Goal: Task Accomplishment & Management: Use online tool/utility

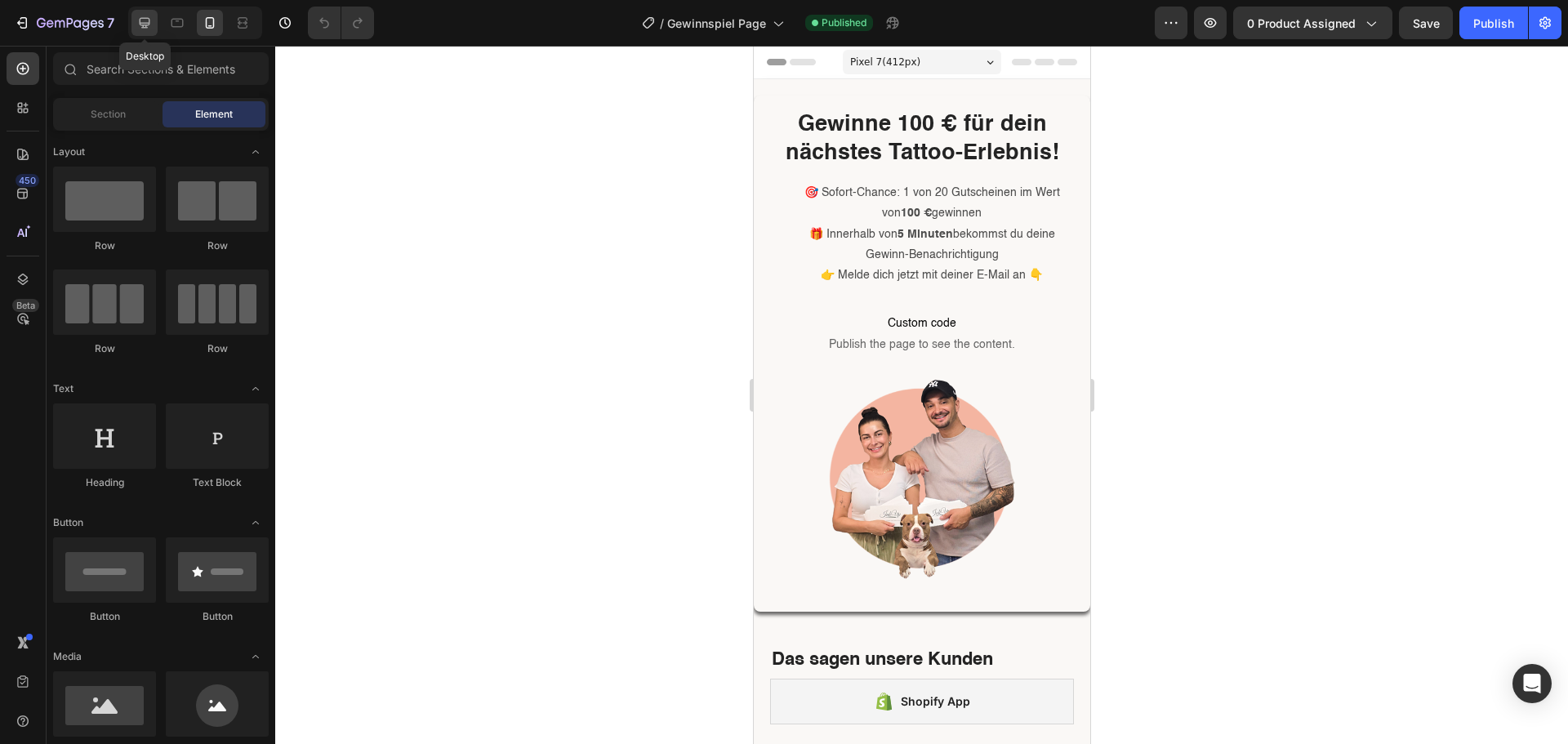
click at [147, 26] on icon at bounding box center [144, 23] width 17 height 17
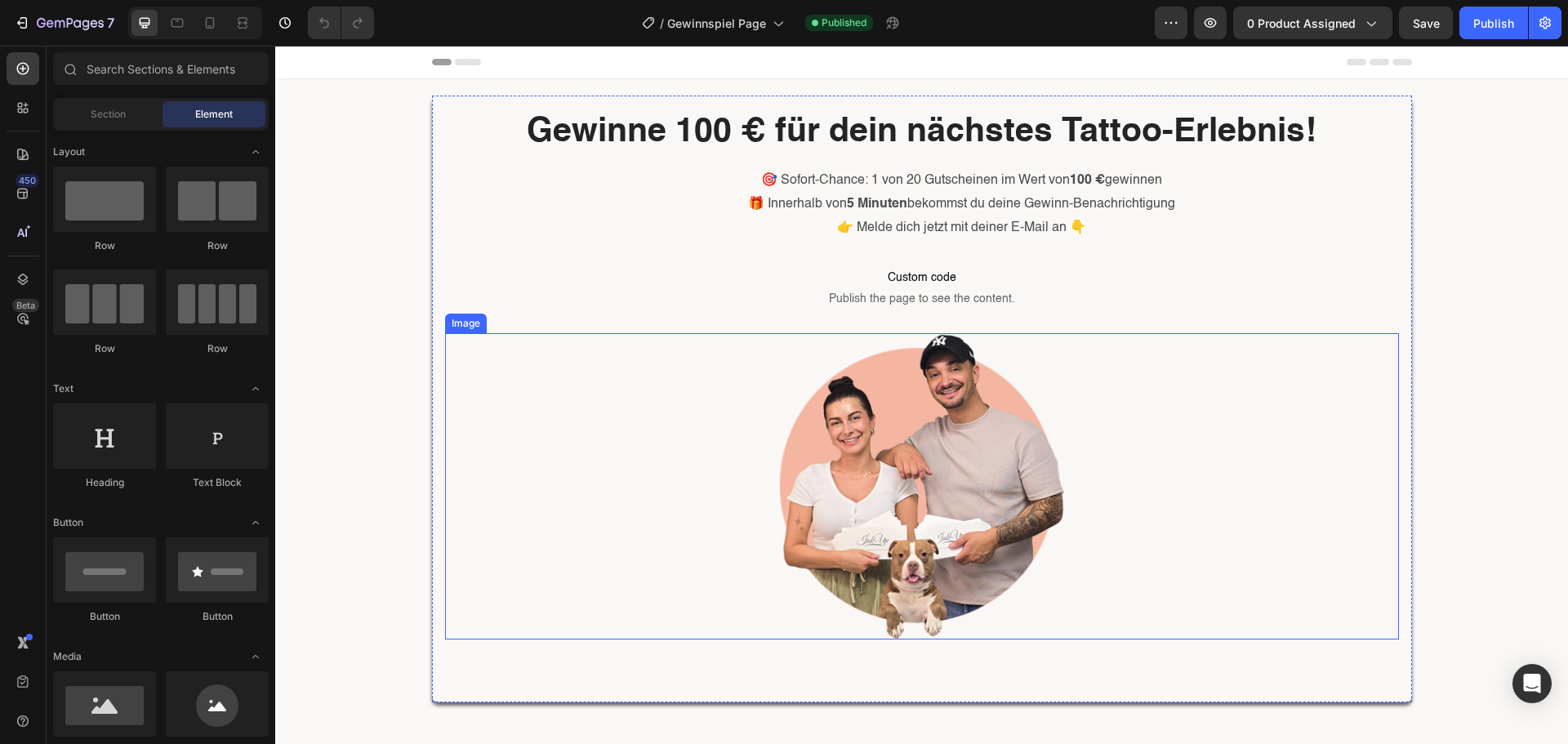
click at [941, 413] on img at bounding box center [922, 487] width 286 height 307
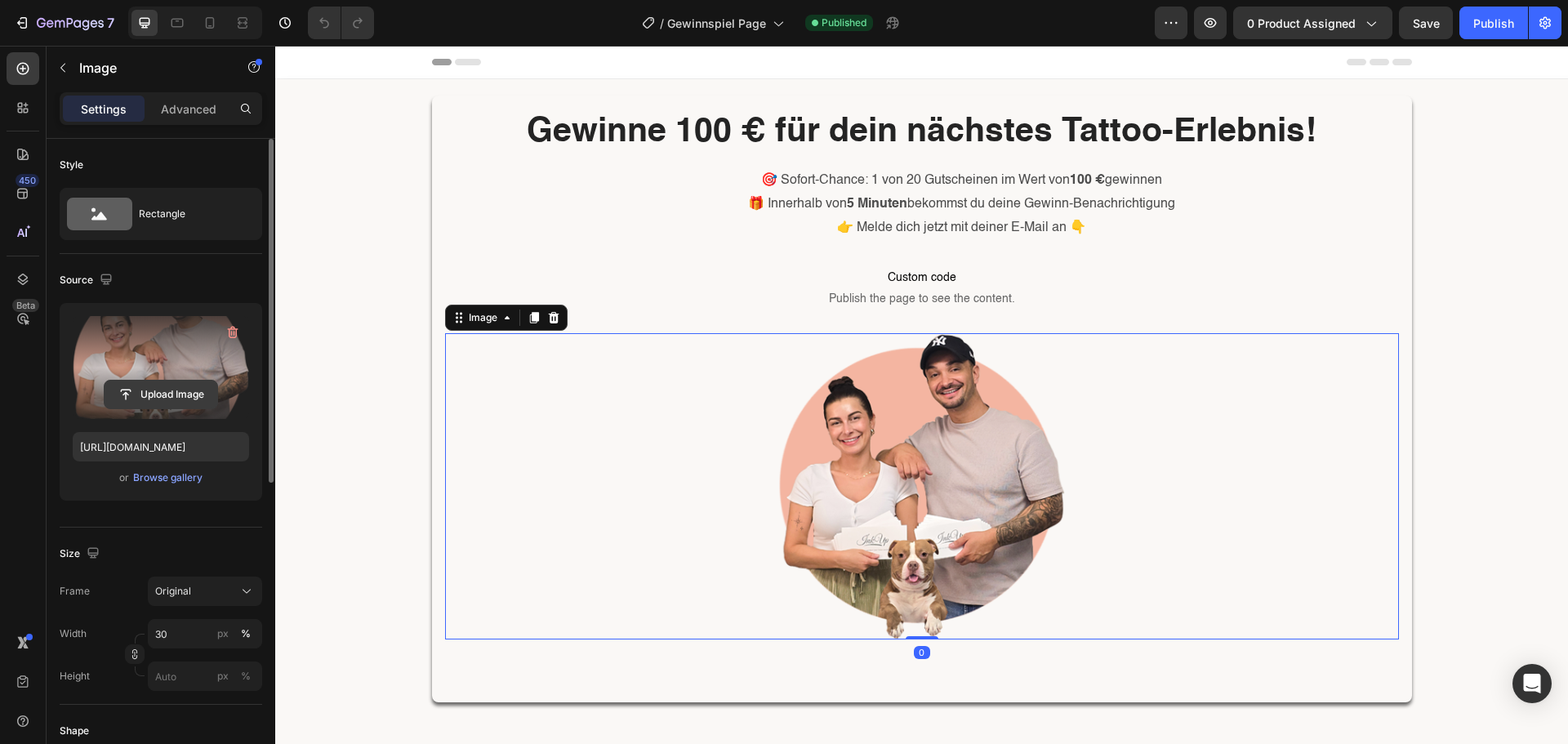
click at [148, 403] on input "file" at bounding box center [161, 395] width 112 height 28
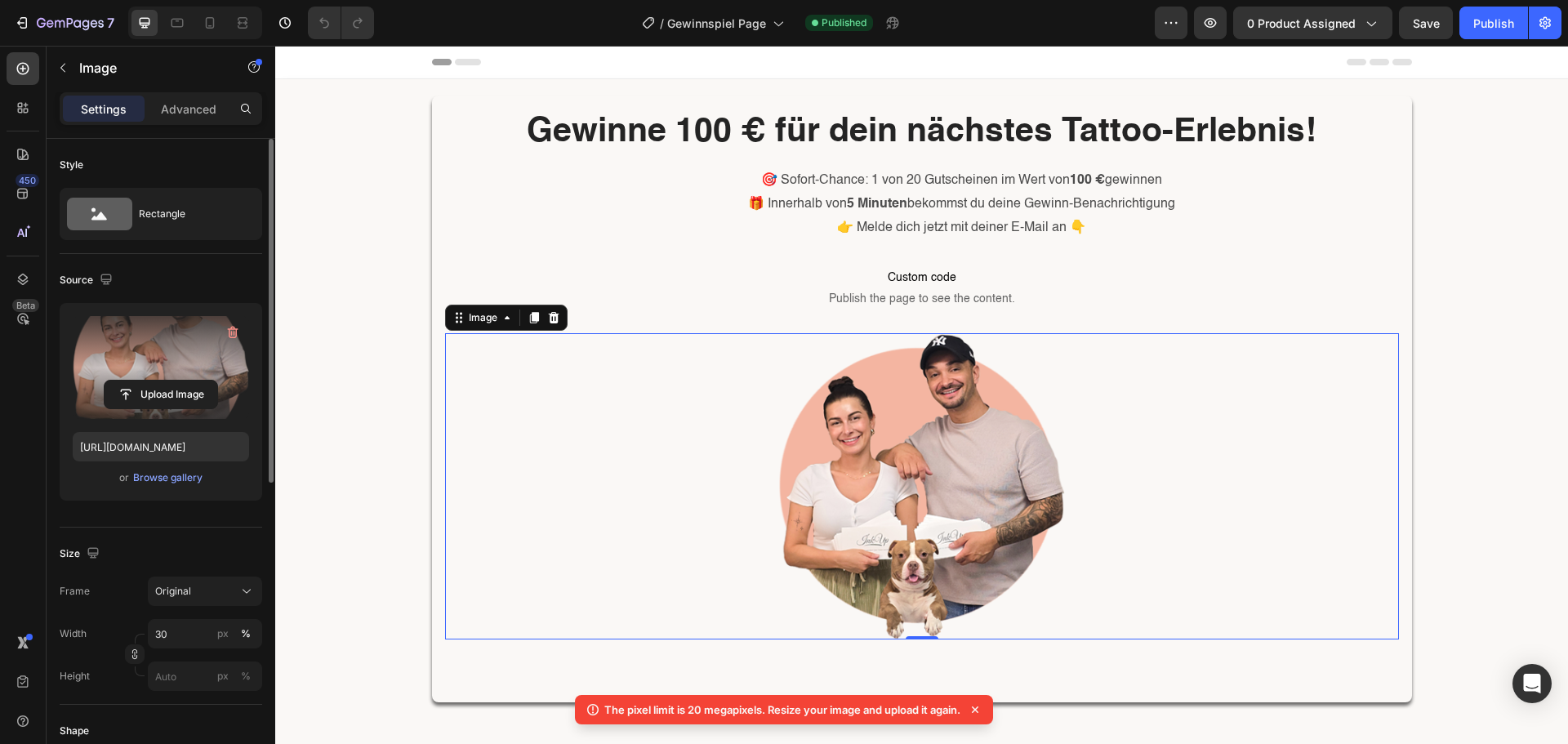
click at [155, 468] on div "or Browse gallery" at bounding box center [161, 477] width 176 height 19
click at [159, 478] on div "Browse gallery" at bounding box center [168, 477] width 69 height 15
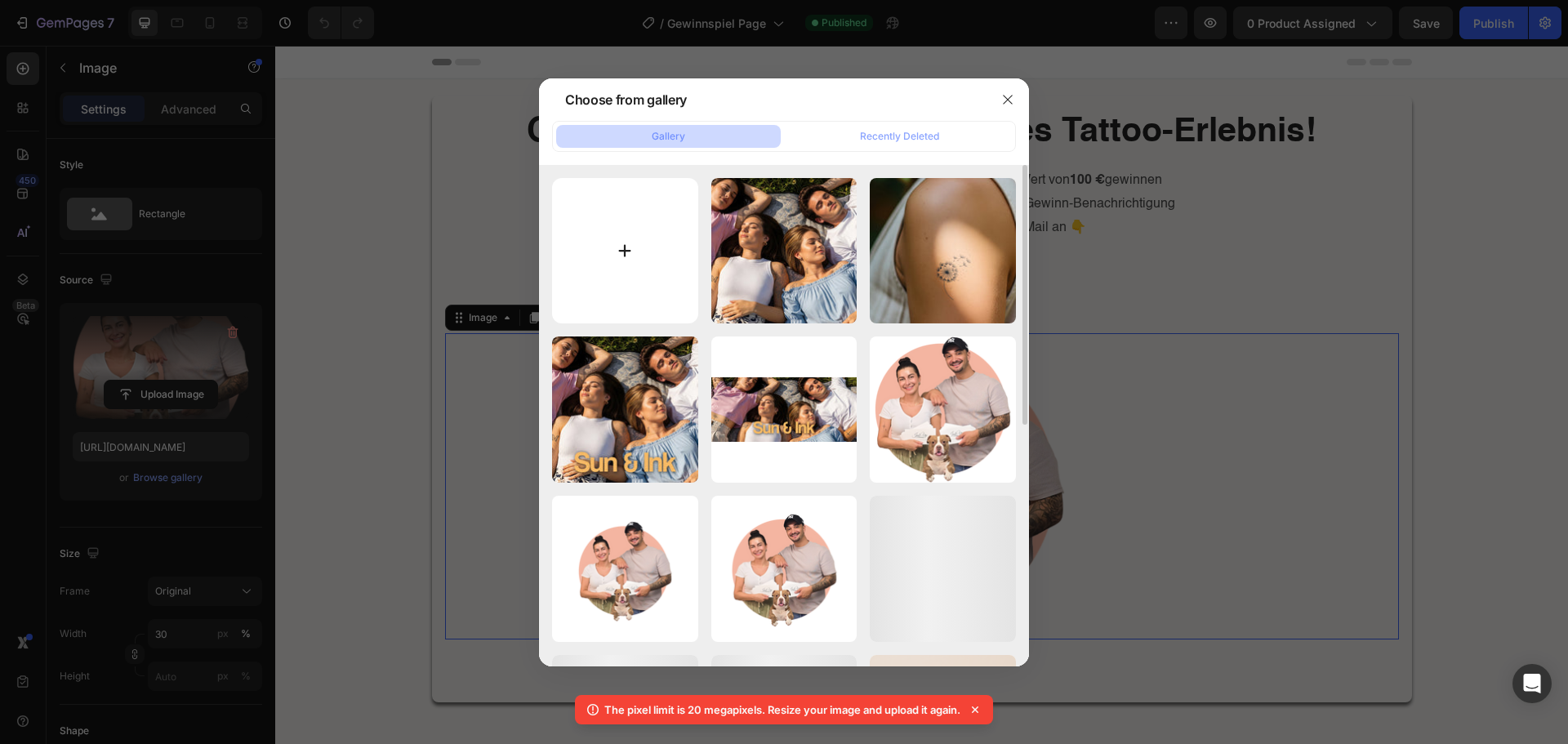
click at [666, 240] on input "file" at bounding box center [625, 251] width 147 height 147
type input "C:\fakepath\Untitled-3.png"
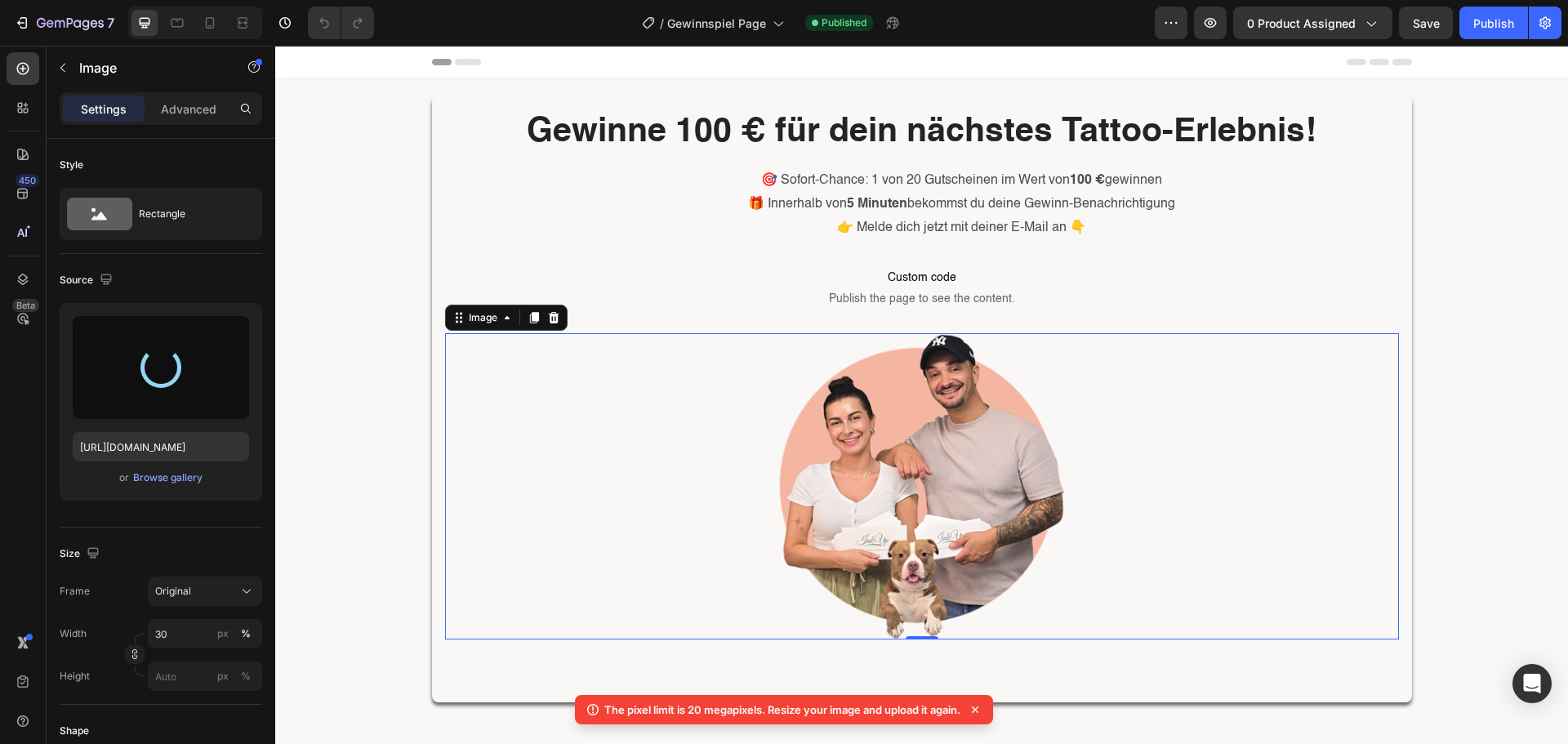
type input "https://cdn.shopify.com/s/files/1/0843/0170/9644/files/gempages_547997124671833…"
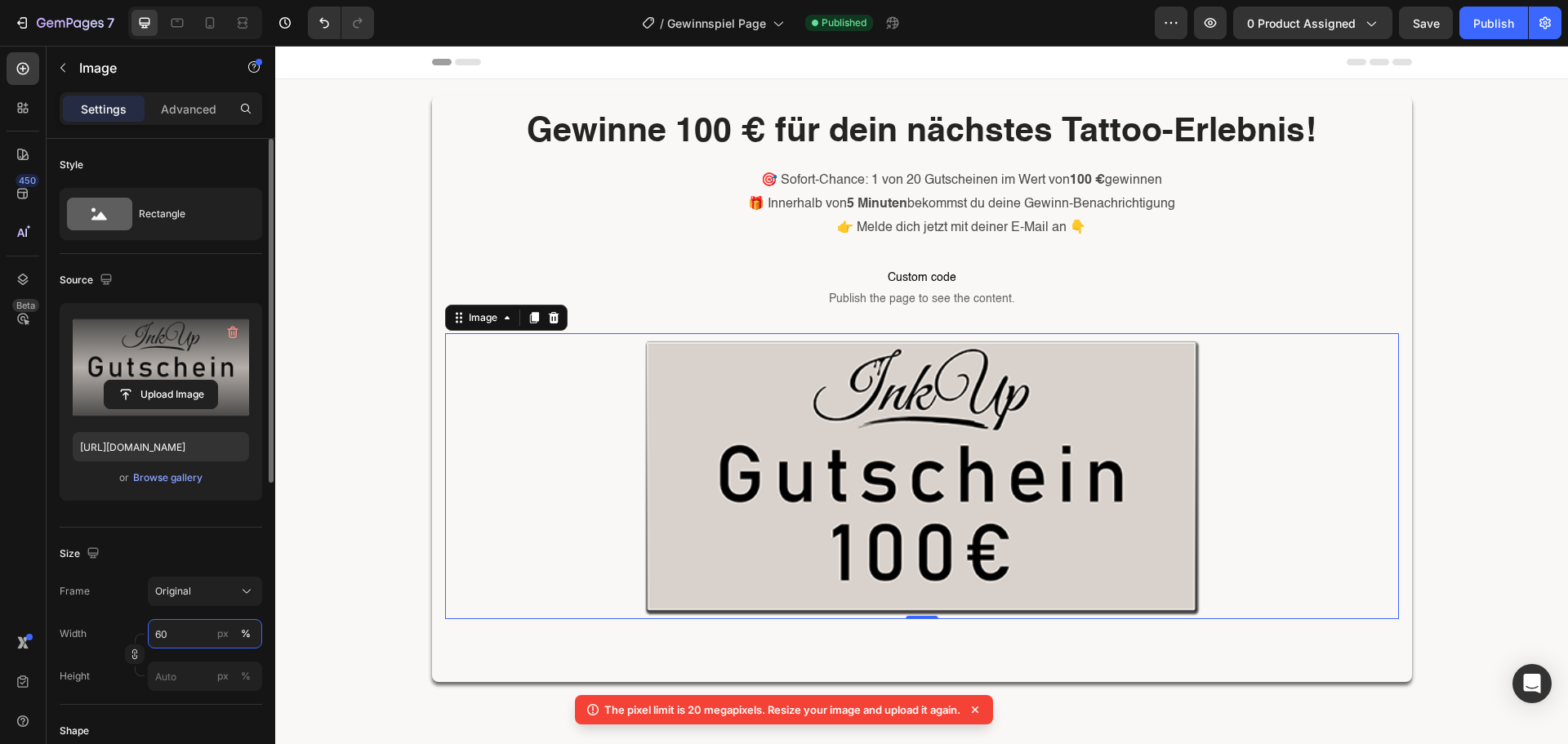
drag, startPoint x: 163, startPoint y: 643, endPoint x: 133, endPoint y: 639, distance: 30.3
click at [133, 639] on div "Width 60 px % Height px %" at bounding box center [161, 655] width 203 height 72
type input "50"
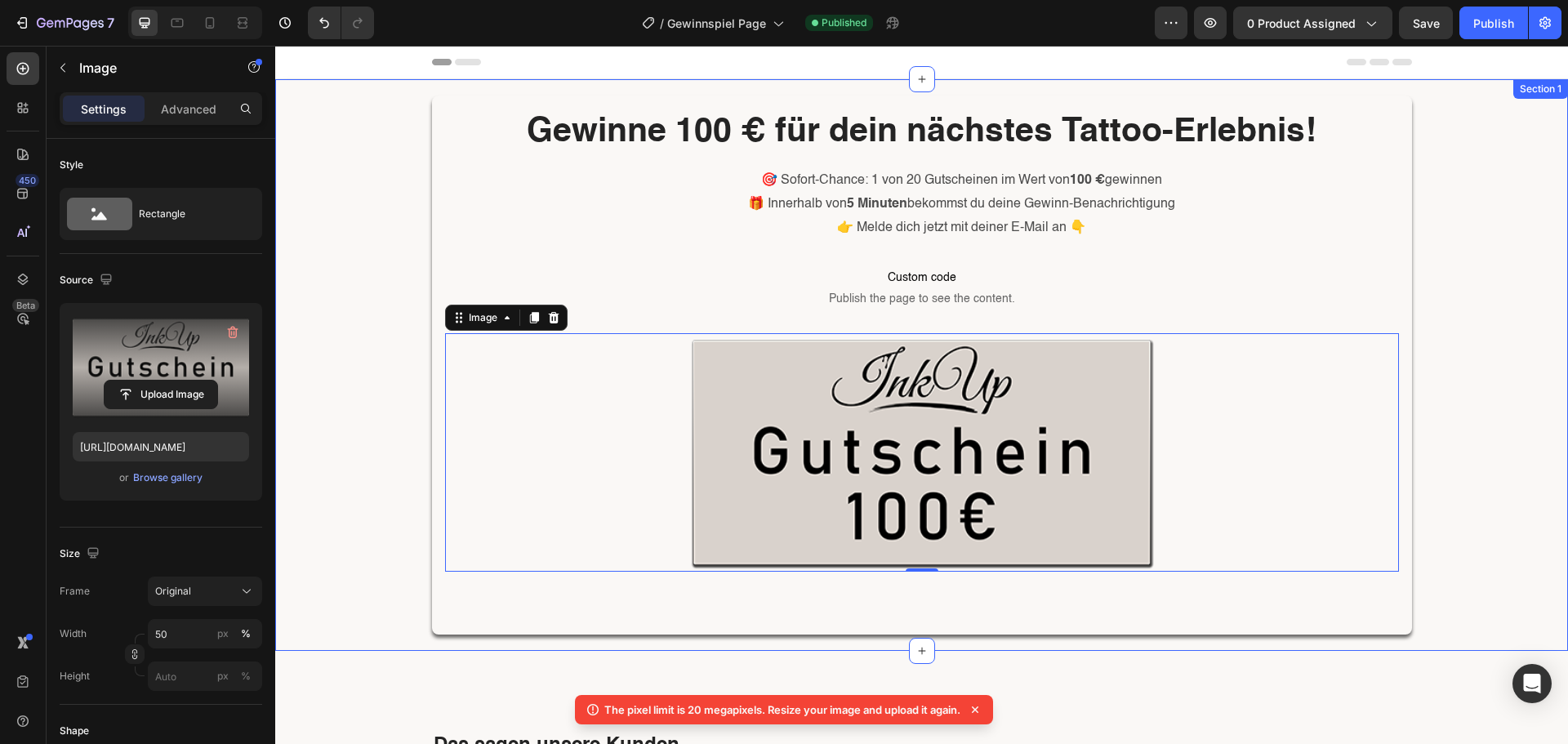
click at [369, 494] on div "Gewinne 100 € für dein nächstes Tattoo-Erlebnis! Heading 🎯 Sofort-Chance: 1 von…" at bounding box center [922, 364] width 1293 height 571
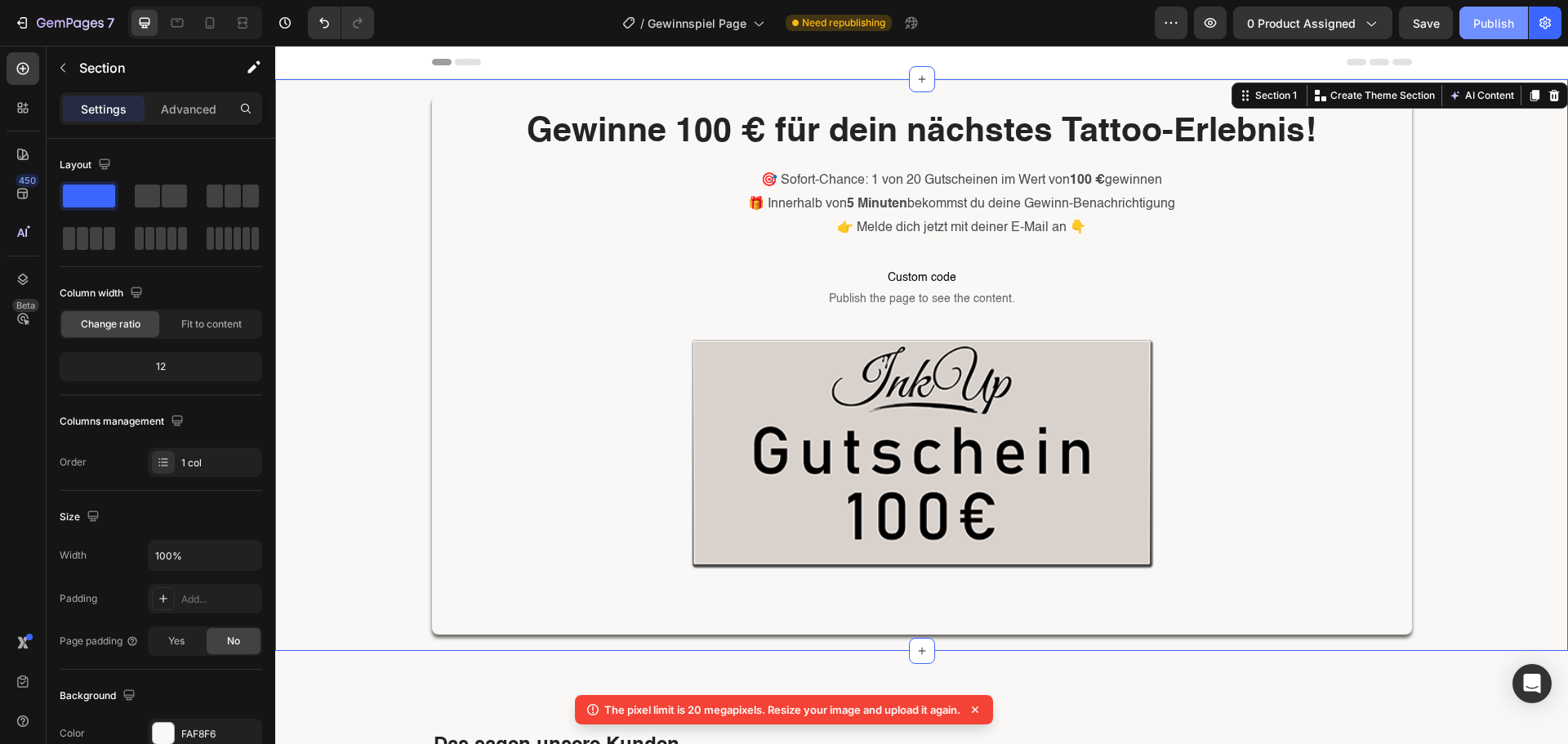
click at [1484, 11] on button "Publish" at bounding box center [1493, 22] width 68 height 32
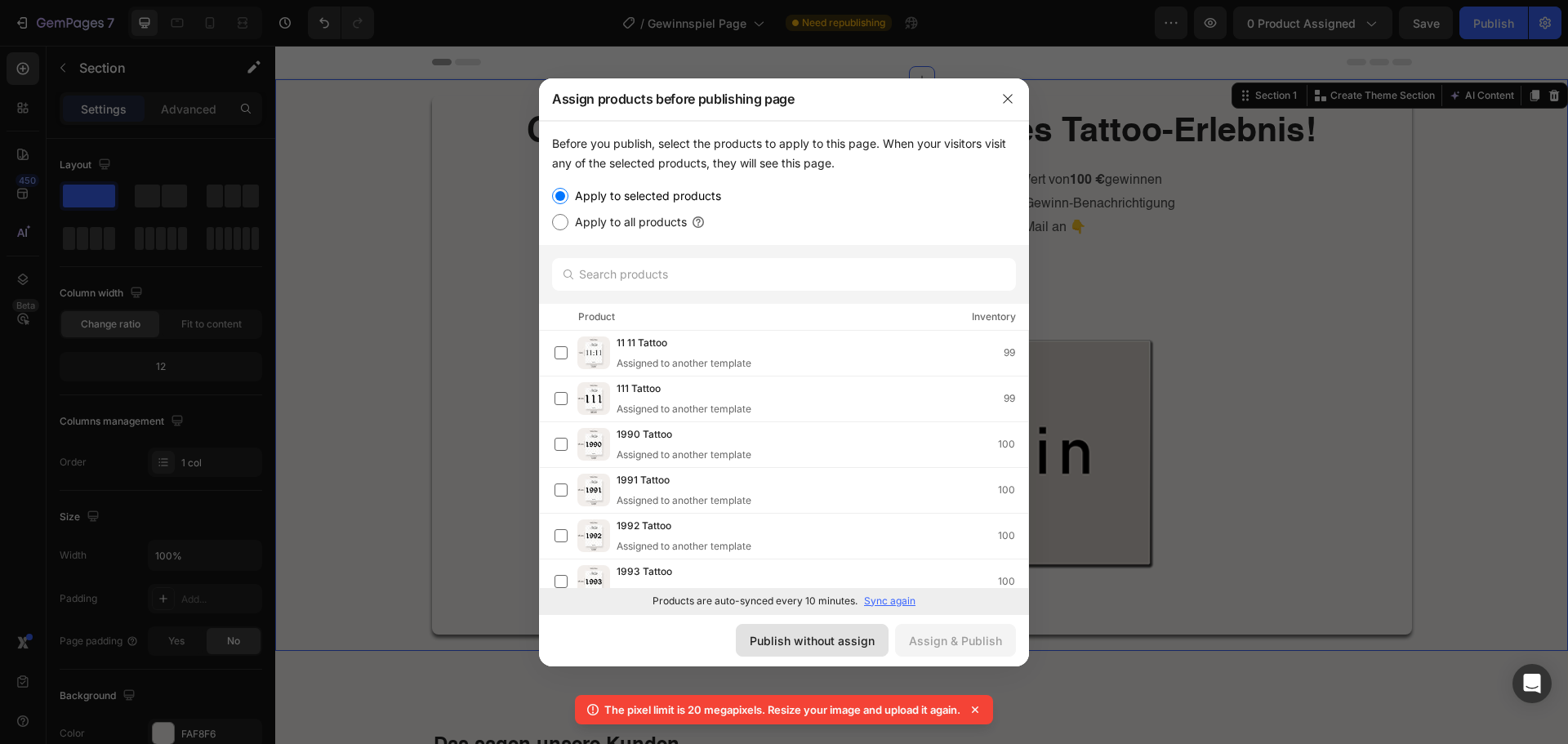
click at [815, 647] on div "Publish without assign" at bounding box center [812, 640] width 125 height 18
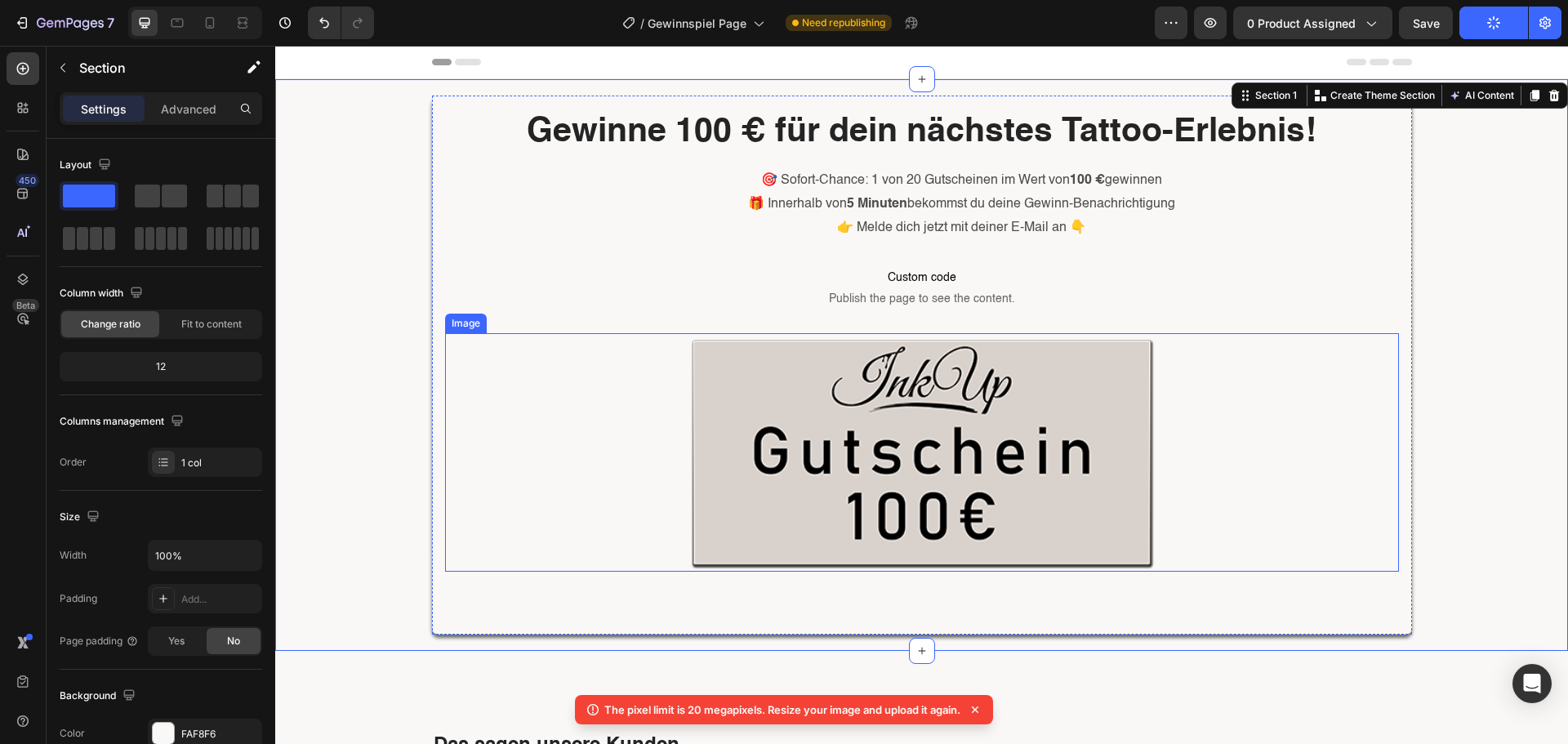
click at [979, 426] on img at bounding box center [922, 453] width 477 height 239
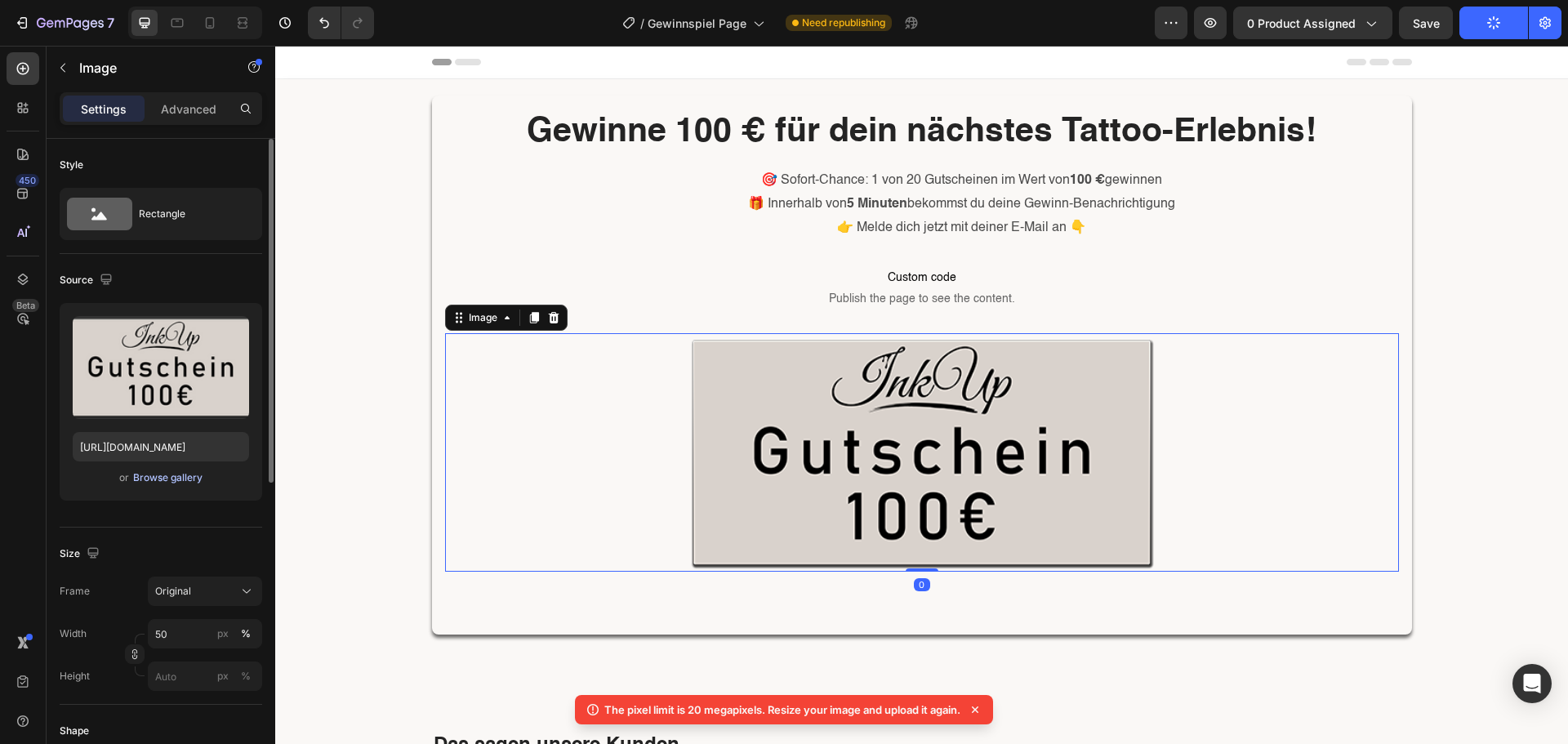
click at [158, 482] on div "Browse gallery" at bounding box center [168, 477] width 69 height 15
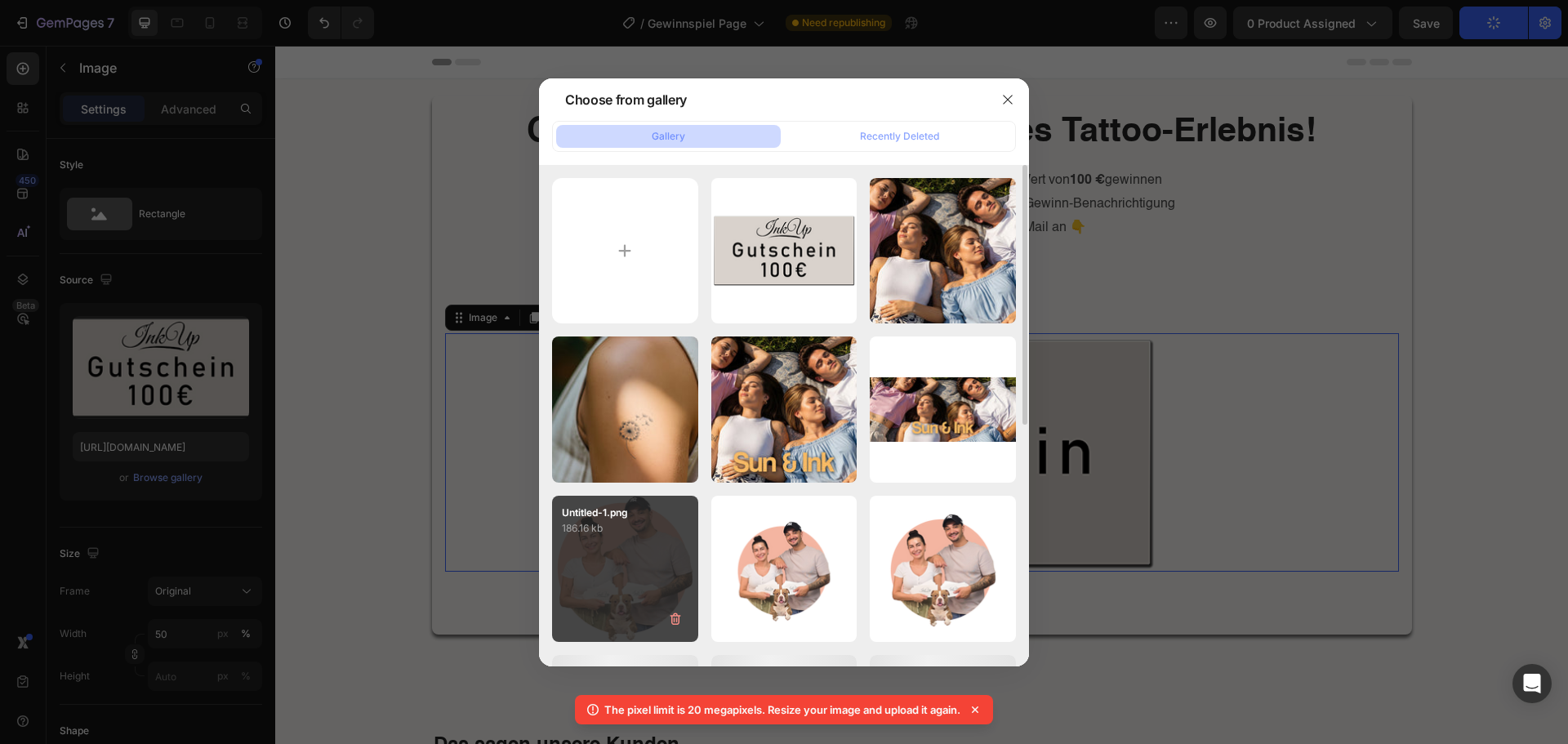
click at [626, 542] on div "Untitled-1.png 186.16 kb" at bounding box center [625, 569] width 147 height 147
type input "https://cdn.shopify.com/s/files/1/0843/0170/9644/files/gempages_547997124671833…"
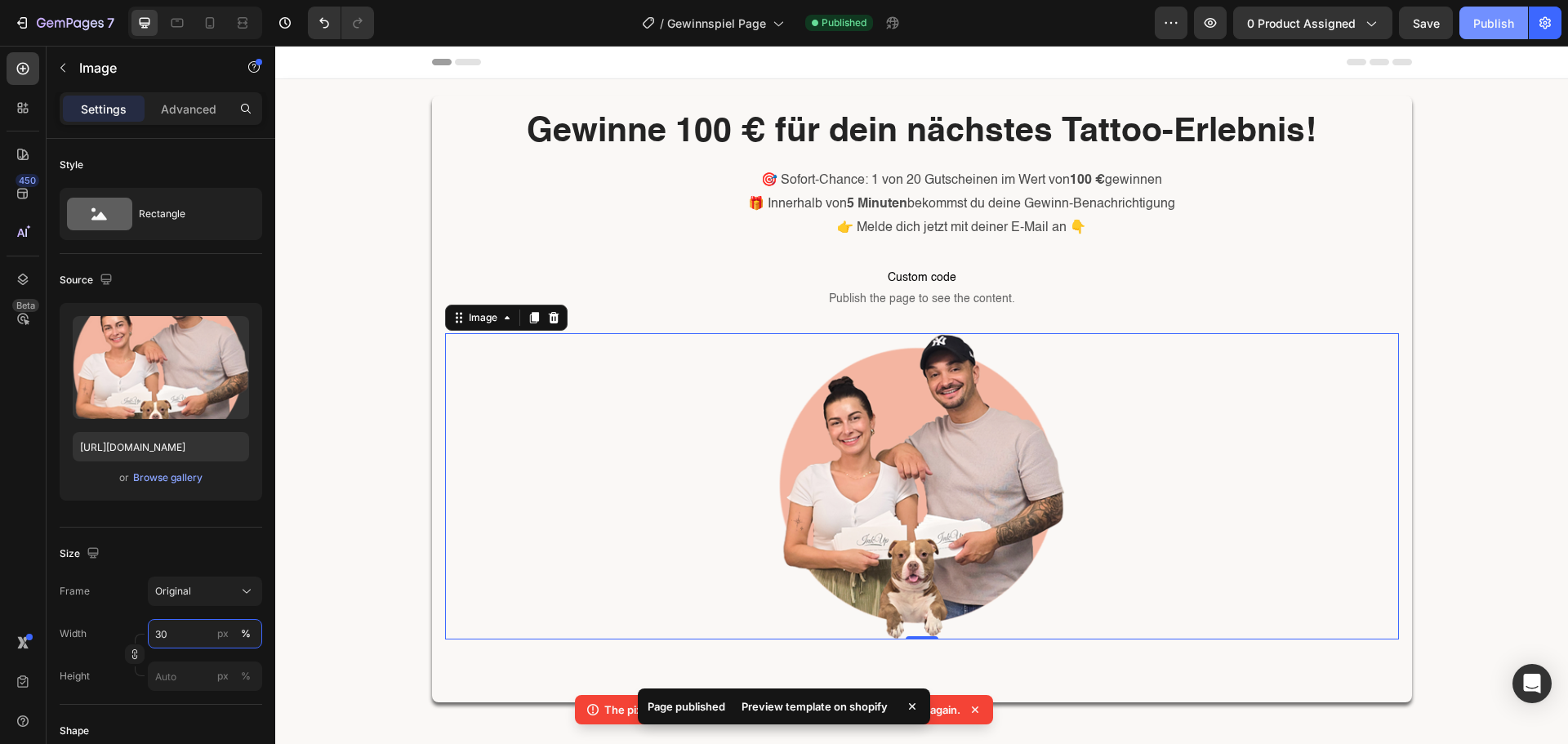
type input "30"
click at [1494, 19] on div "Publish" at bounding box center [1493, 24] width 41 height 18
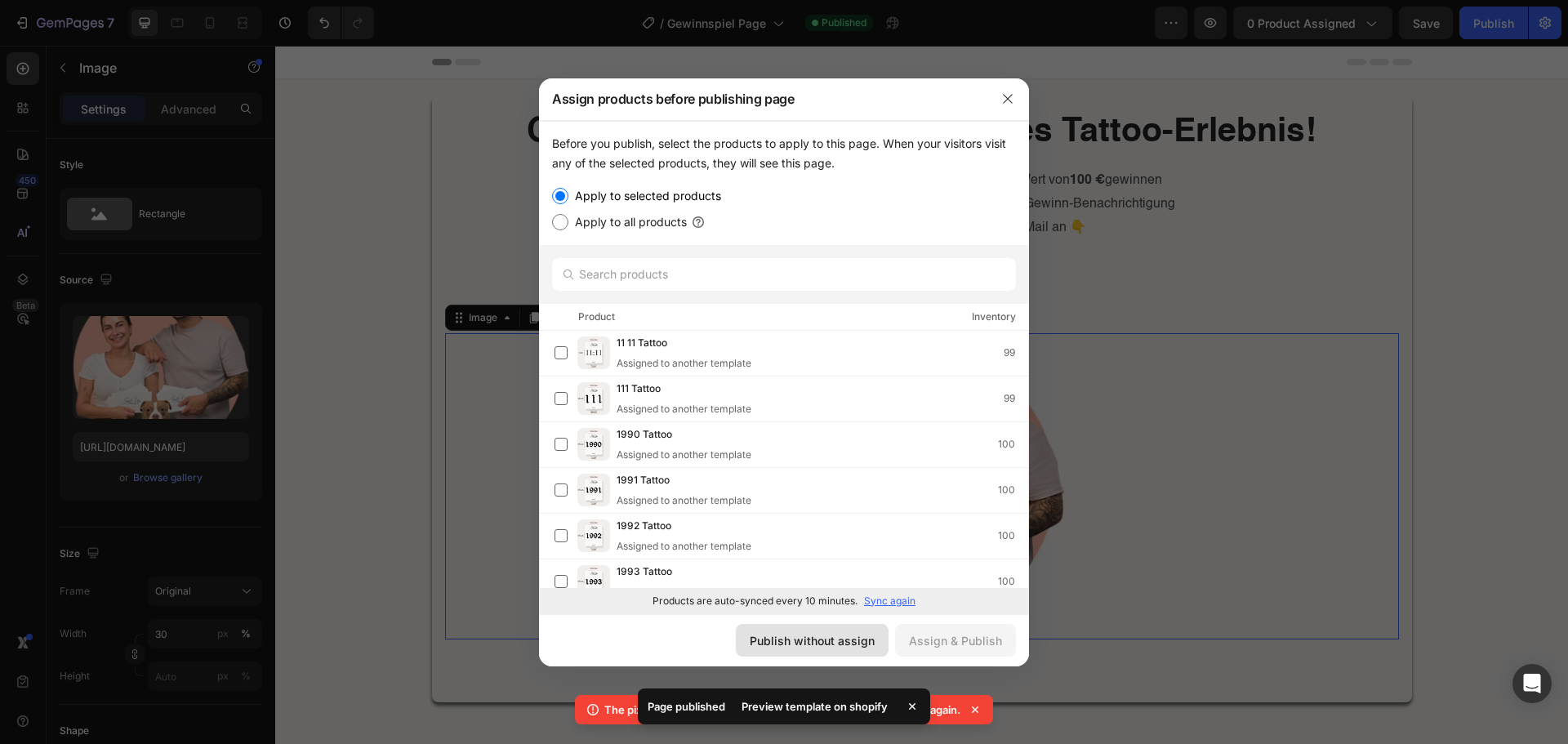
click at [786, 640] on div "Publish without assign" at bounding box center [812, 640] width 125 height 18
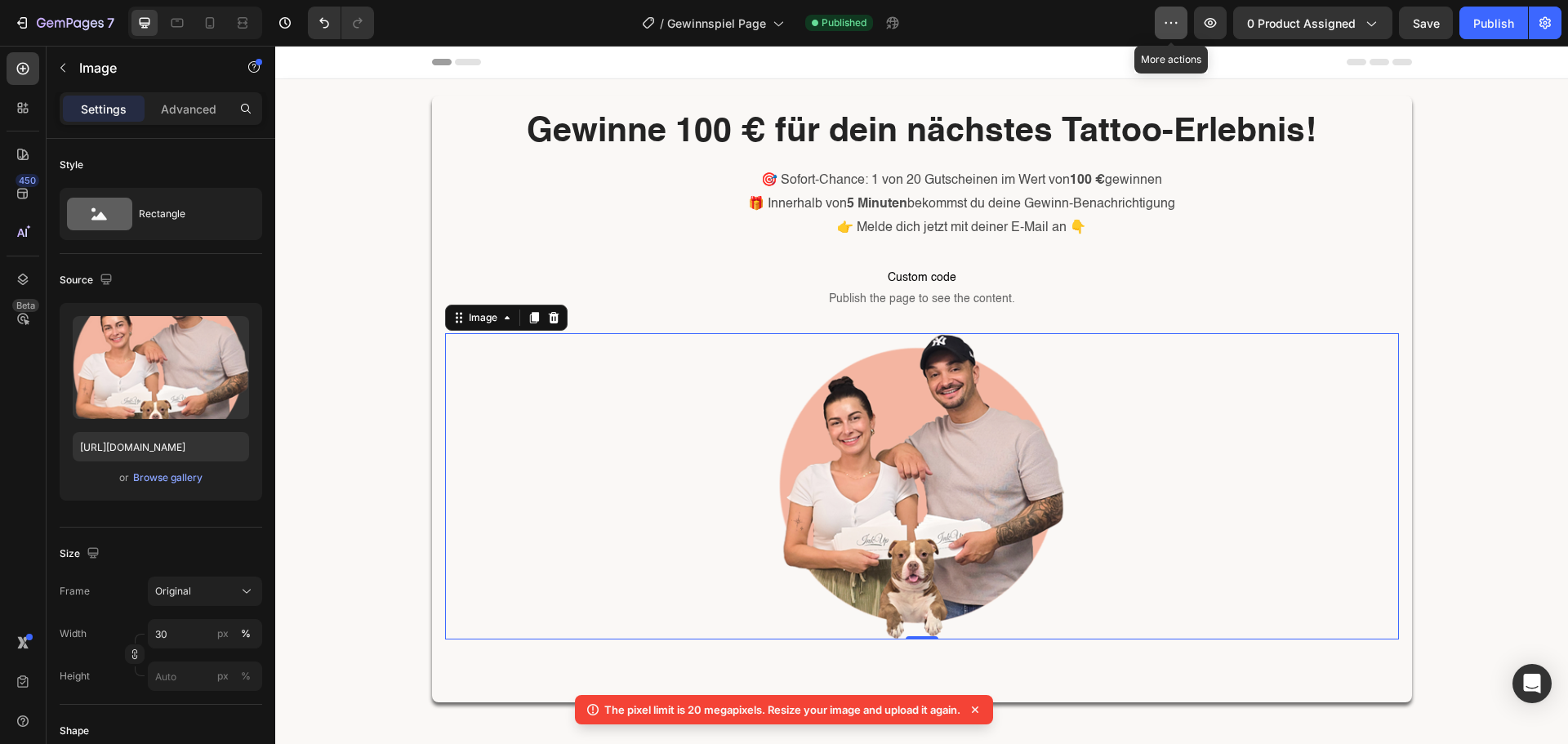
click at [1170, 18] on icon "button" at bounding box center [1171, 23] width 17 height 17
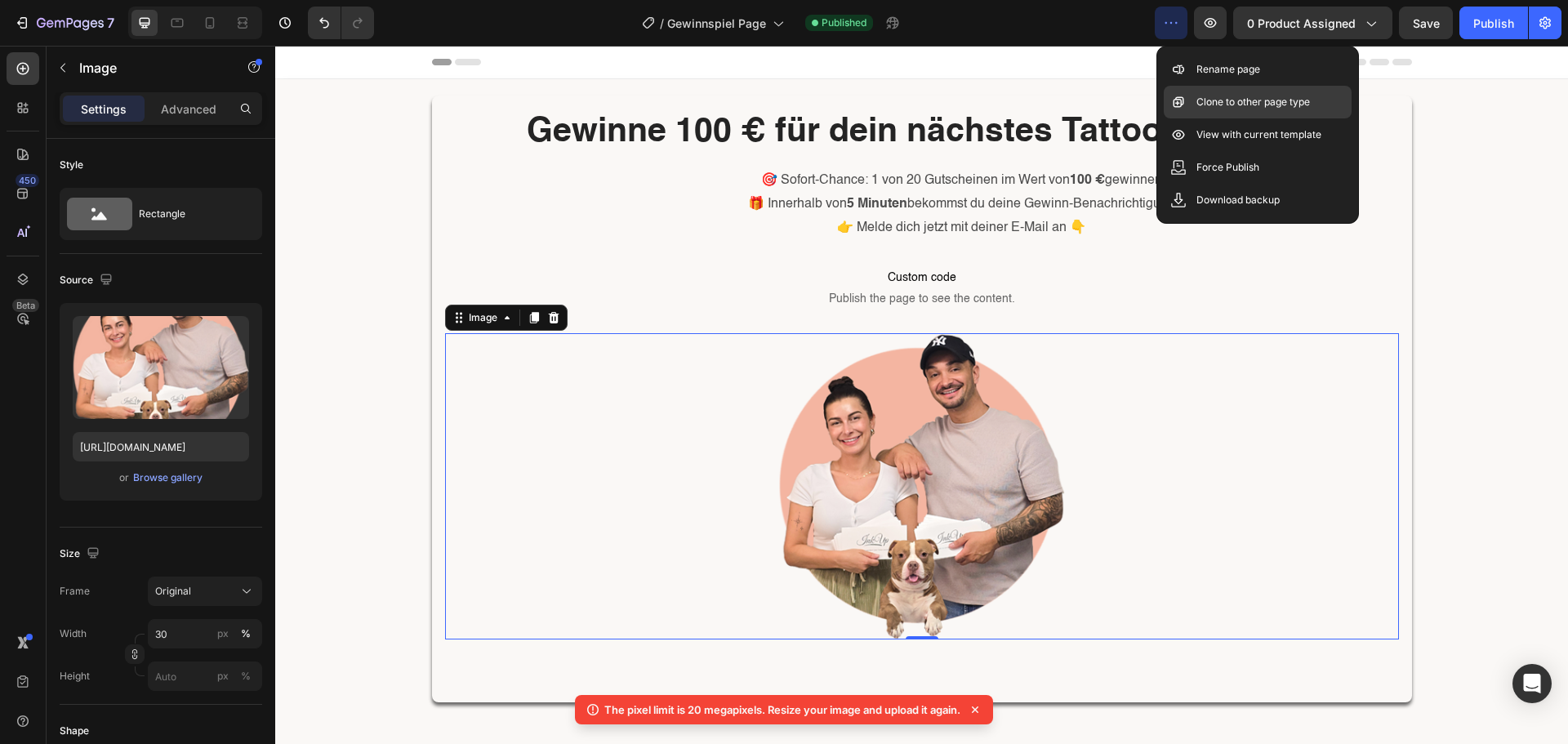
click at [1236, 118] on div "Clone to other page type" at bounding box center [1258, 134] width 188 height 32
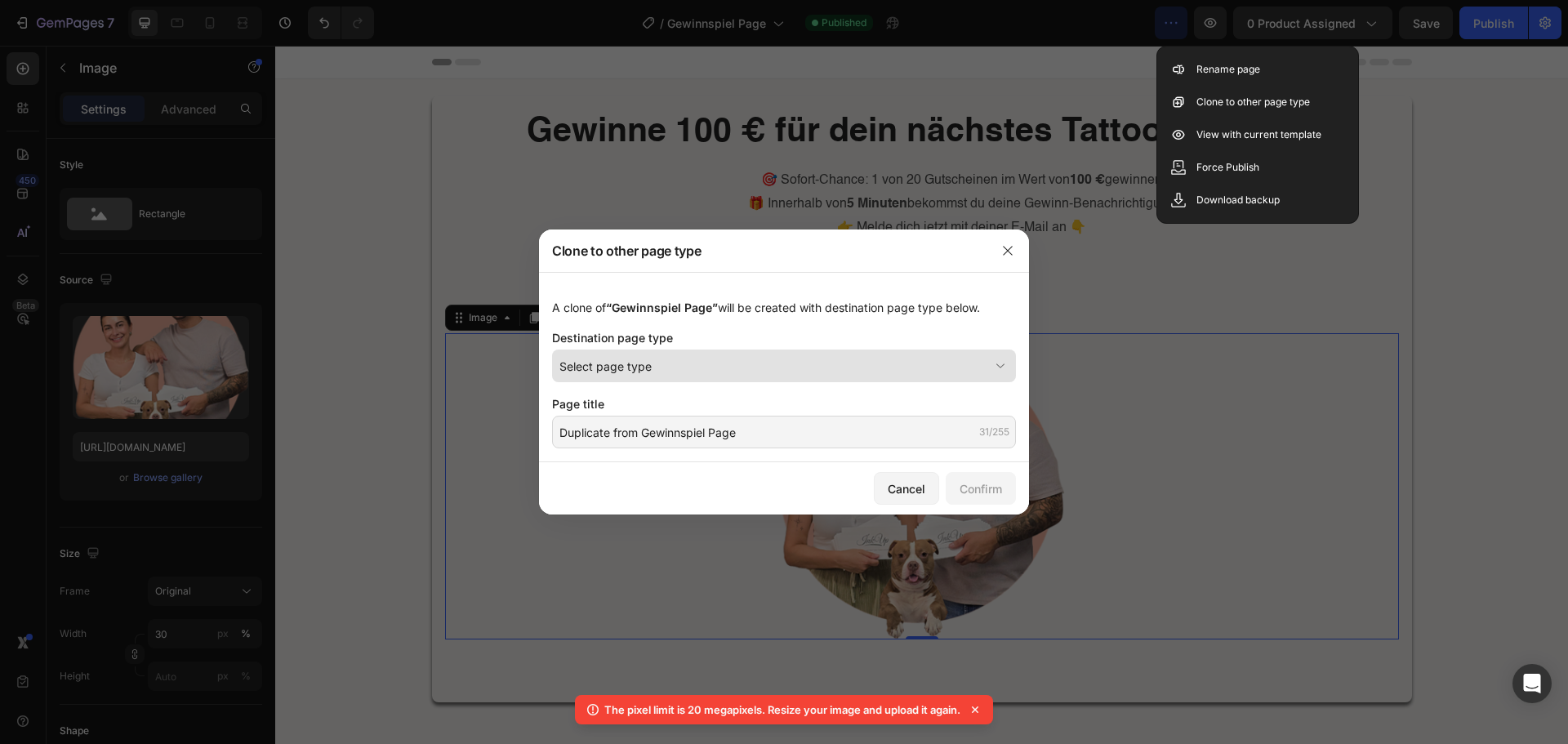
click at [689, 372] on div "Select page type" at bounding box center [773, 366] width 429 height 18
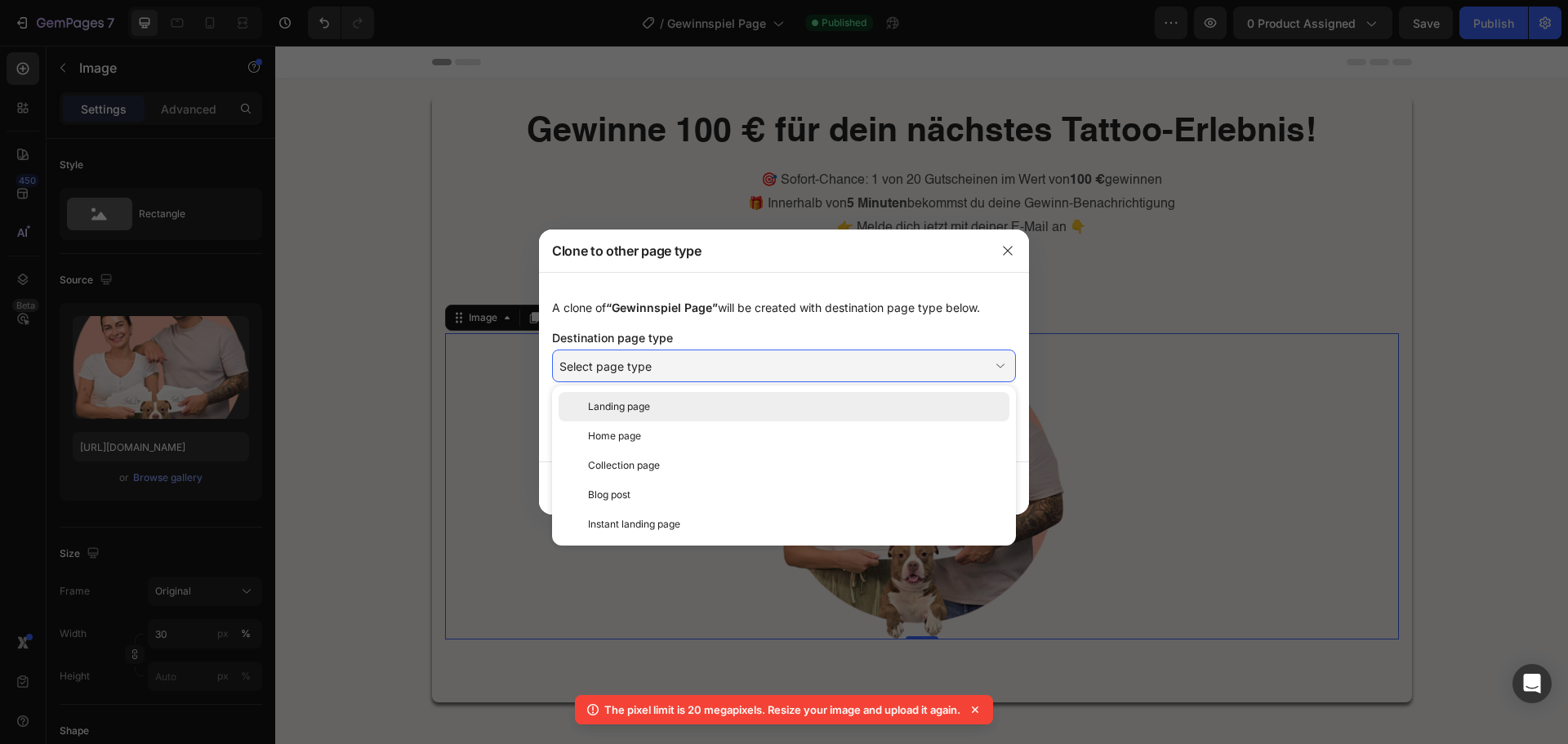
click at [662, 411] on div "Landing page" at bounding box center [795, 406] width 415 height 15
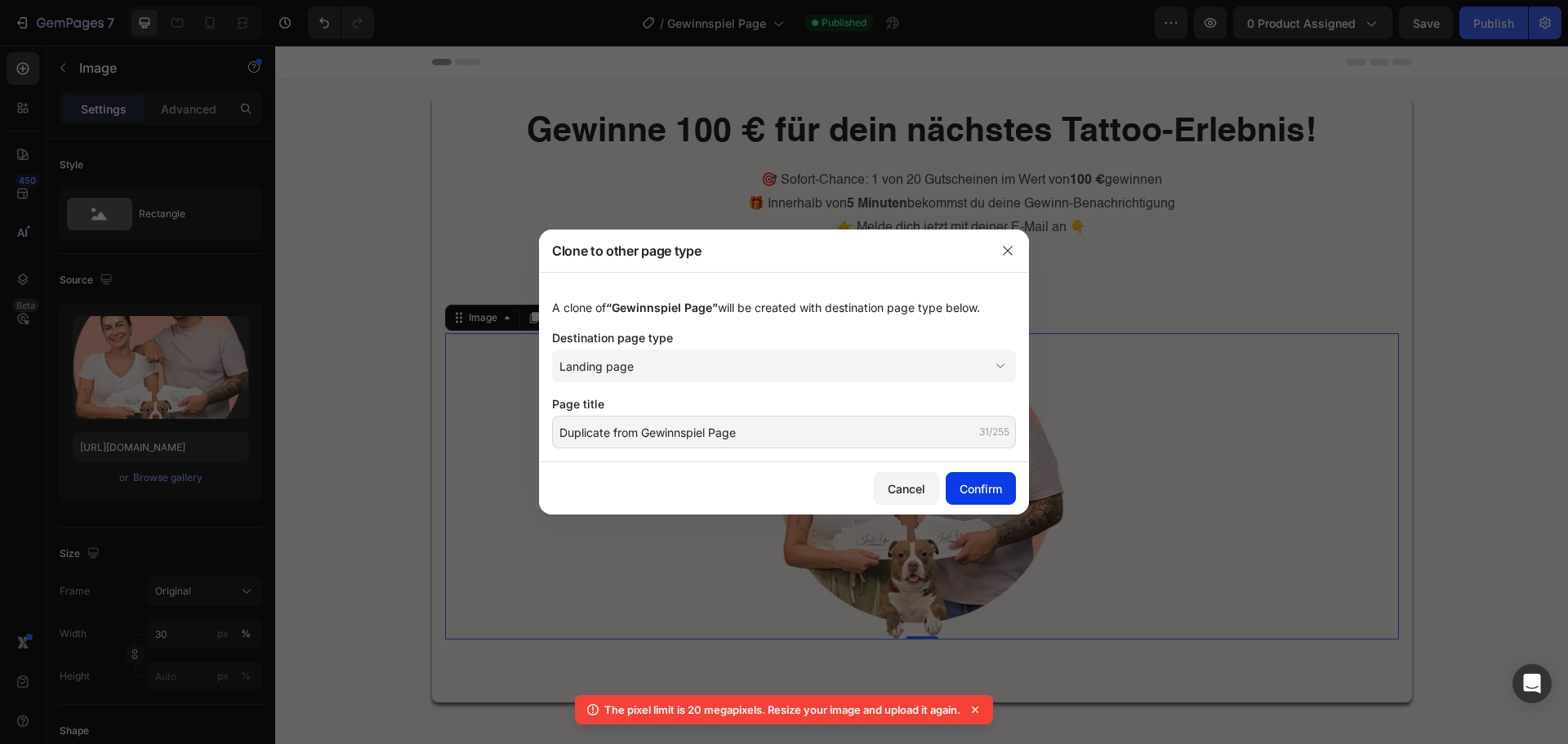
click at [979, 496] on div "Confirm" at bounding box center [981, 489] width 42 height 18
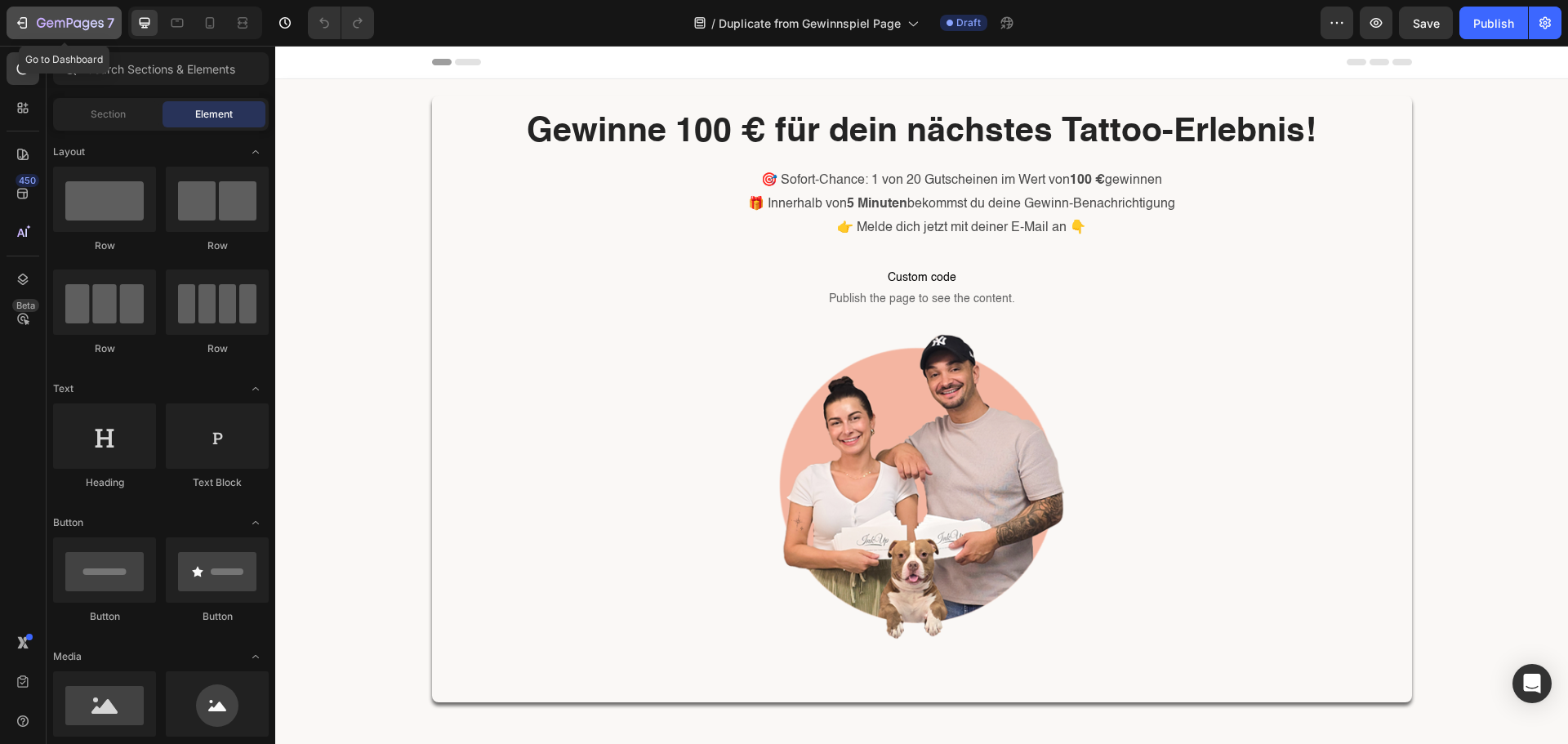
click at [16, 24] on icon "button" at bounding box center [22, 23] width 17 height 17
click at [1478, 28] on div "Publish" at bounding box center [1493, 24] width 41 height 18
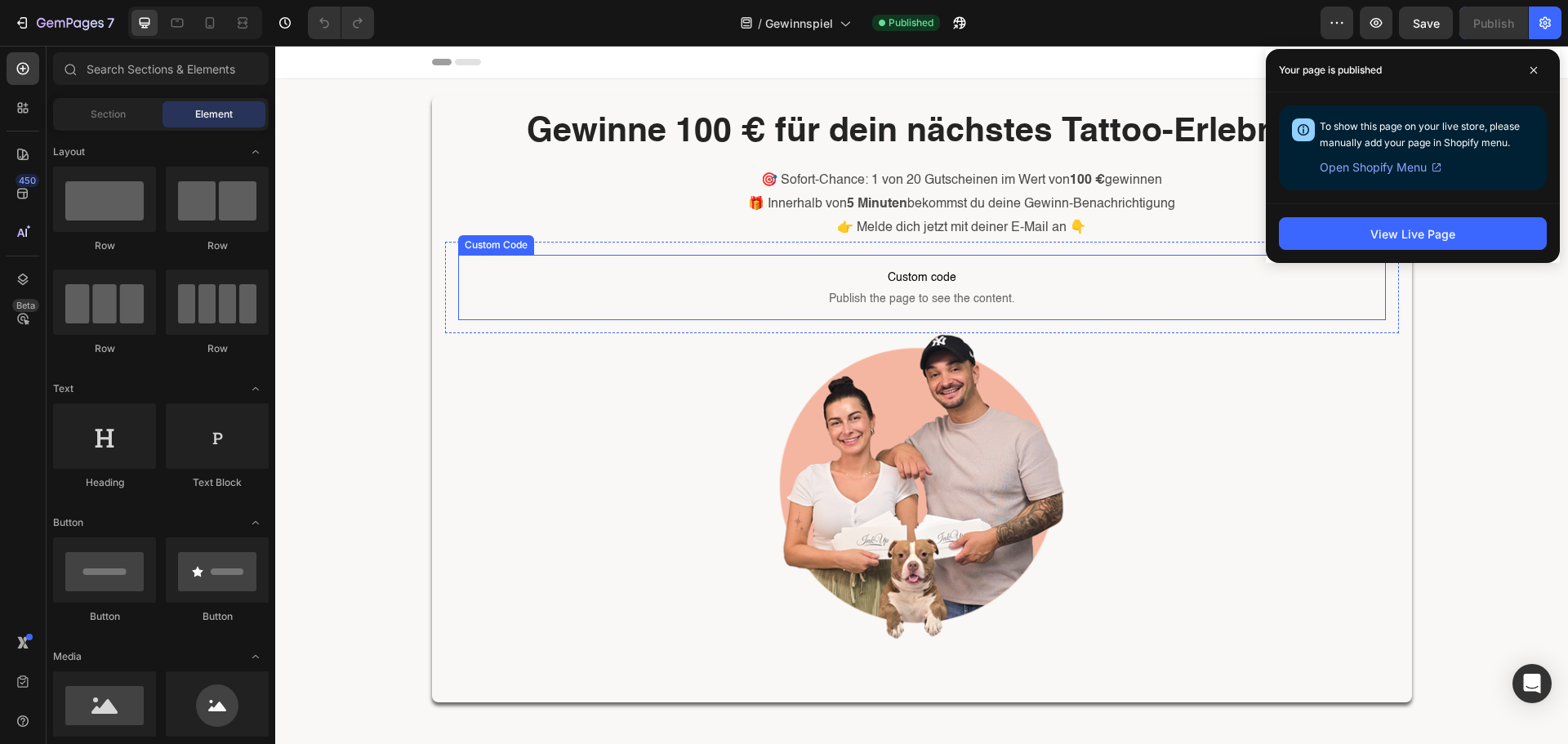
click at [412, 290] on div "Gewinne 100 € für dein nächstes Tattoo-Erlebnis! Heading 🎯 Sofort-Chance: 1 von…" at bounding box center [922, 398] width 1293 height 639
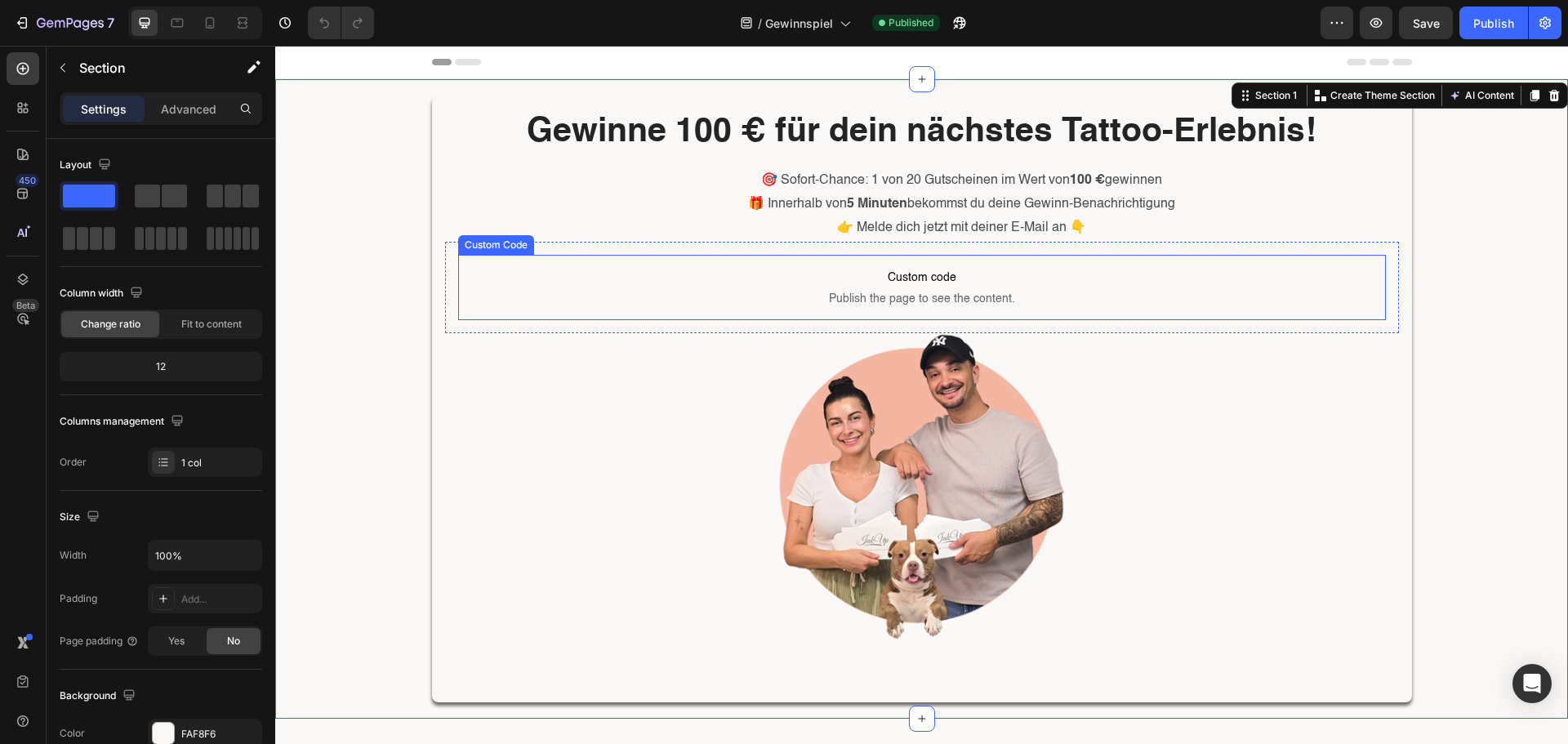
click at [487, 293] on span "Publish the page to see the content." at bounding box center [922, 298] width 928 height 17
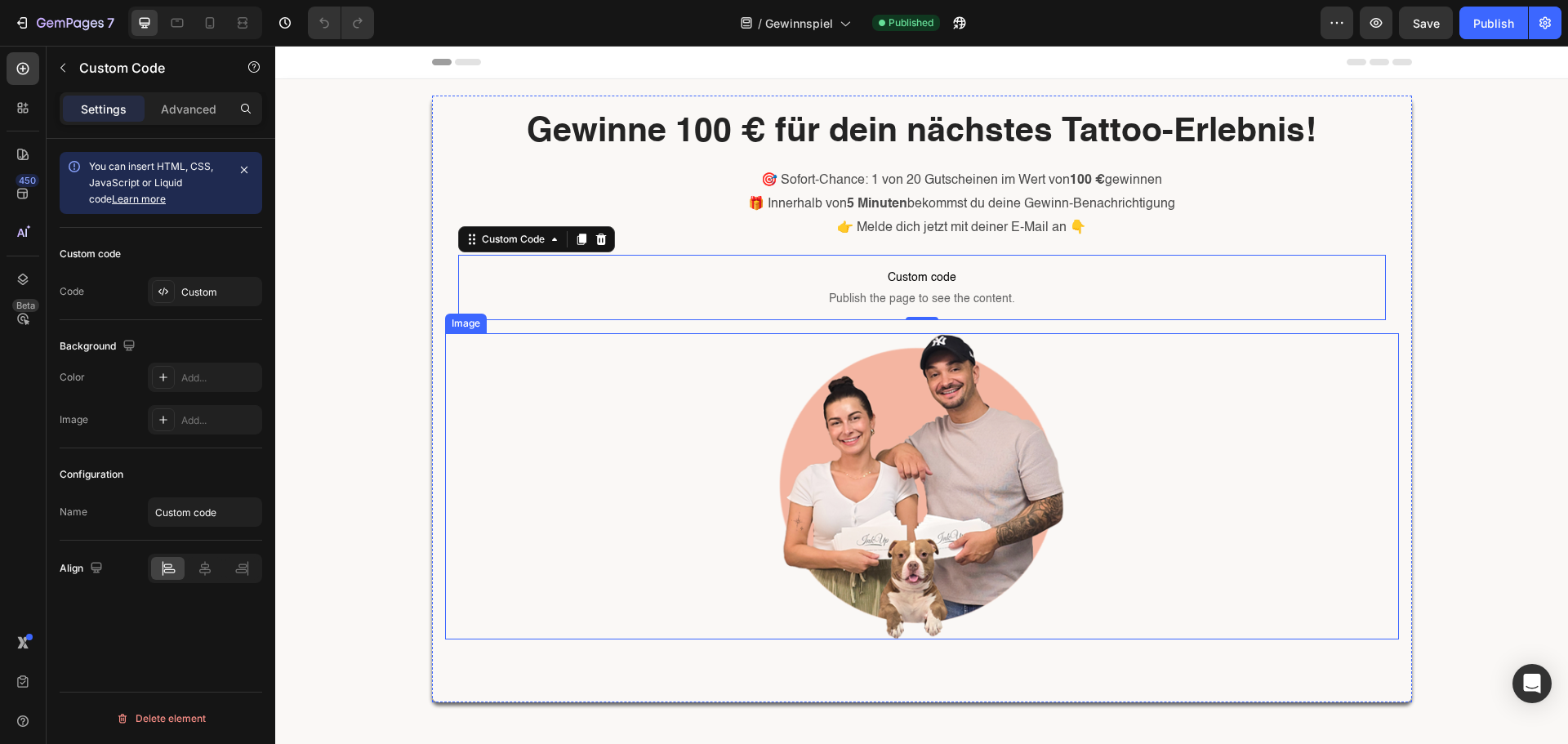
click at [450, 344] on div at bounding box center [922, 487] width 954 height 307
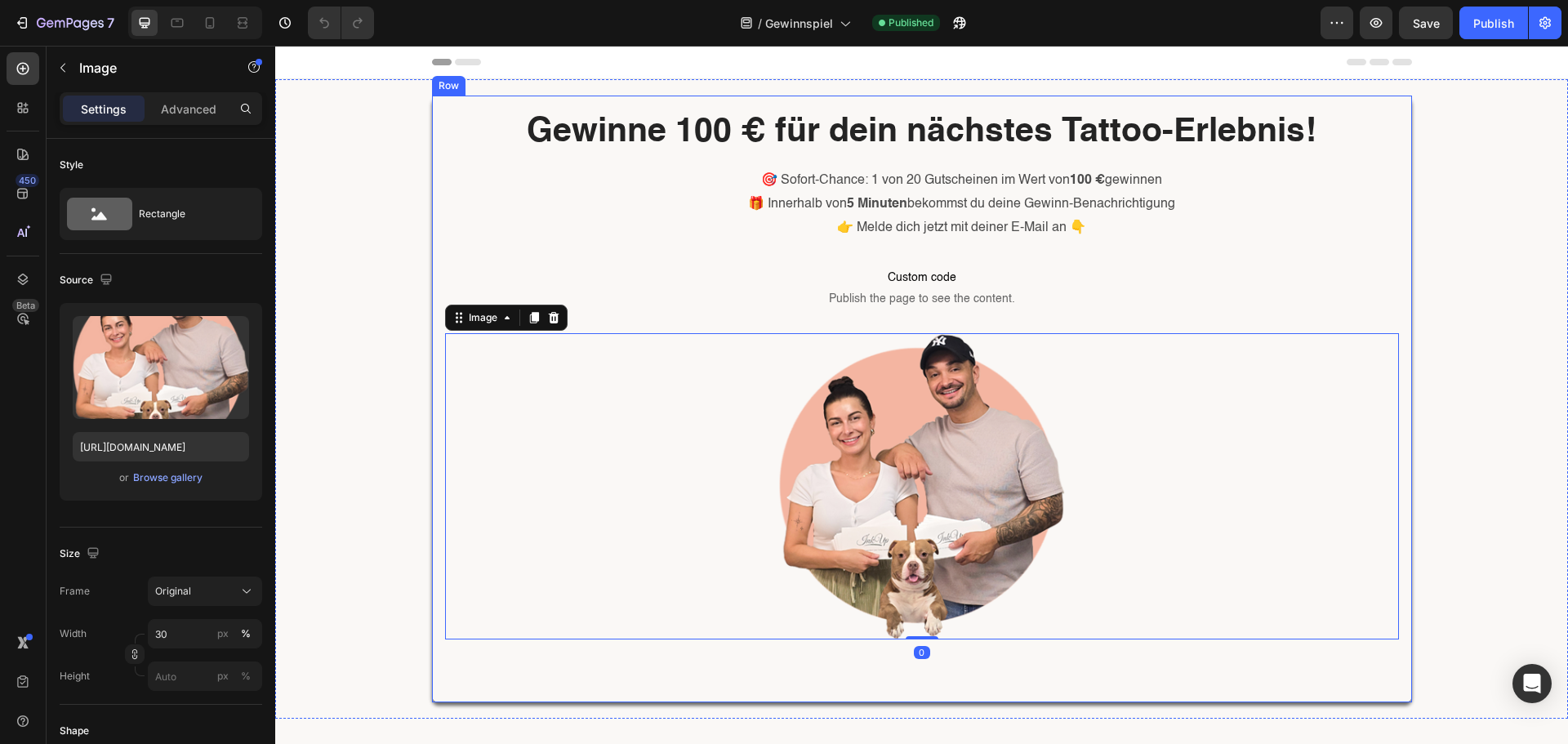
click at [435, 330] on div "Gewinne 100 € für dein nächstes Tattoo-Erlebnis! Heading 🎯 Sofort-Chance: 1 von…" at bounding box center [922, 398] width 980 height 606
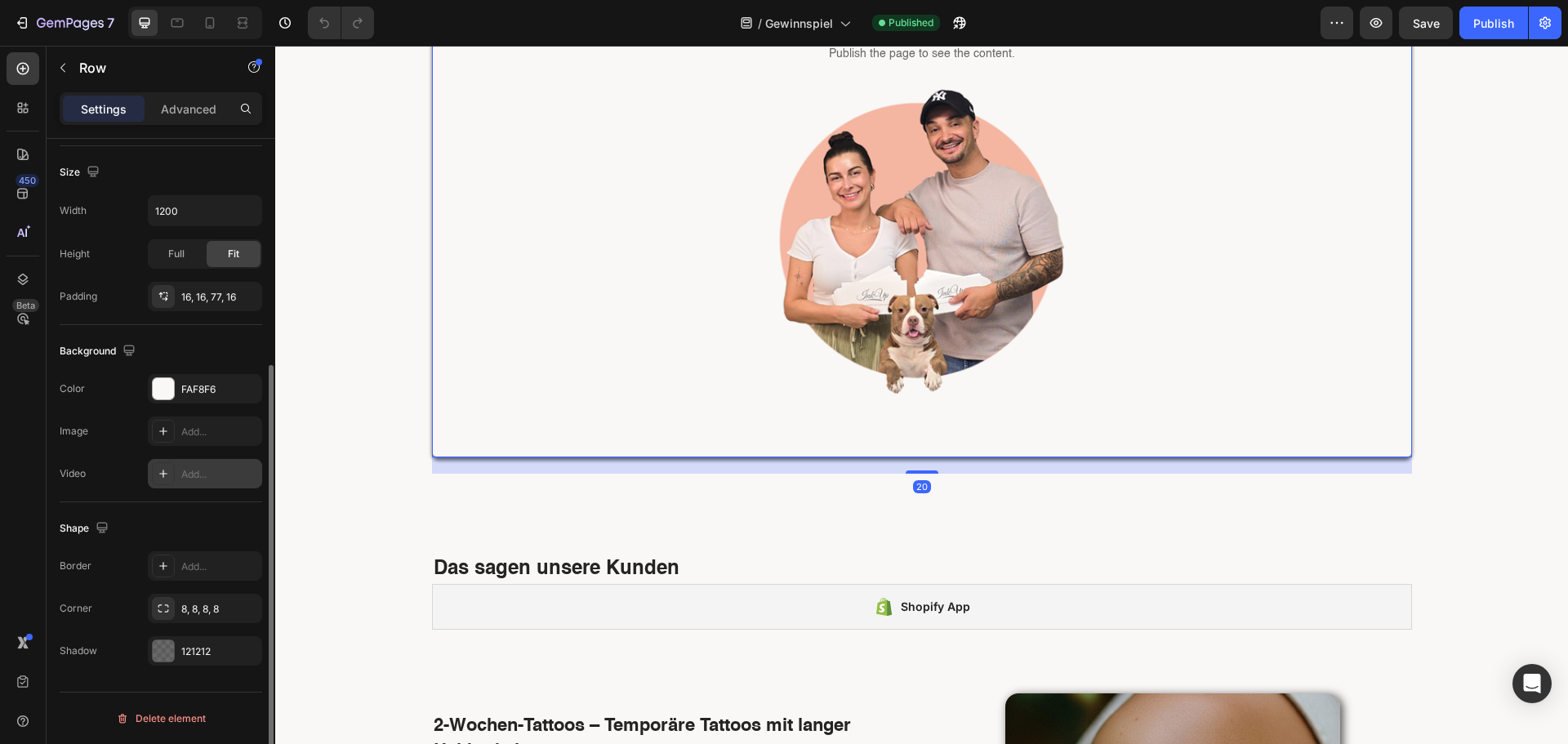
scroll to position [734, 0]
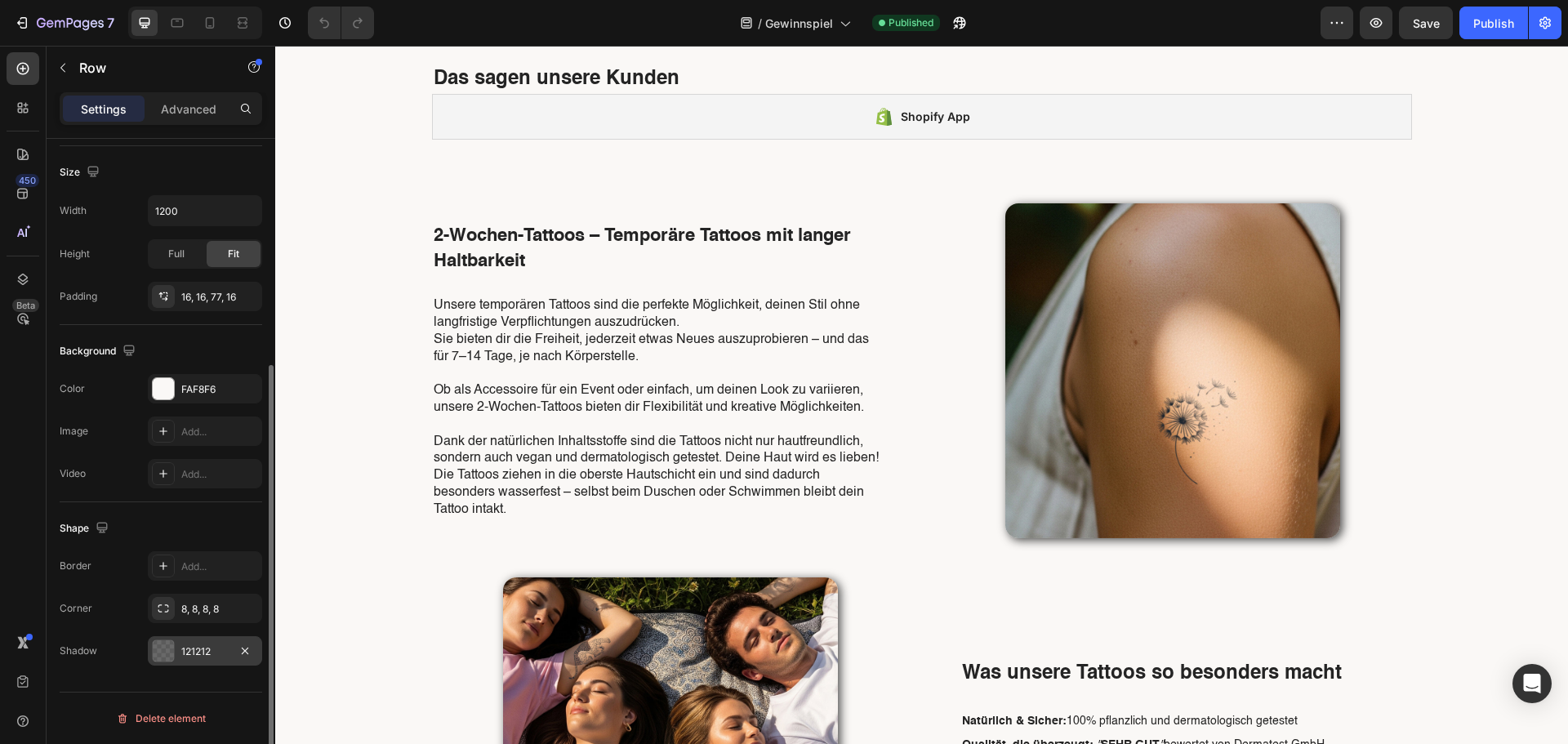
click at [164, 647] on div at bounding box center [163, 650] width 21 height 21
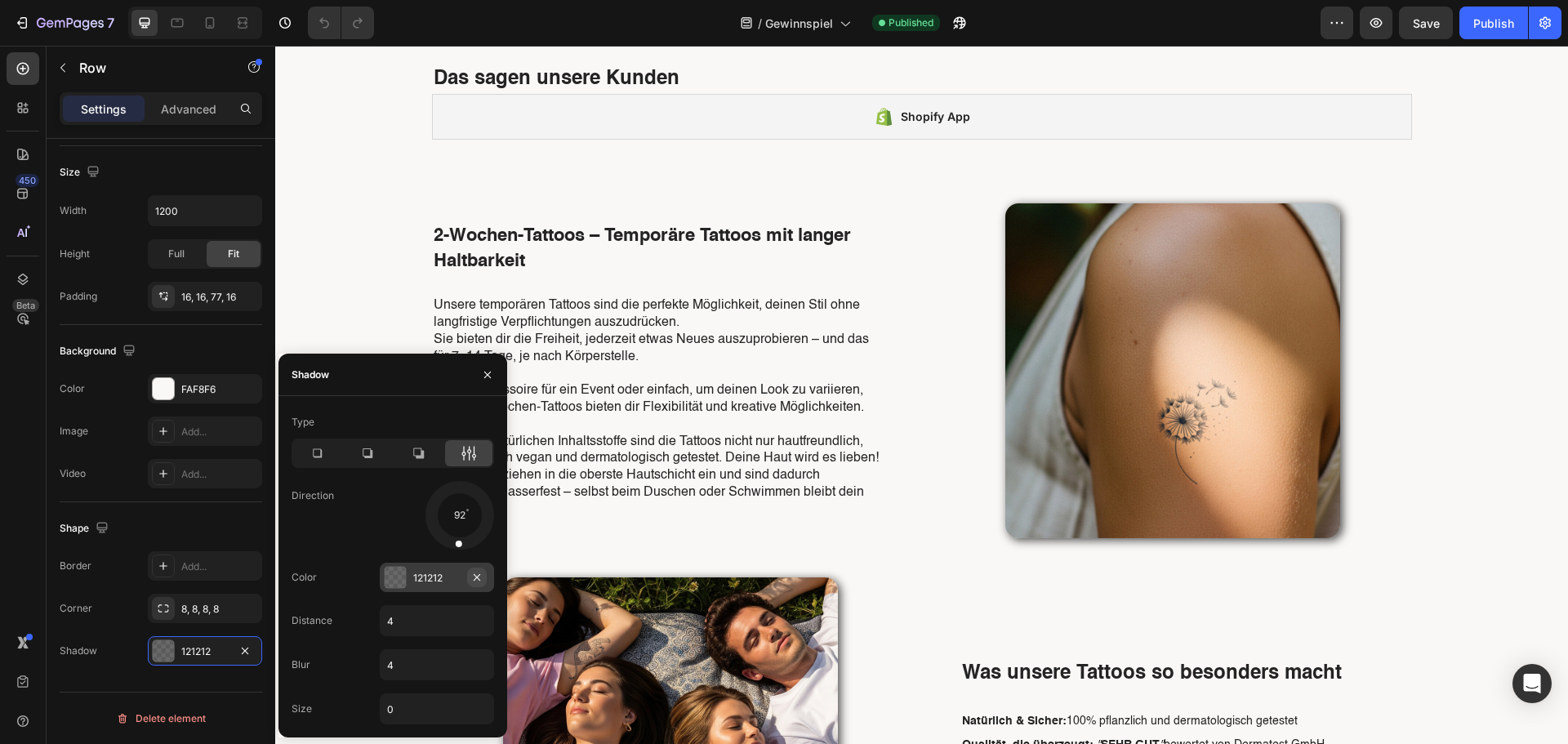
click at [477, 580] on icon "button" at bounding box center [477, 576] width 13 height 13
click at [249, 649] on icon "button" at bounding box center [245, 650] width 13 height 13
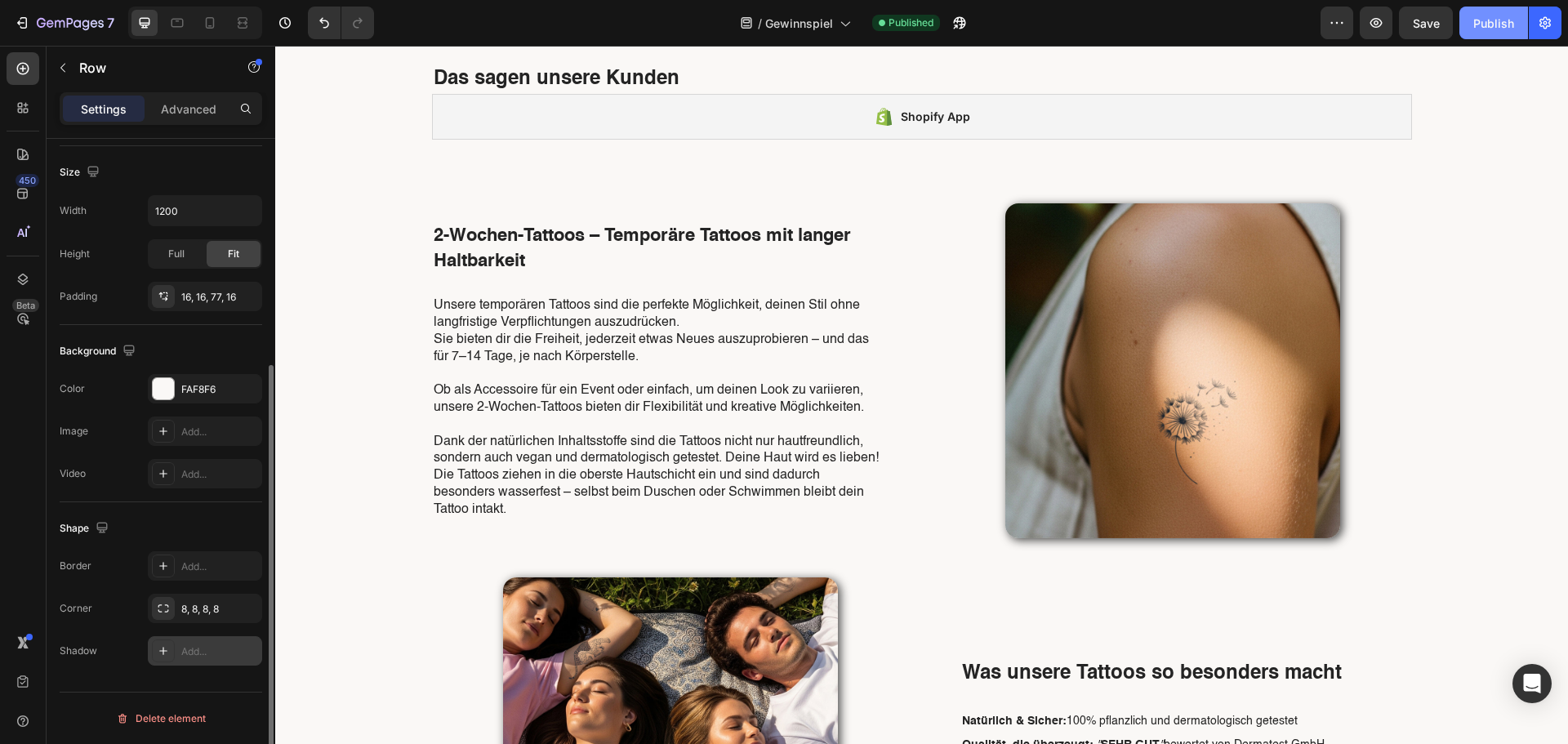
click at [1483, 32] on button "Publish" at bounding box center [1493, 22] width 68 height 32
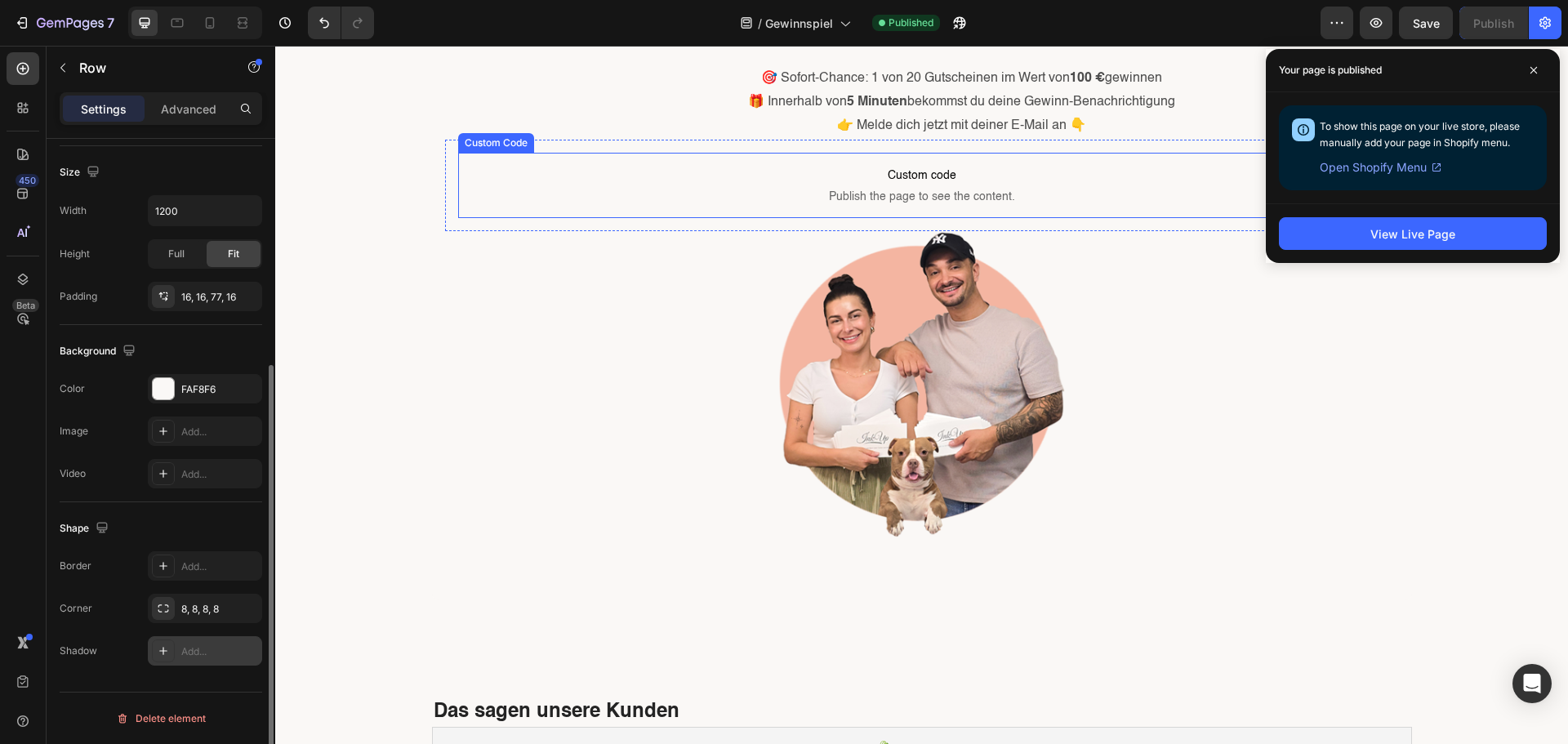
scroll to position [408, 0]
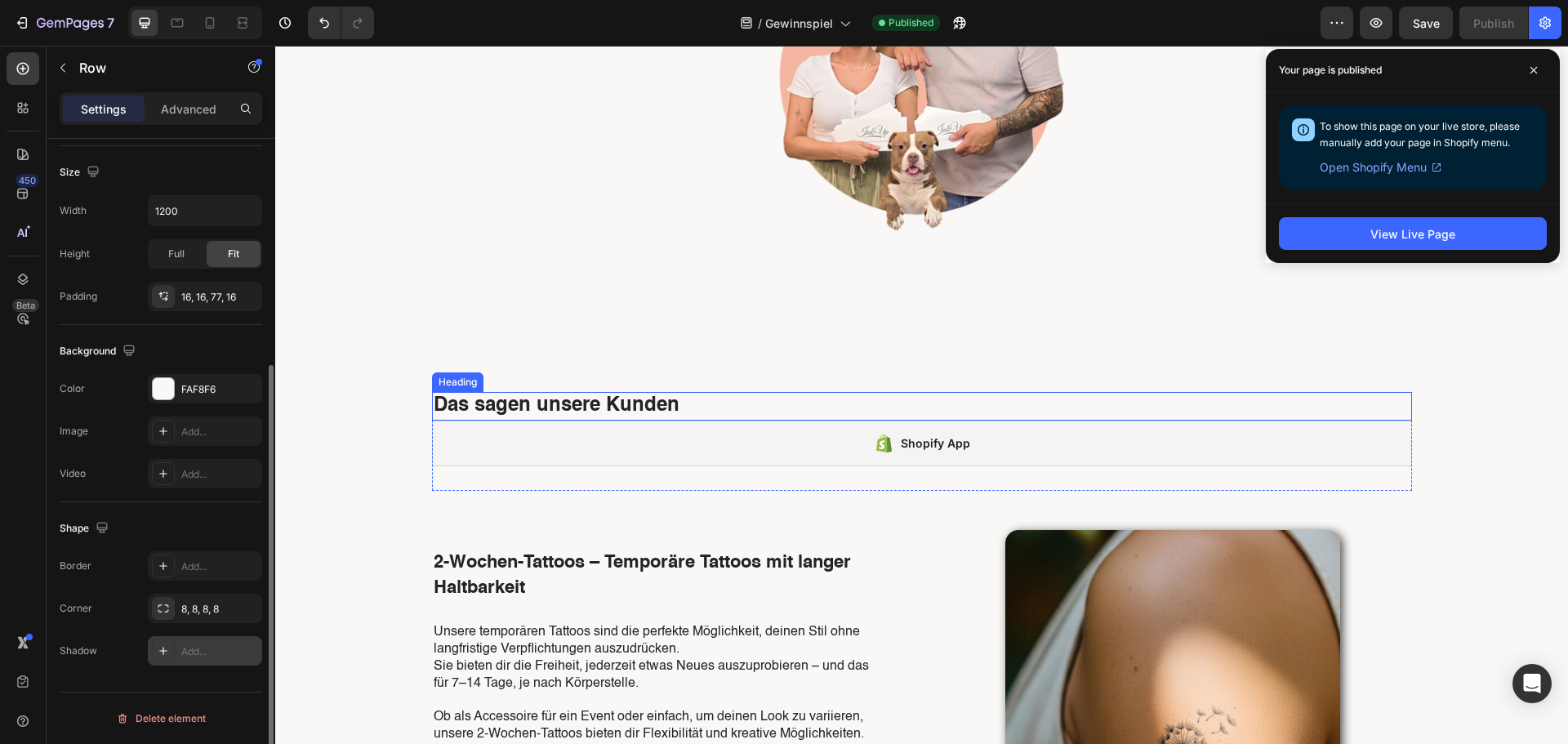
click at [708, 412] on h2 "Das sagen unsere Kunden" at bounding box center [922, 406] width 980 height 29
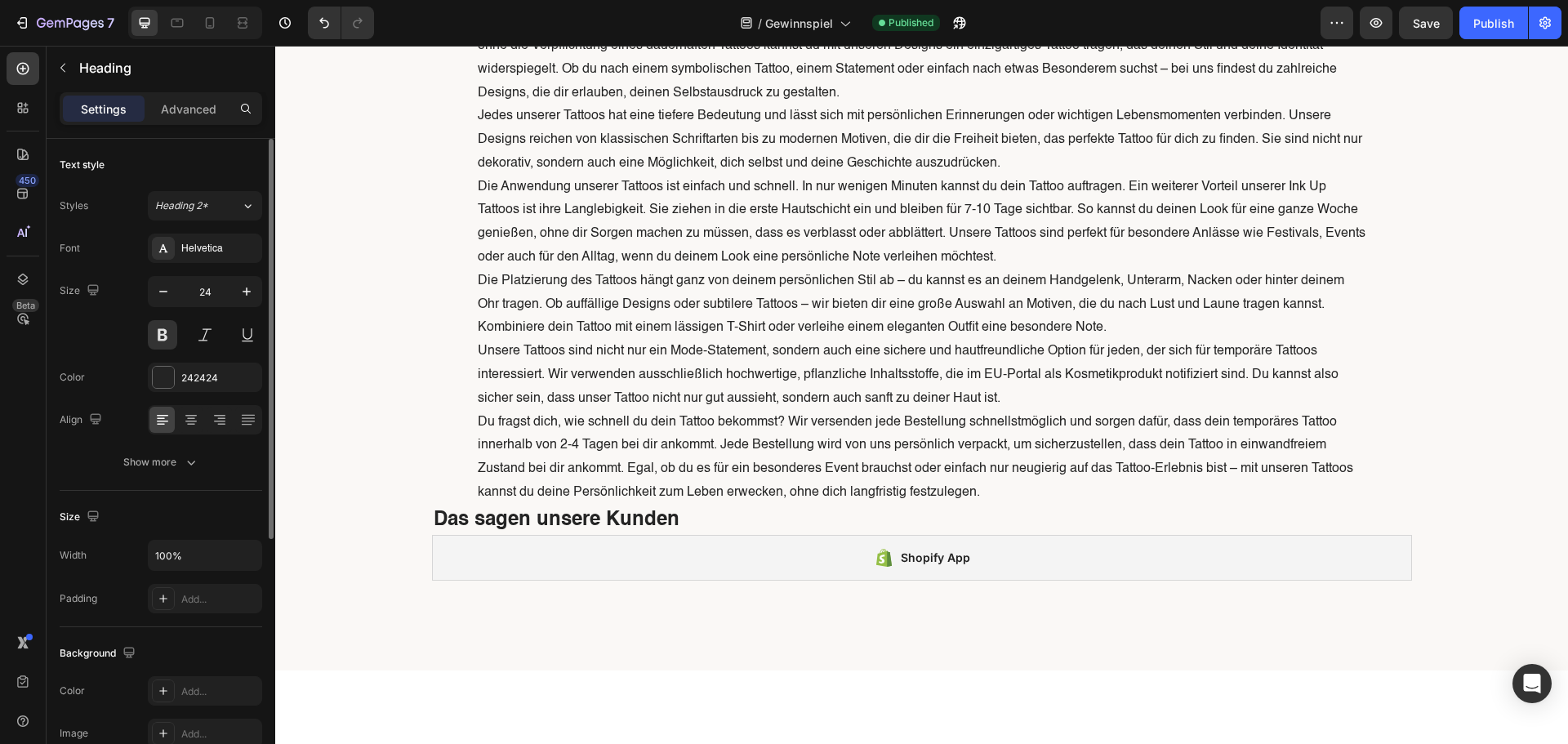
scroll to position [2915, 0]
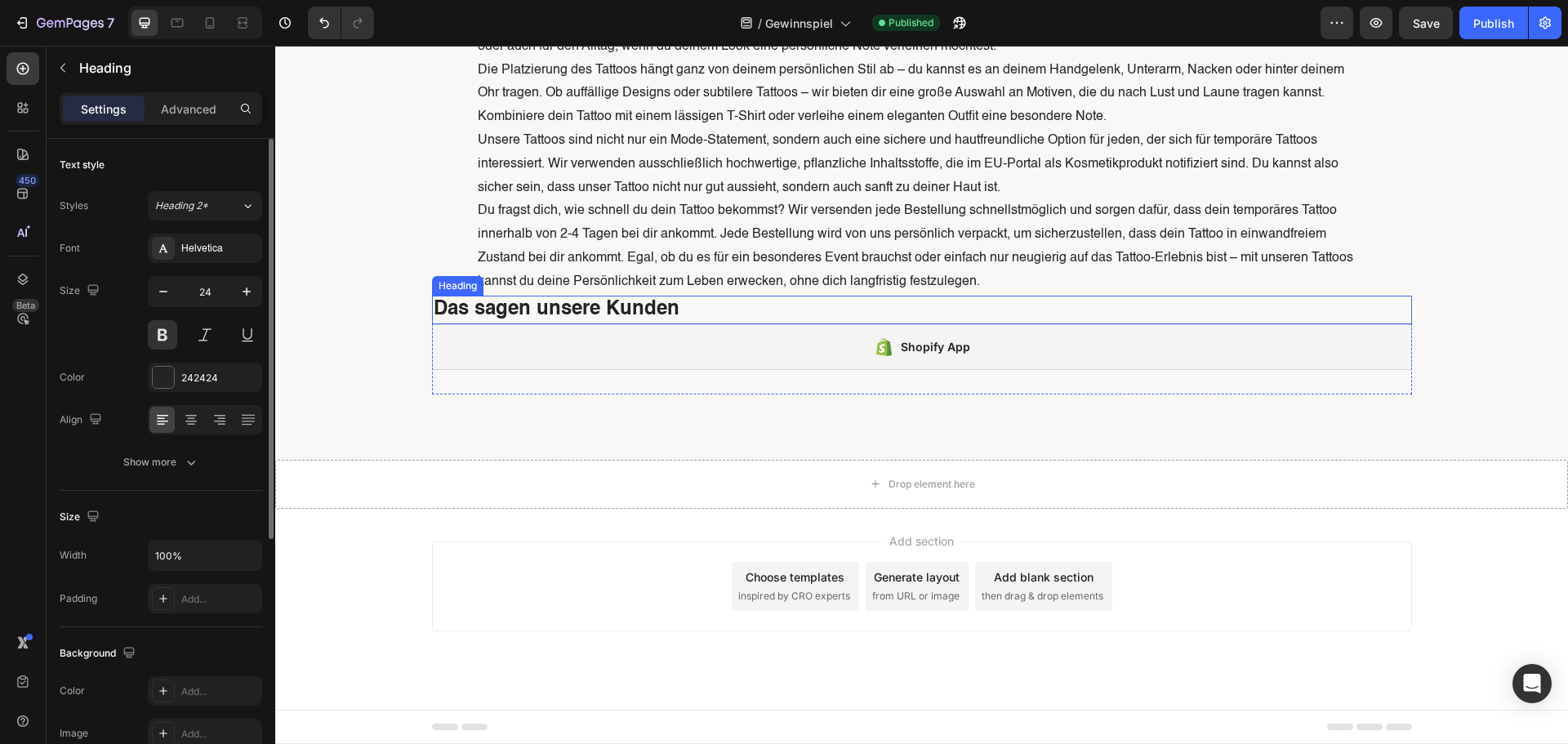
click at [681, 318] on h2 "Das sagen unsere Kunden" at bounding box center [922, 310] width 980 height 29
click at [551, 277] on icon at bounding box center [550, 280] width 13 height 13
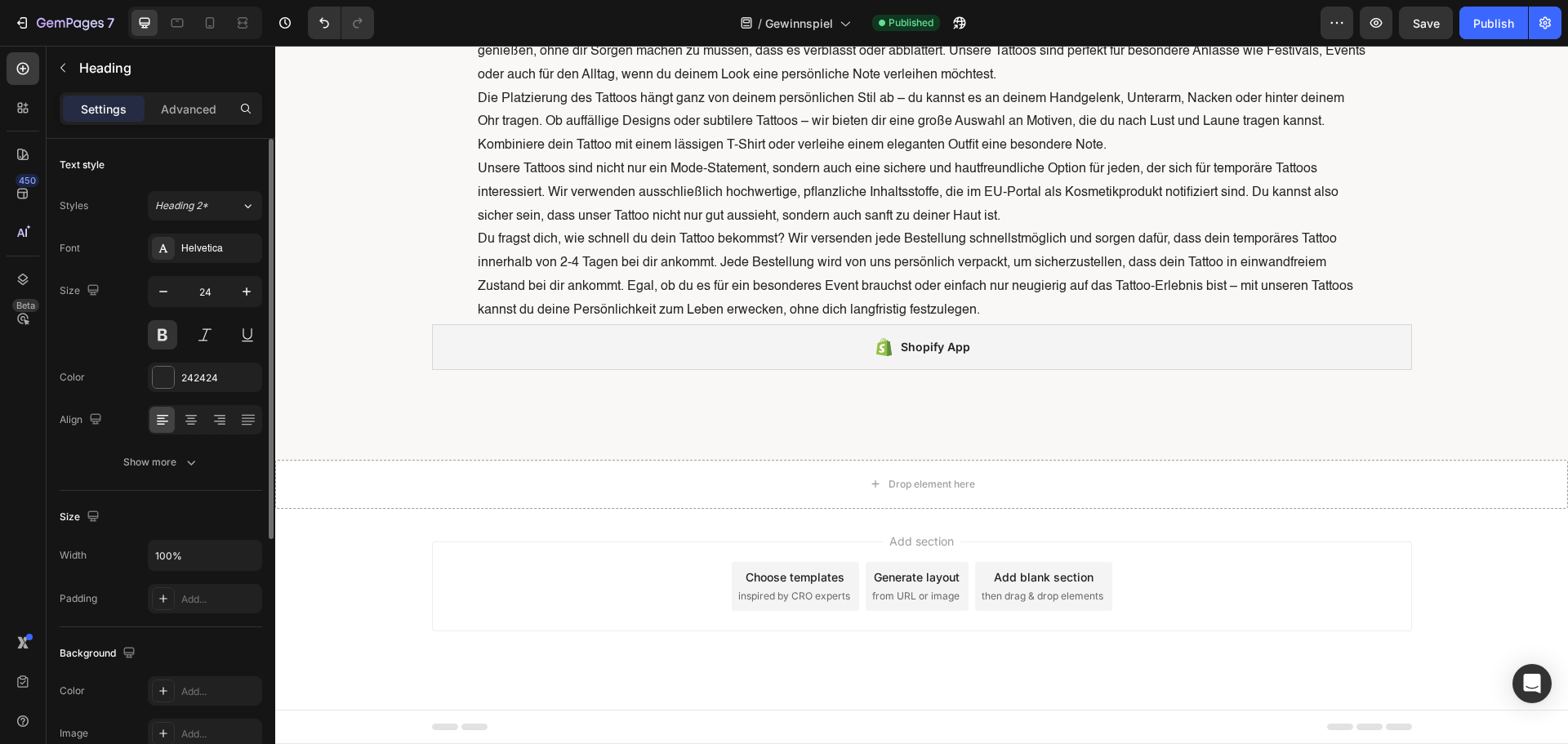
scroll to position [2887, 0]
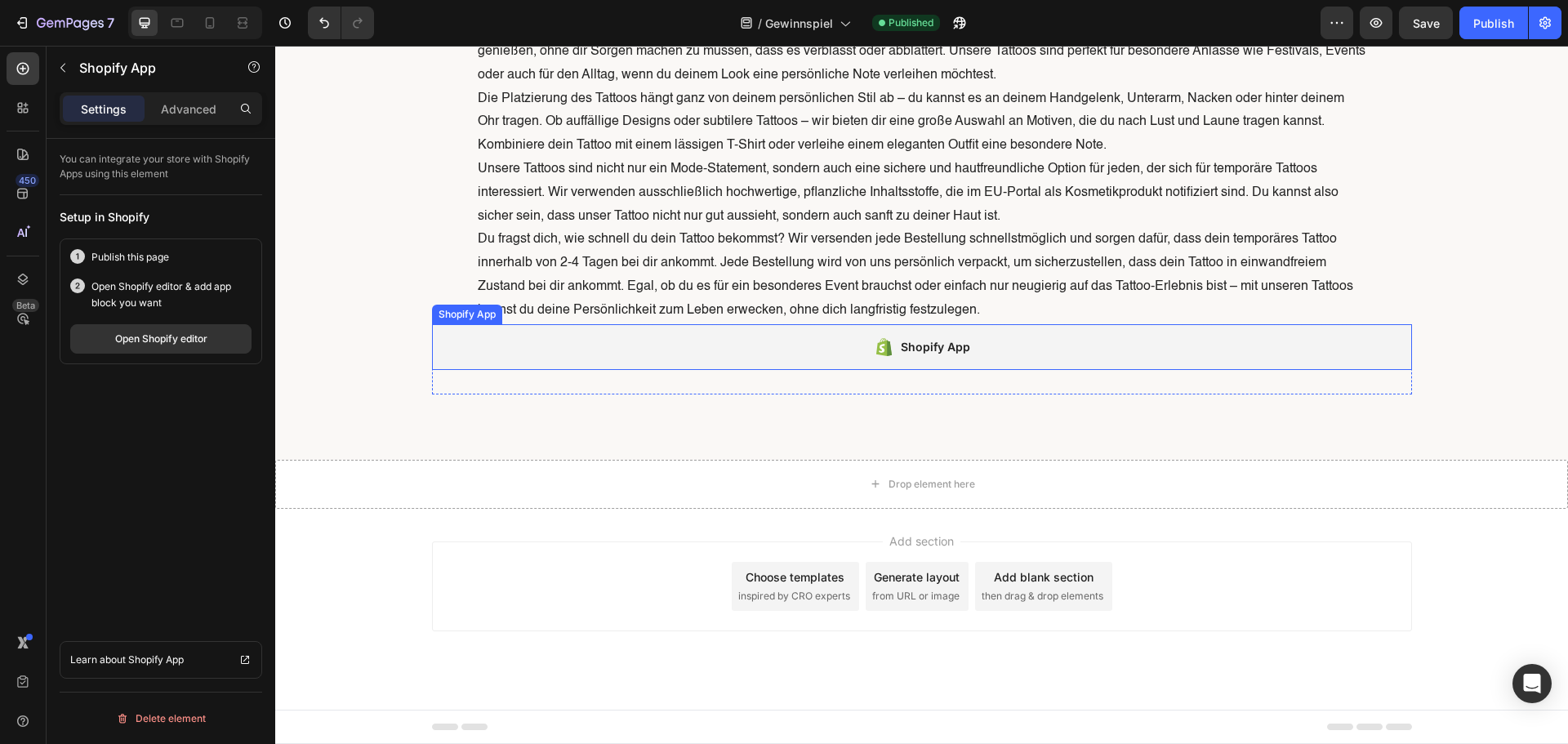
click at [579, 349] on div "Shopify App" at bounding box center [922, 347] width 980 height 46
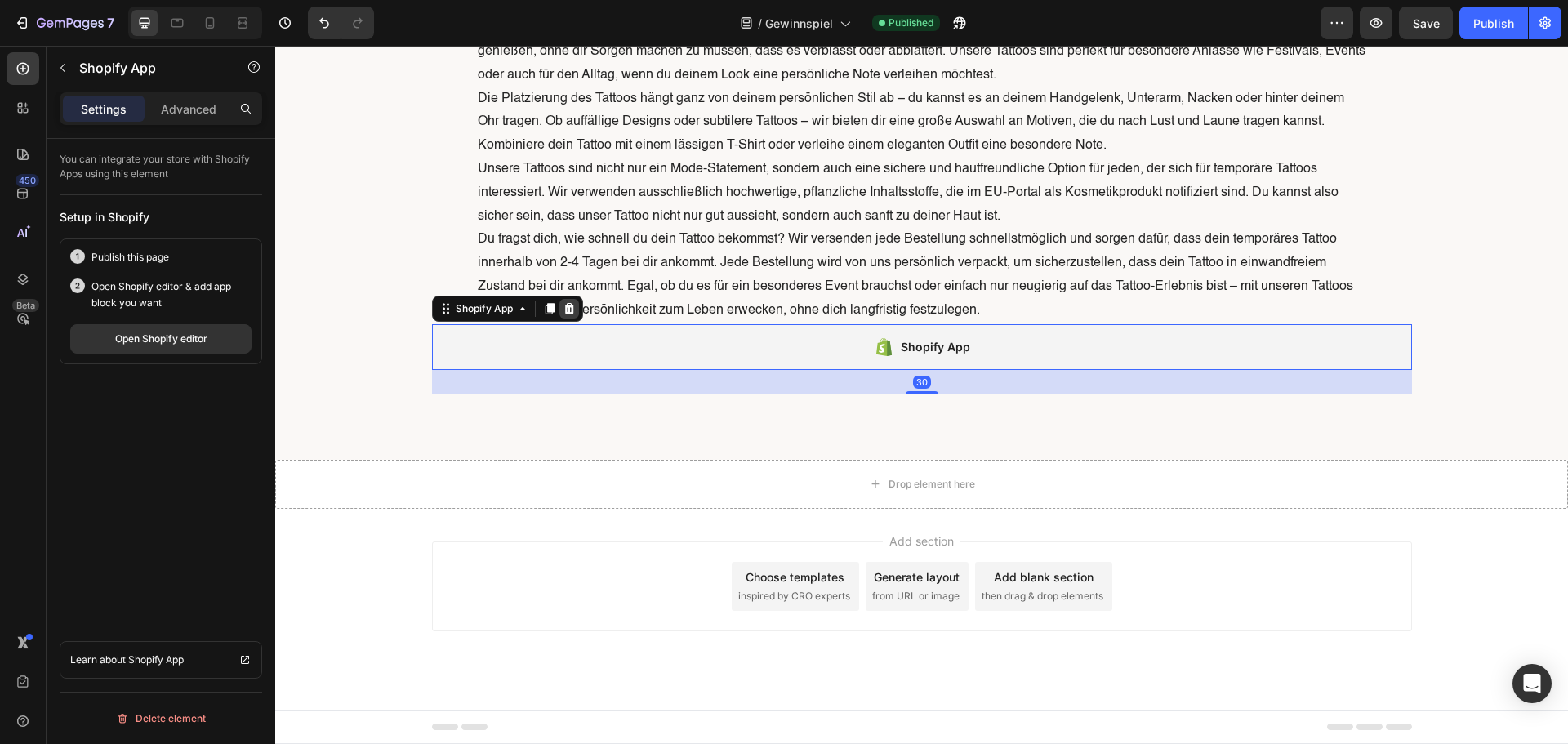
click at [568, 304] on icon at bounding box center [569, 308] width 13 height 13
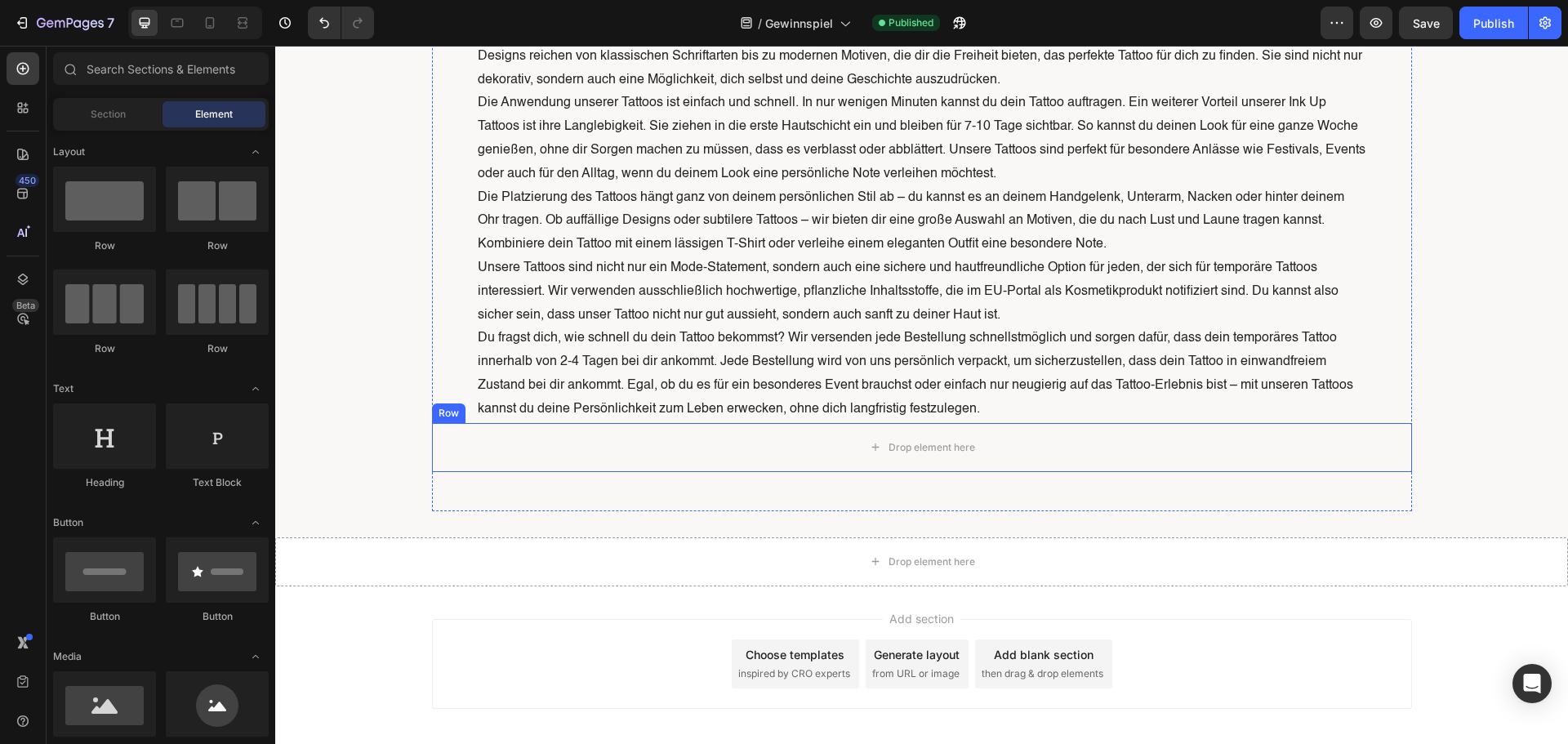
scroll to position [2865, 0]
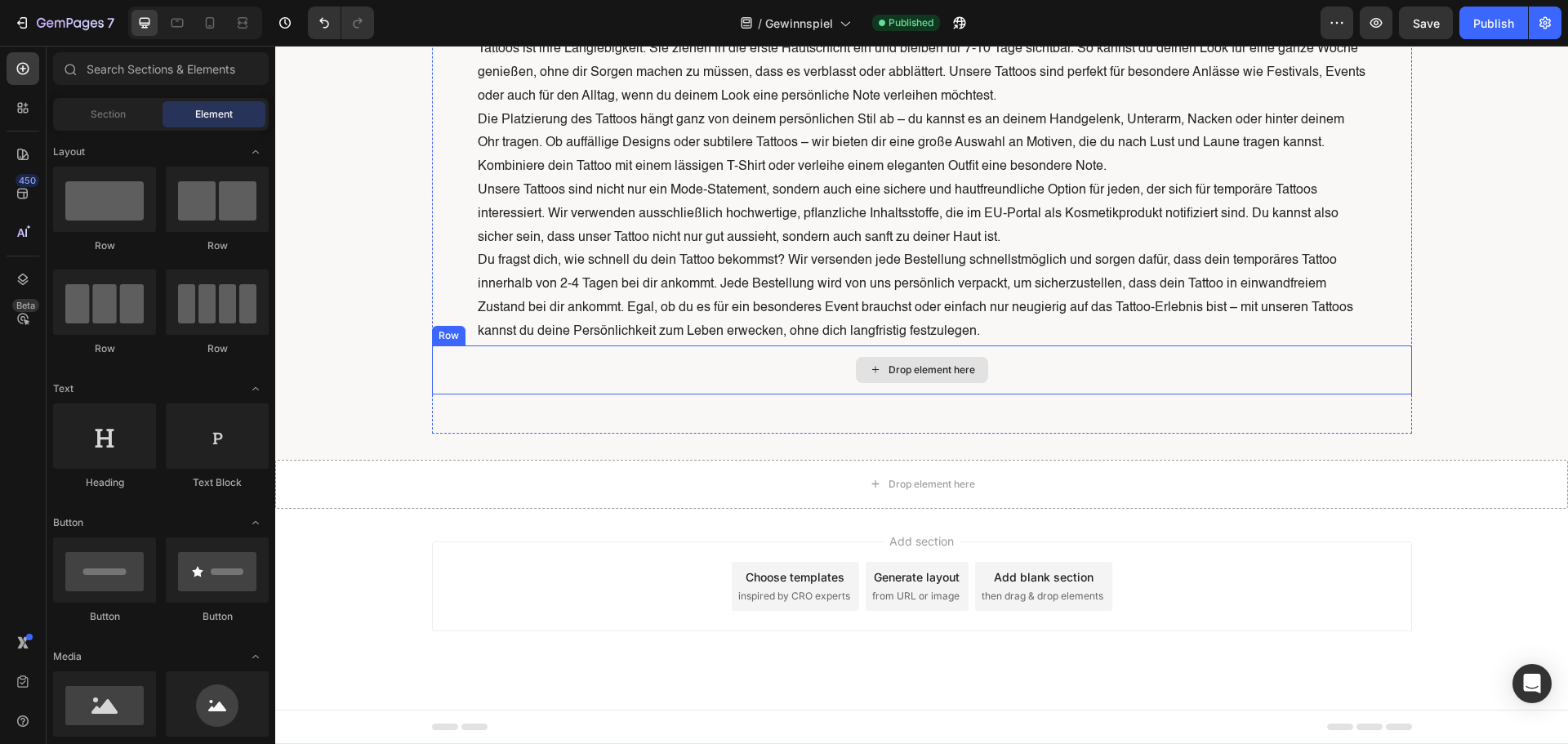
click at [649, 377] on div "Drop element here" at bounding box center [922, 370] width 980 height 49
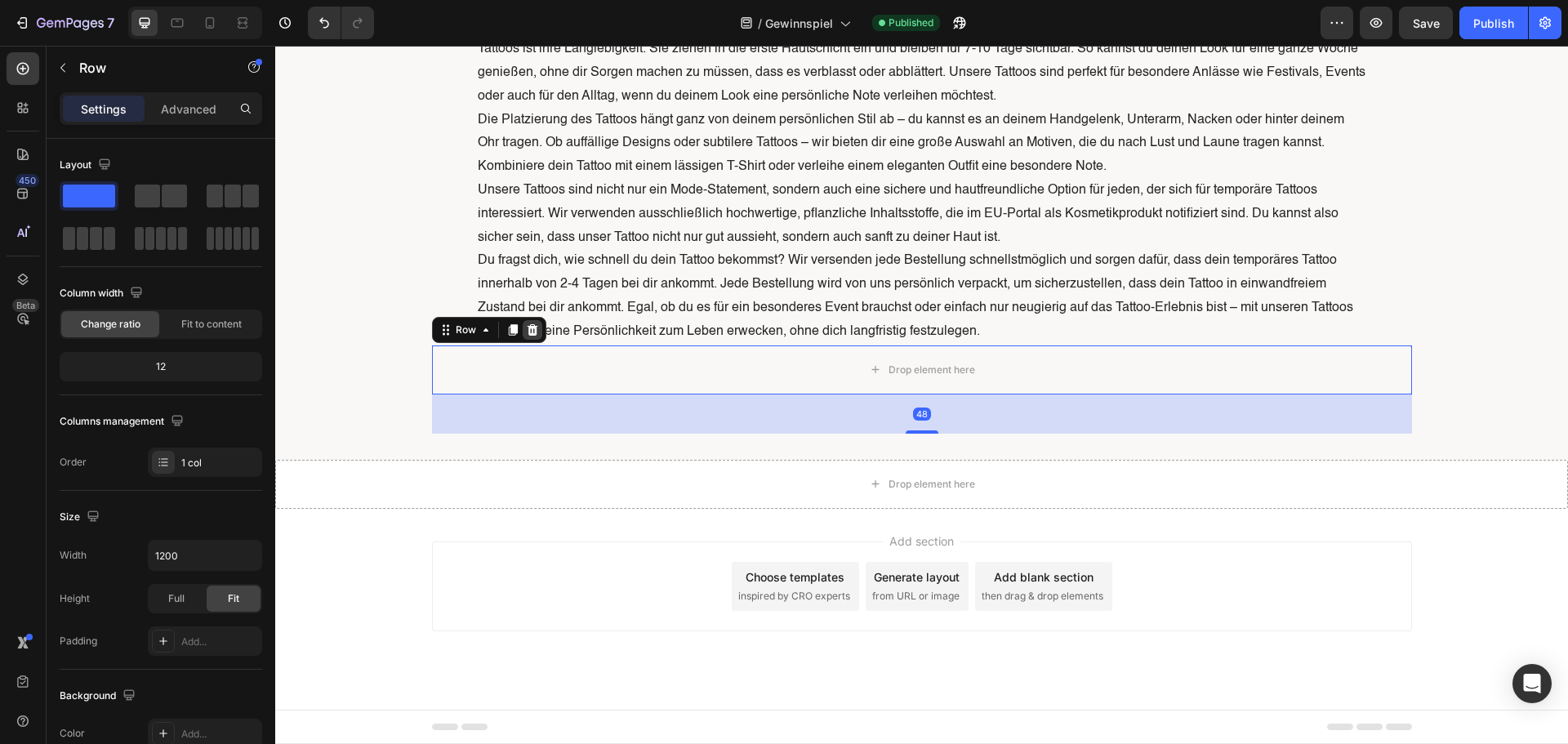
click at [534, 332] on div at bounding box center [532, 330] width 19 height 19
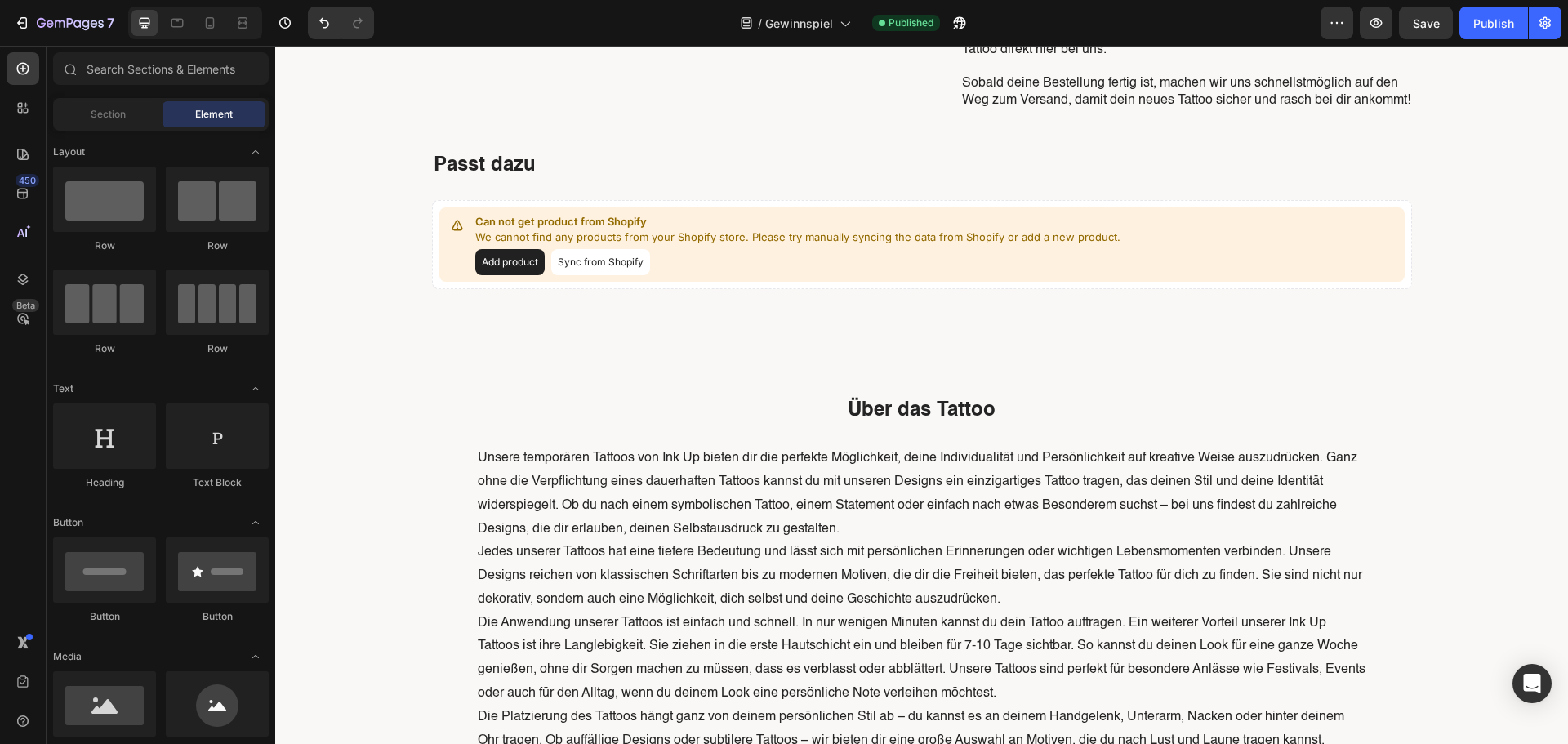
scroll to position [2176, 0]
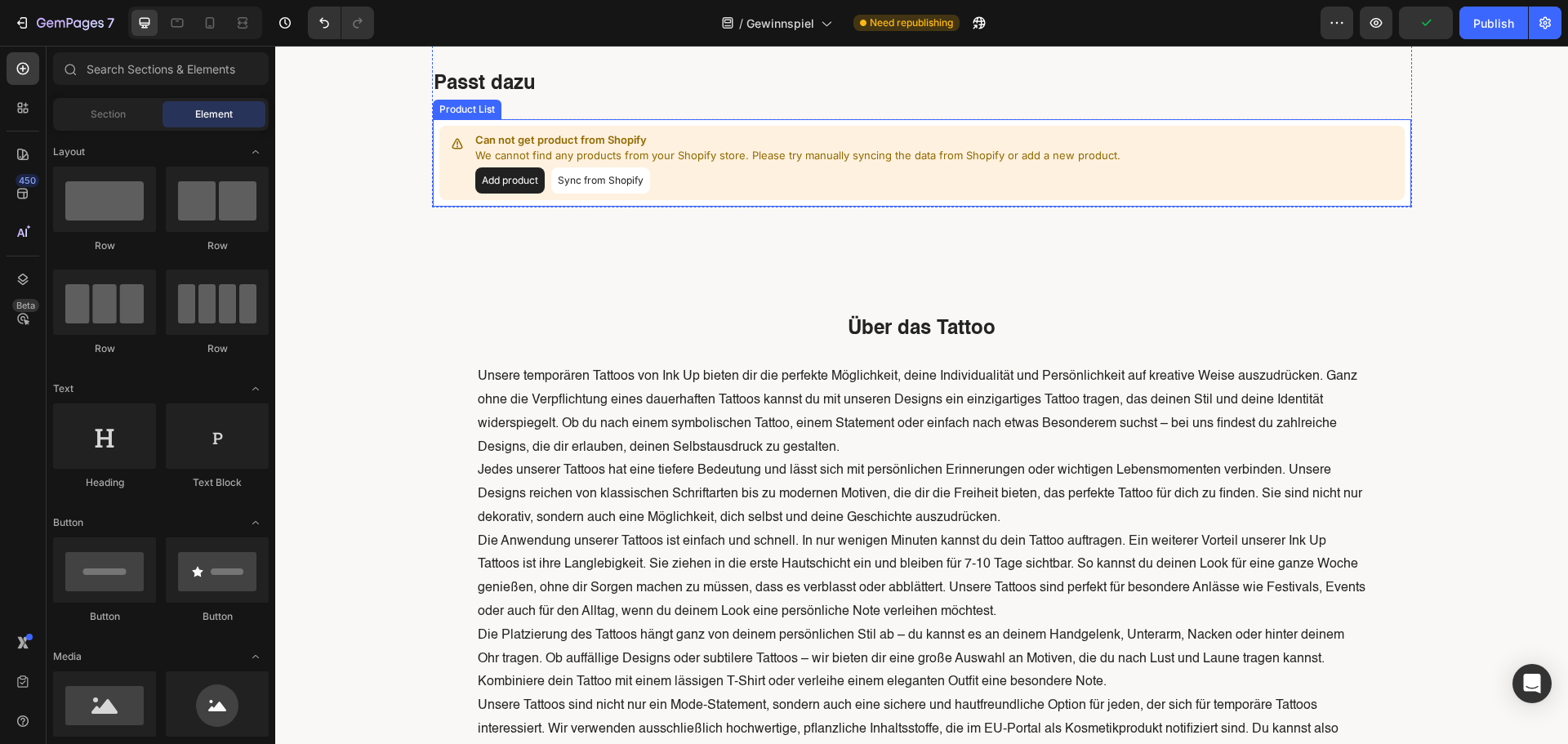
click at [773, 207] on div "Can not get product from Shopify We cannot find any products from your Shopify …" at bounding box center [922, 162] width 980 height 89
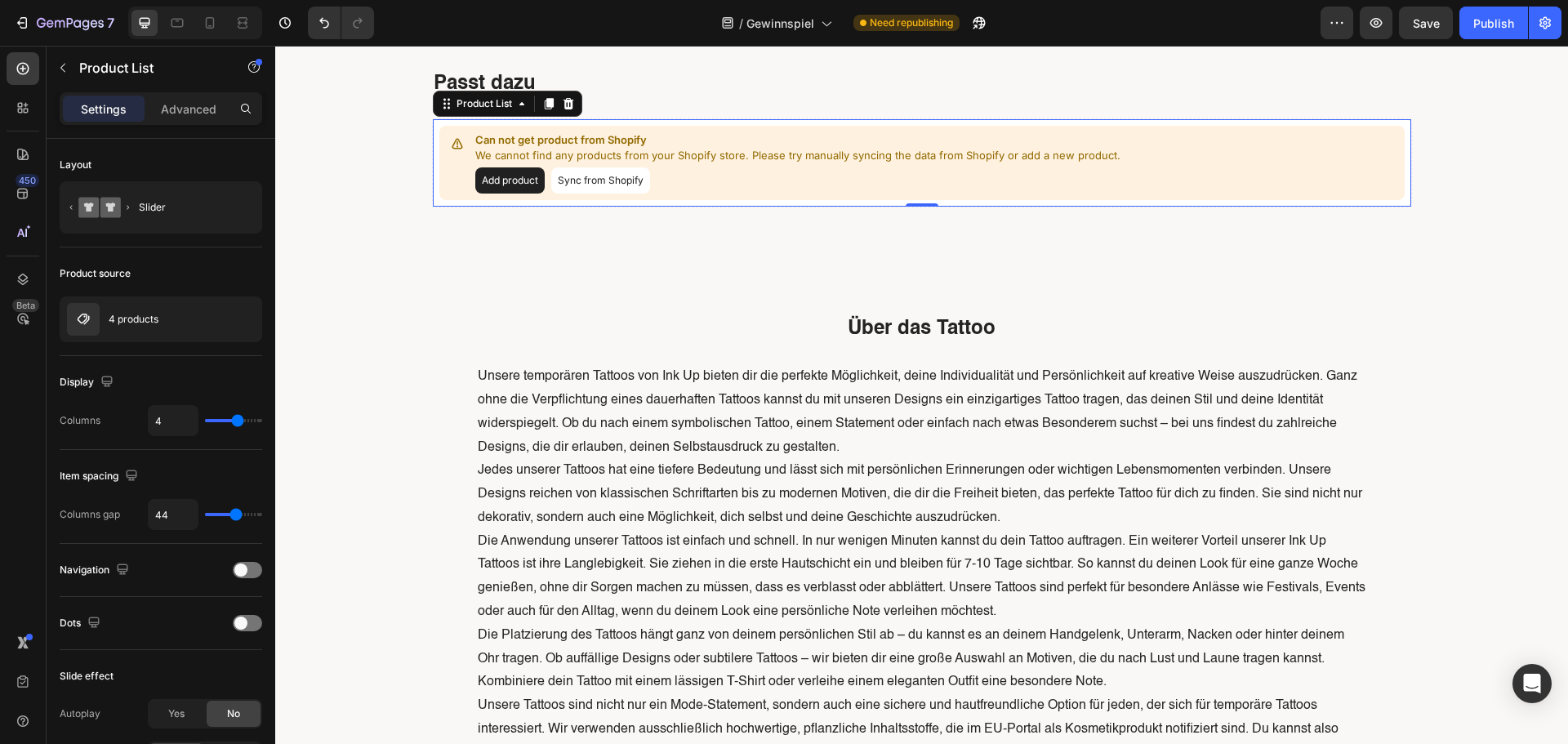
click at [624, 193] on button "Sync from Shopify" at bounding box center [601, 181] width 99 height 26
click at [604, 193] on button "Sync from Shopify" at bounding box center [601, 181] width 99 height 26
click at [507, 193] on button "Add product" at bounding box center [509, 181] width 69 height 26
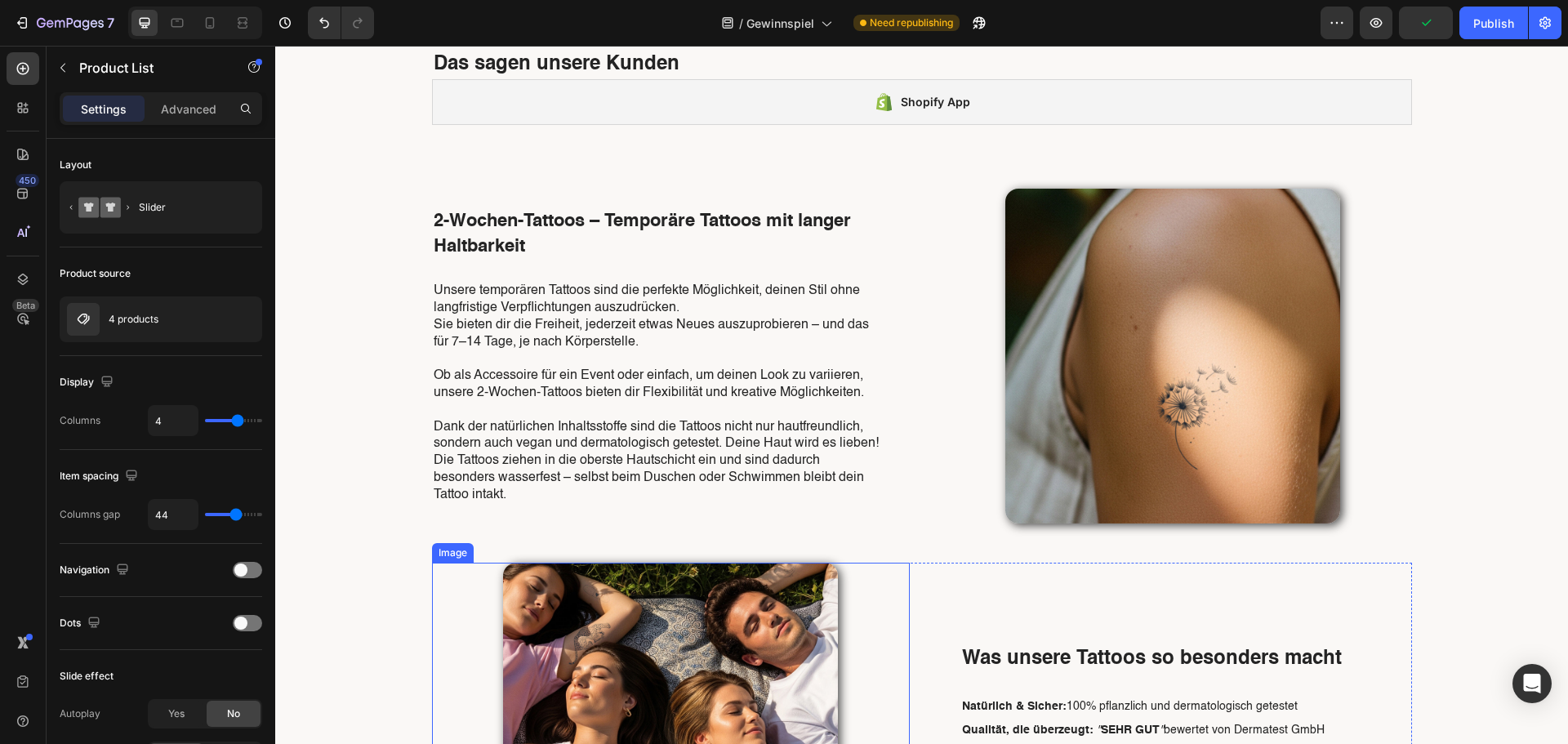
scroll to position [462, 0]
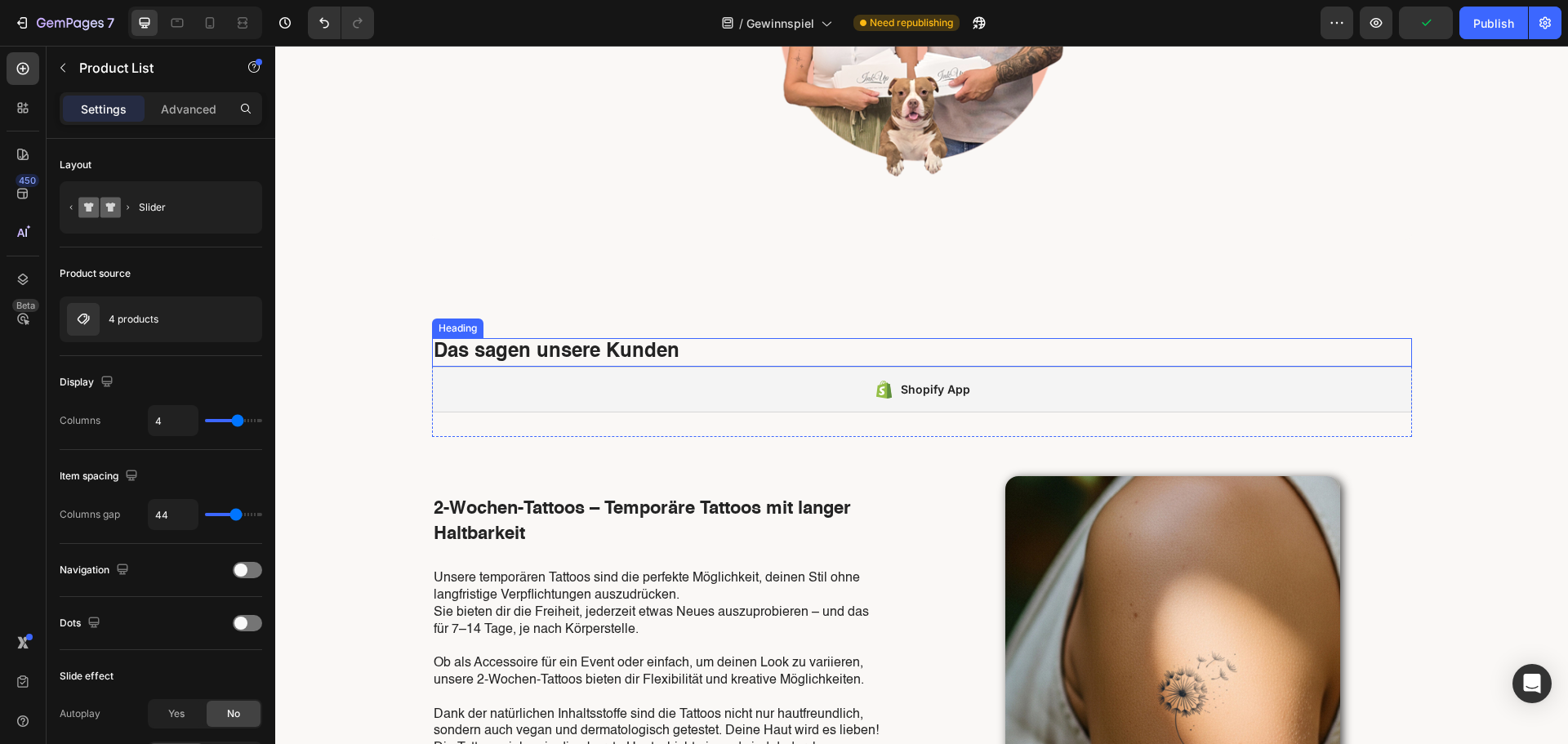
click at [816, 352] on h2 "Das sagen unsere Kunden" at bounding box center [922, 352] width 980 height 29
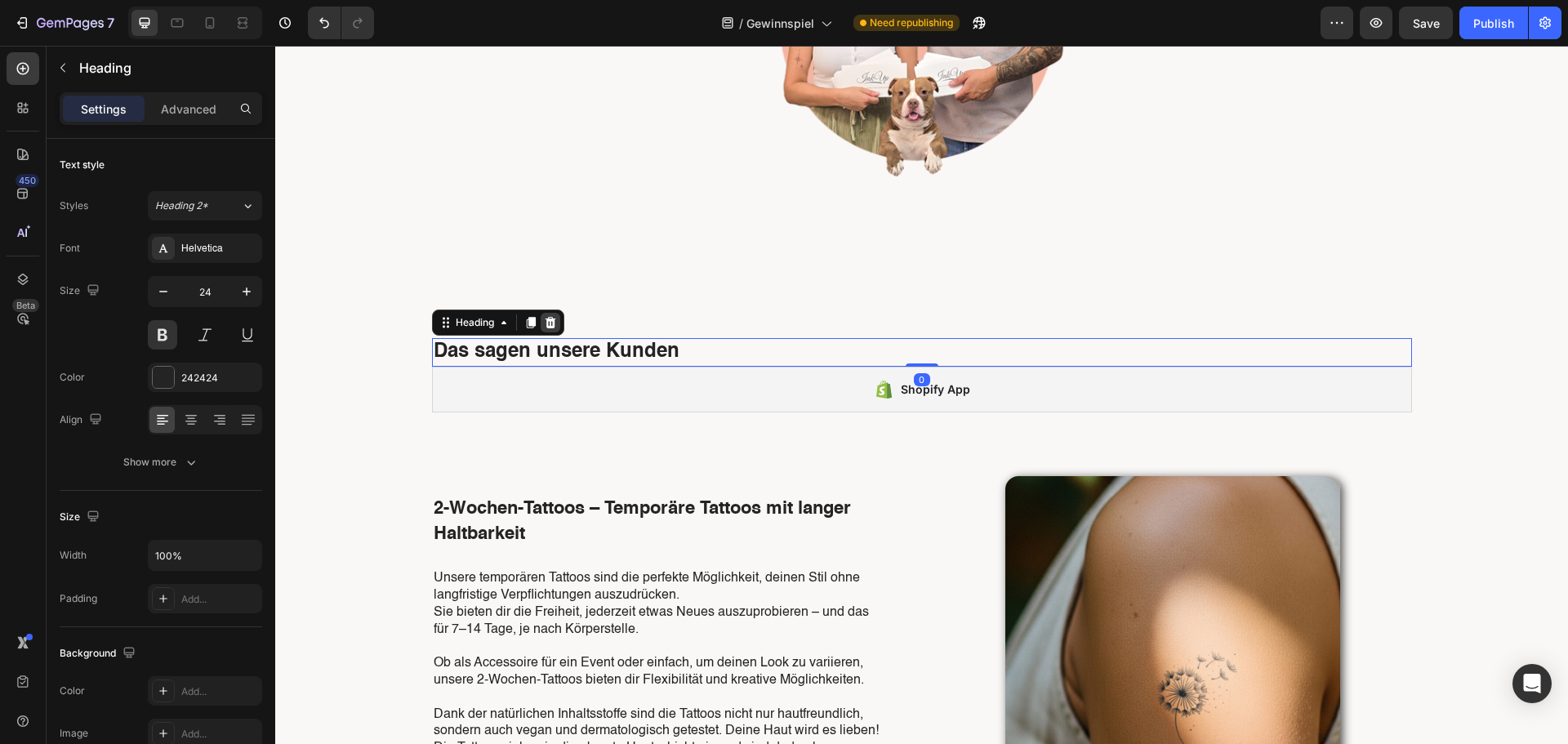
click at [545, 321] on icon at bounding box center [550, 322] width 11 height 11
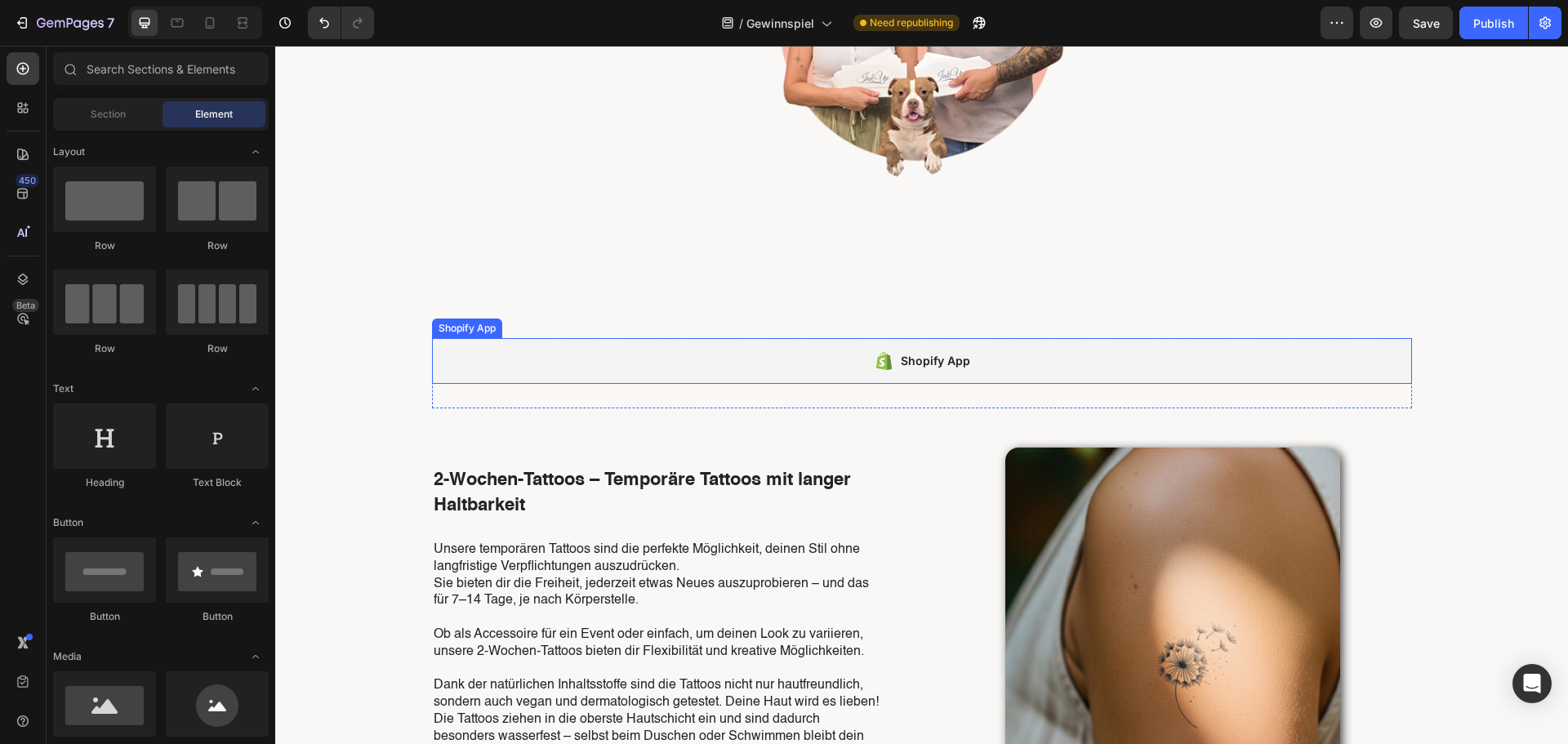
click at [579, 357] on div "Shopify App" at bounding box center [922, 361] width 980 height 46
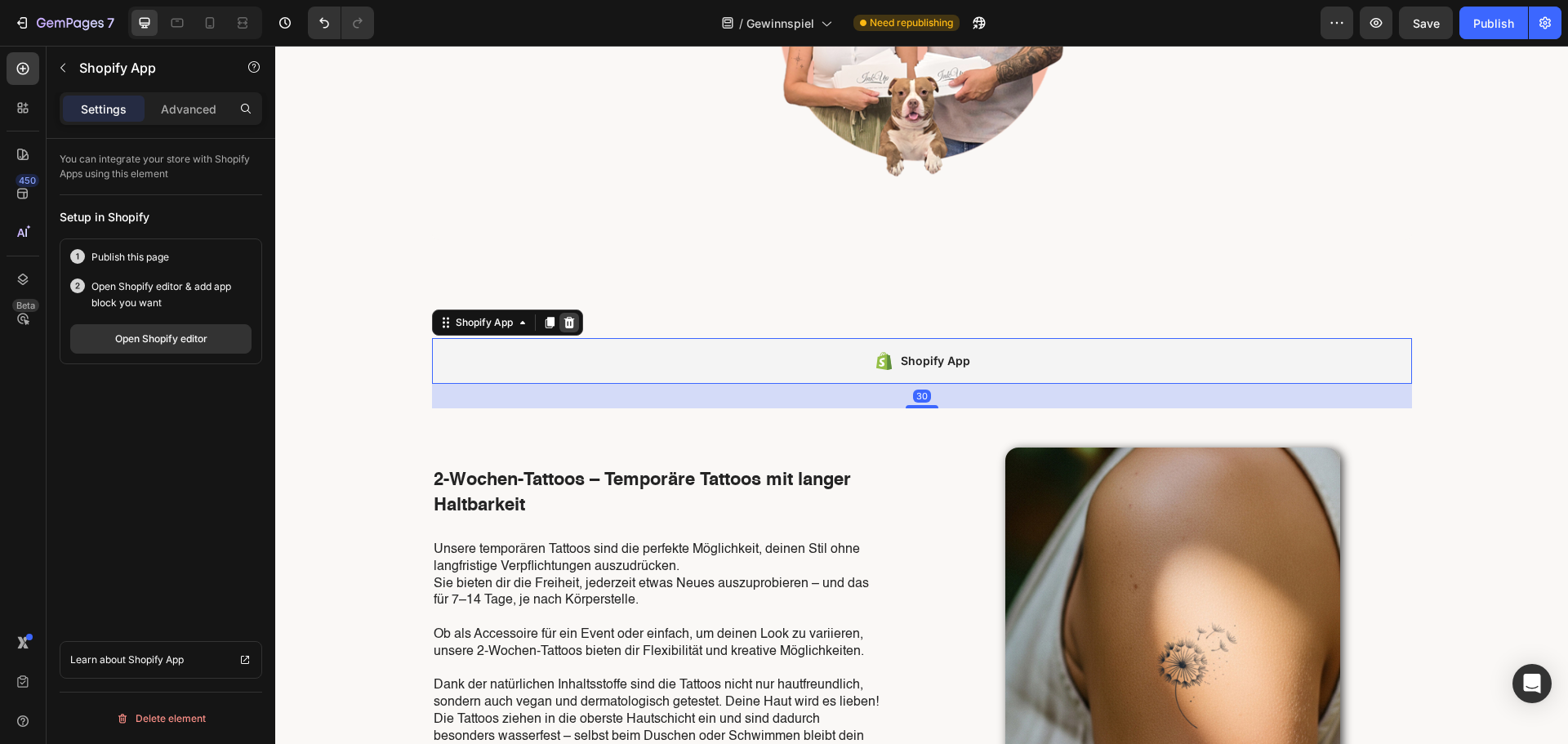
click at [564, 331] on div at bounding box center [569, 322] width 19 height 19
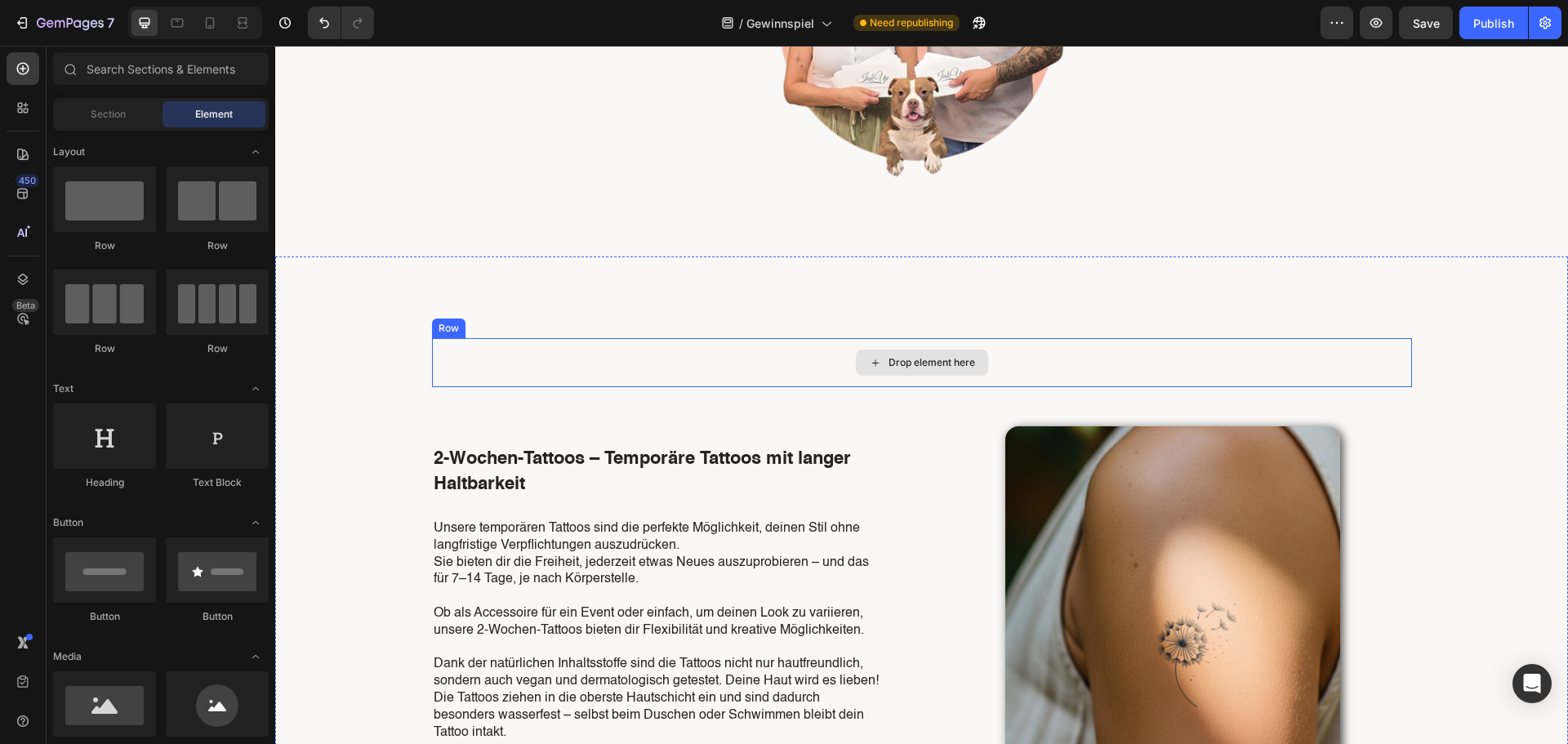
click at [615, 363] on div "Drop element here" at bounding box center [922, 362] width 980 height 49
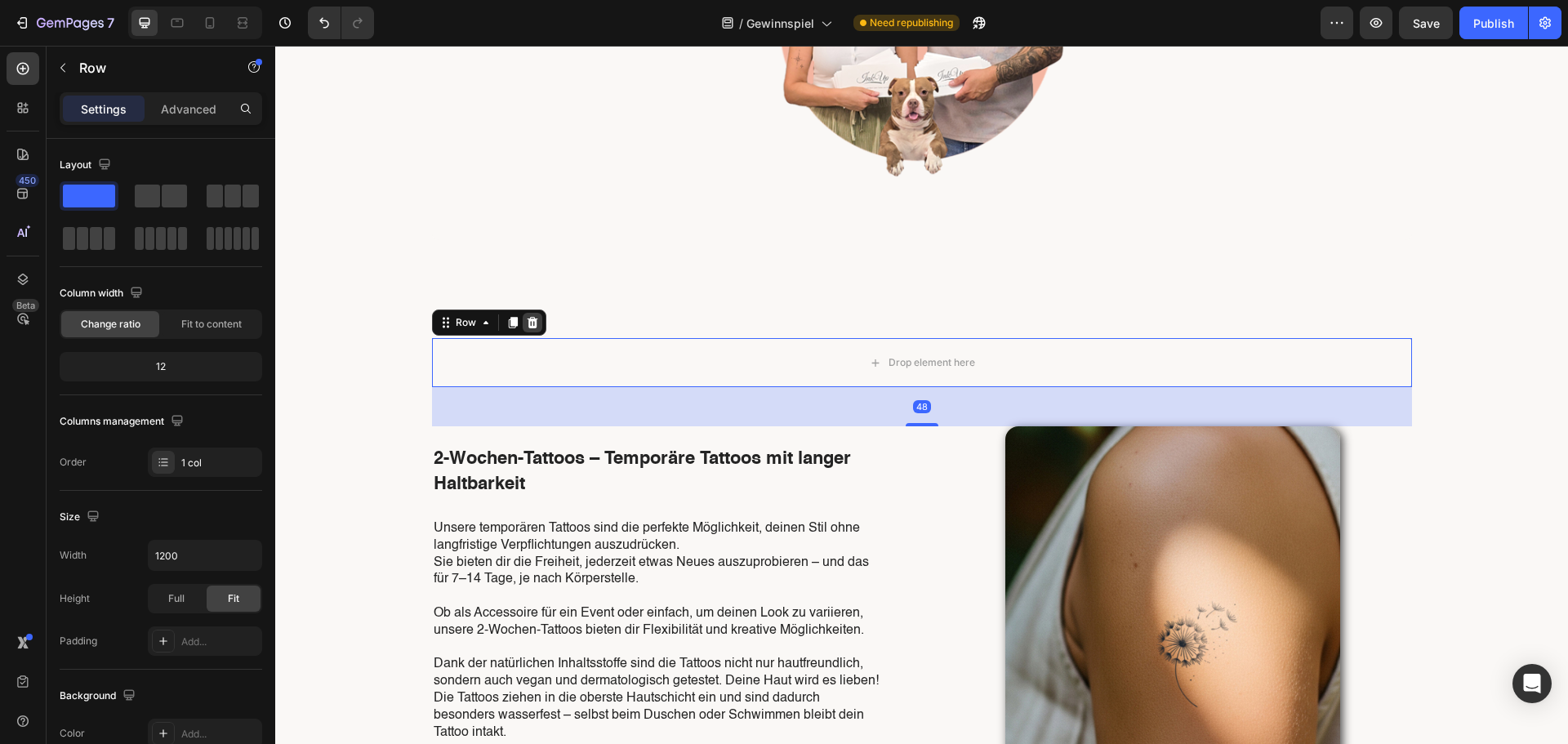
click at [530, 318] on icon at bounding box center [532, 322] width 13 height 13
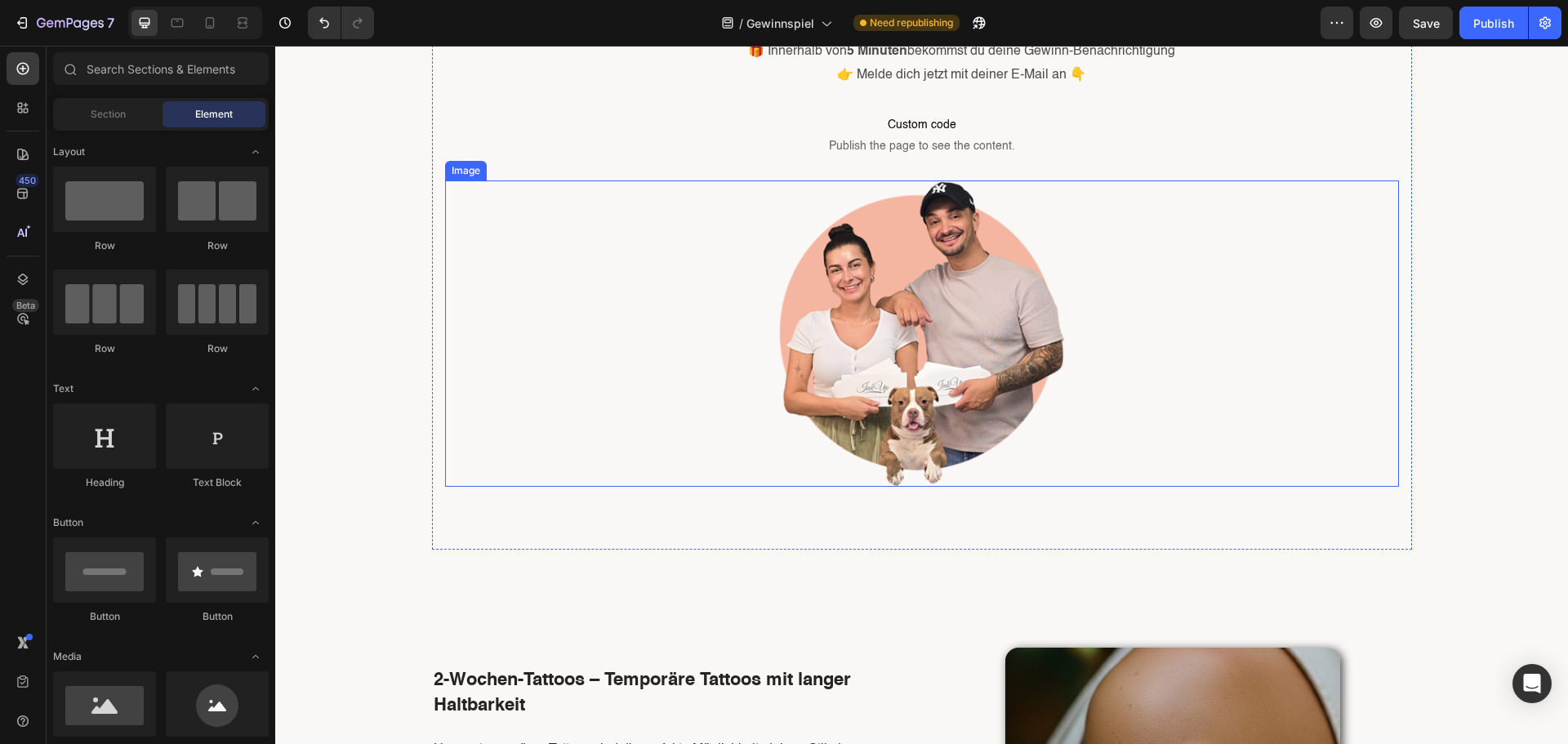
scroll to position [326, 0]
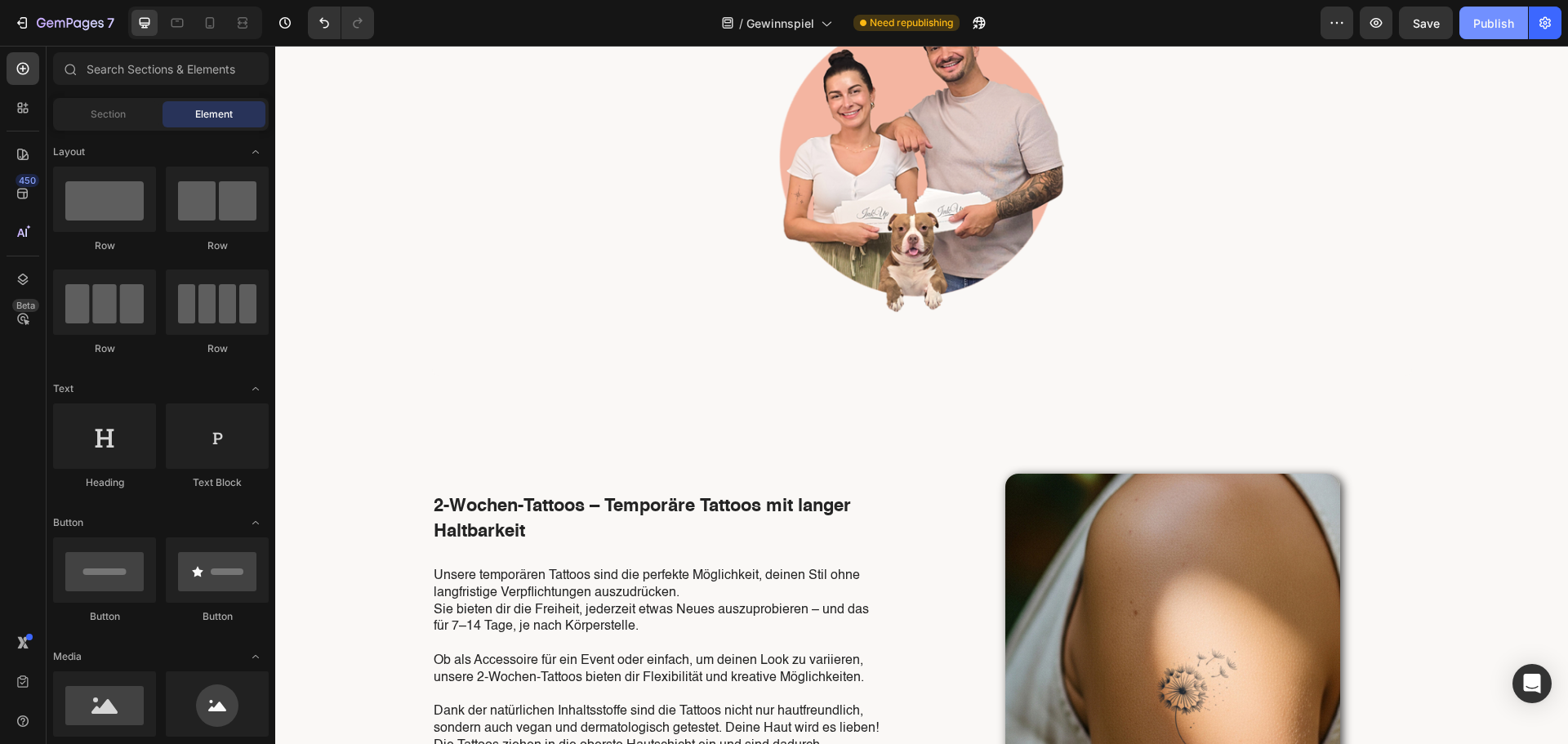
click at [1483, 37] on button "Publish" at bounding box center [1493, 22] width 68 height 32
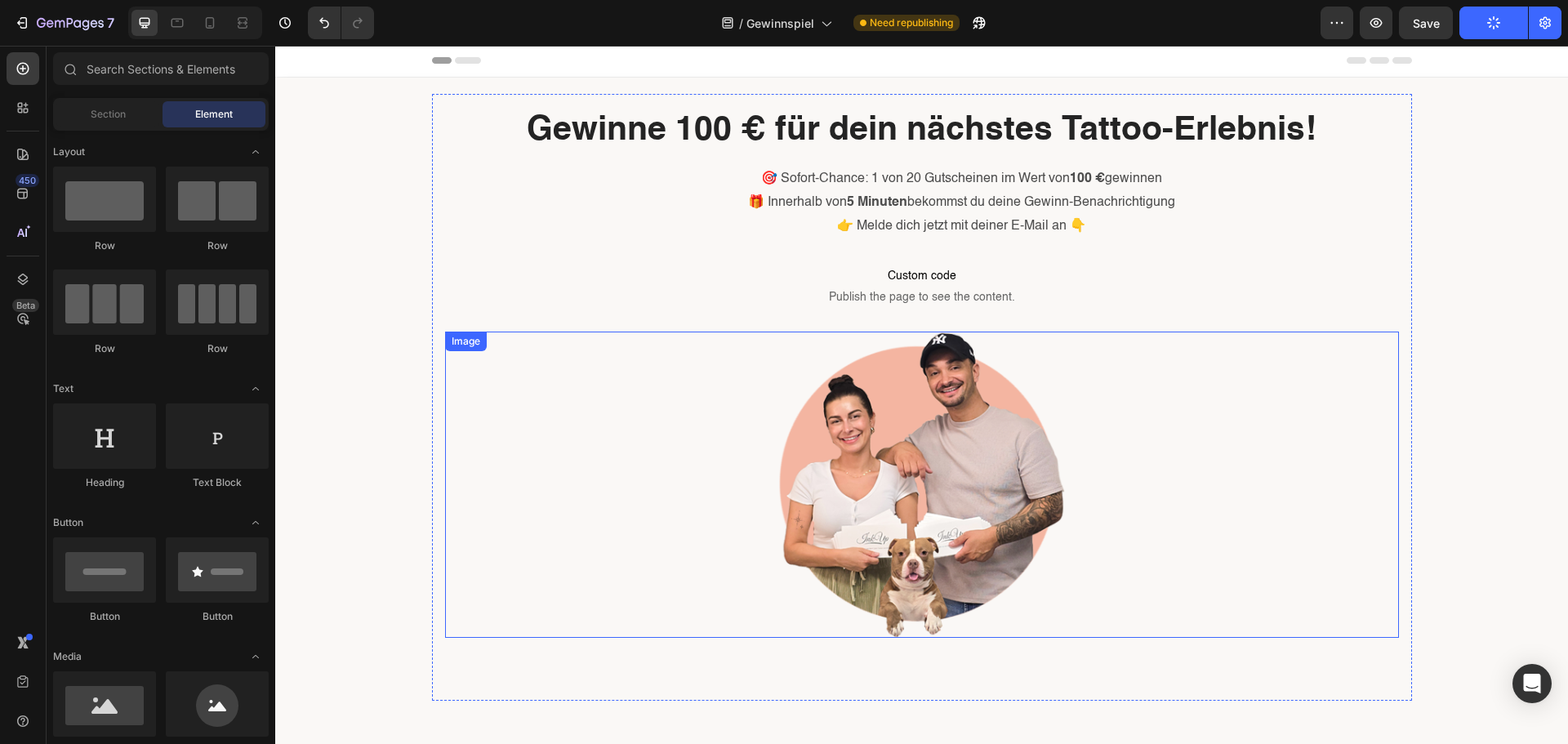
scroll to position [0, 0]
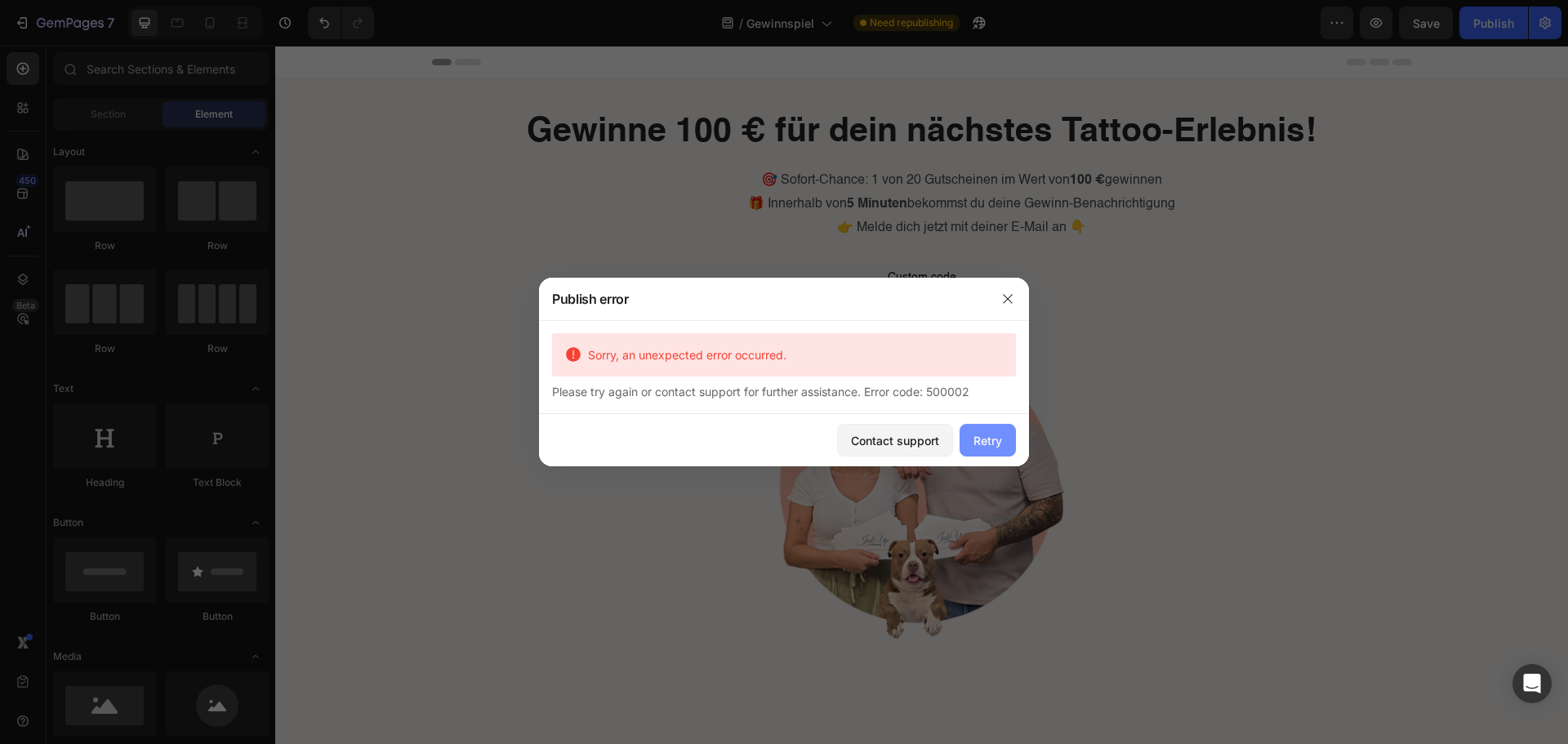
click at [996, 437] on div "Retry" at bounding box center [988, 440] width 29 height 18
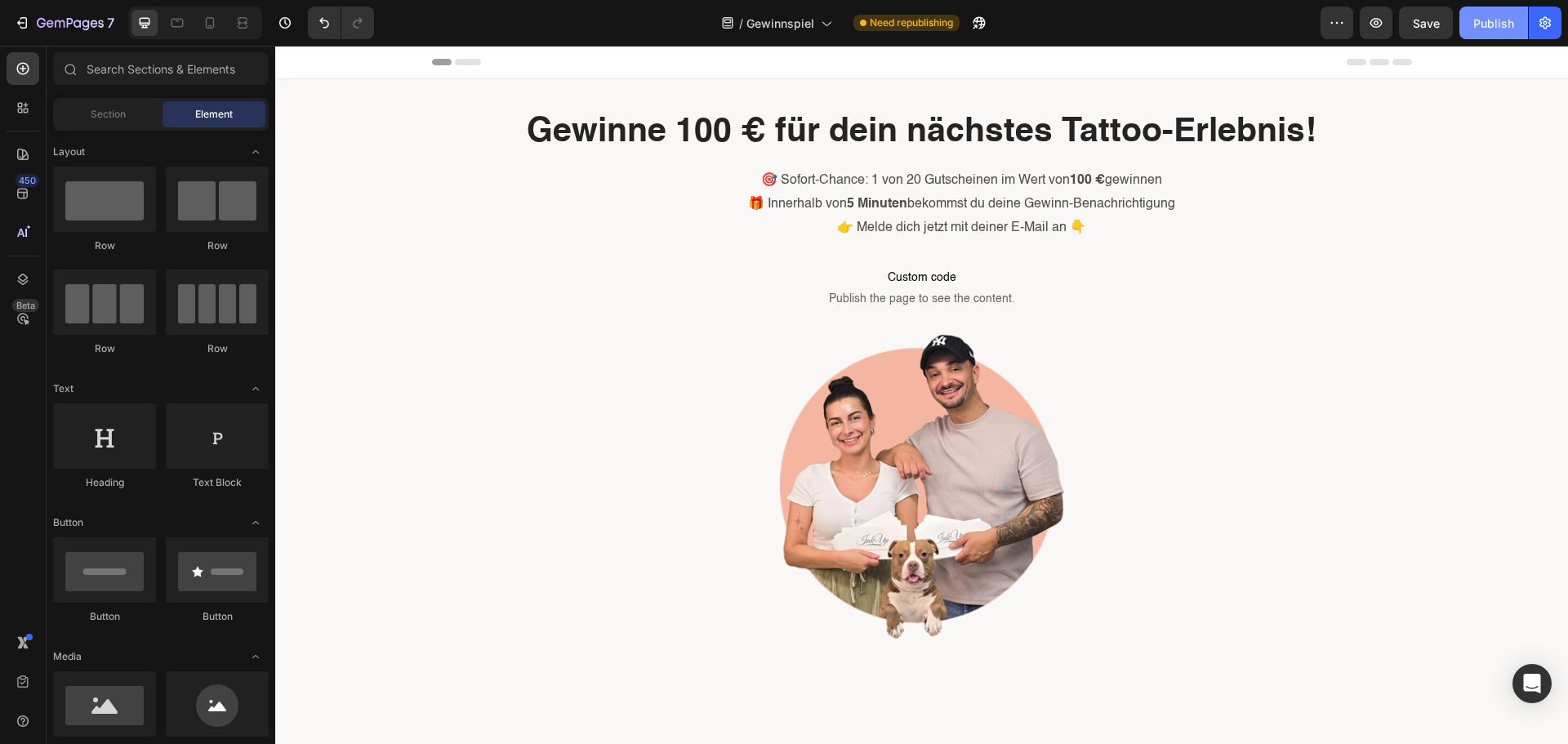
click at [1515, 20] on button "Publish" at bounding box center [1493, 22] width 68 height 32
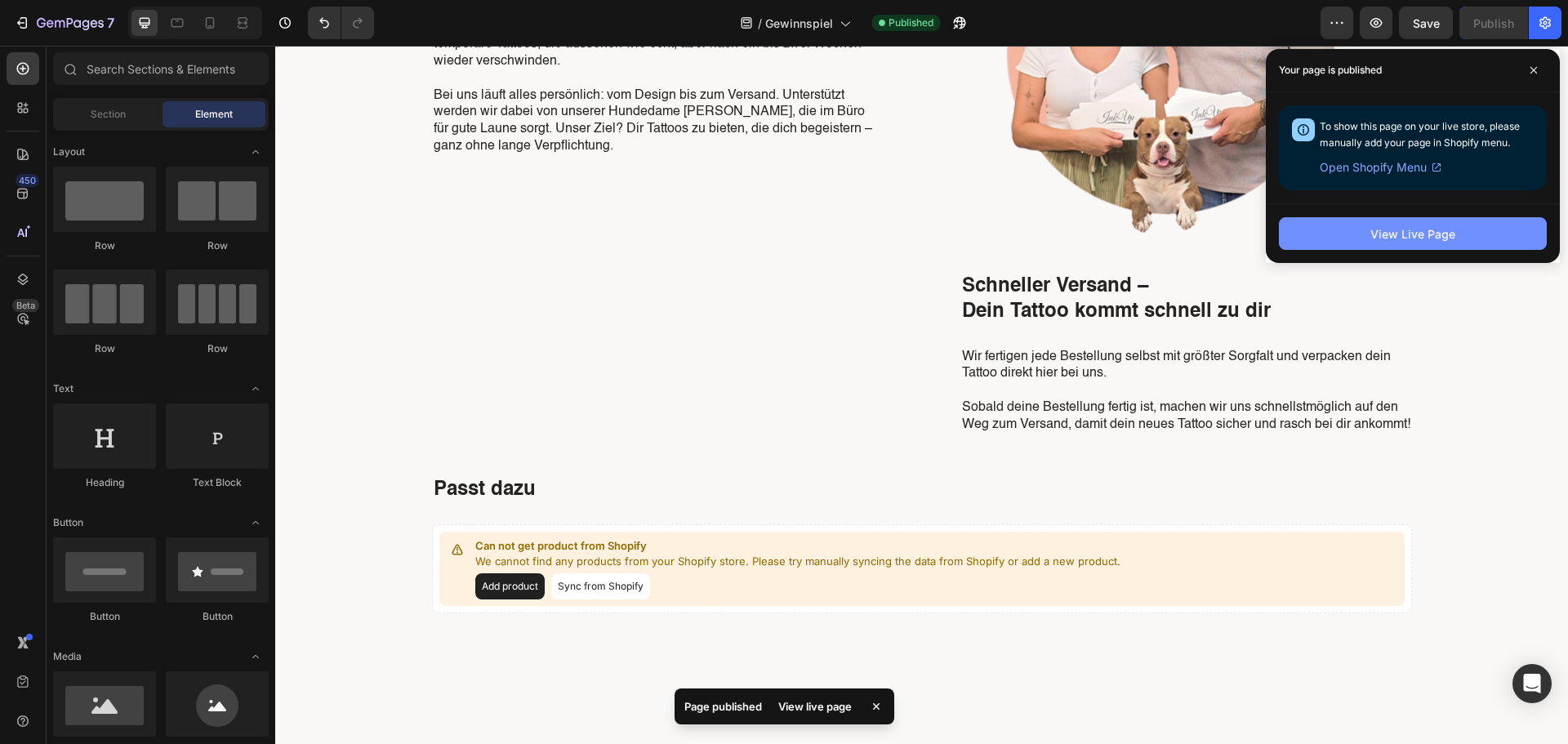
scroll to position [2041, 0]
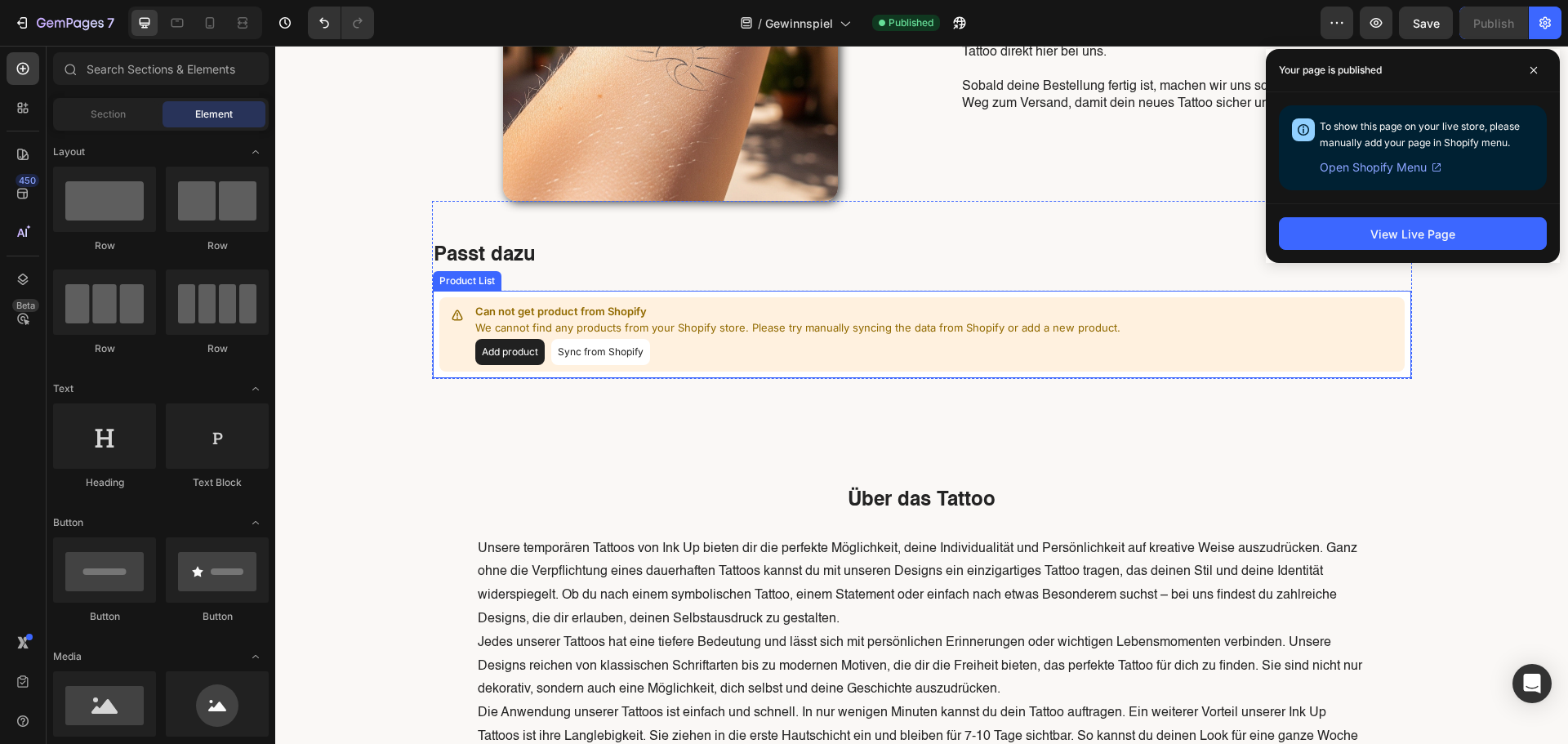
click at [521, 349] on button "Add product" at bounding box center [509, 352] width 69 height 26
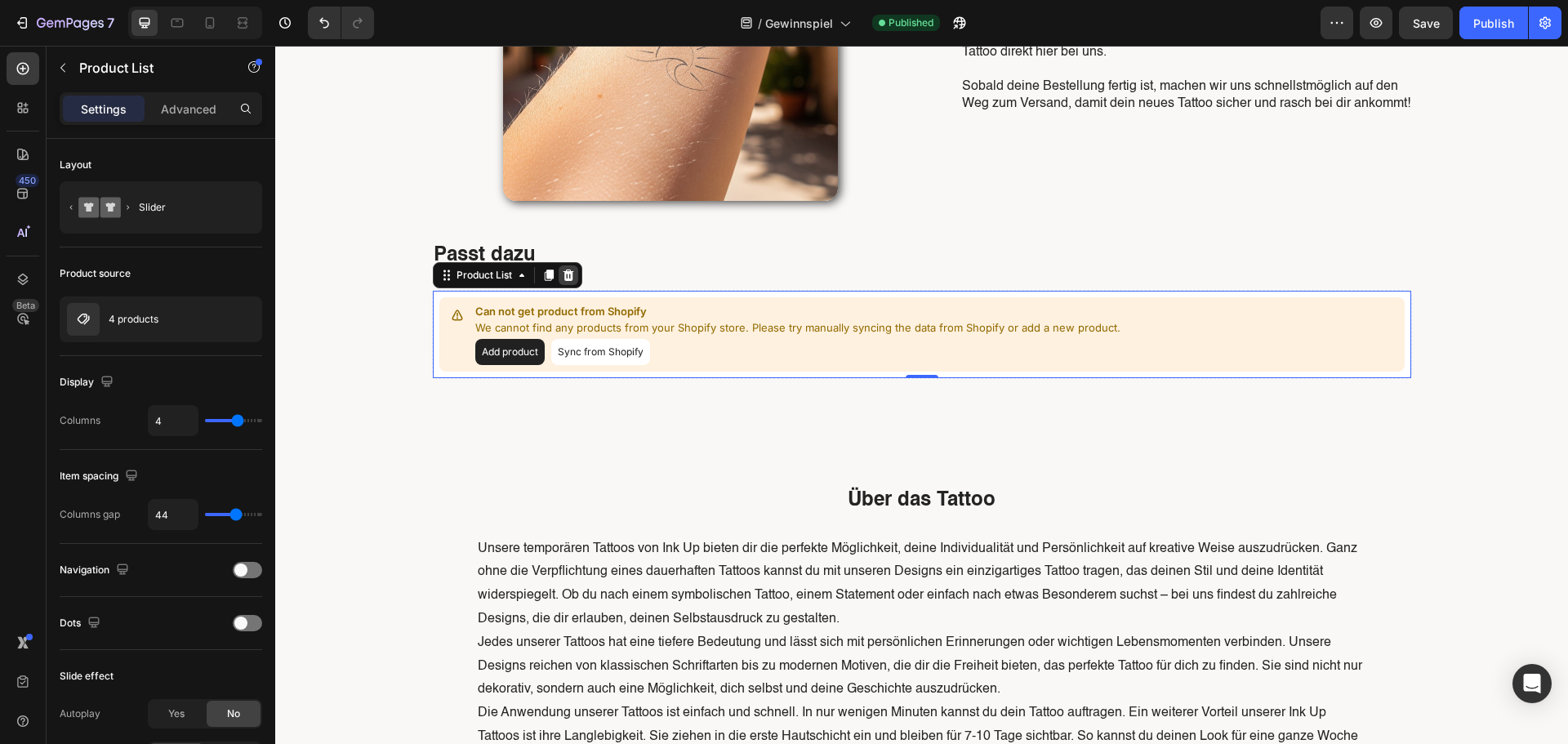
click at [563, 278] on icon at bounding box center [568, 275] width 11 height 11
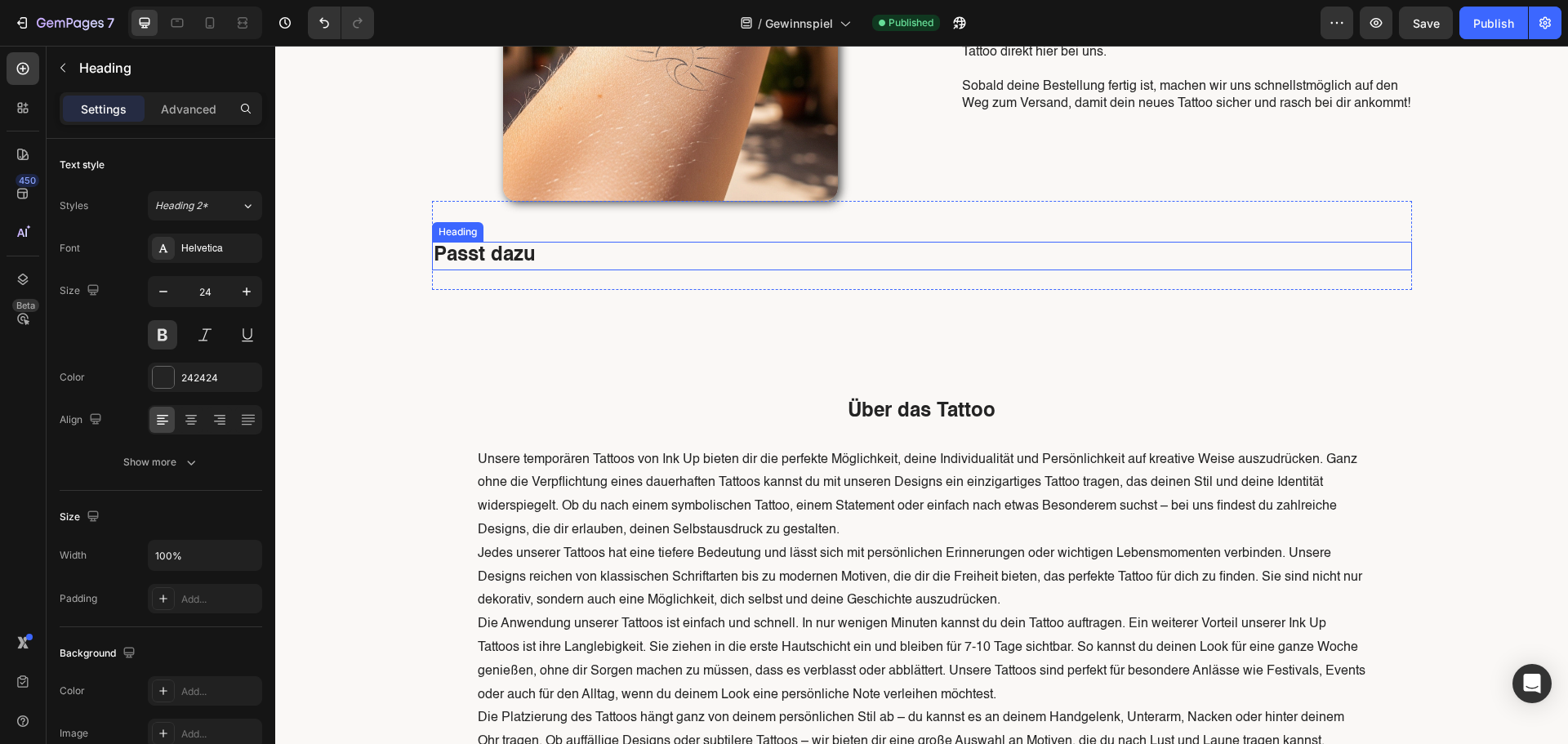
click at [559, 259] on h2 "Passt dazu" at bounding box center [922, 255] width 980 height 29
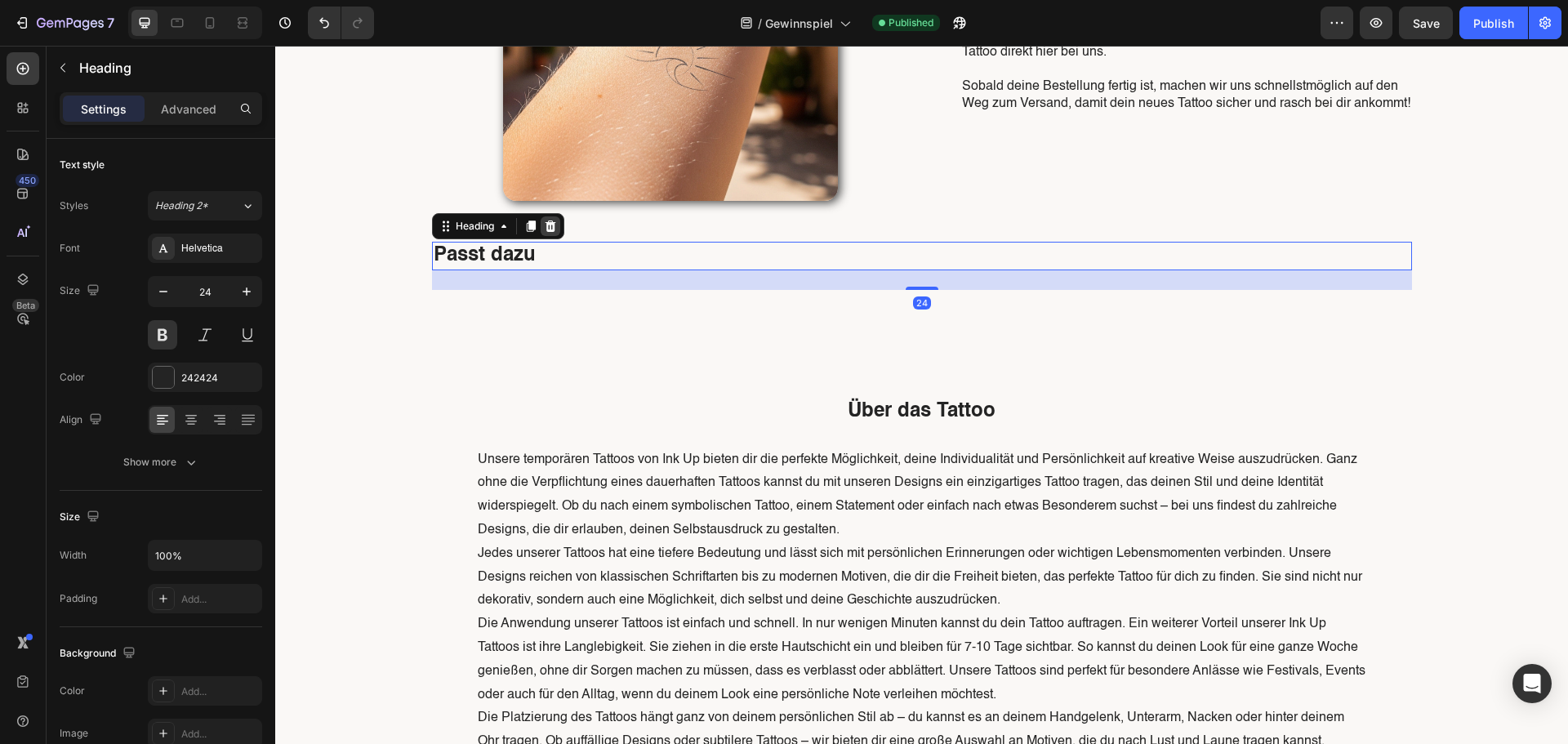
click at [544, 229] on icon at bounding box center [550, 225] width 13 height 13
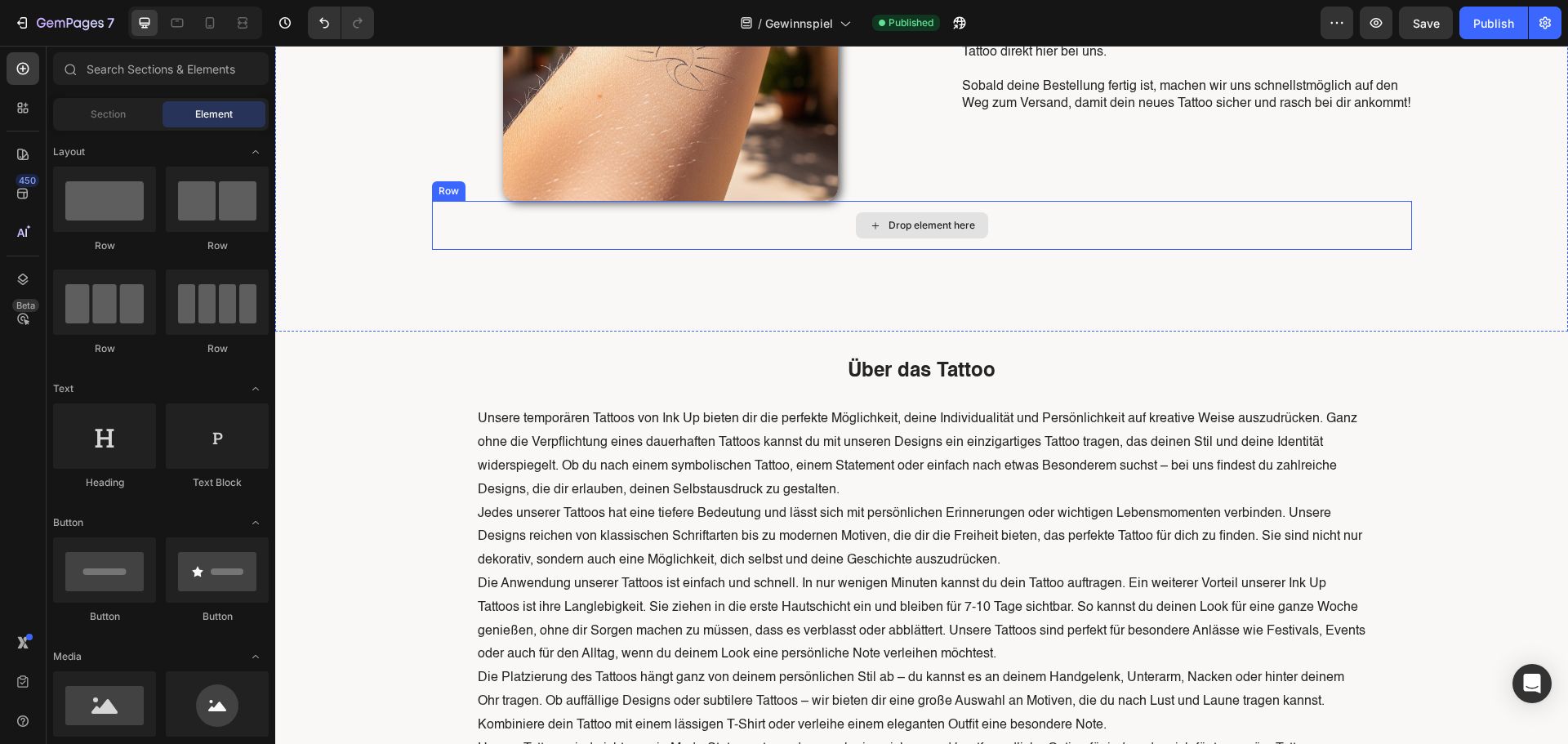
click at [629, 218] on div "Drop element here" at bounding box center [922, 225] width 980 height 49
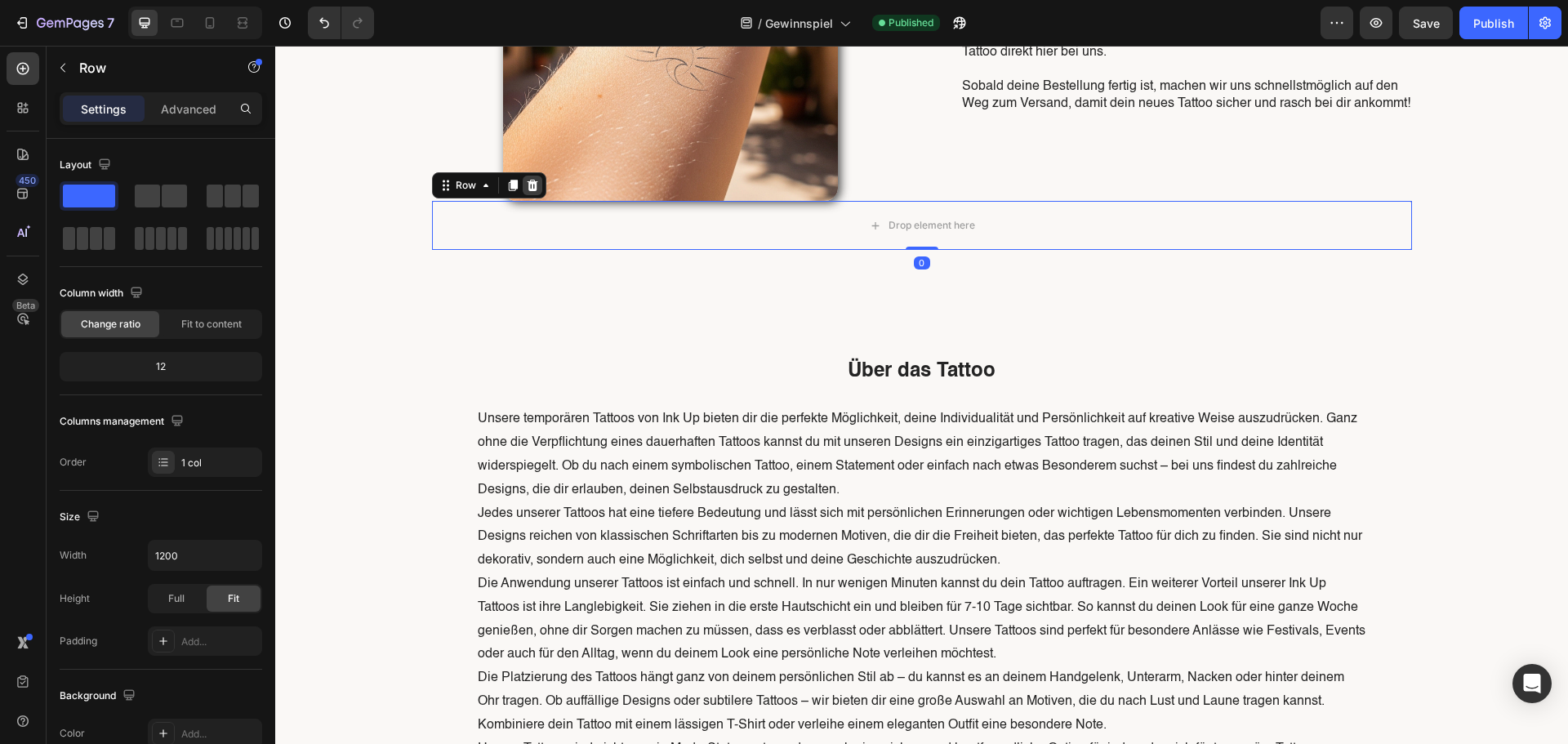
click at [534, 187] on div at bounding box center [532, 185] width 19 height 19
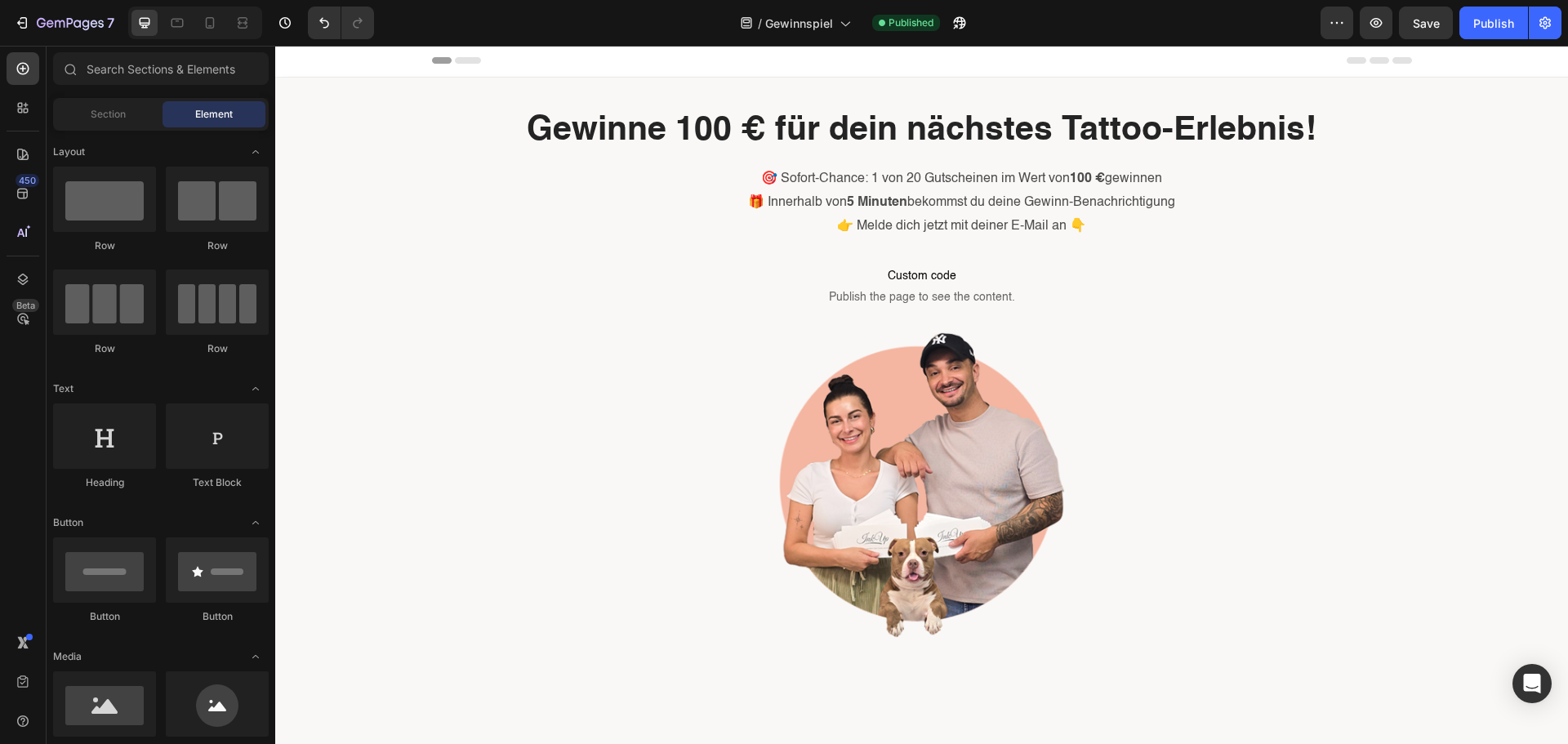
scroll to position [0, 0]
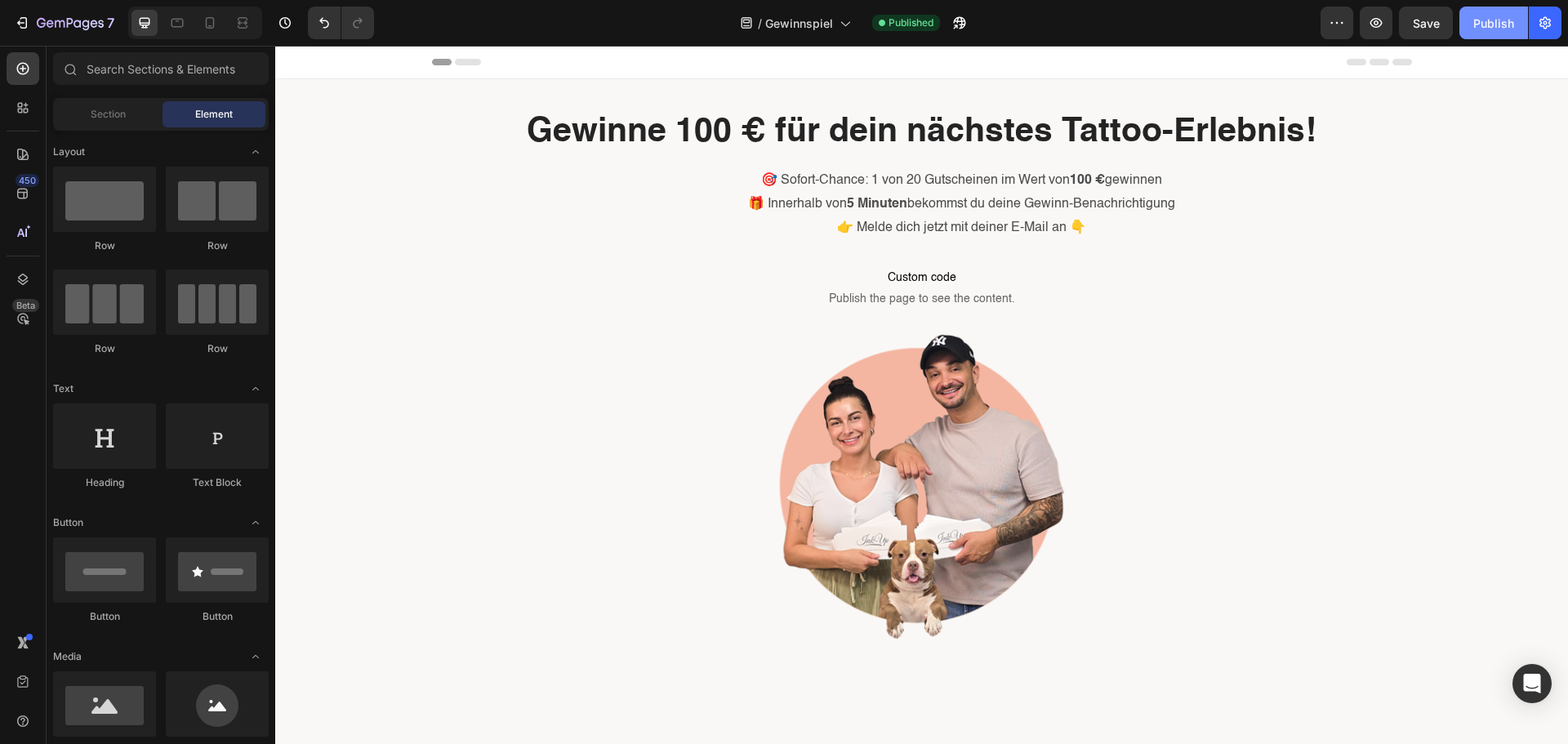
click at [1476, 6] on button "Publish" at bounding box center [1493, 22] width 68 height 32
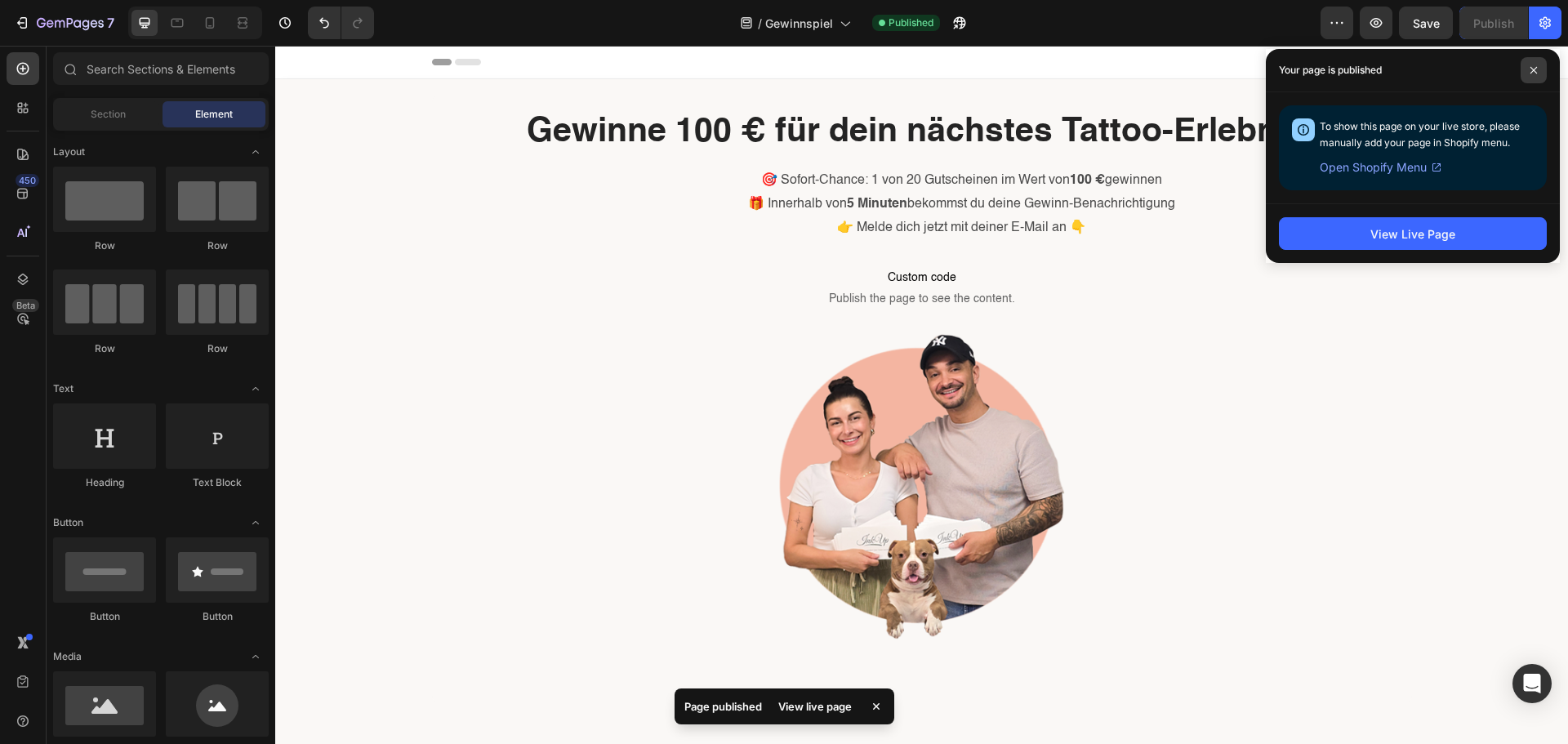
click at [1526, 74] on span at bounding box center [1534, 70] width 26 height 26
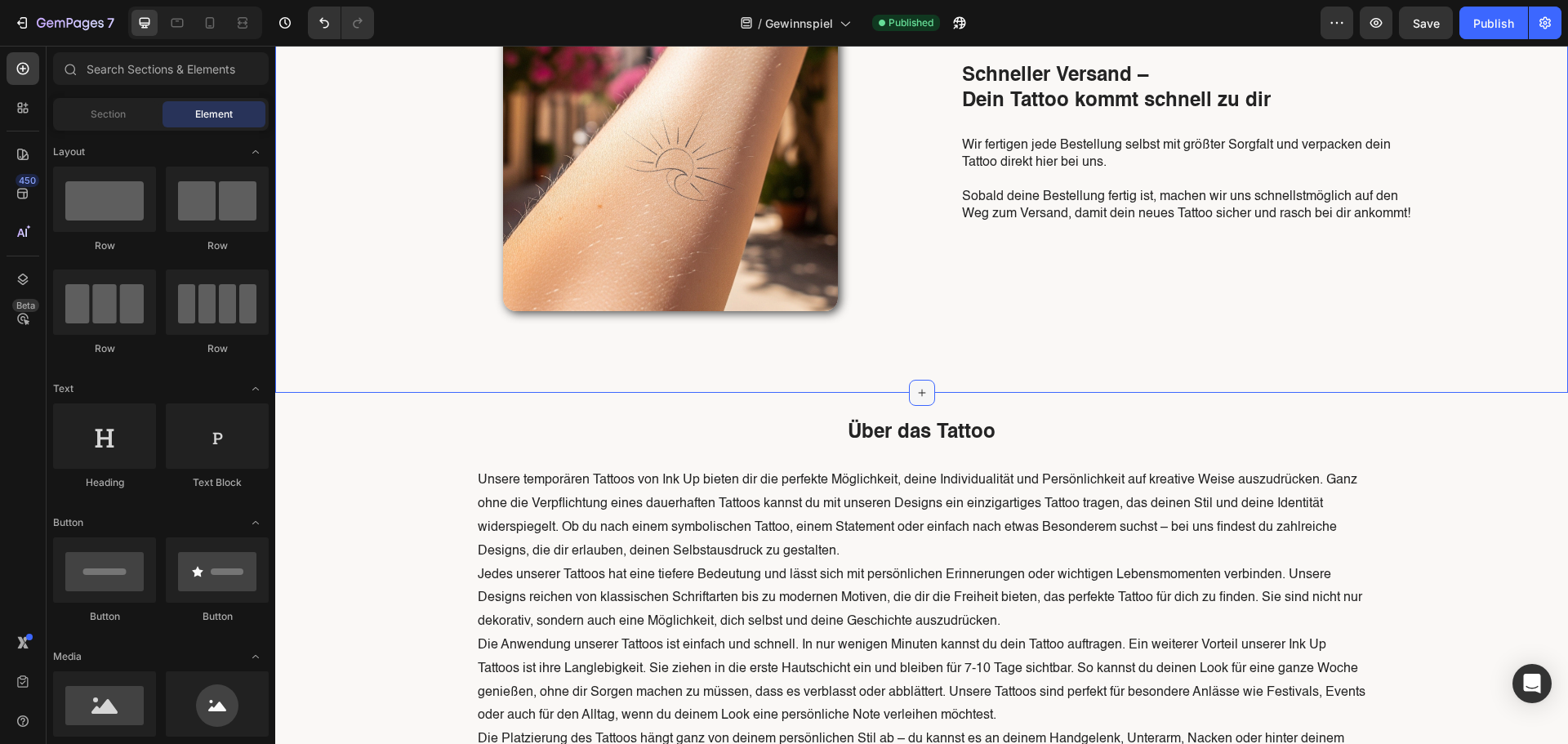
scroll to position [1959, 0]
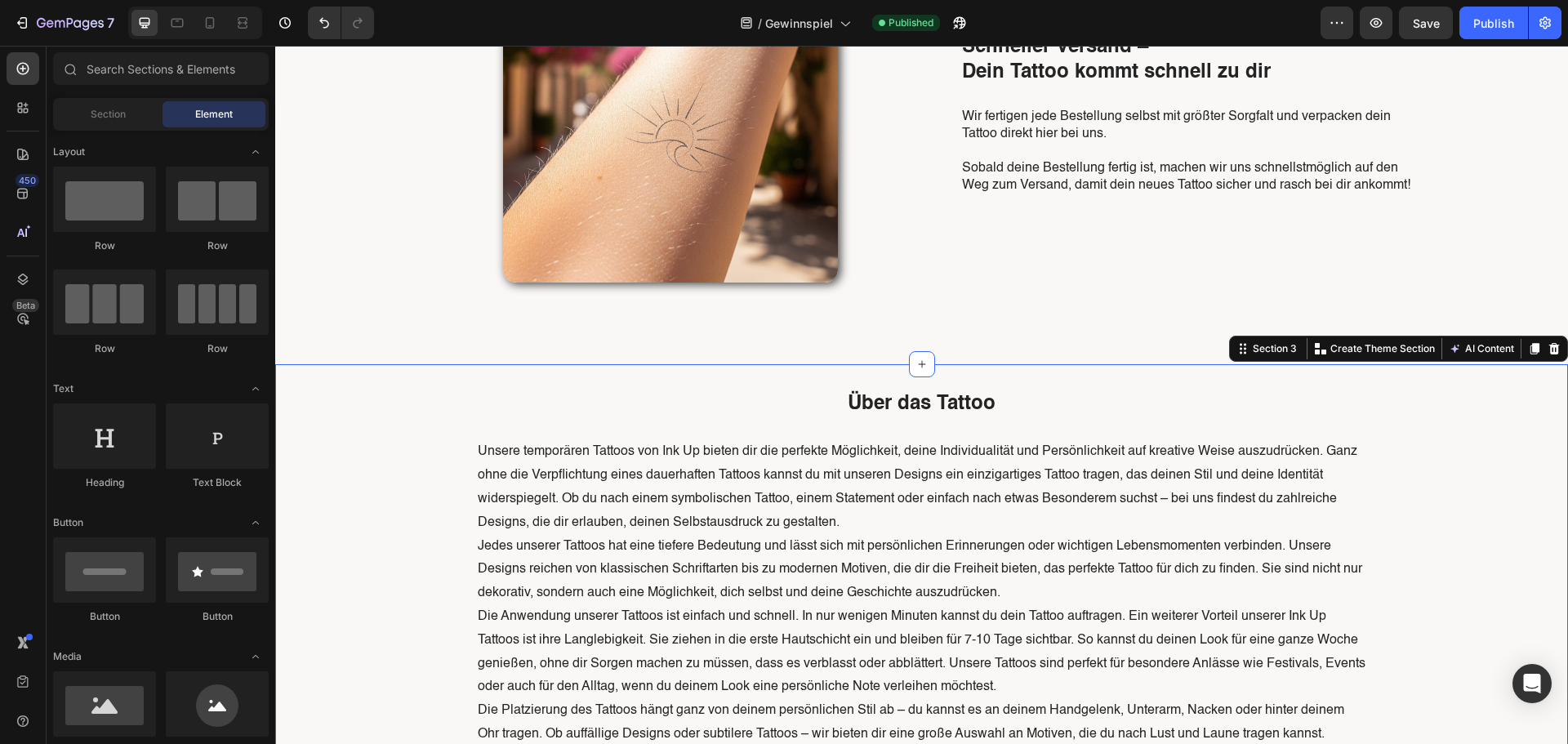
click at [983, 381] on div "Über das Tattoo Heading Unsere temporären Tattoos von Ink Up bieten dir die per…" at bounding box center [922, 662] width 1293 height 597
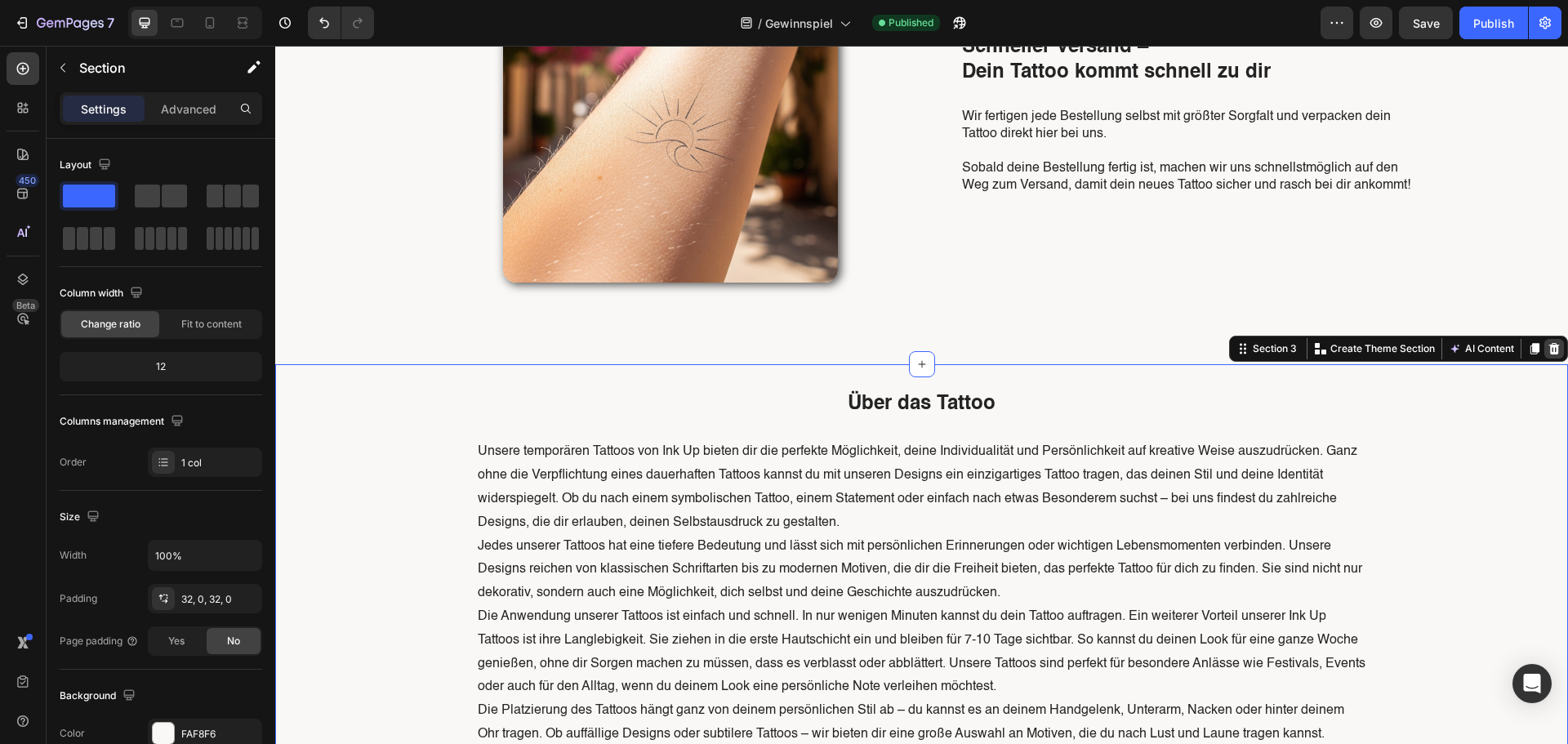
click at [1548, 349] on icon at bounding box center [1554, 348] width 13 height 13
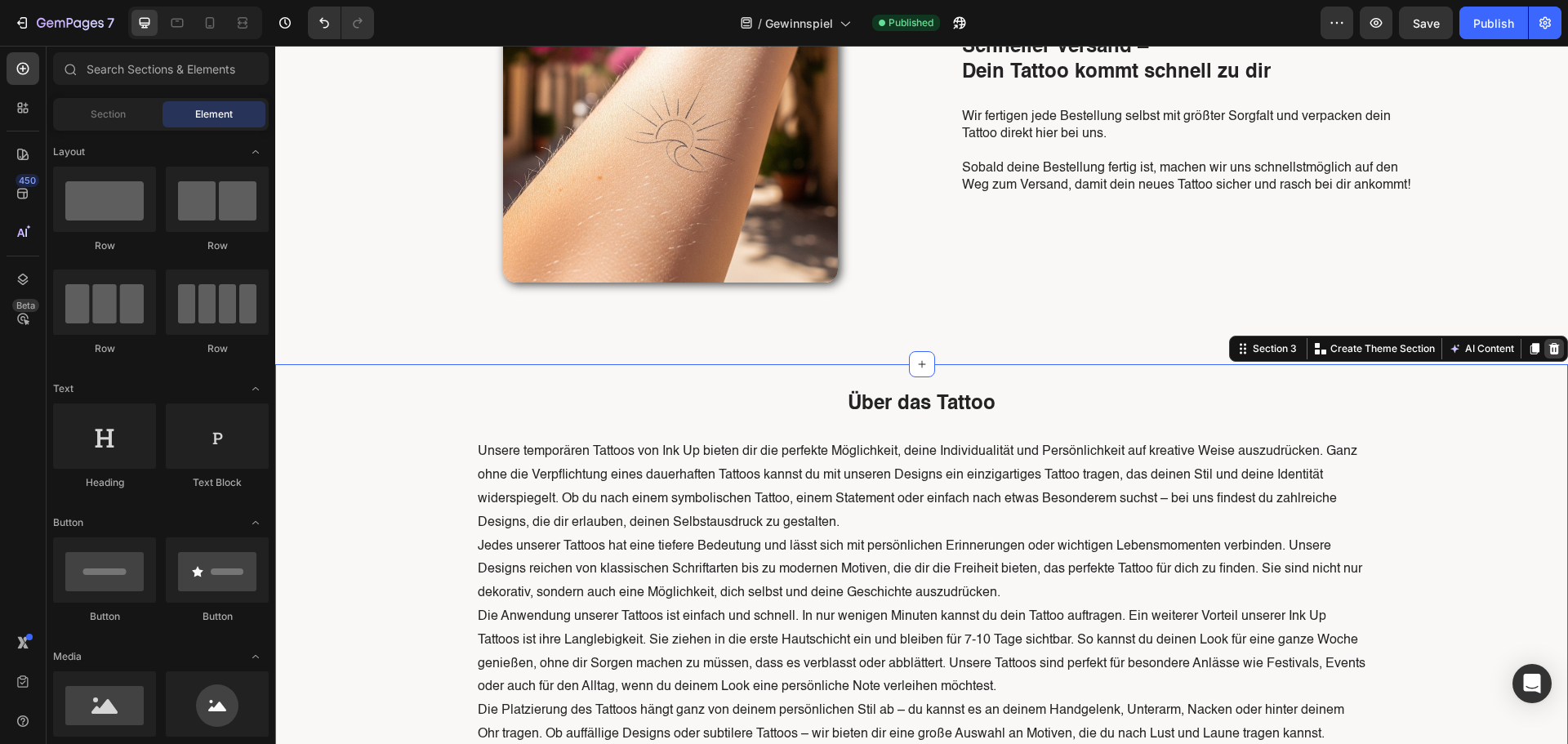
scroll to position [1864, 0]
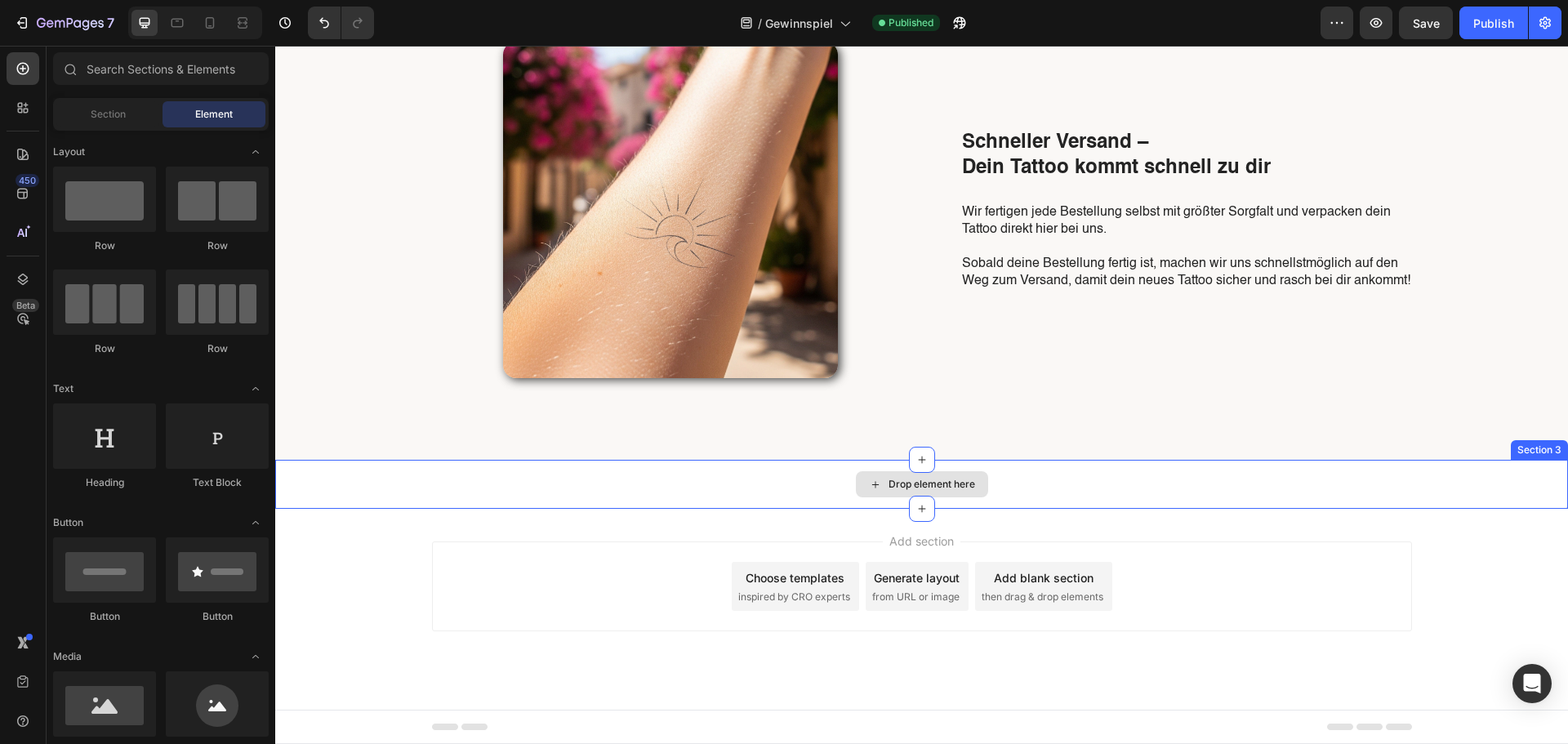
click at [1018, 490] on div "Drop element here" at bounding box center [922, 484] width 1293 height 49
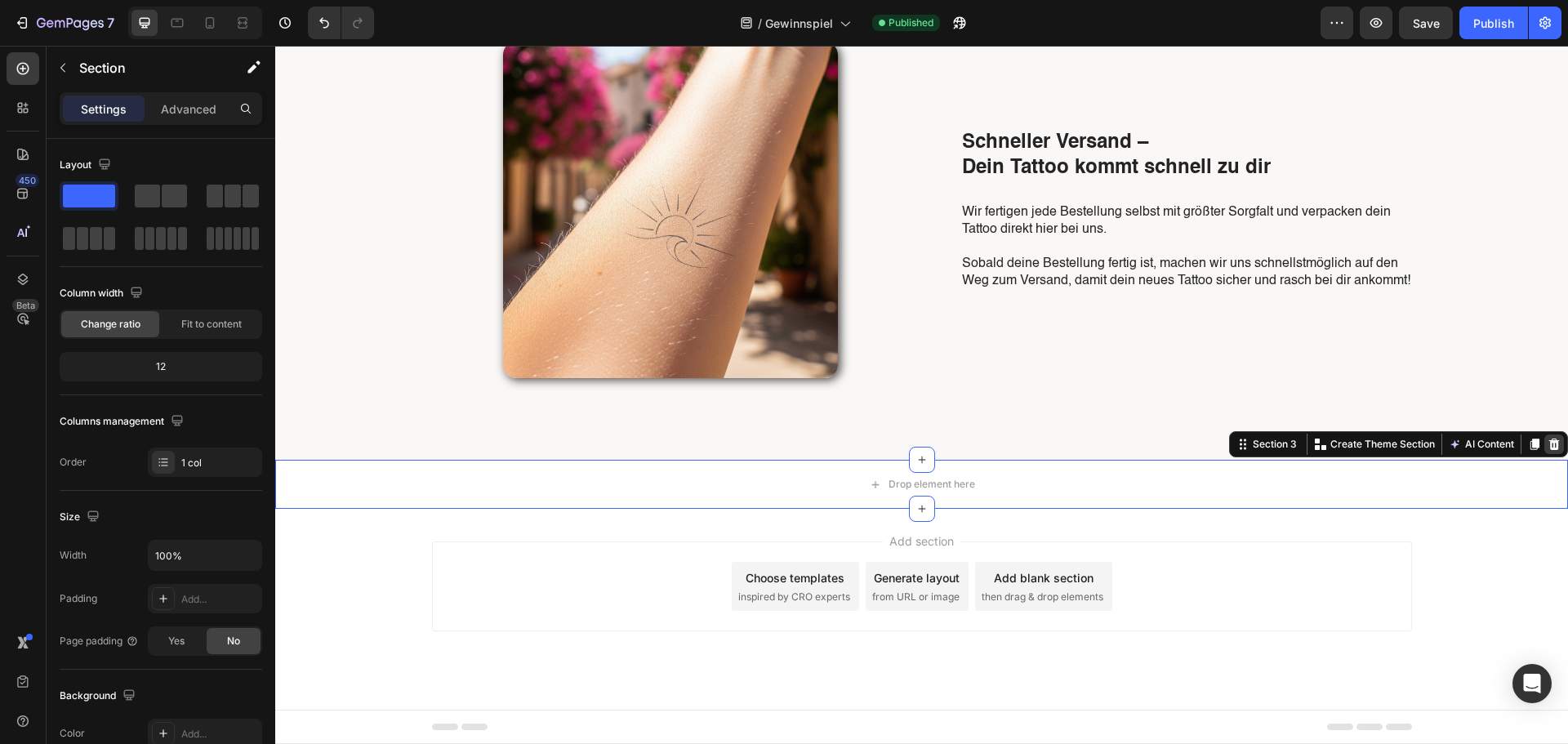
click at [1548, 442] on icon at bounding box center [1554, 444] width 13 height 13
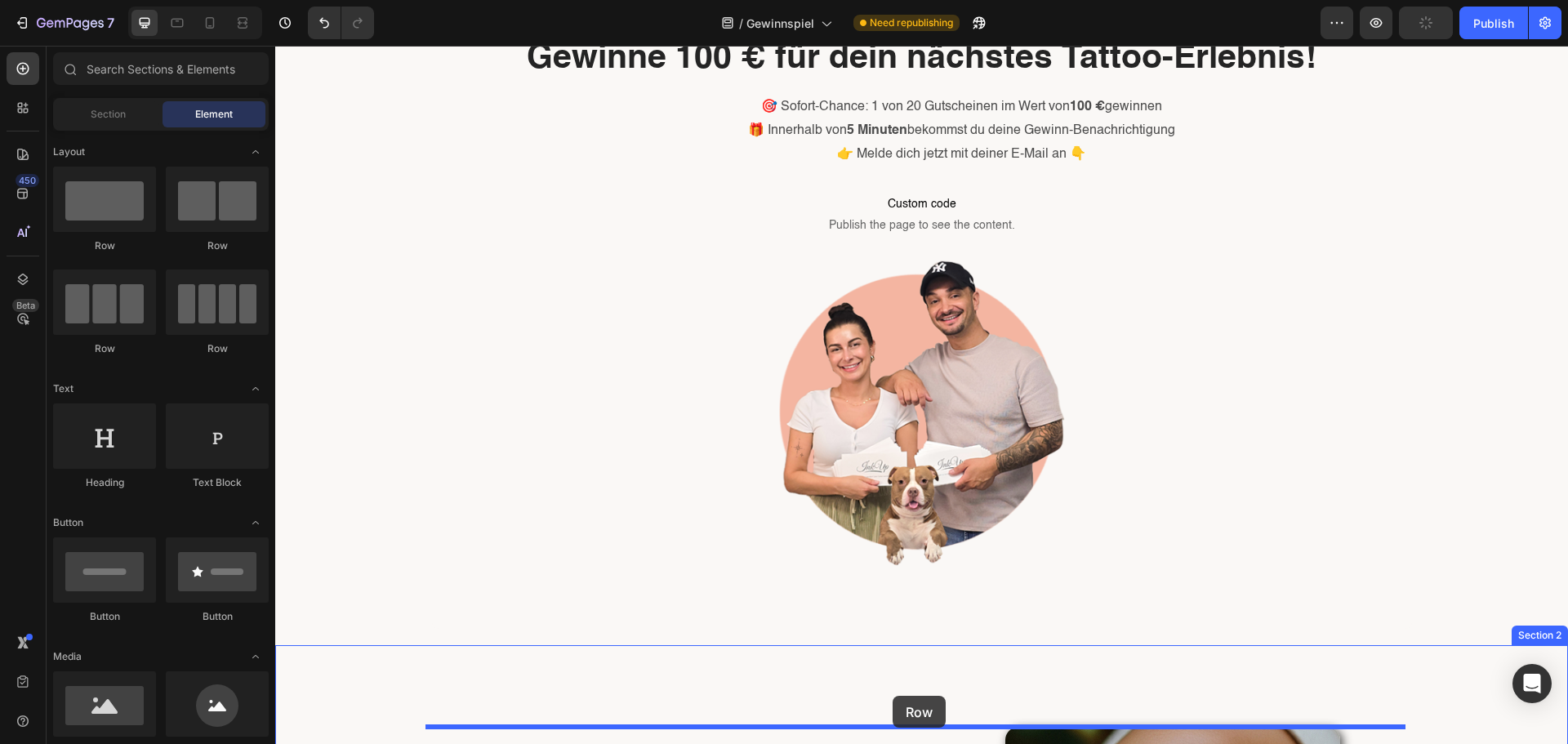
scroll to position [111, 0]
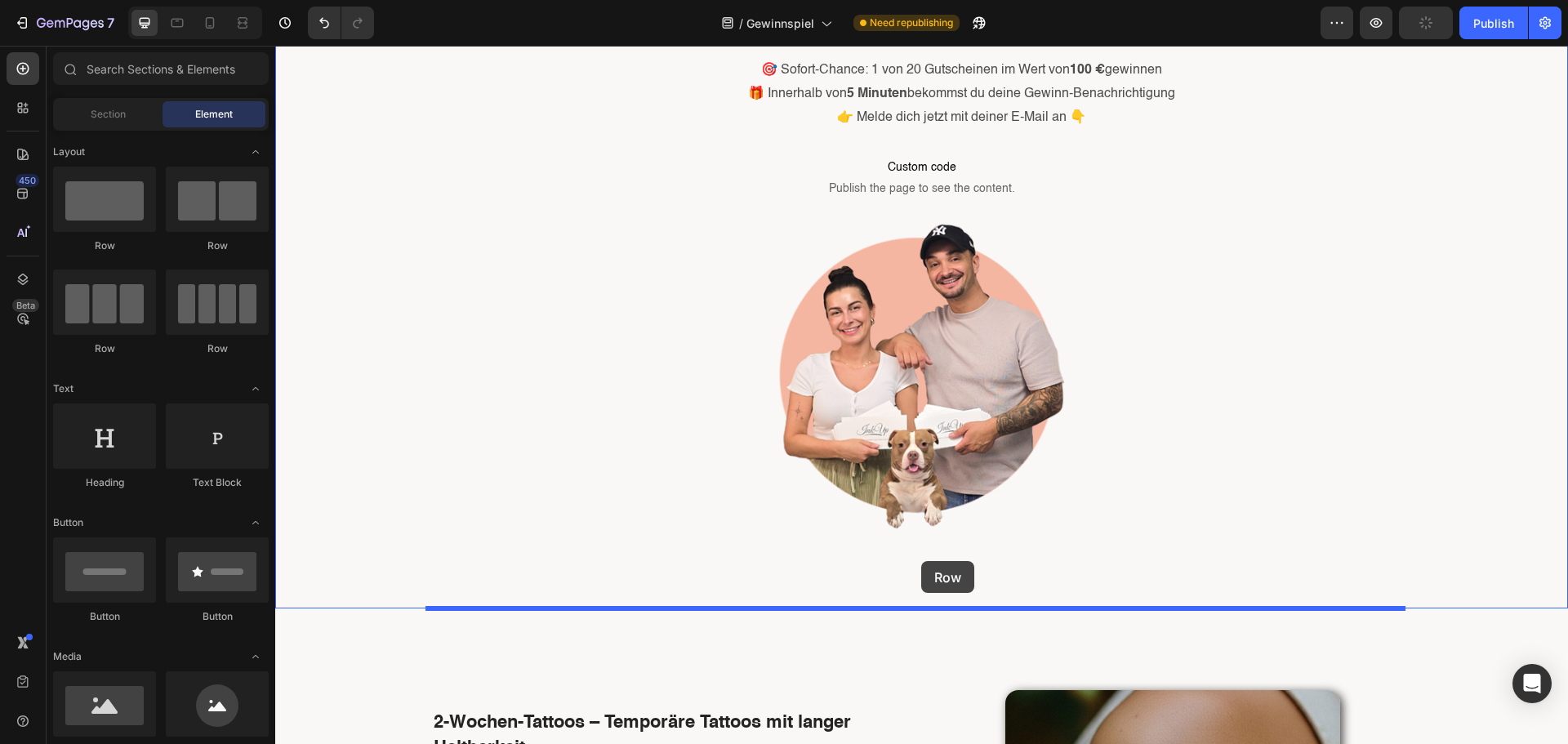
drag, startPoint x: 374, startPoint y: 225, endPoint x: 921, endPoint y: 561, distance: 642.0
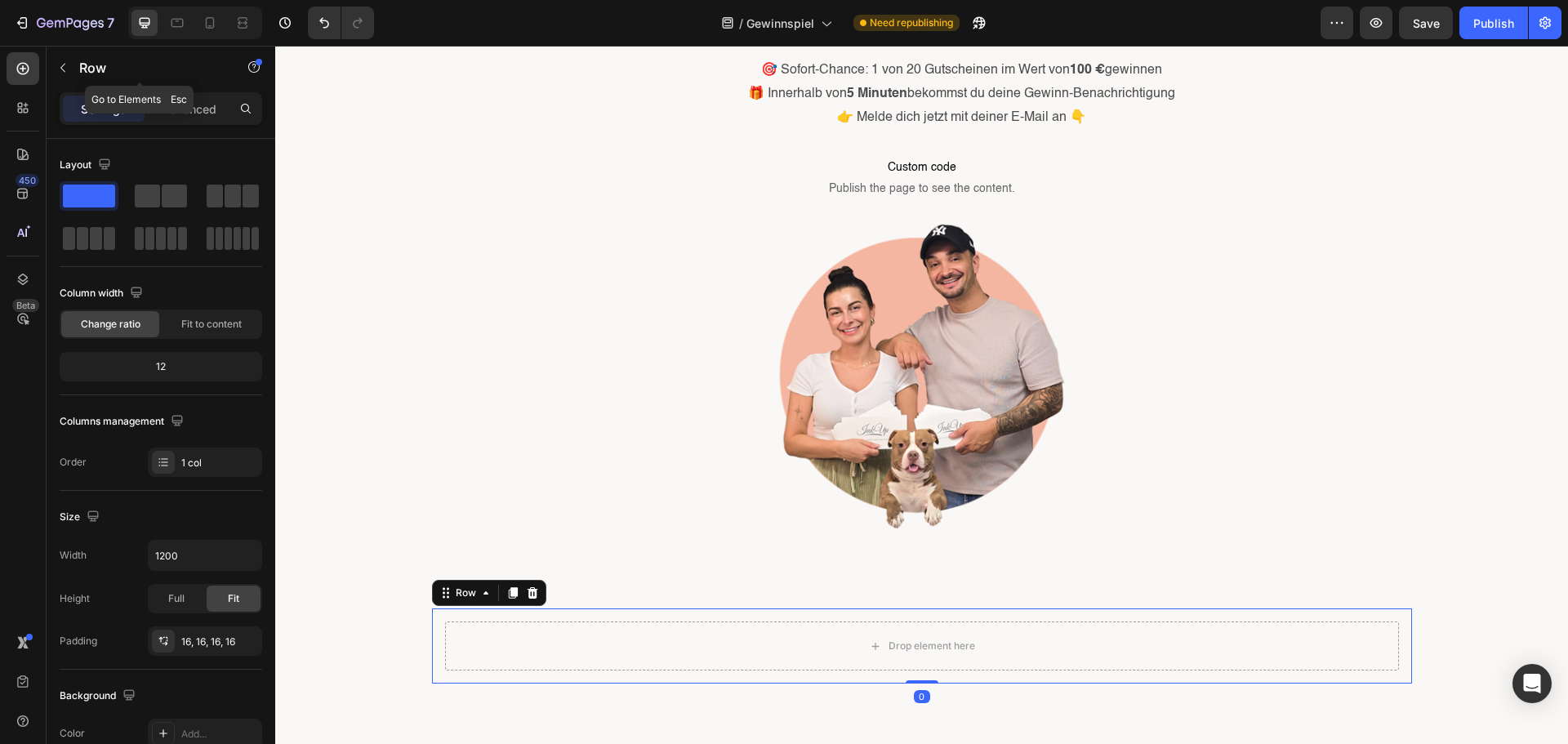
click at [72, 66] on button "button" at bounding box center [63, 68] width 26 height 26
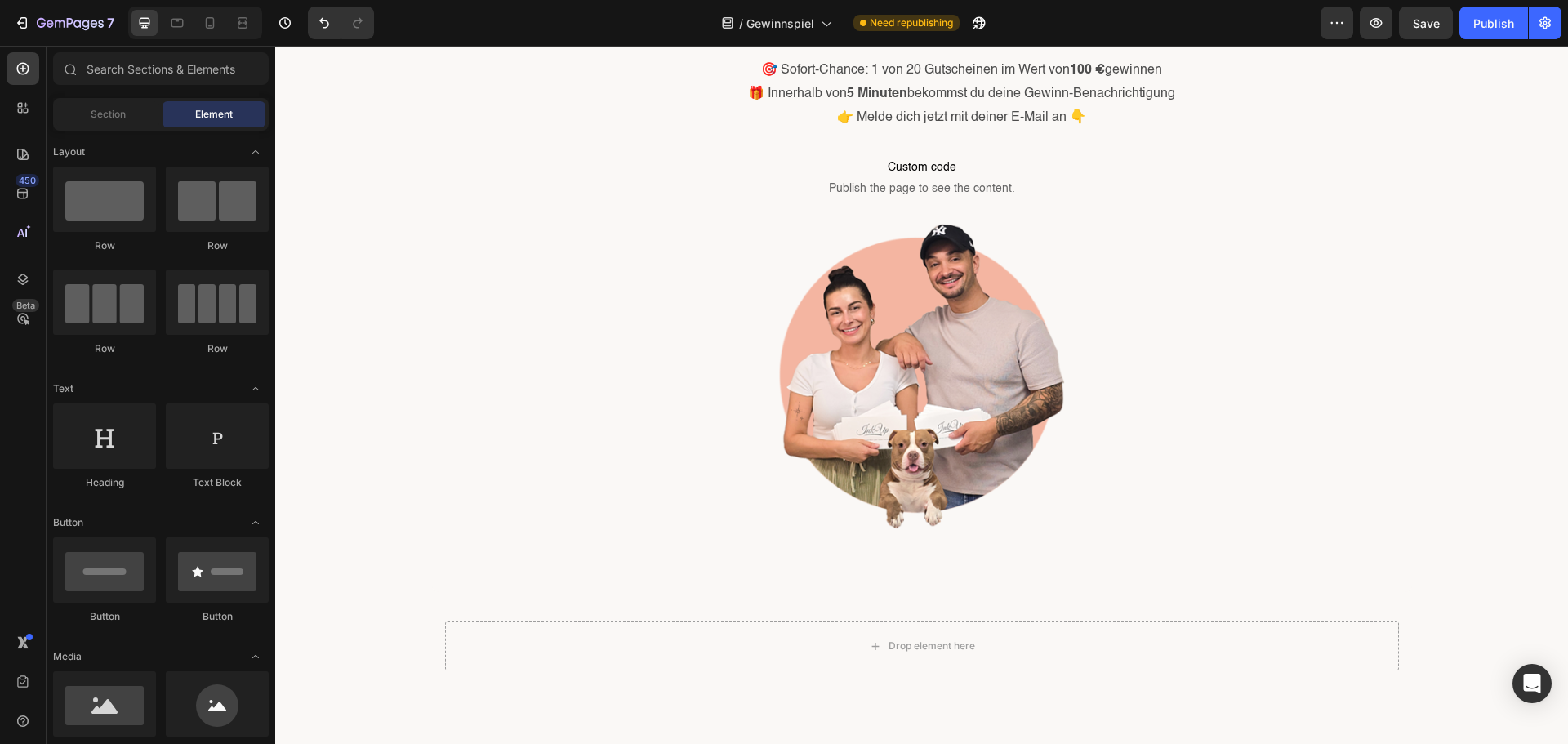
scroll to position [326, 0]
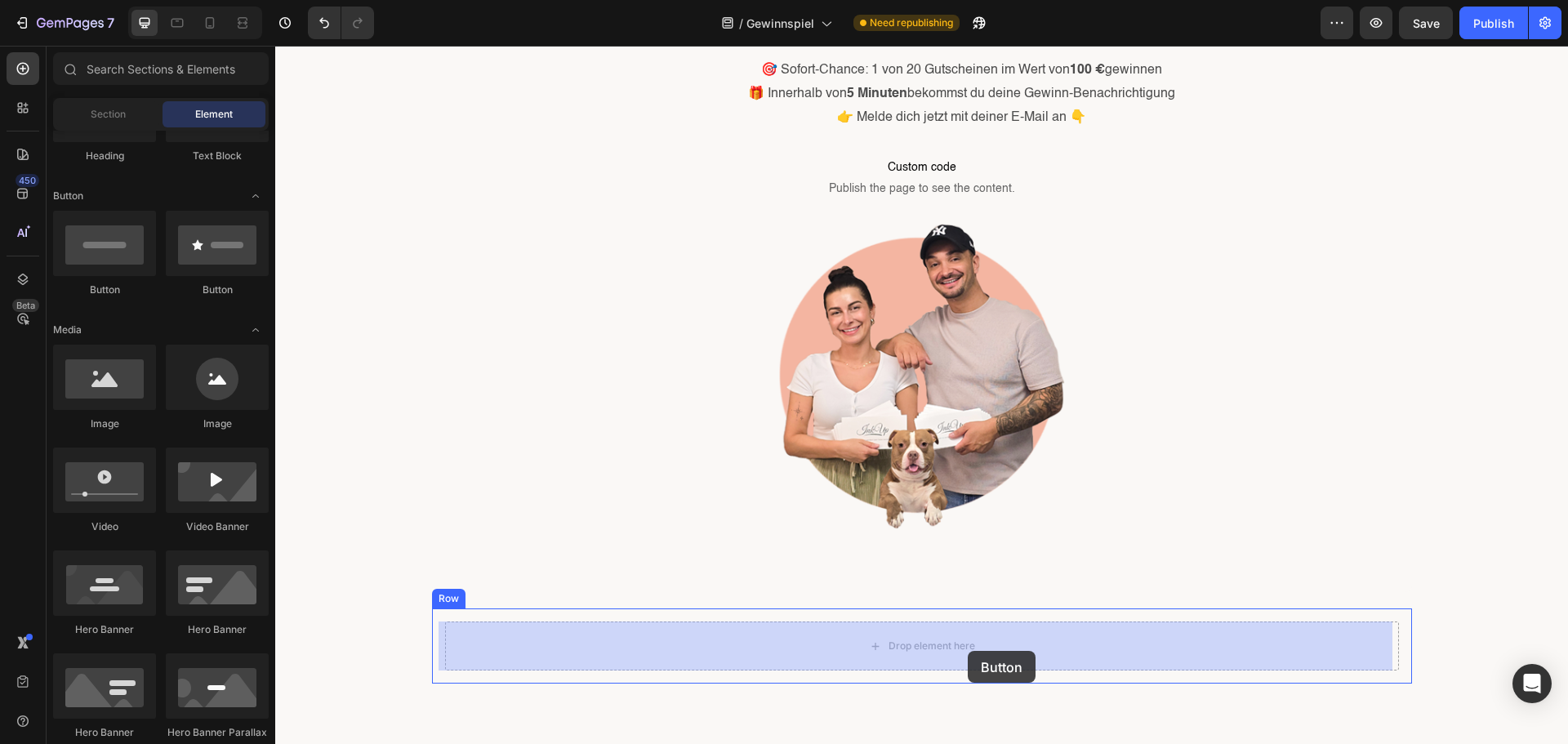
drag, startPoint x: 381, startPoint y: 307, endPoint x: 967, endPoint y: 650, distance: 679.0
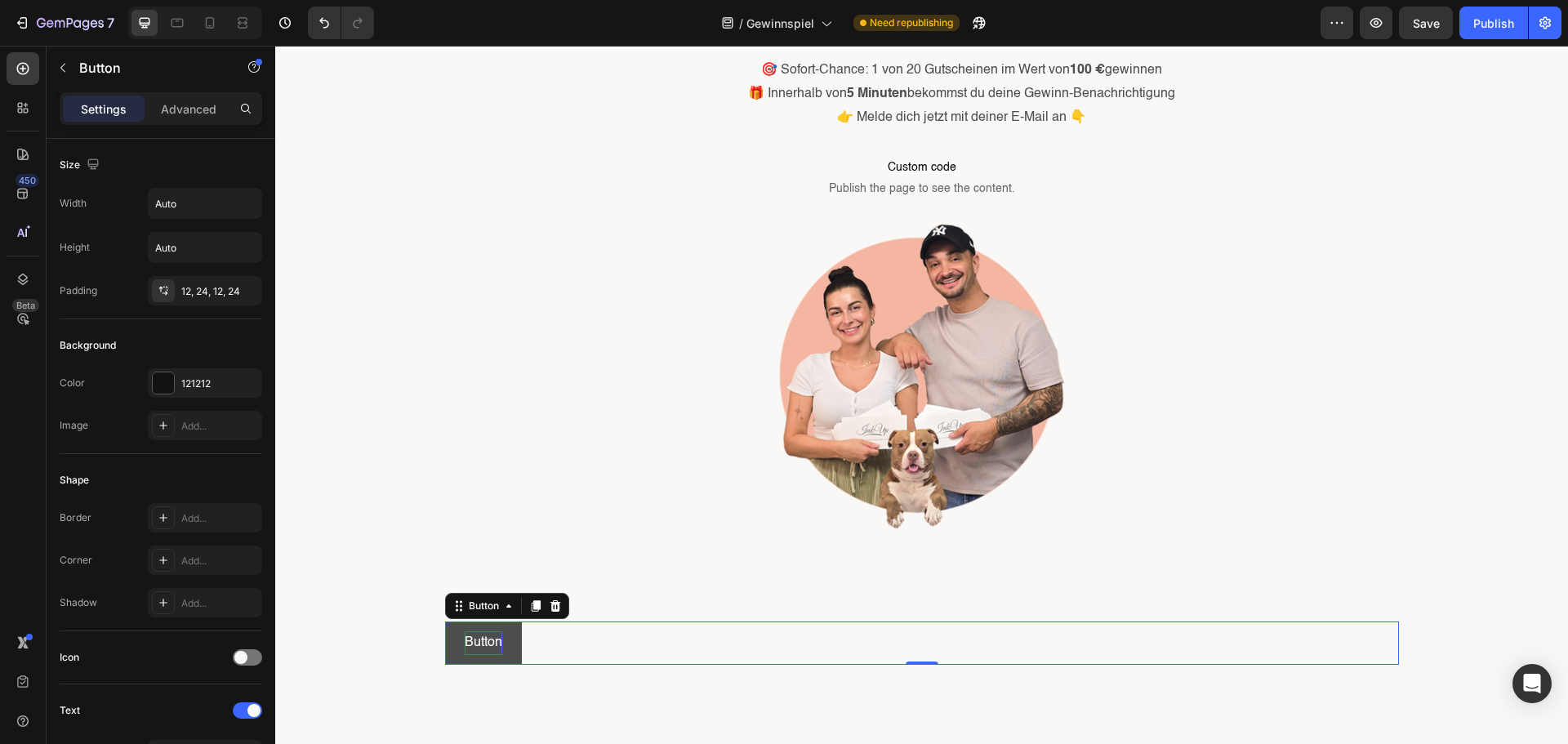
click at [478, 644] on p "Button" at bounding box center [483, 642] width 38 height 24
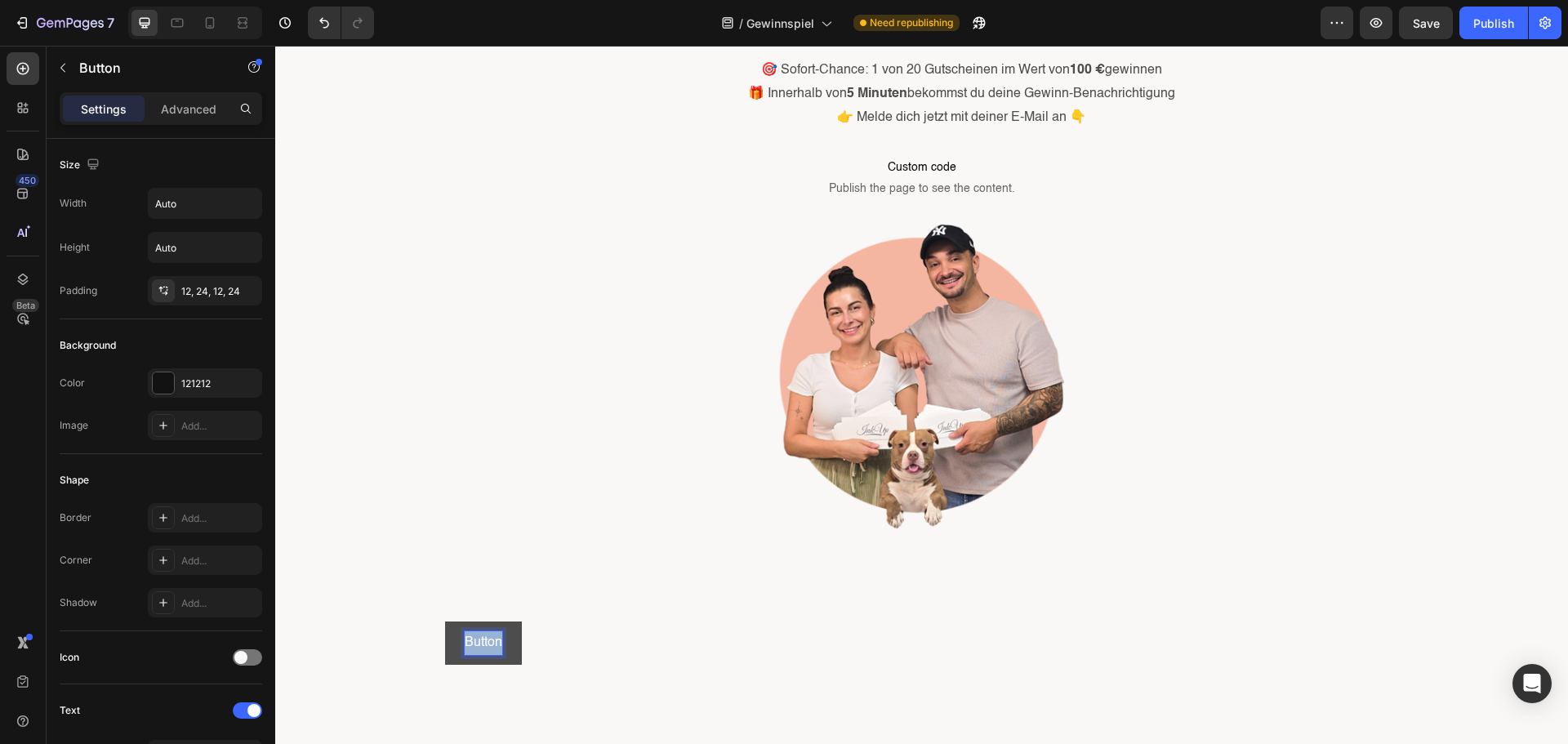
click at [478, 644] on p "Button" at bounding box center [483, 642] width 38 height 24
click at [445, 621] on button "Zu" at bounding box center [472, 642] width 54 height 43
click at [445, 621] on button "Zu den" at bounding box center [485, 642] width 80 height 43
click at [170, 386] on div at bounding box center [163, 383] width 21 height 21
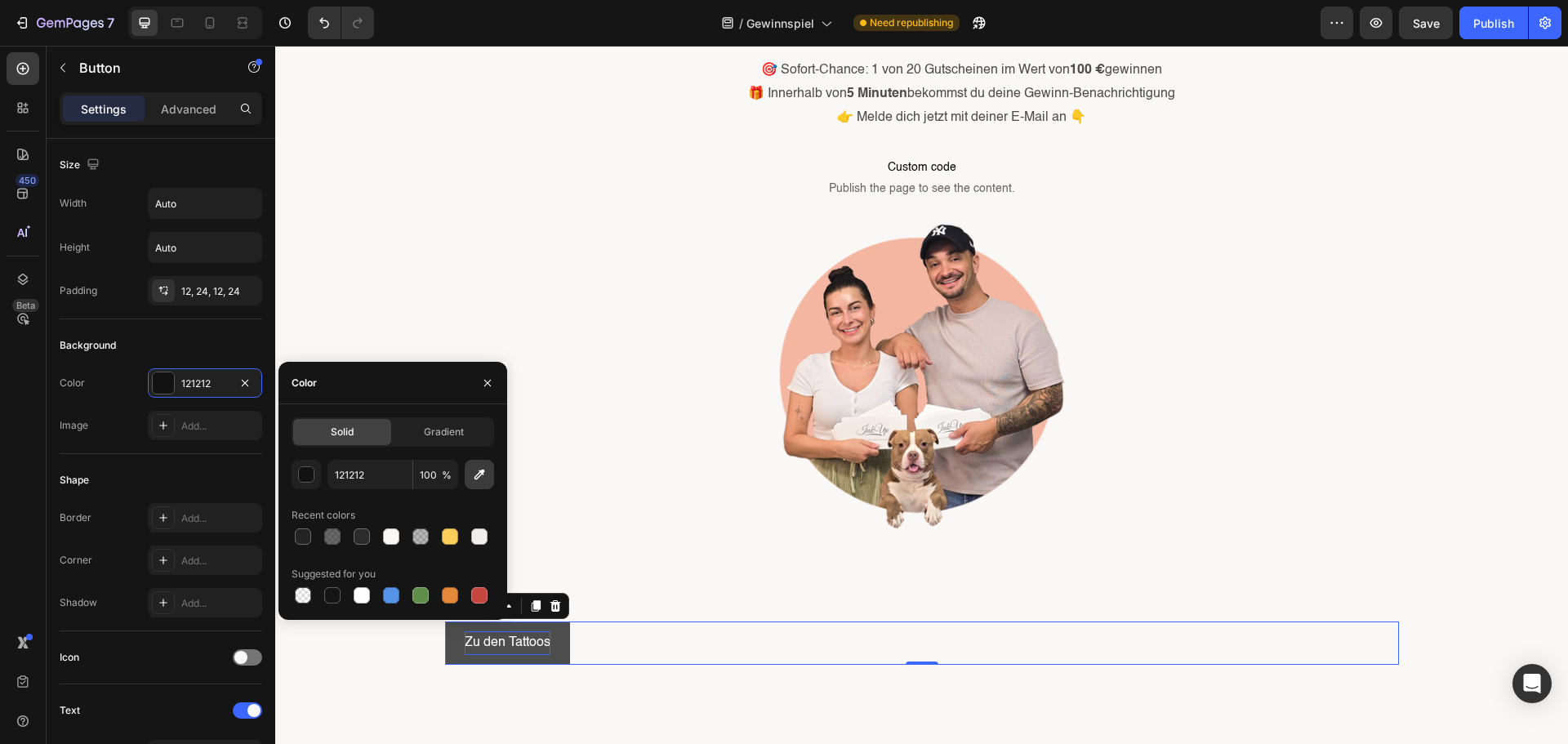
click at [470, 471] on button "button" at bounding box center [478, 474] width 29 height 29
type input "F4B5A2"
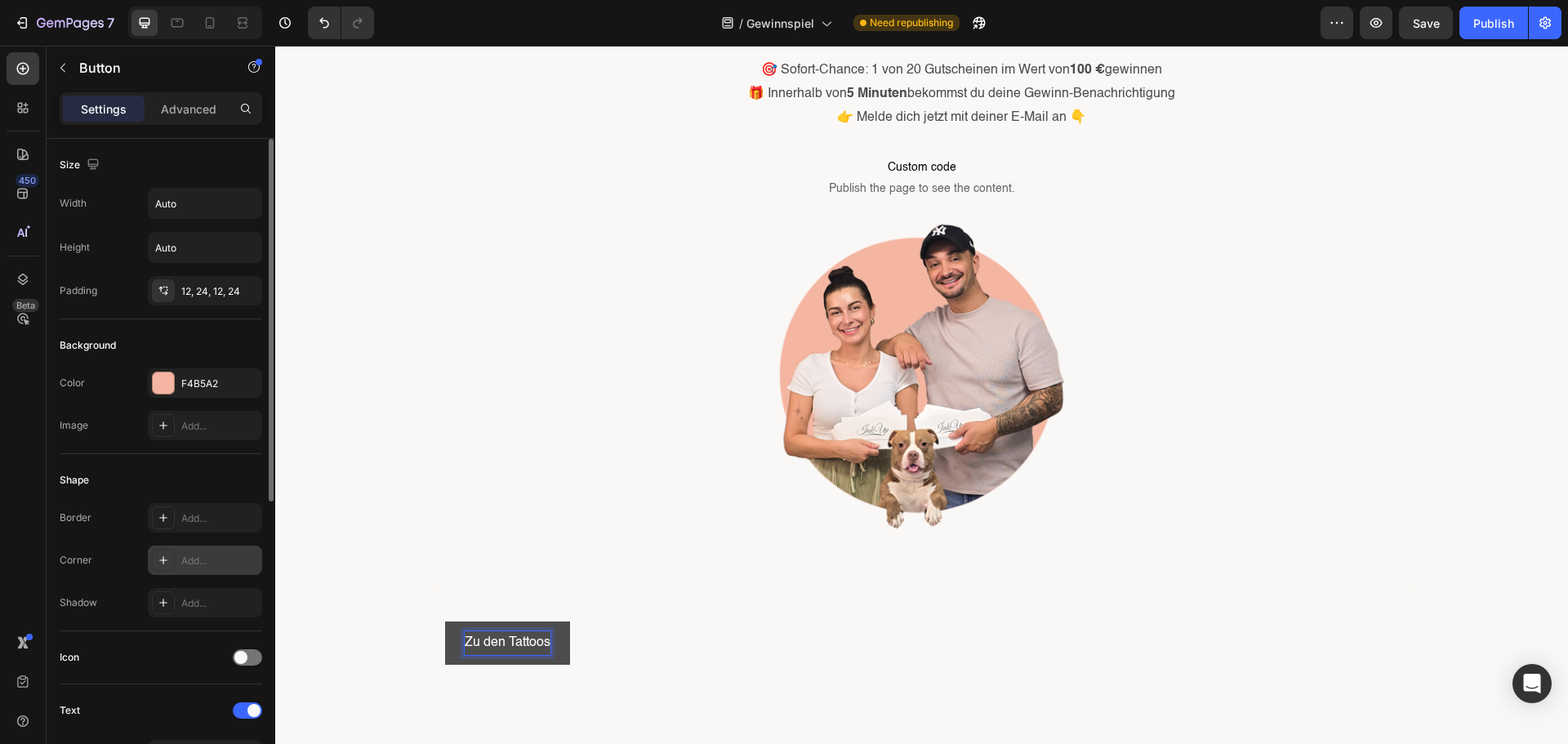
click at [185, 556] on div "Add..." at bounding box center [219, 561] width 76 height 15
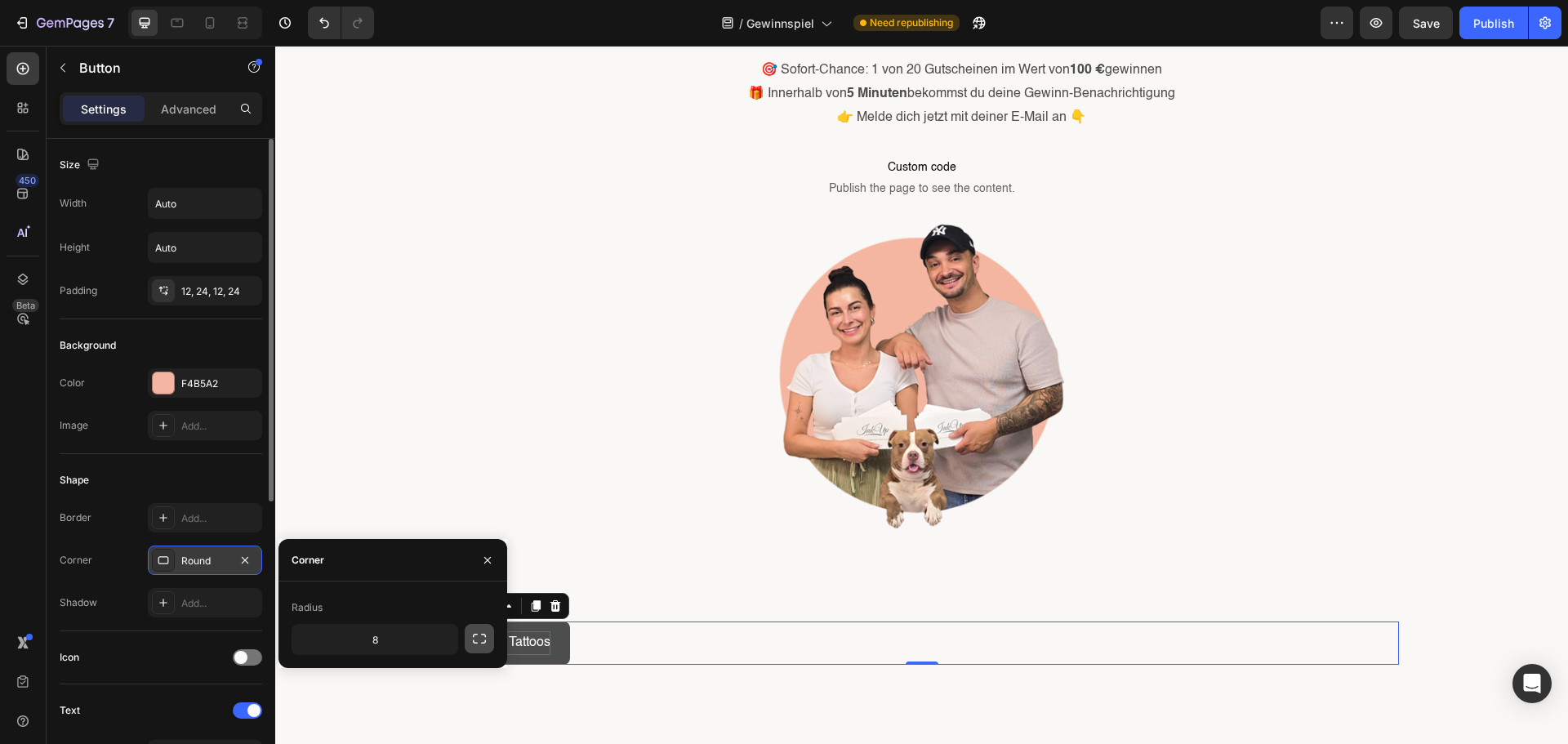
click at [475, 640] on icon "button" at bounding box center [479, 638] width 17 height 17
click at [108, 530] on div "Border Add..." at bounding box center [161, 517] width 203 height 29
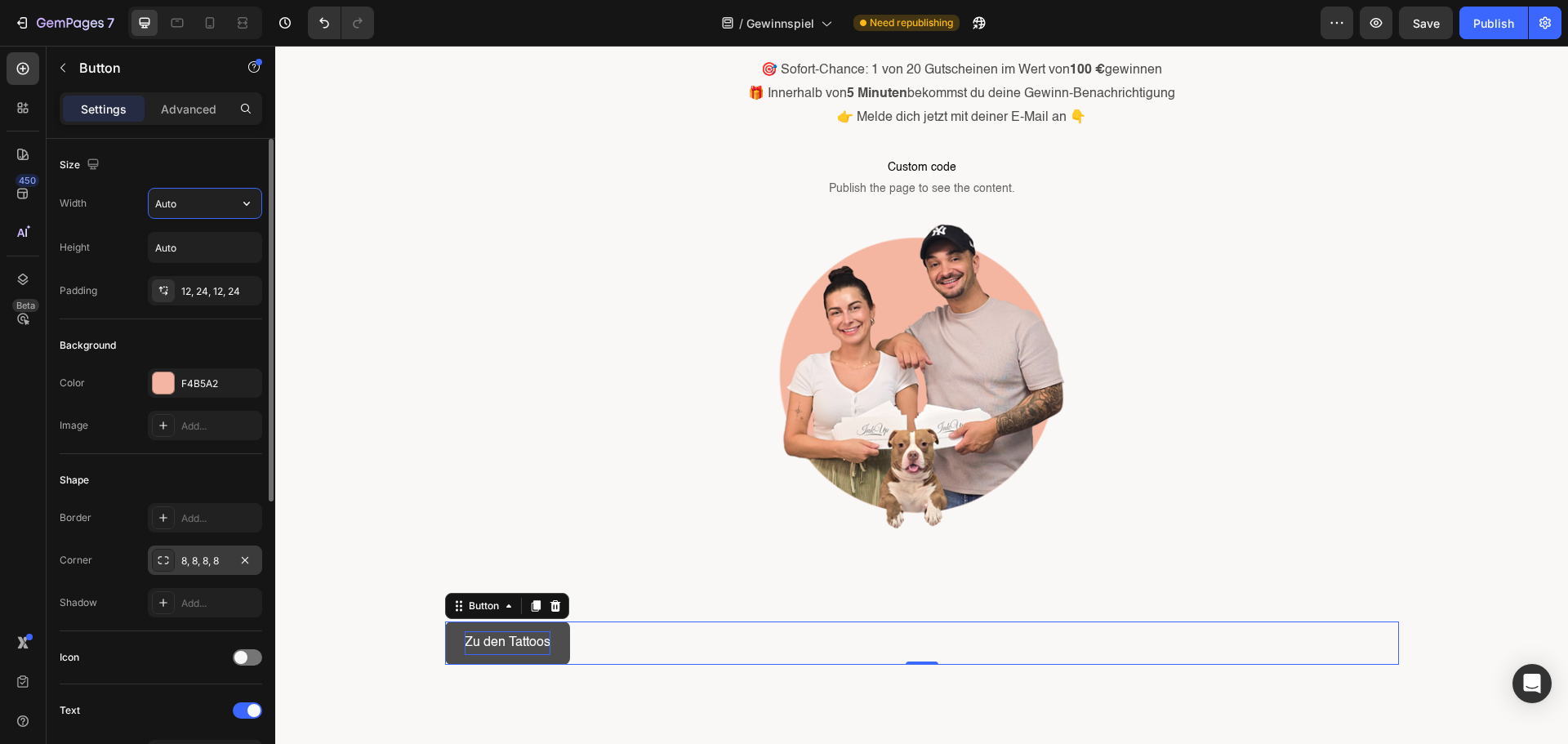
click at [204, 194] on input "Auto" at bounding box center [205, 203] width 112 height 29
click at [243, 199] on icon "button" at bounding box center [247, 203] width 17 height 17
click at [216, 262] on div "Full 100%" at bounding box center [188, 275] width 134 height 31
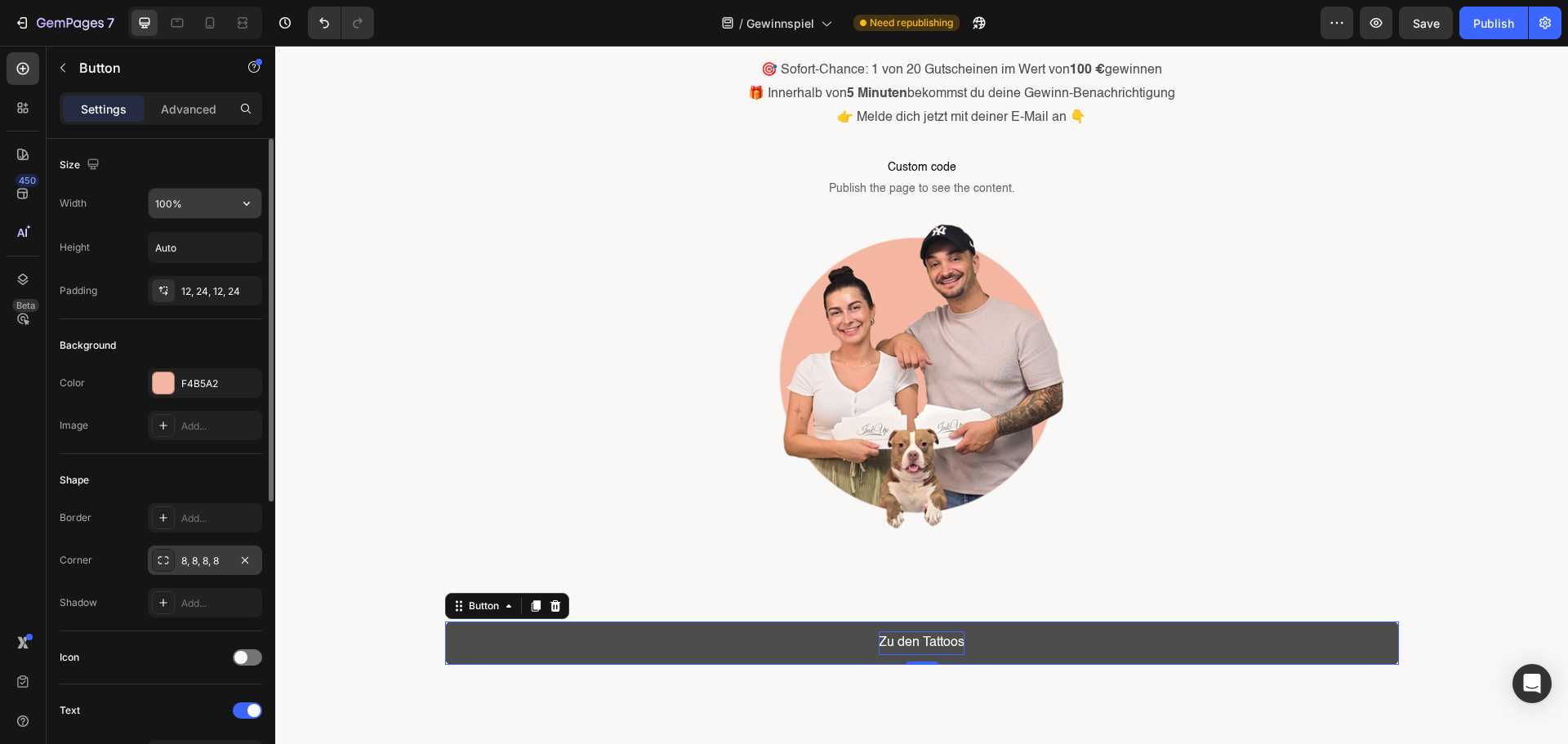
click at [241, 213] on button "button" at bounding box center [246, 203] width 29 height 29
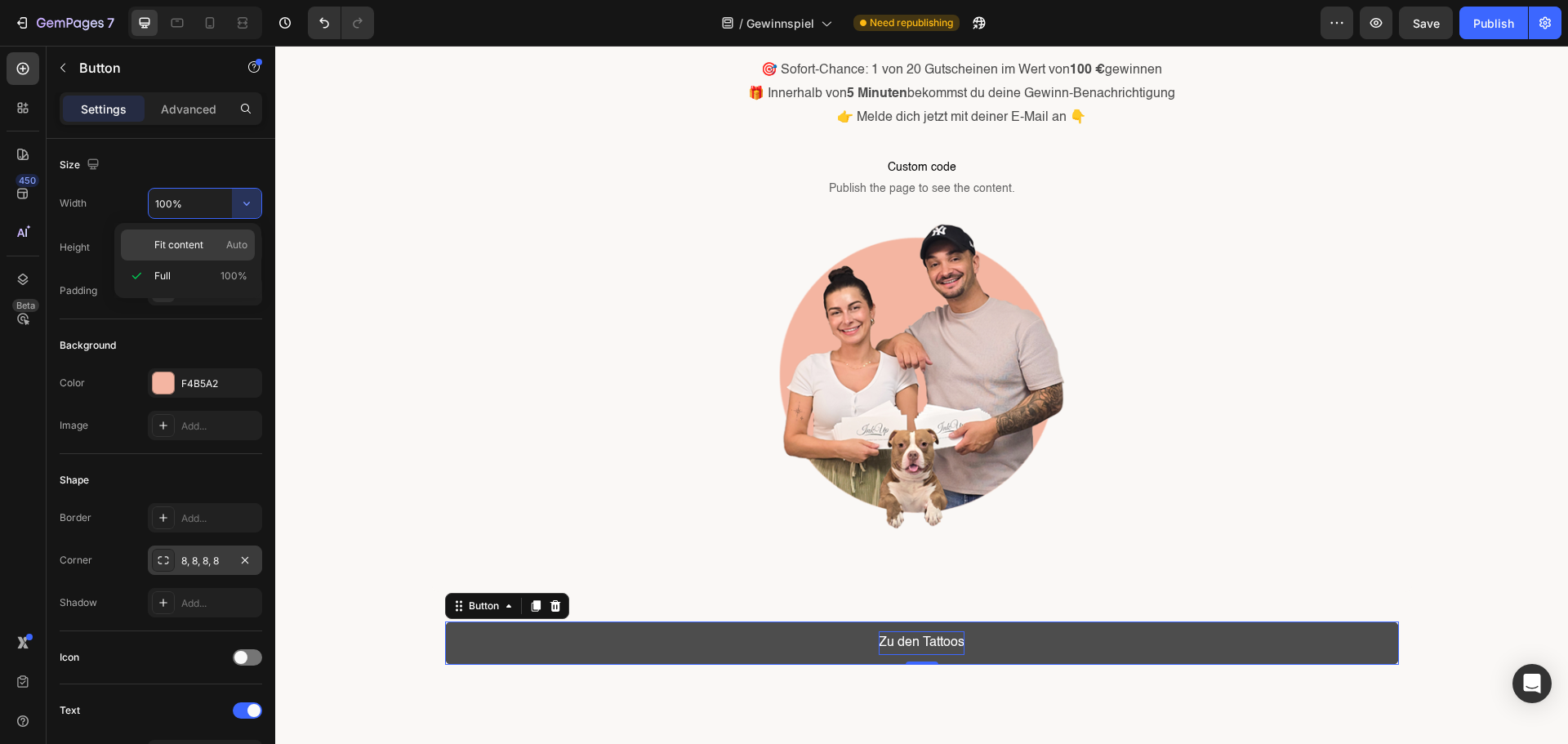
click at [224, 236] on div "Fit content Auto" at bounding box center [188, 244] width 134 height 31
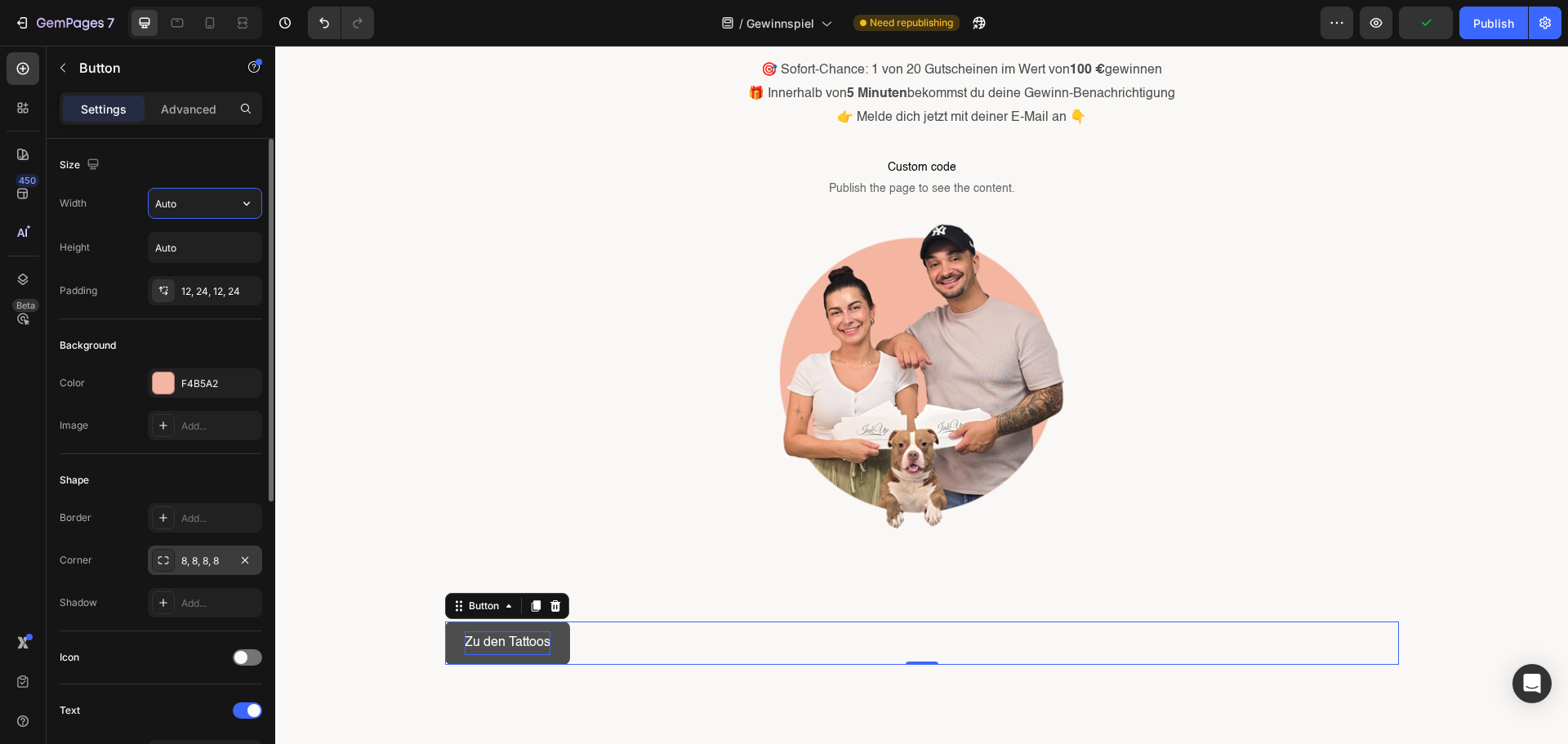
click at [193, 199] on input "Auto" at bounding box center [205, 203] width 112 height 29
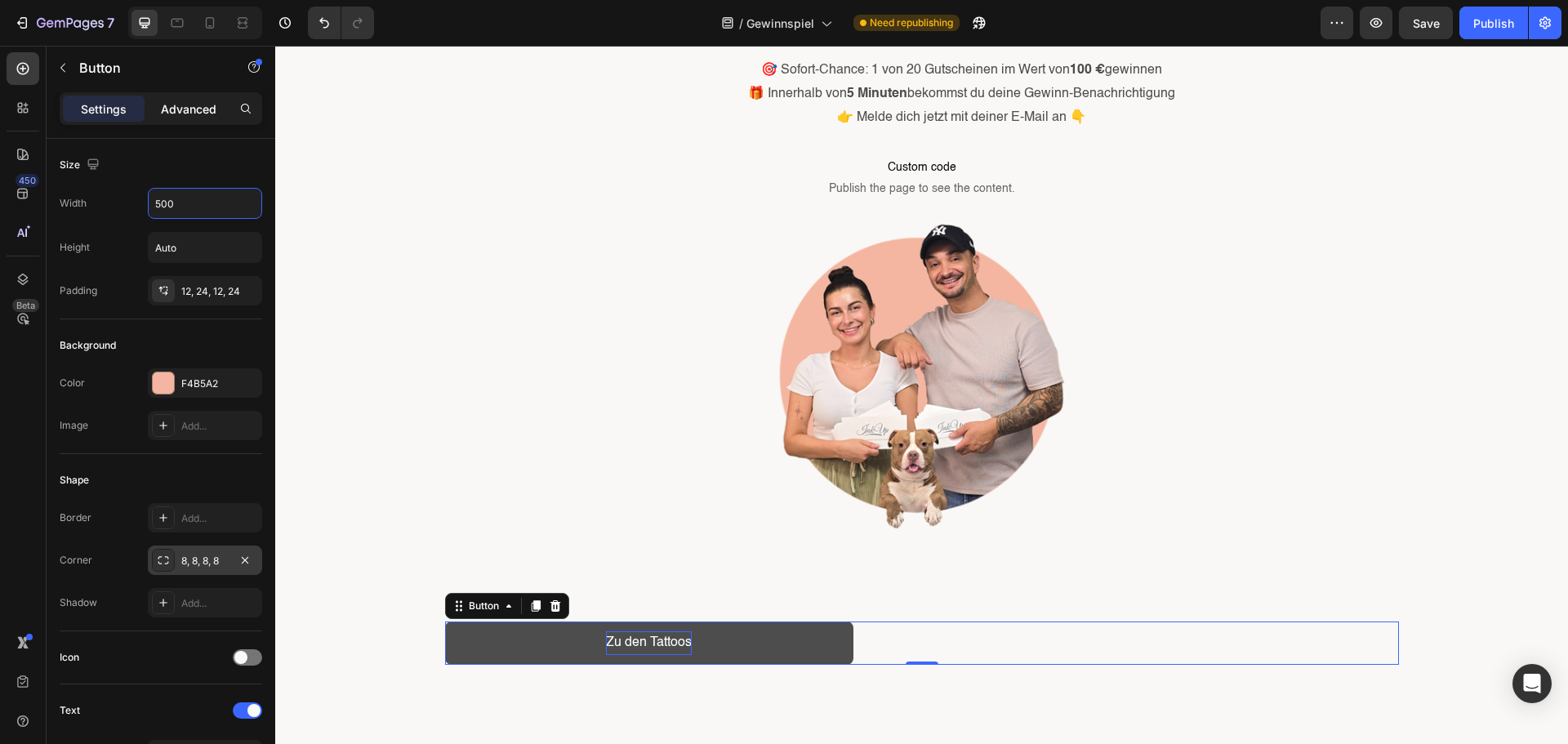
type input "500"
click at [169, 97] on div "Advanced" at bounding box center [188, 109] width 82 height 26
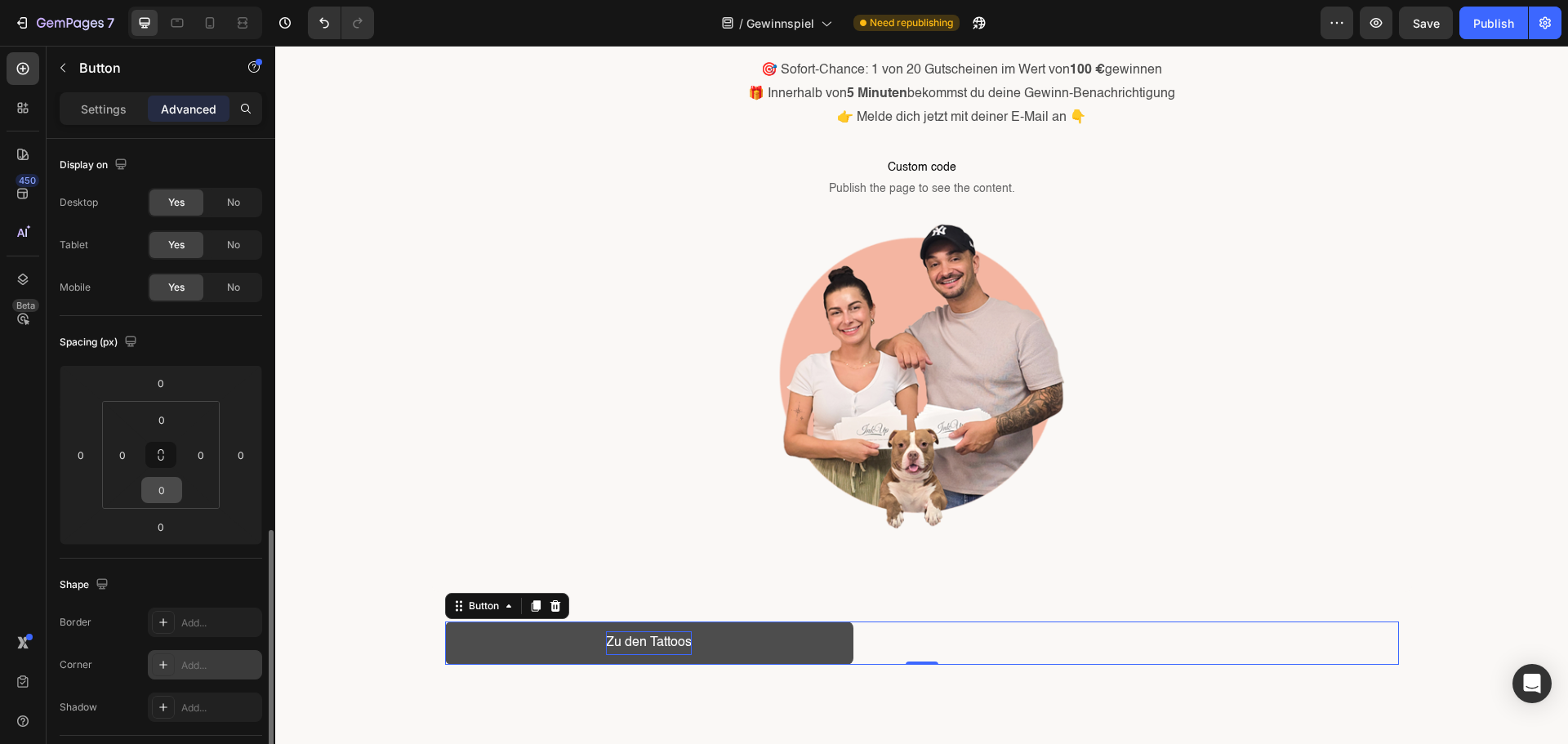
scroll to position [245, 0]
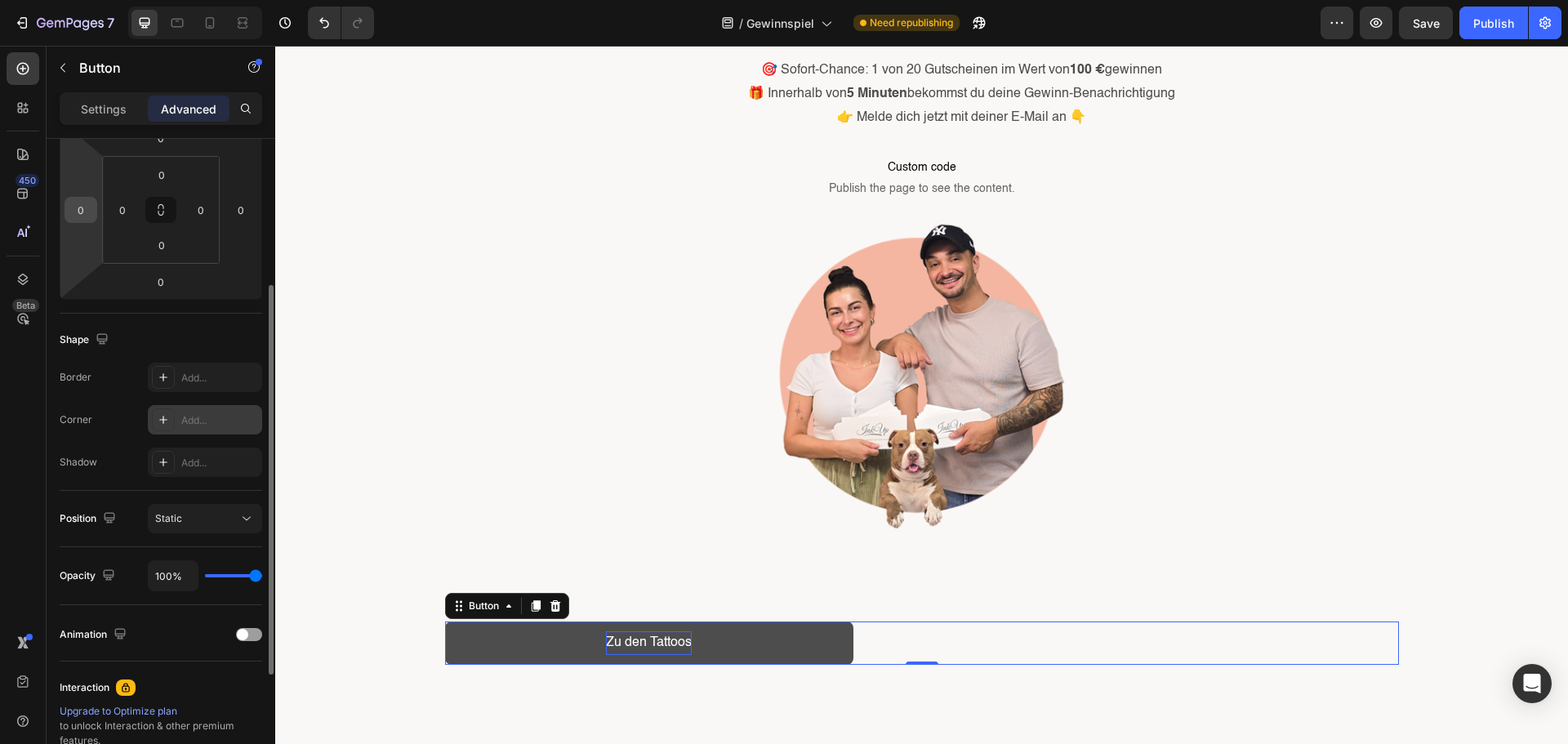
click at [92, 207] on div "0" at bounding box center [80, 210] width 32 height 26
click at [92, 207] on input "0" at bounding box center [81, 210] width 25 height 25
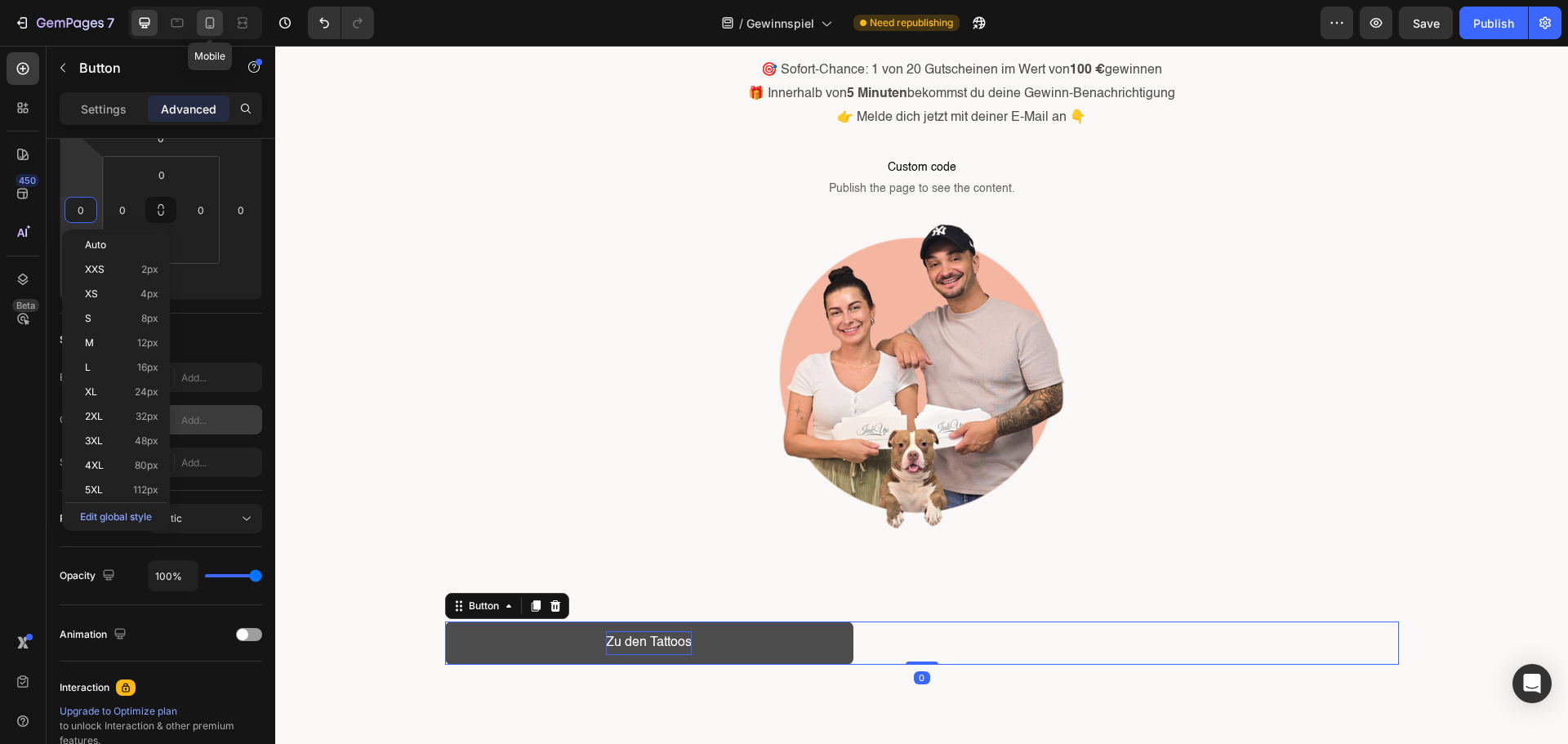
click at [213, 18] on icon at bounding box center [210, 23] width 17 height 17
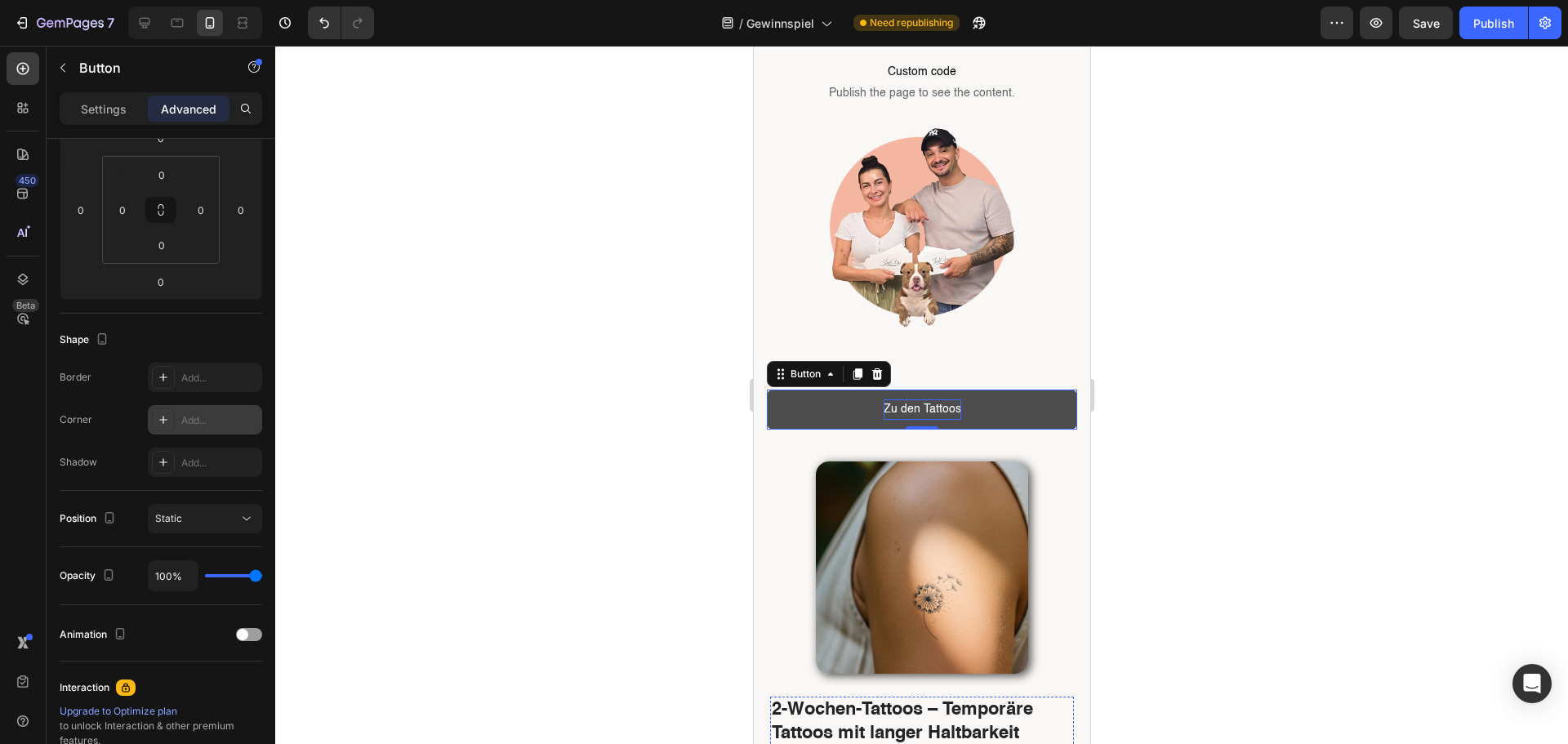
scroll to position [204, 0]
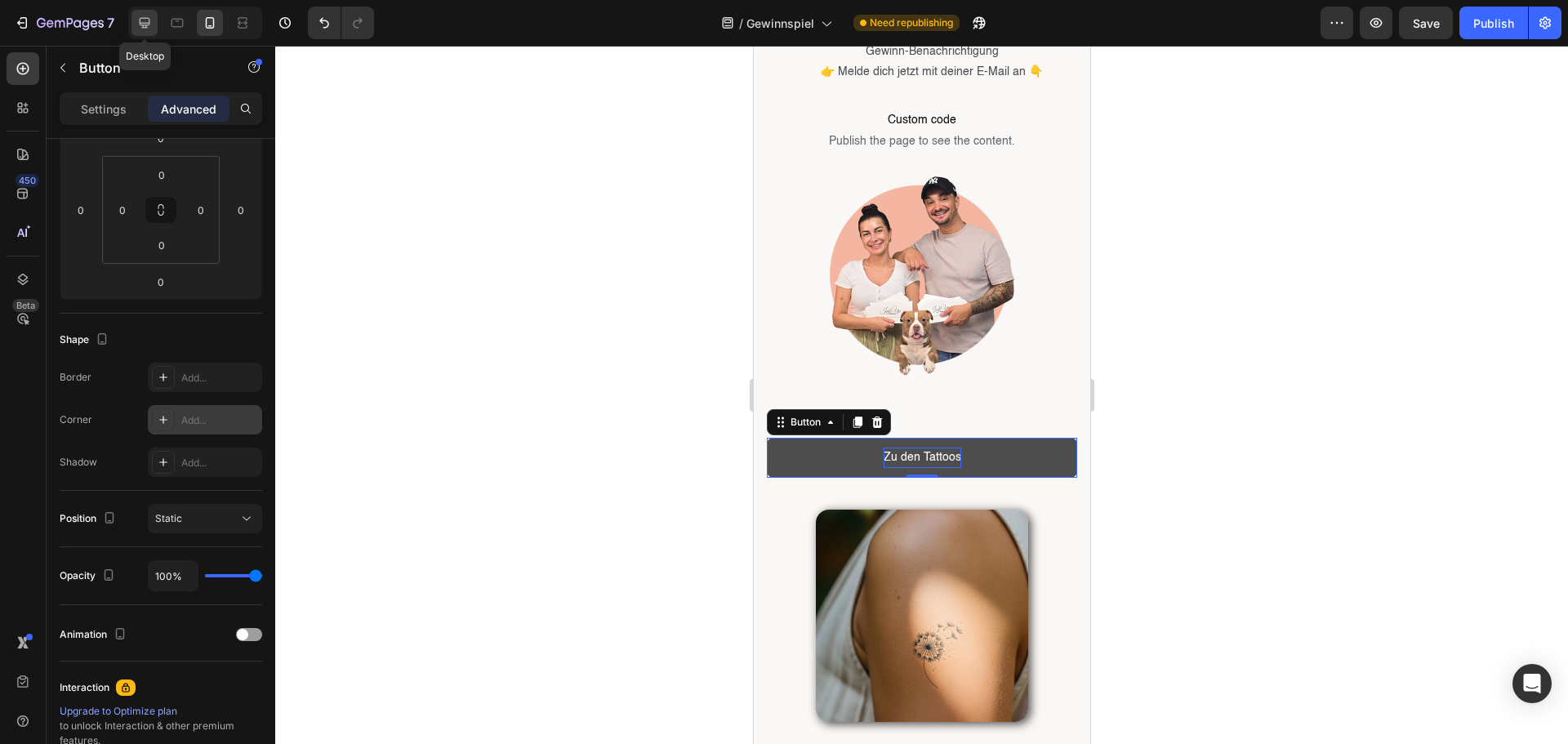
click at [147, 18] on icon at bounding box center [145, 23] width 11 height 11
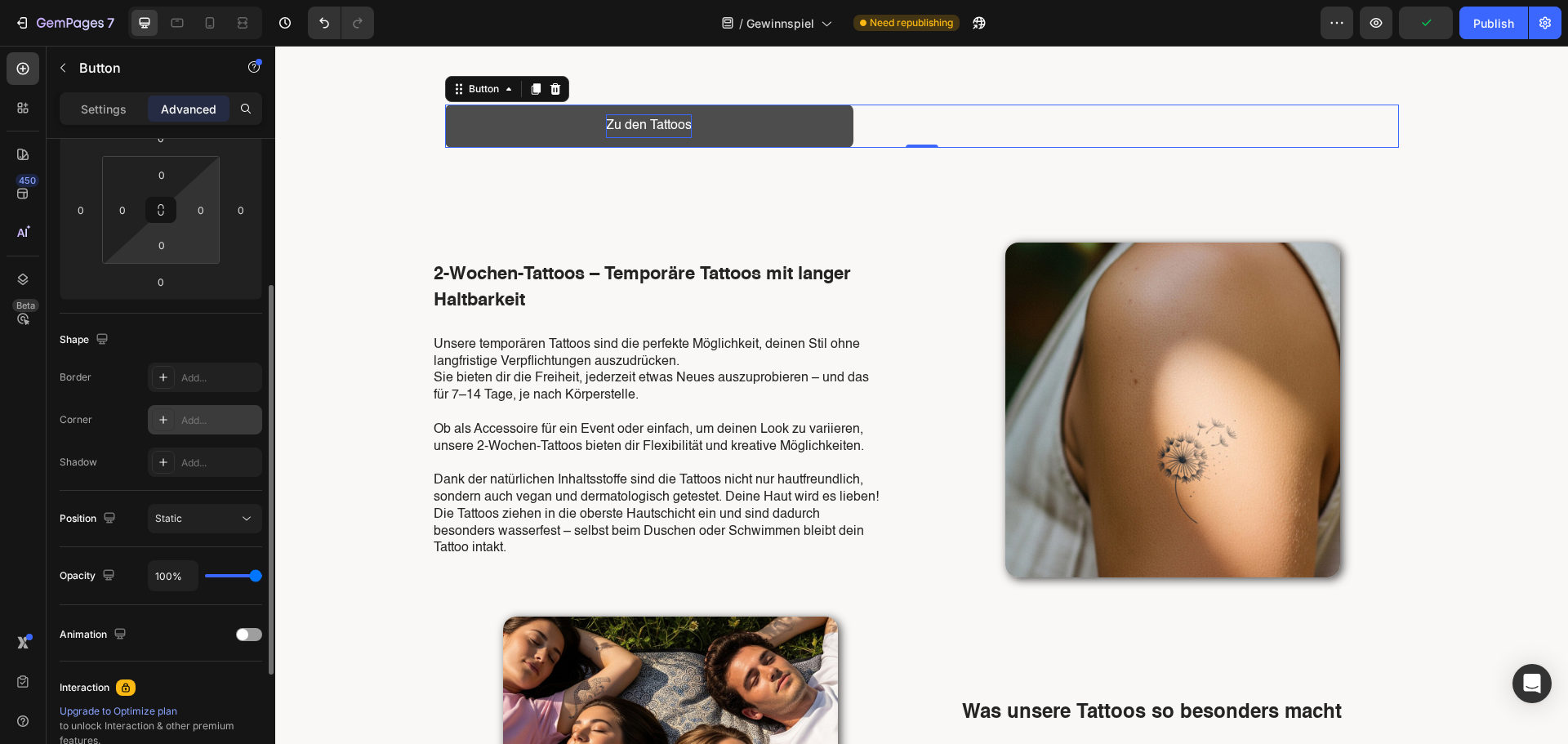
scroll to position [628, 0]
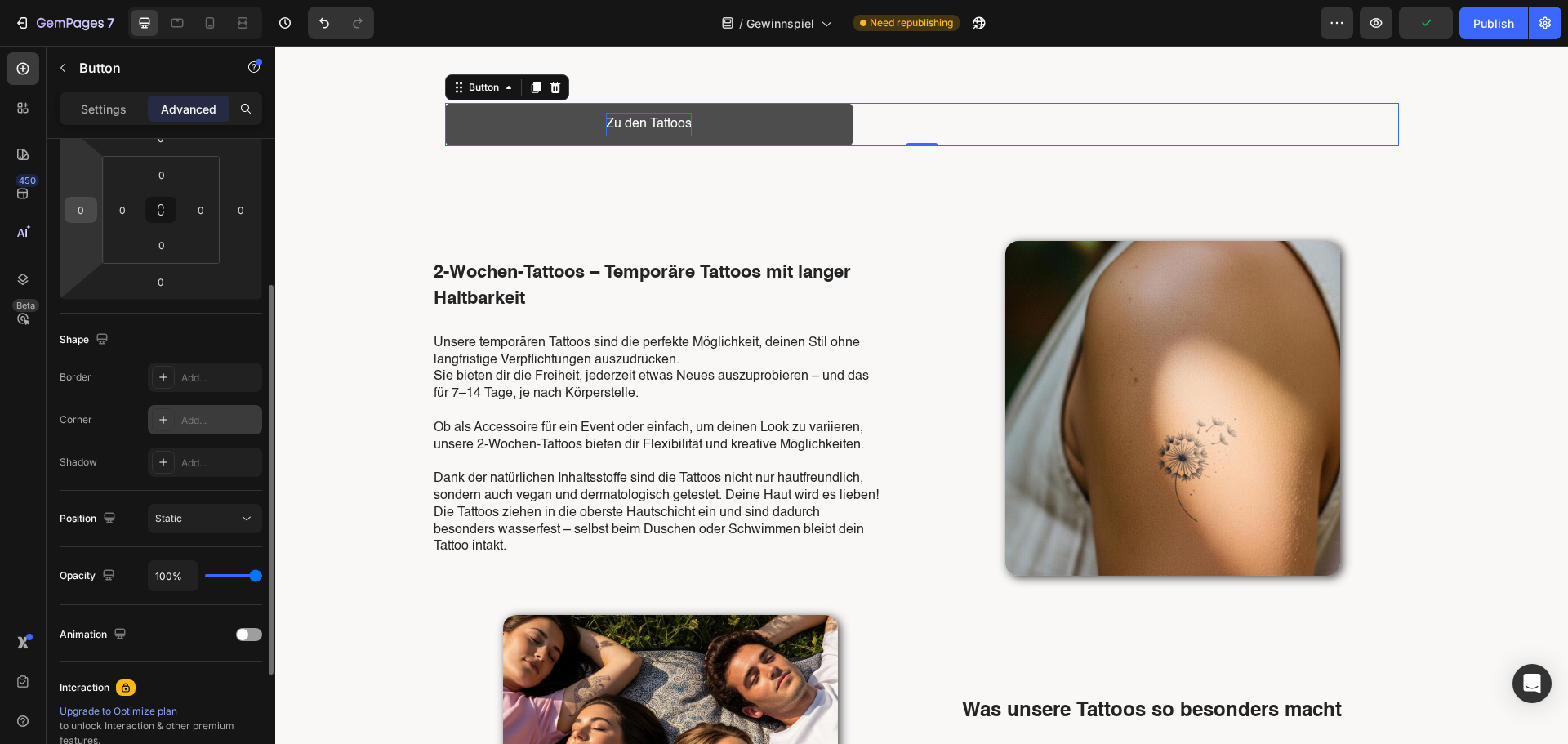
click at [88, 207] on input "0" at bounding box center [81, 210] width 25 height 25
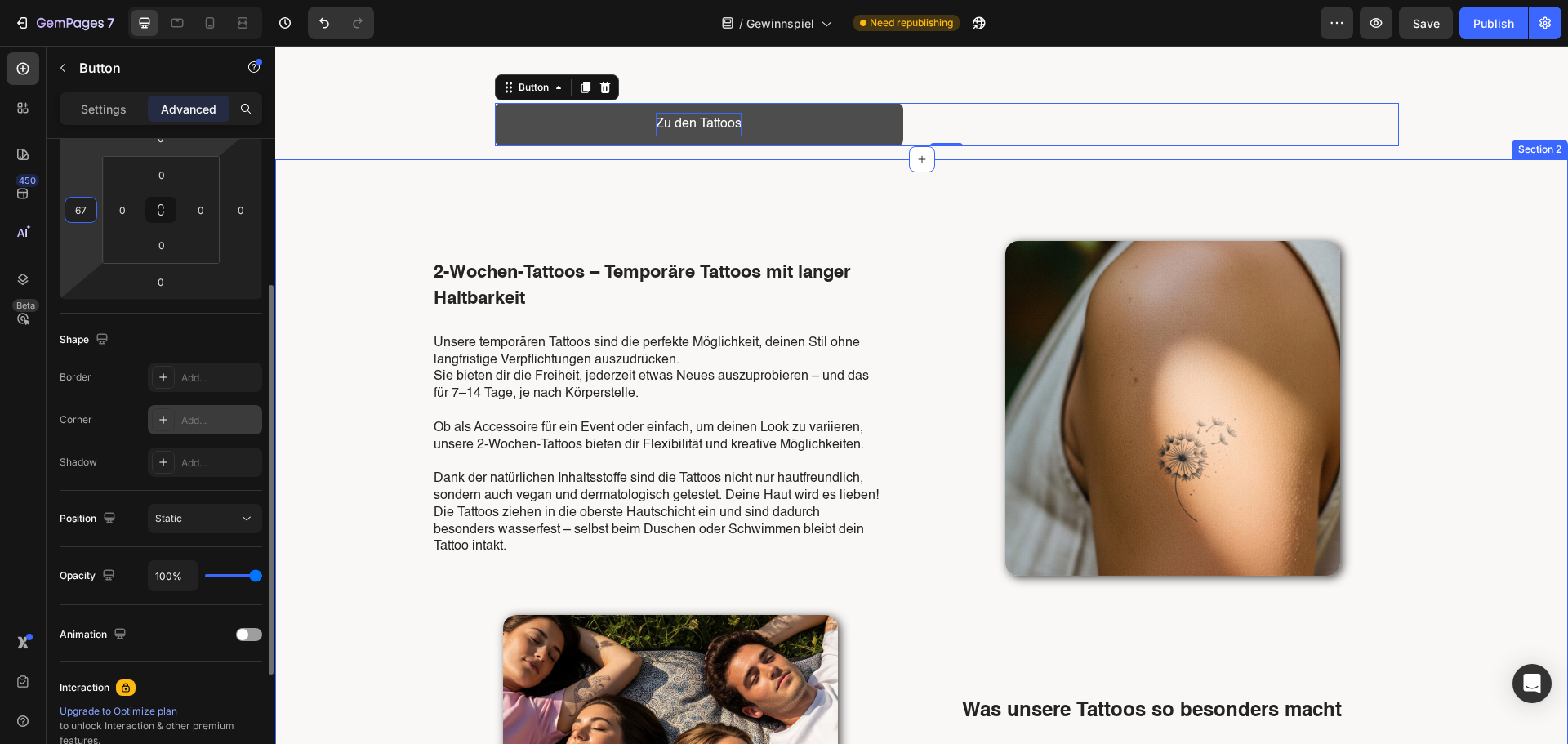
type input "68"
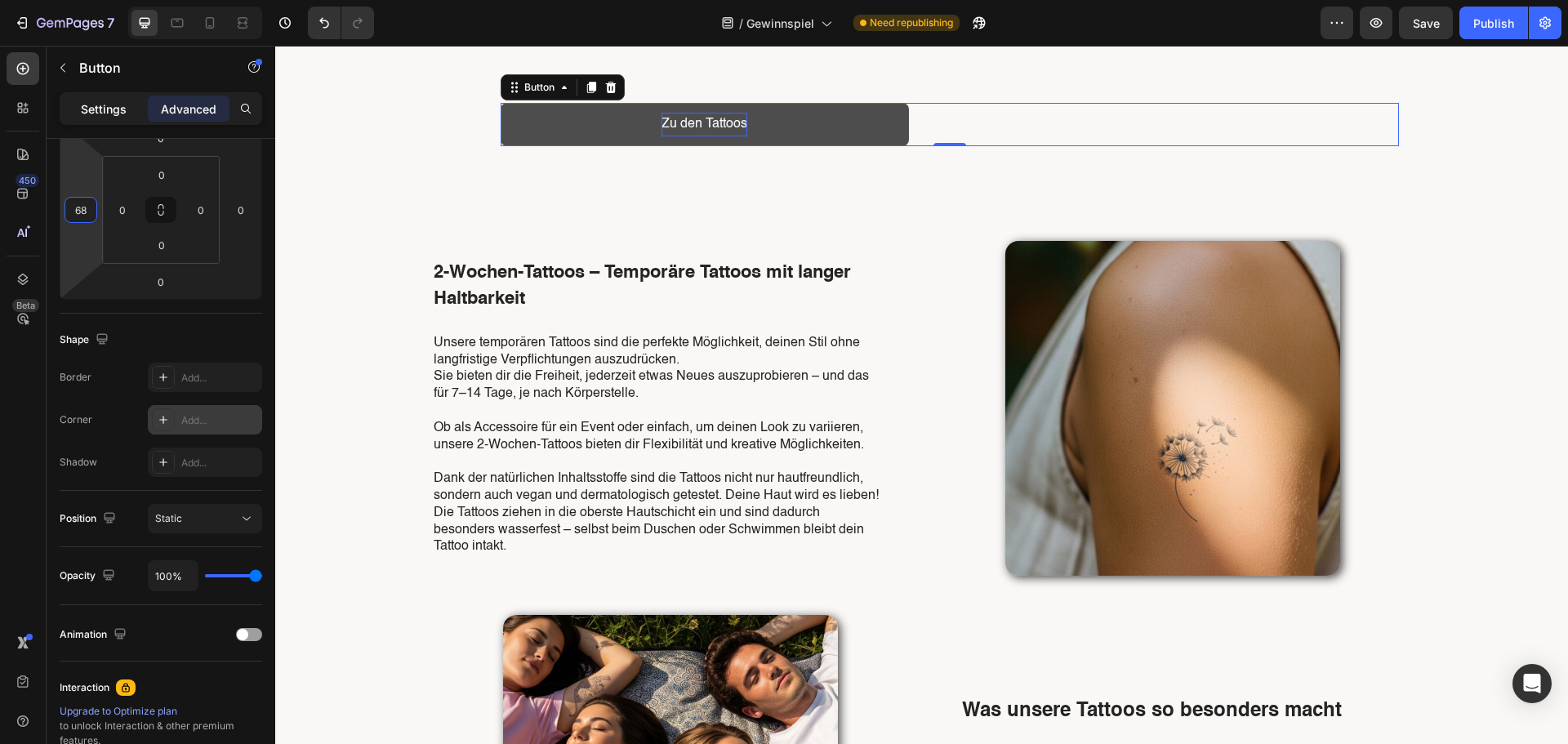
click at [93, 101] on p "Settings" at bounding box center [104, 109] width 46 height 18
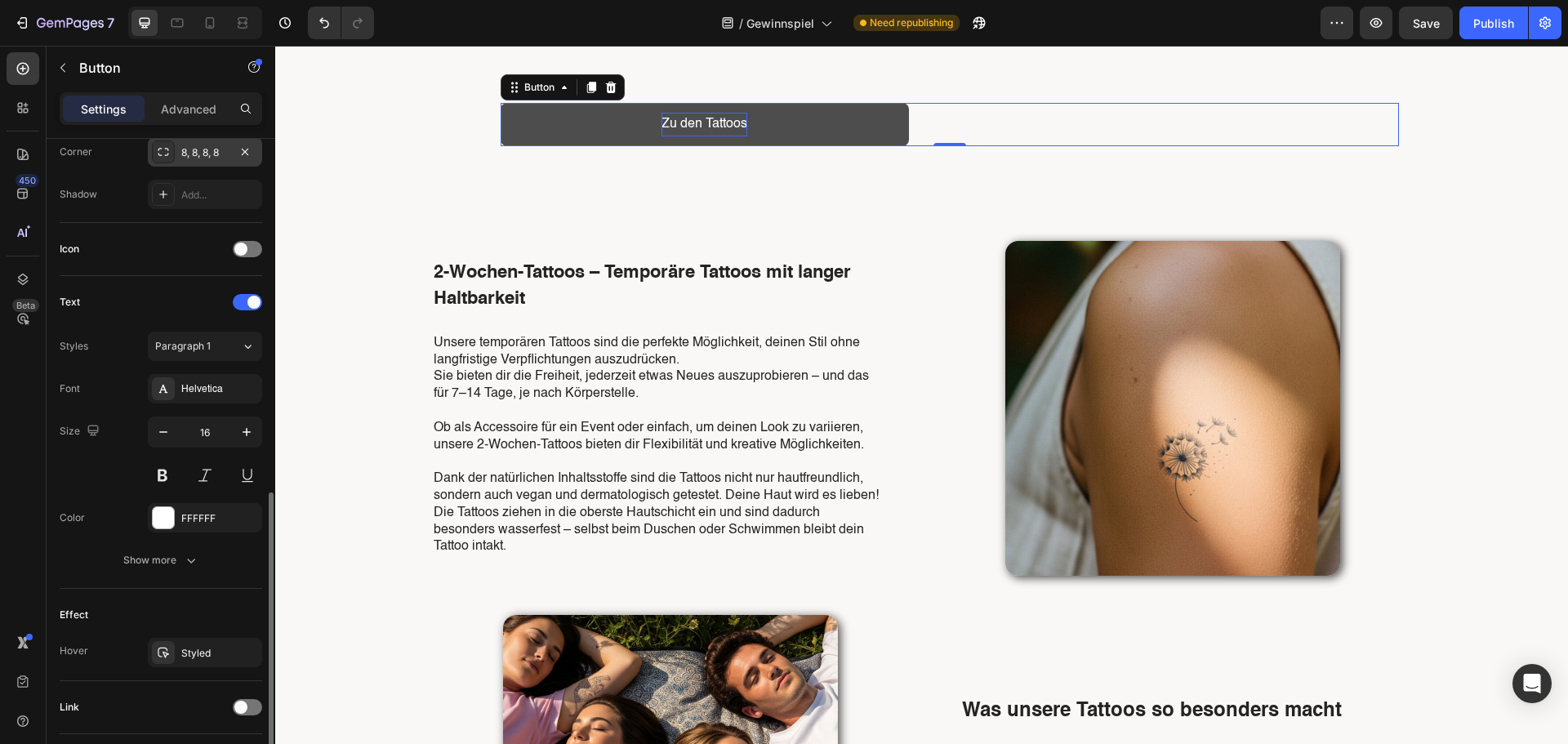
scroll to position [490, 0]
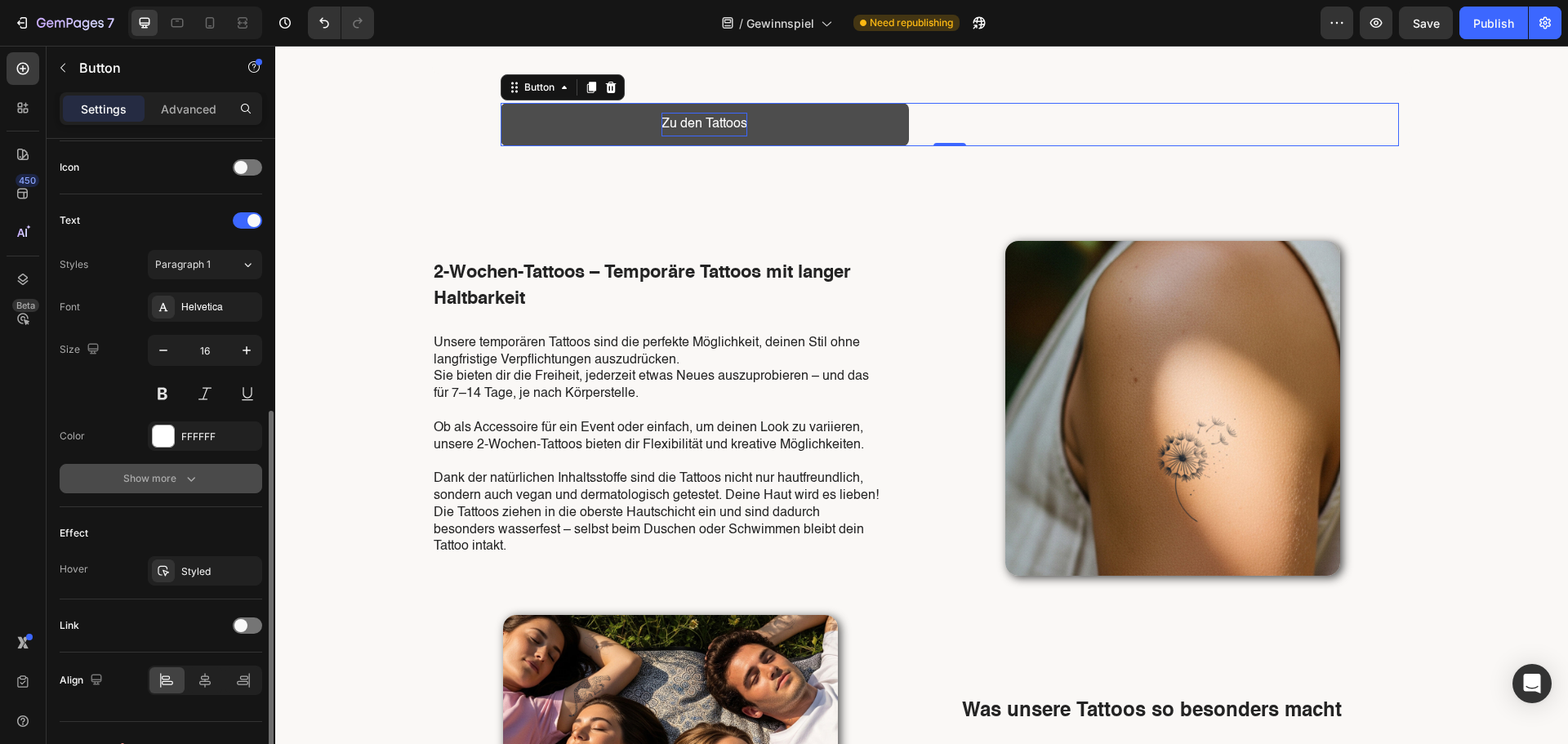
click at [197, 467] on button "Show more" at bounding box center [161, 477] width 203 height 29
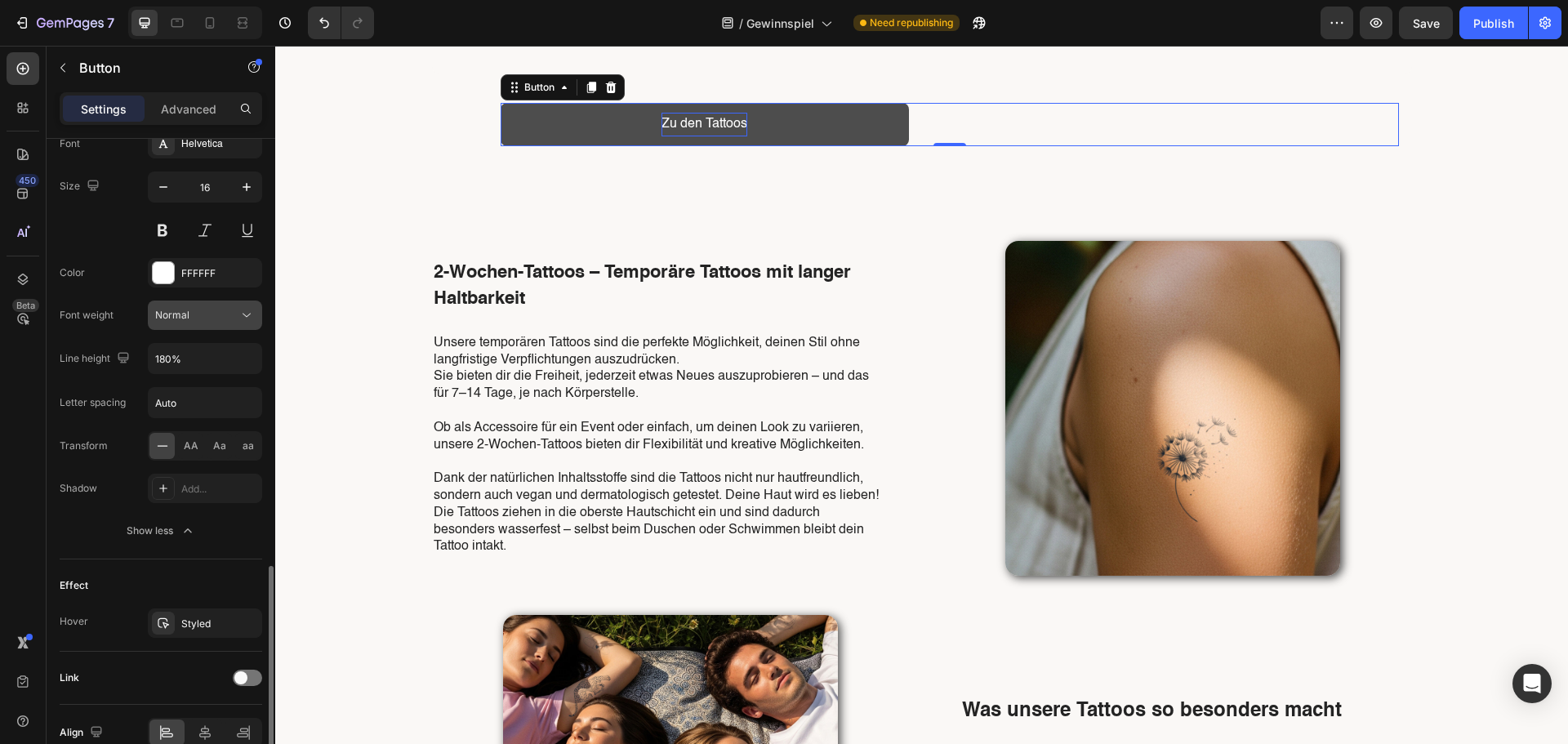
scroll to position [734, 0]
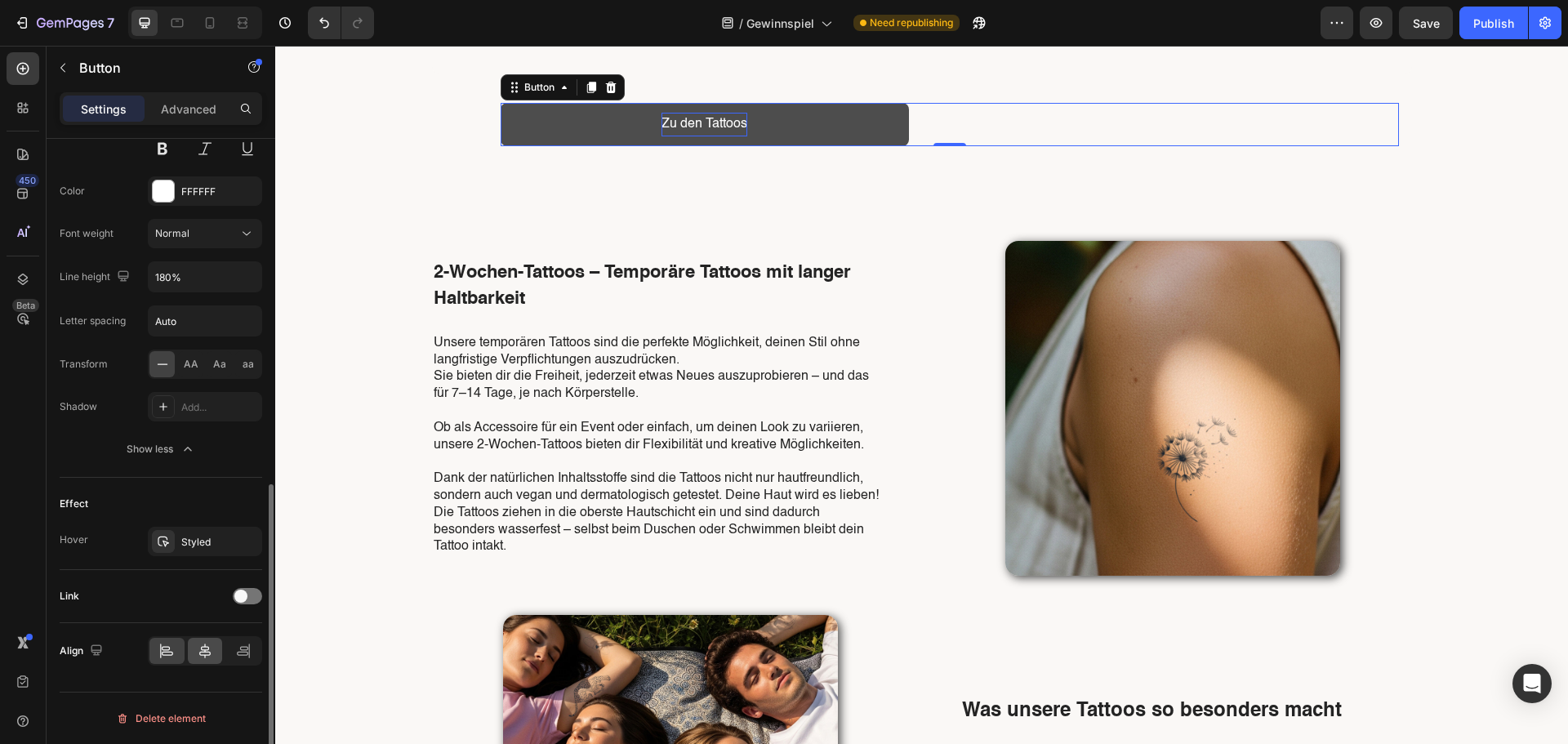
click at [210, 642] on icon at bounding box center [205, 650] width 17 height 17
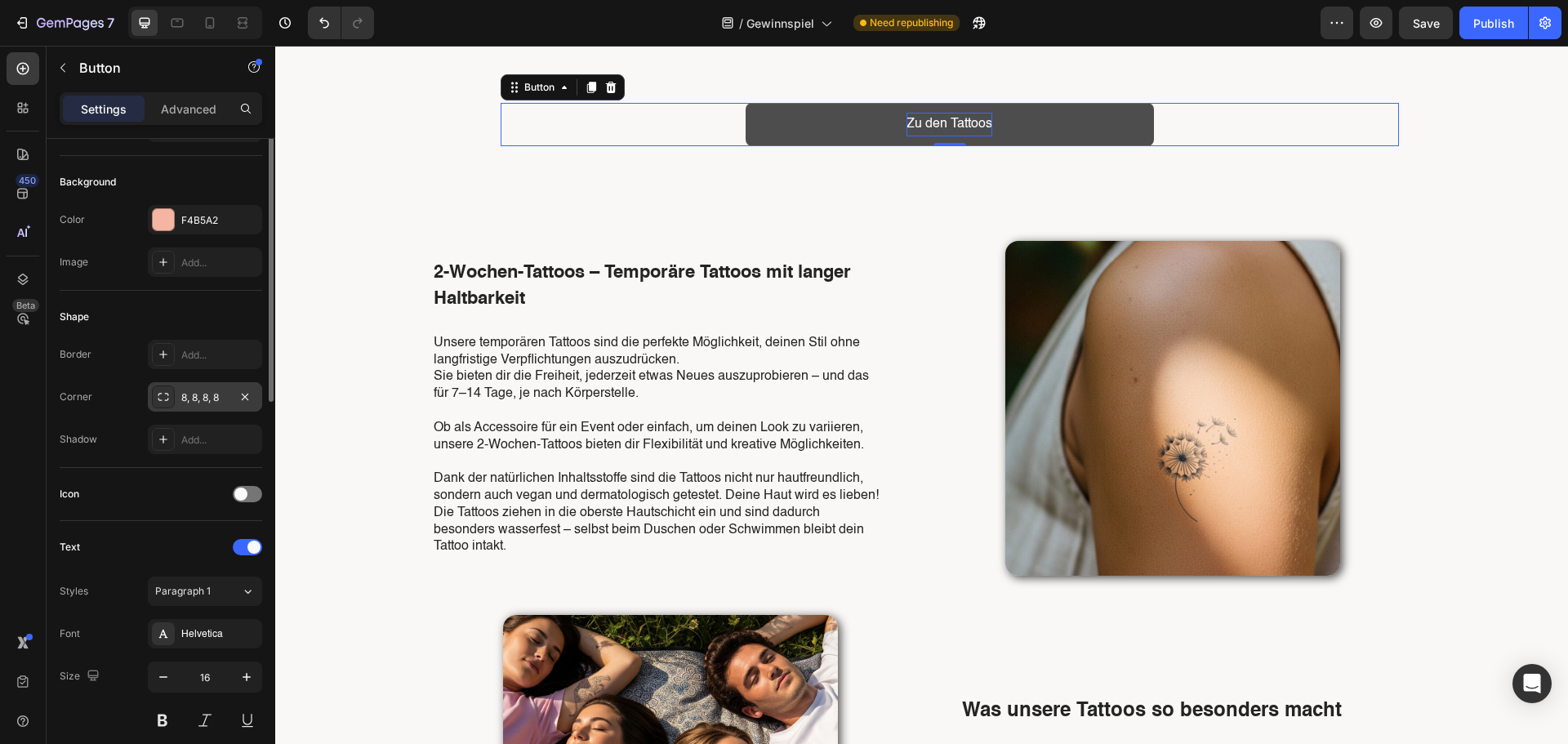
scroll to position [0, 0]
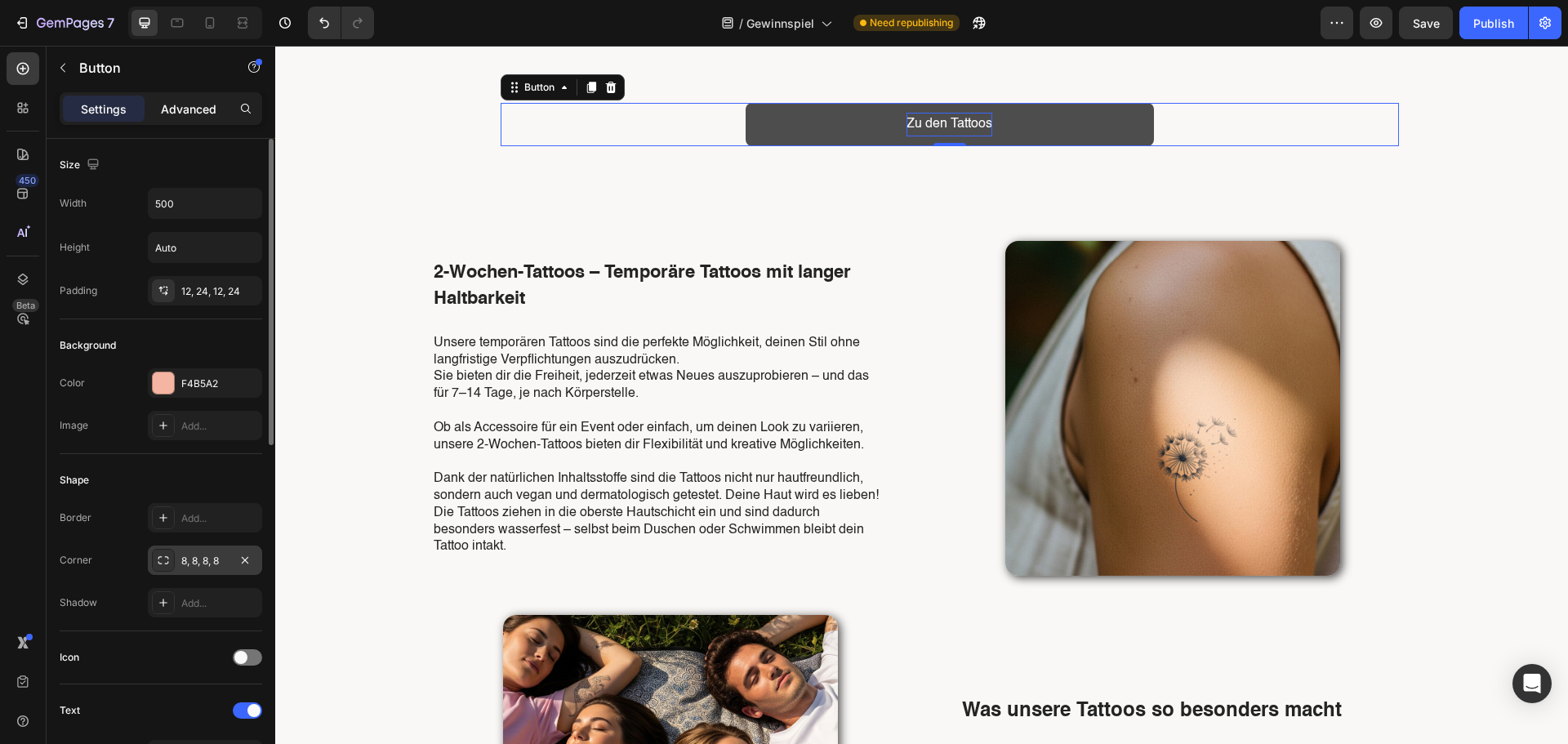
click at [196, 108] on p "Advanced" at bounding box center [188, 109] width 55 height 18
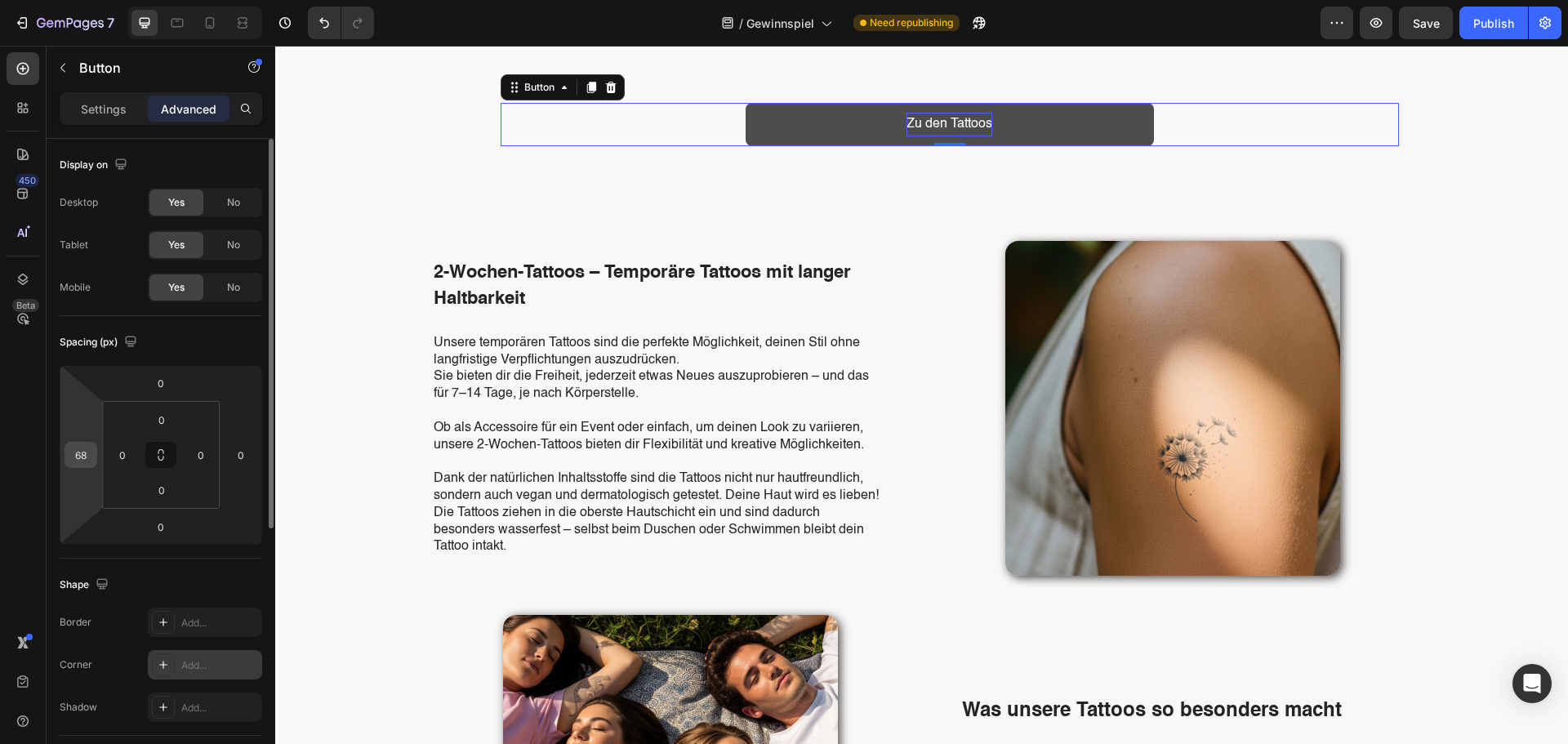
click at [87, 447] on input "68" at bounding box center [81, 454] width 25 height 25
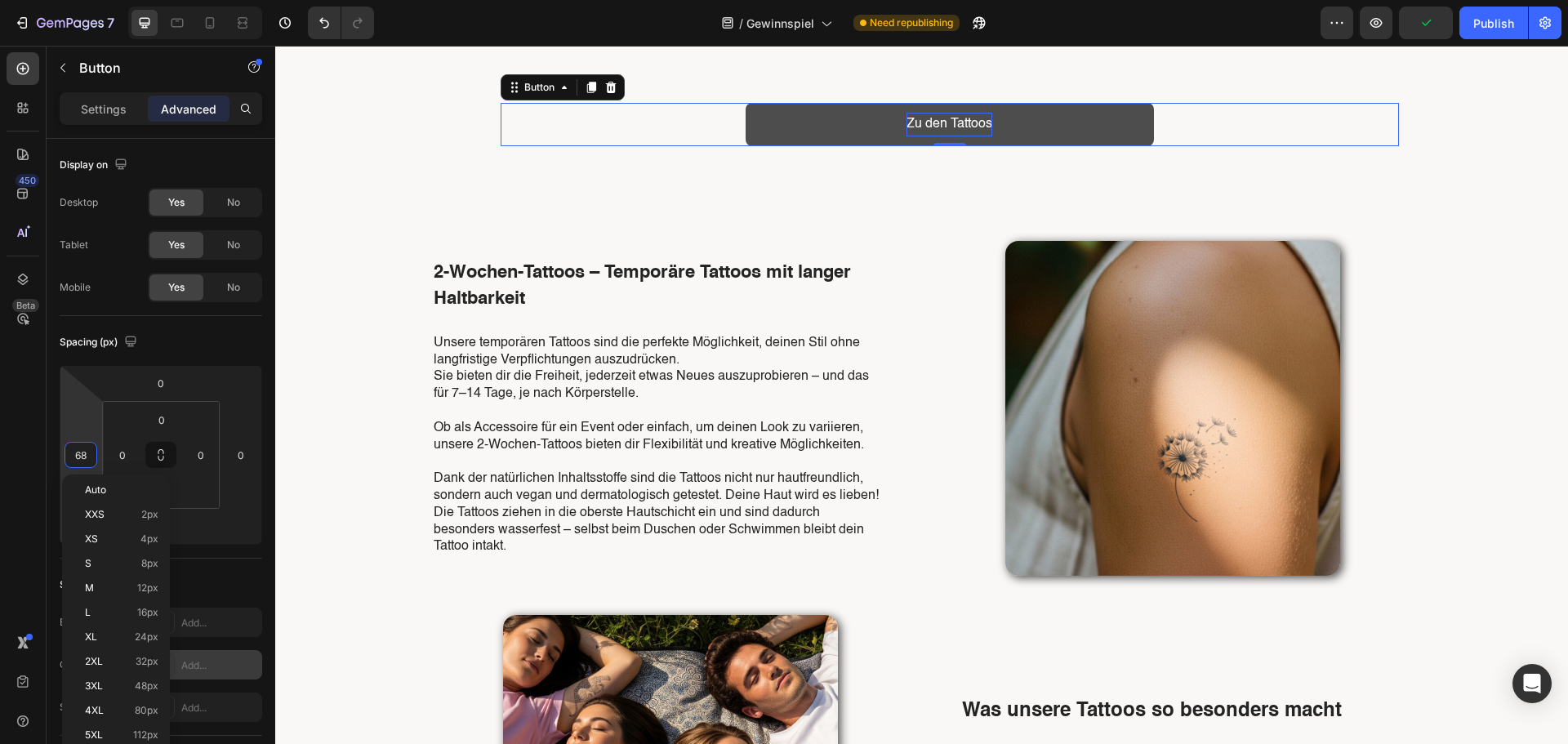
drag, startPoint x: 90, startPoint y: 451, endPoint x: 42, endPoint y: 449, distance: 48.0
click at [42, 449] on div "450 Beta Sections(18) Elements(83) Section Element Hero Section Product Detail …" at bounding box center [138, 394] width 276 height 698
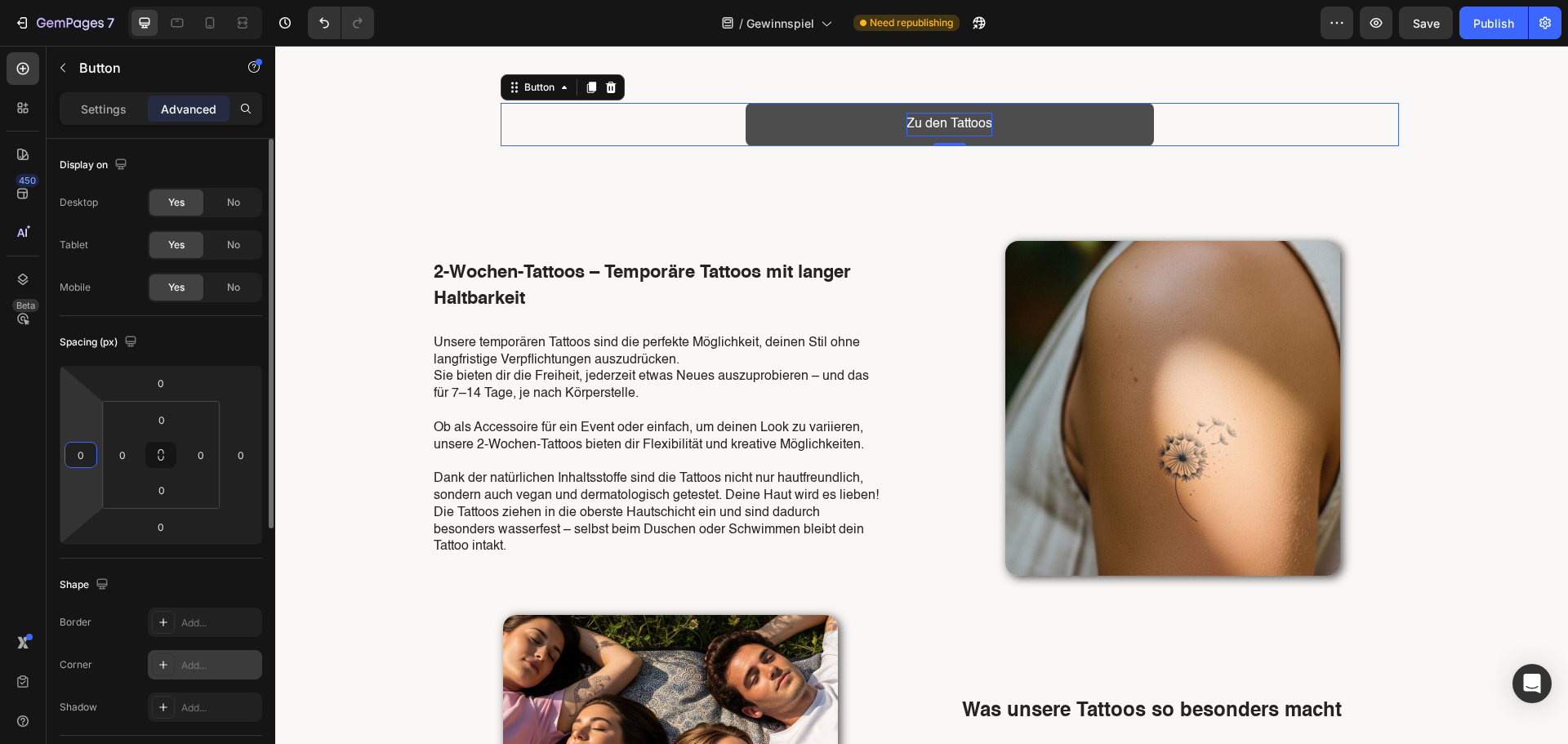
type input "0"
click at [0, 0] on div "Spacing (px) 0 0 0 0 0 0 0 0" at bounding box center [0, 0] width 0 height 0
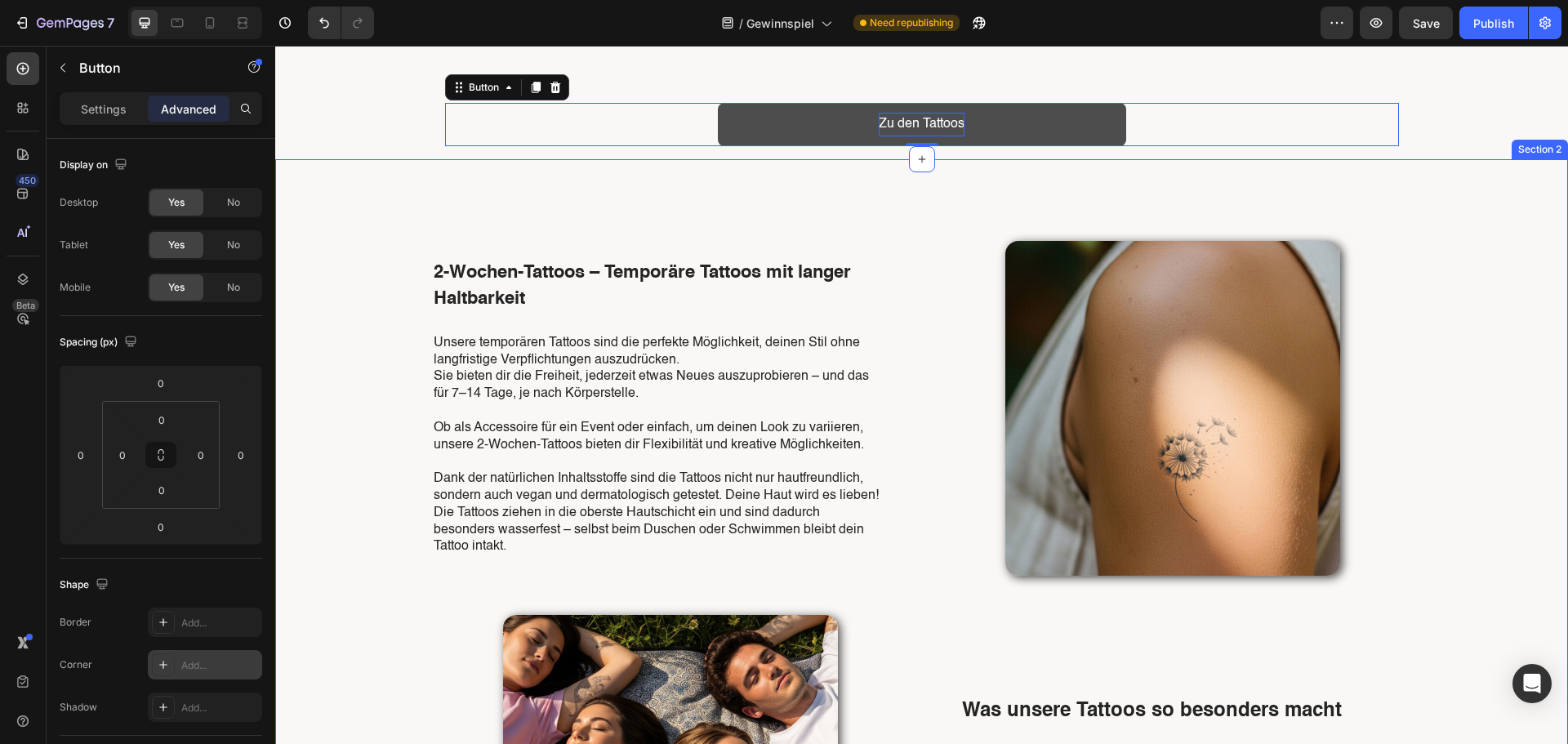
scroll to position [302, 0]
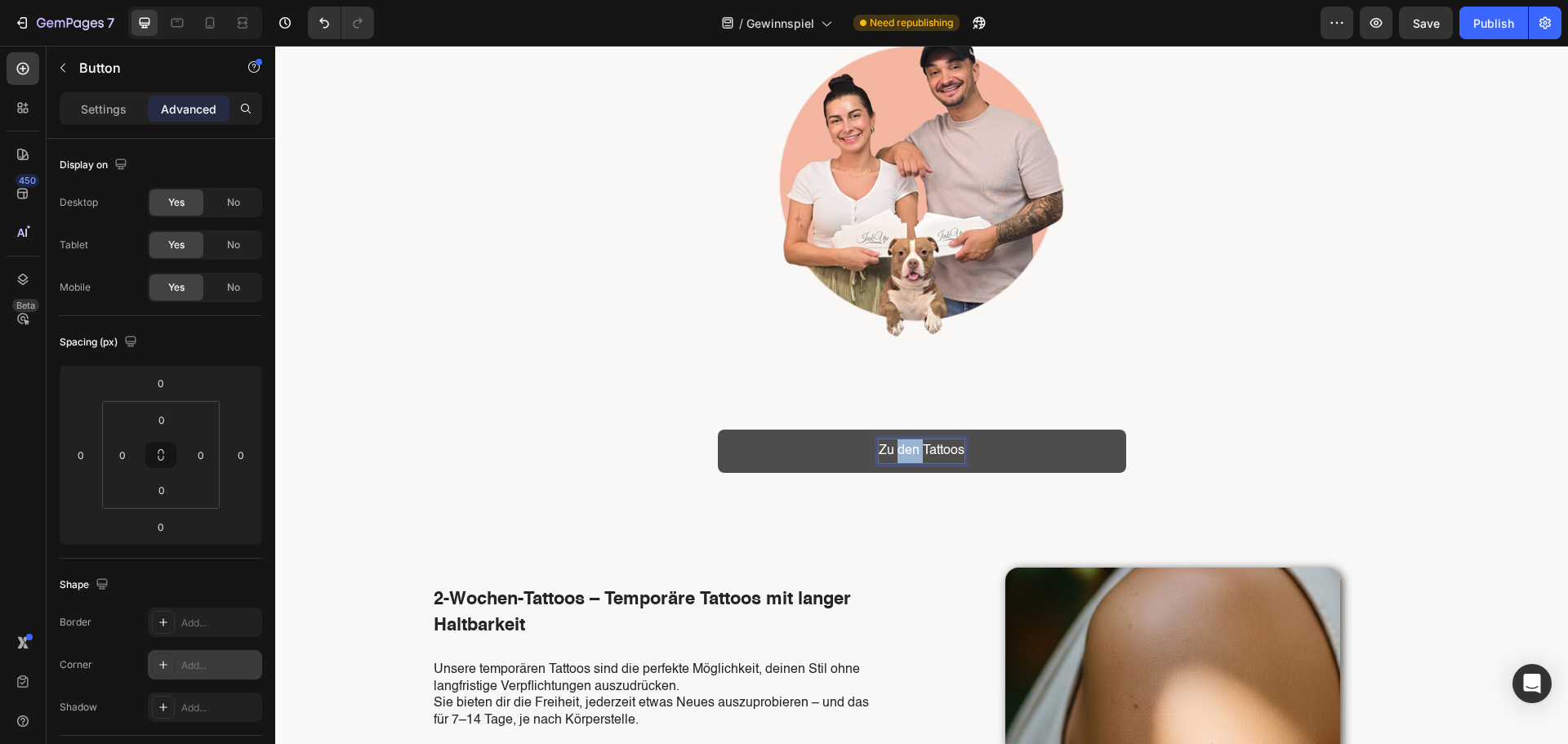
click at [904, 454] on p "Zu den Tattoos" at bounding box center [922, 451] width 86 height 24
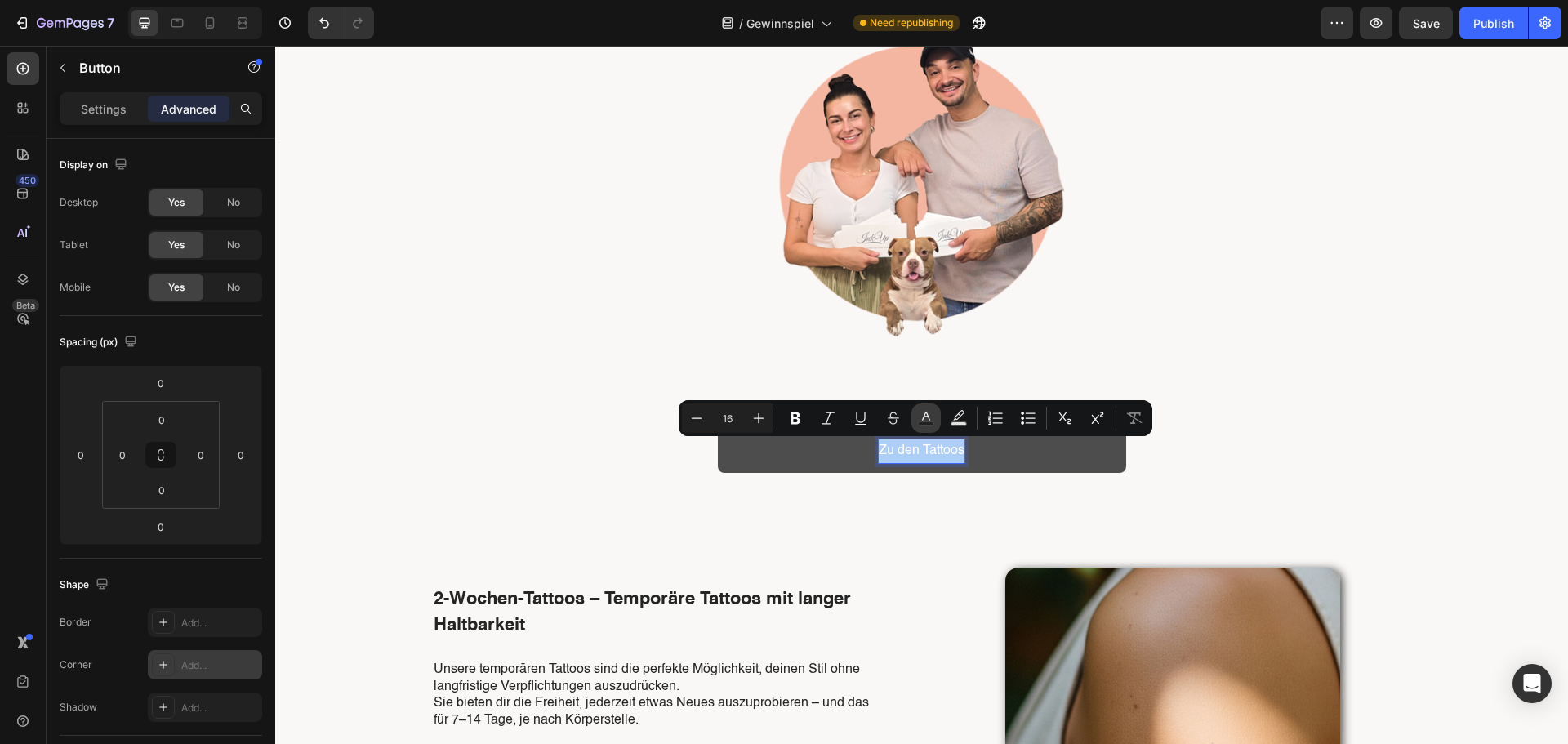
click at [929, 415] on icon "Editor contextual toolbar" at bounding box center [926, 418] width 17 height 17
type input "FFFFFF"
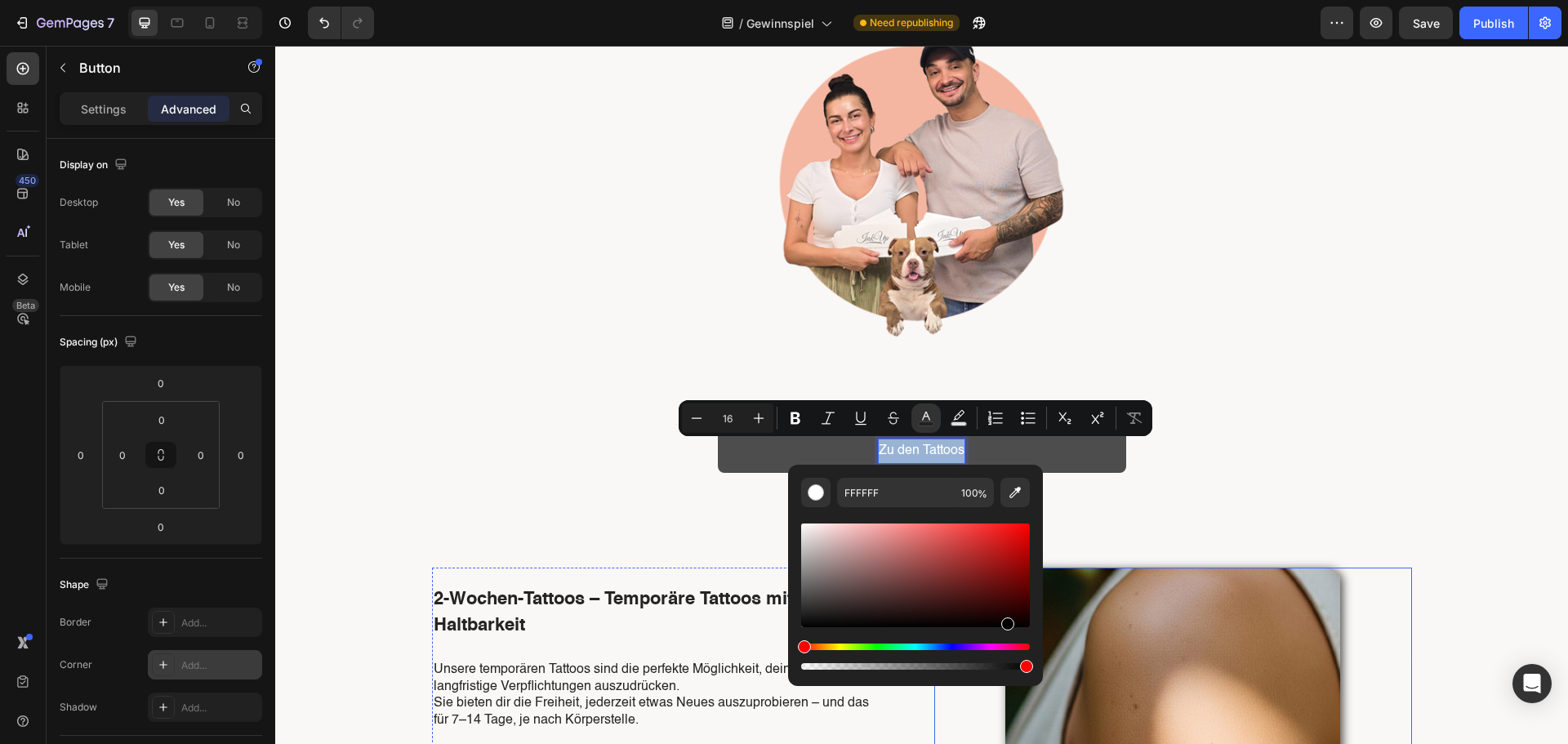
type input "000000"
drag, startPoint x: 1242, startPoint y: 661, endPoint x: 1066, endPoint y: 669, distance: 176.2
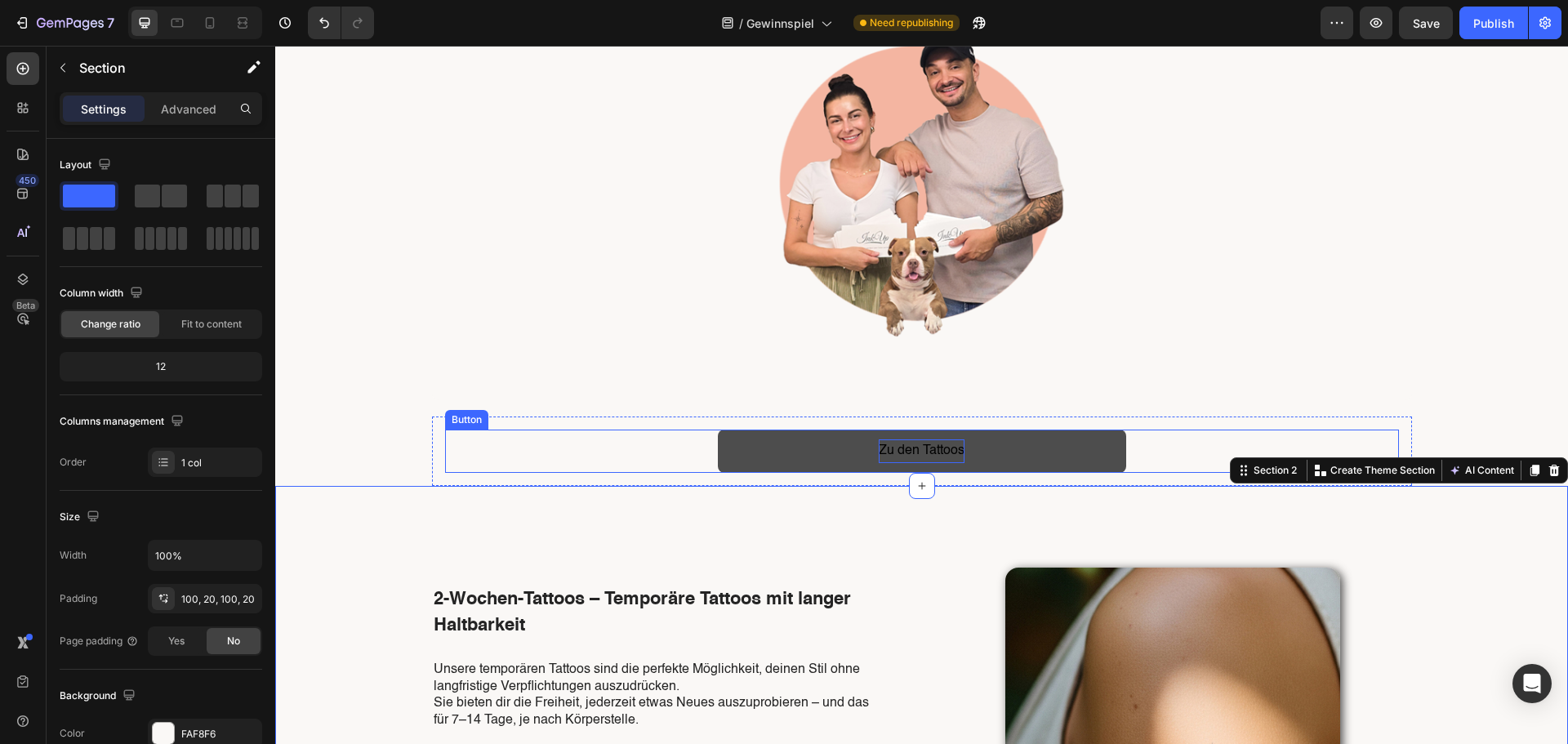
click at [909, 444] on span "Zu den Tattoos" at bounding box center [922, 450] width 86 height 13
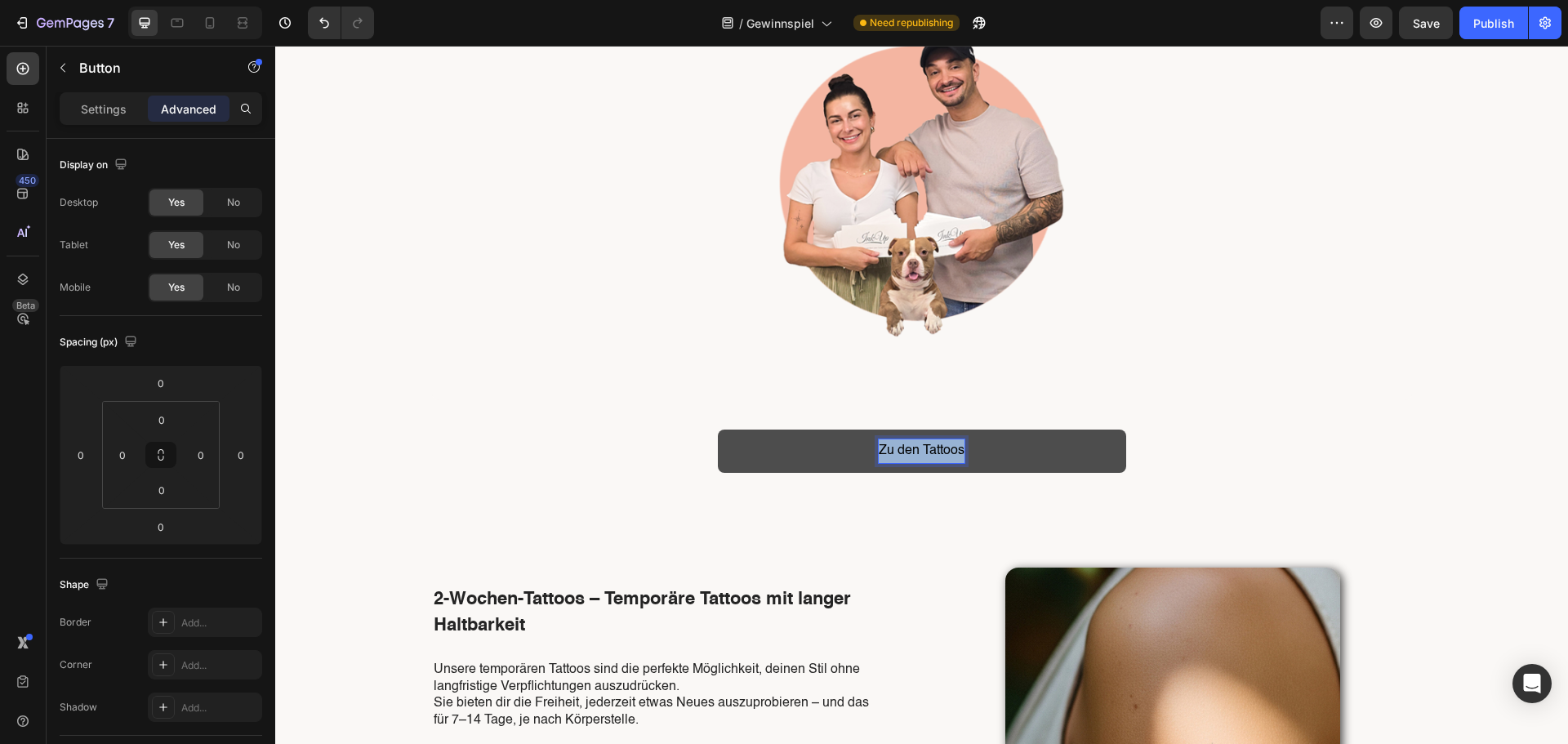
click at [909, 444] on span "Zu den Tattoos" at bounding box center [922, 450] width 86 height 13
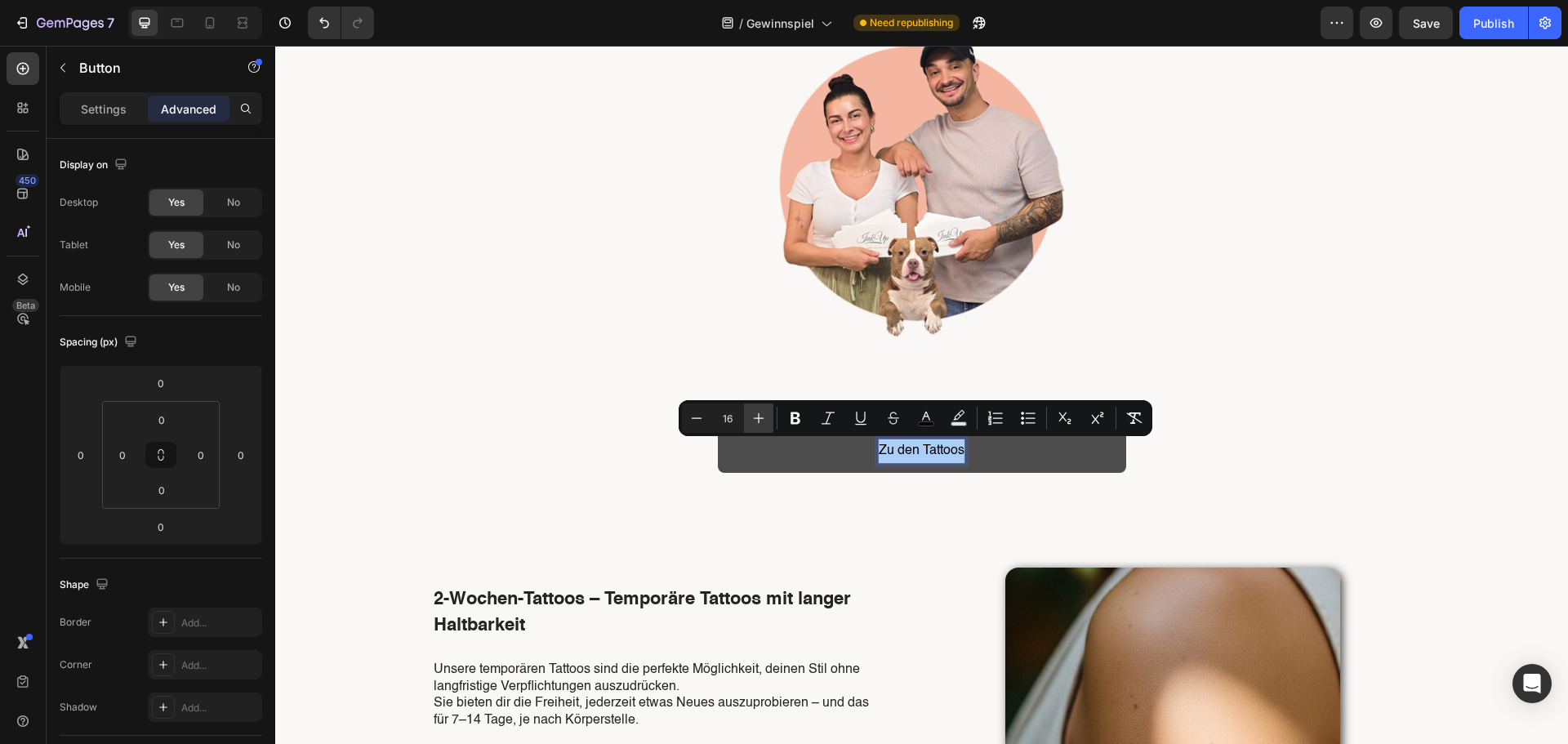
click at [756, 411] on icon "Editor contextual toolbar" at bounding box center [759, 418] width 17 height 17
type input "20"
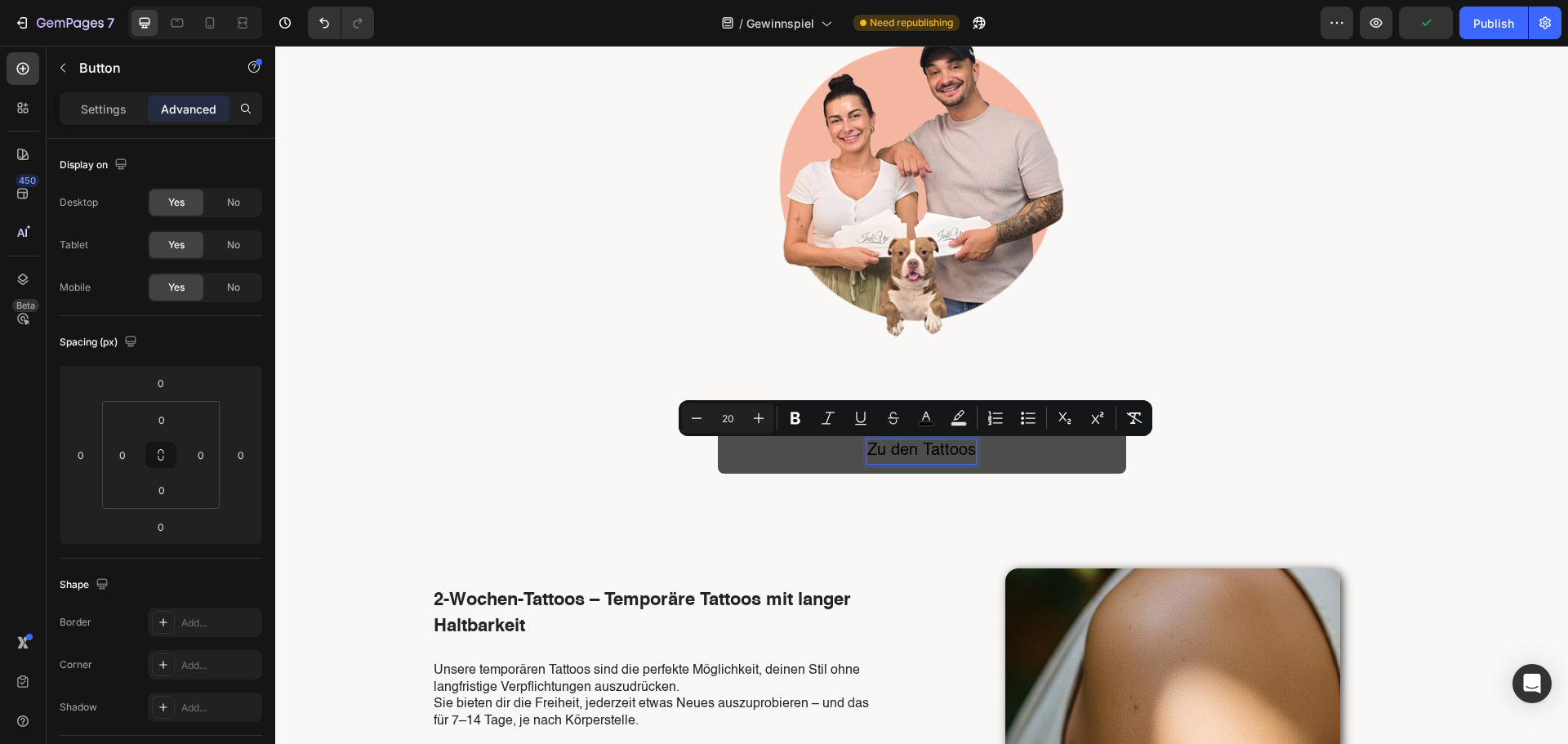
click at [1475, 233] on div "Gewinne 100 € für dein nächstes Tattoo-Erlebnis! Heading 🎯 Sofort-Chance: 1 von…" at bounding box center [922, 132] width 1293 height 709
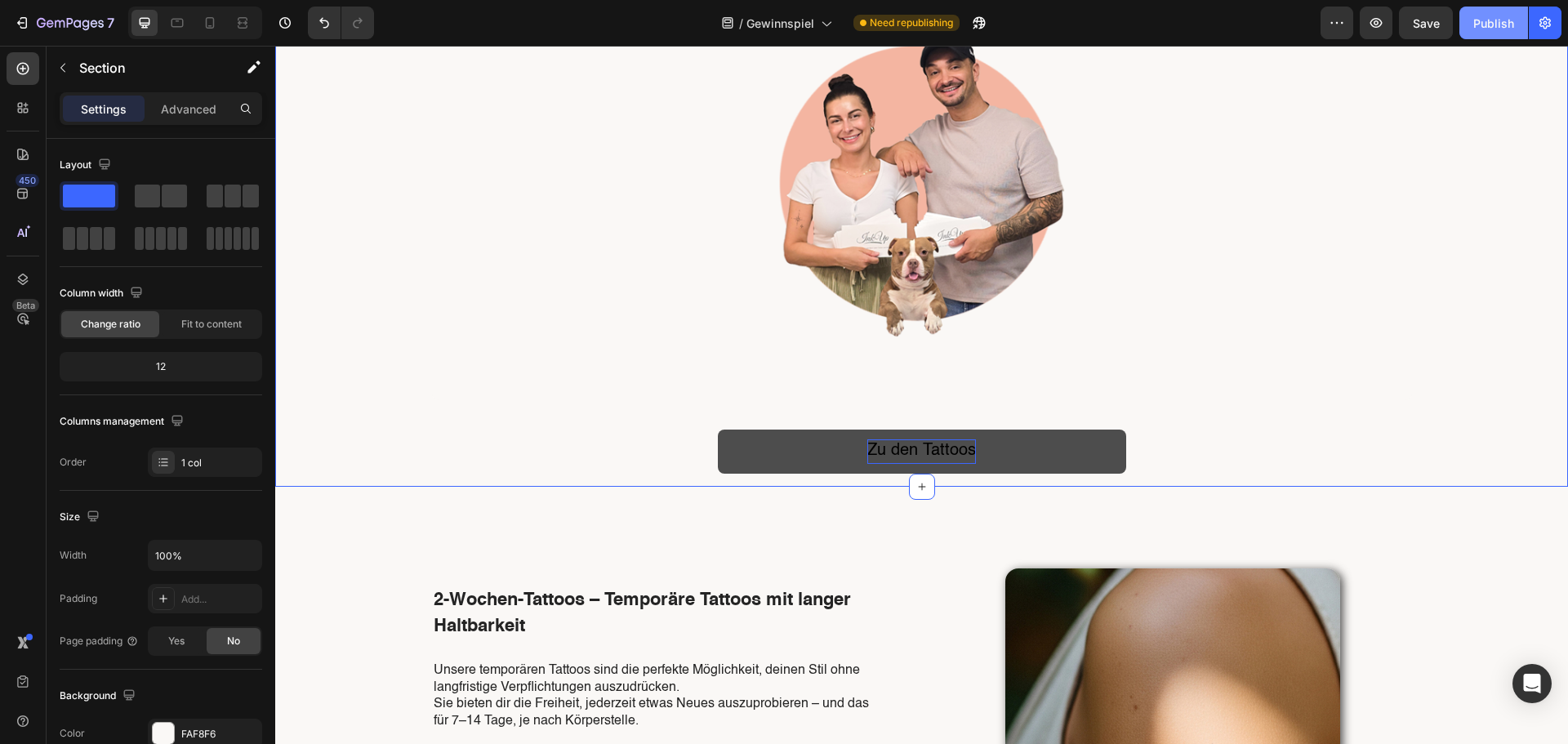
click at [1500, 39] on button "Publish" at bounding box center [1493, 22] width 68 height 32
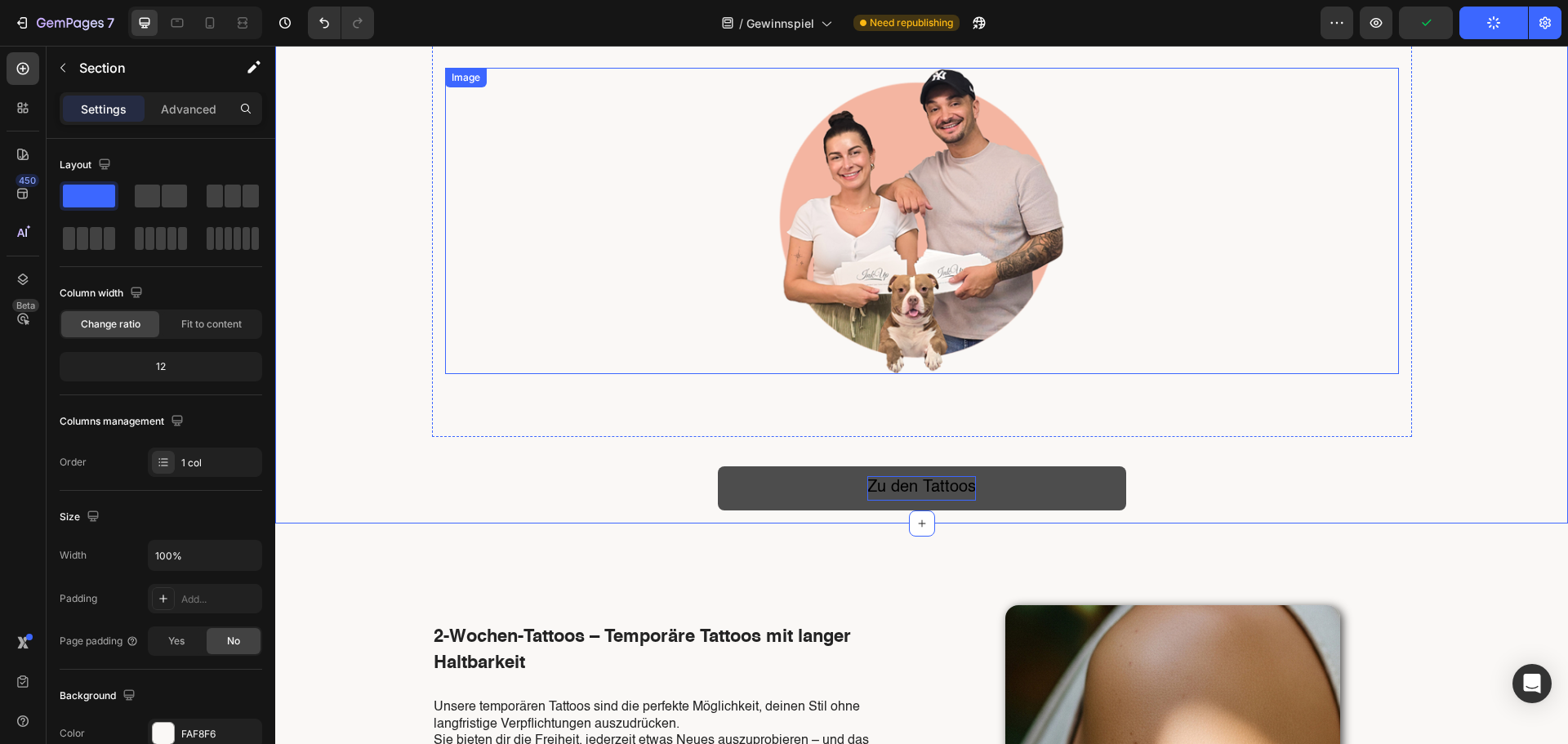
scroll to position [383, 0]
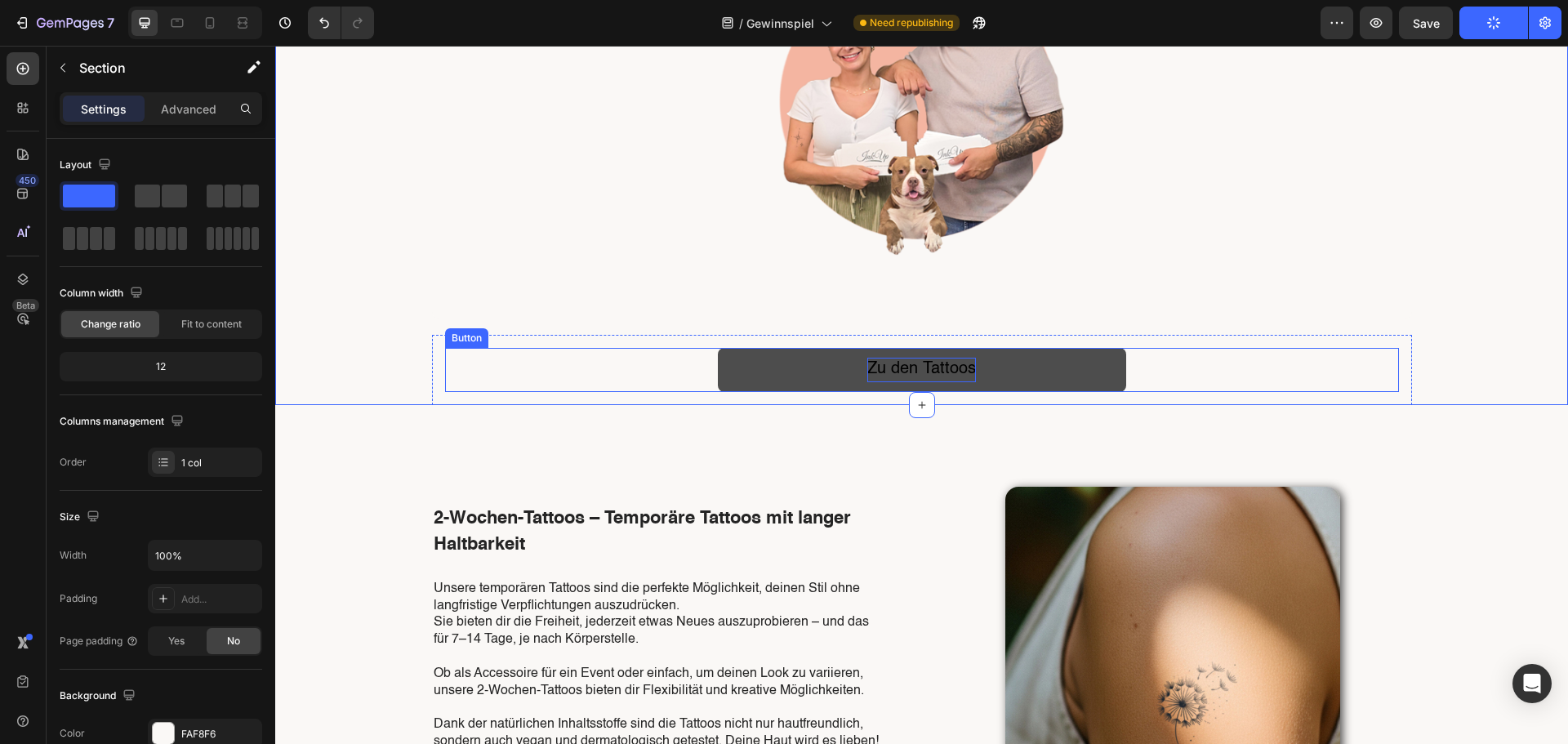
click at [1057, 366] on button "Zu den Tattoos" at bounding box center [922, 369] width 408 height 44
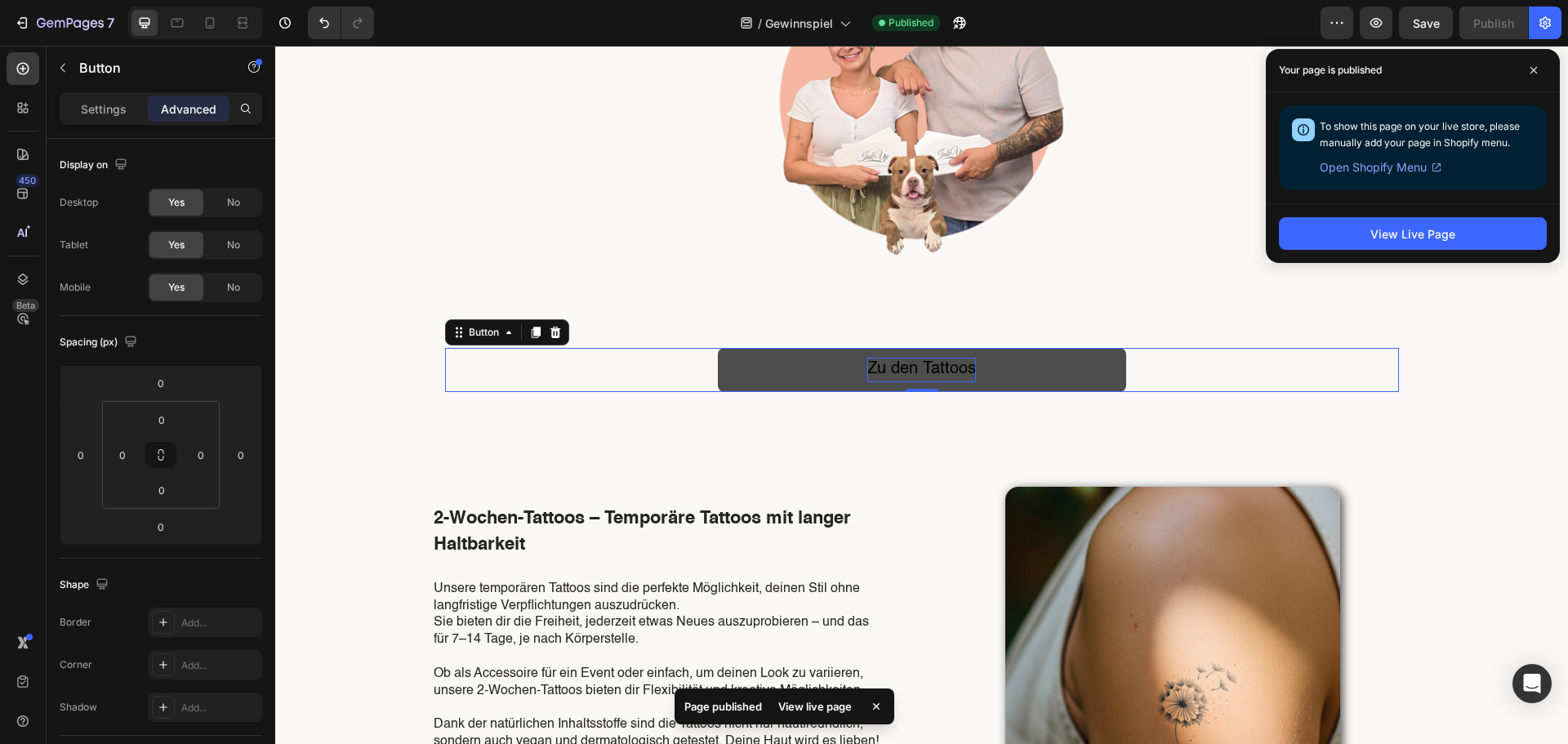
click at [760, 365] on button "Zu den Tattoos" at bounding box center [922, 369] width 408 height 44
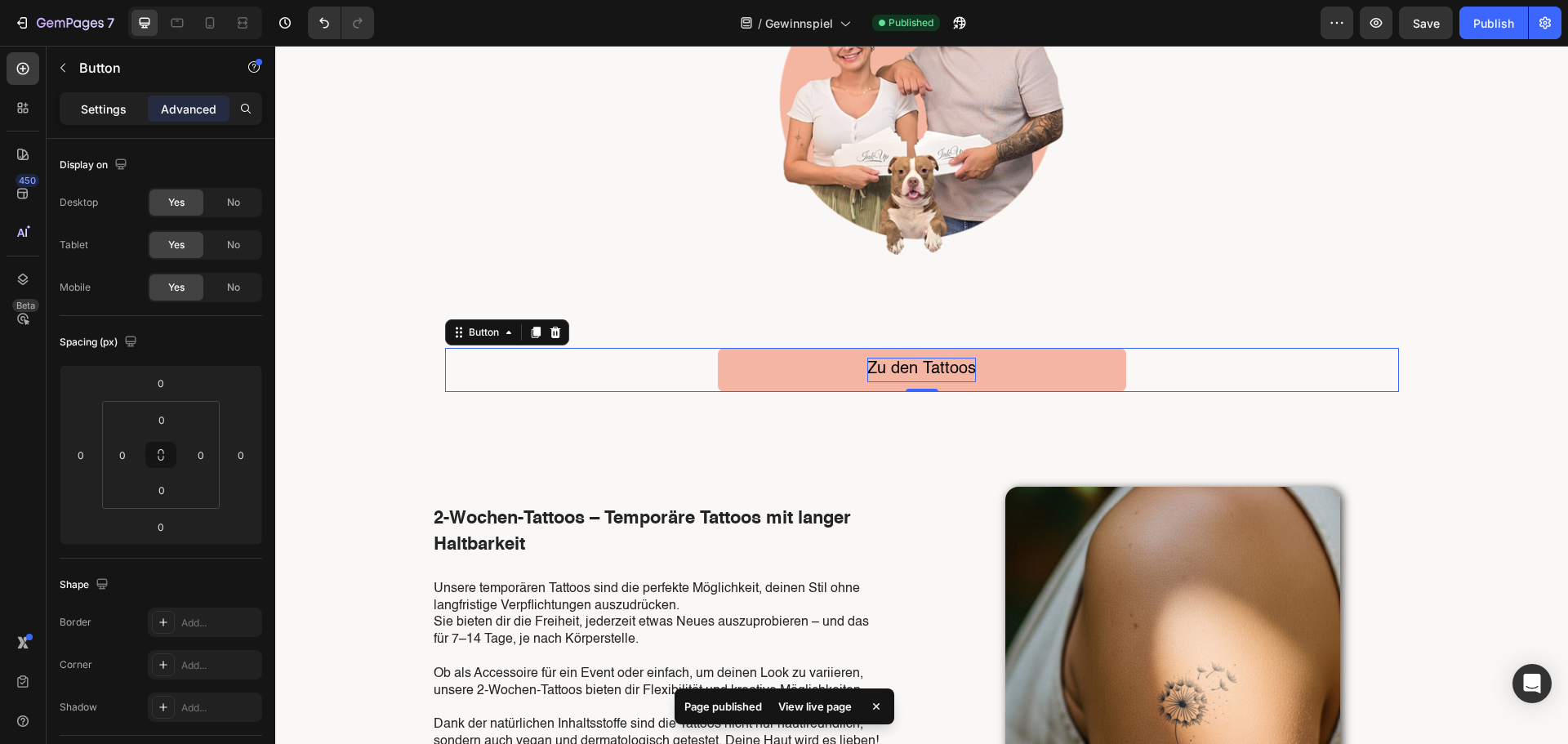
click at [112, 107] on p "Settings" at bounding box center [104, 109] width 46 height 18
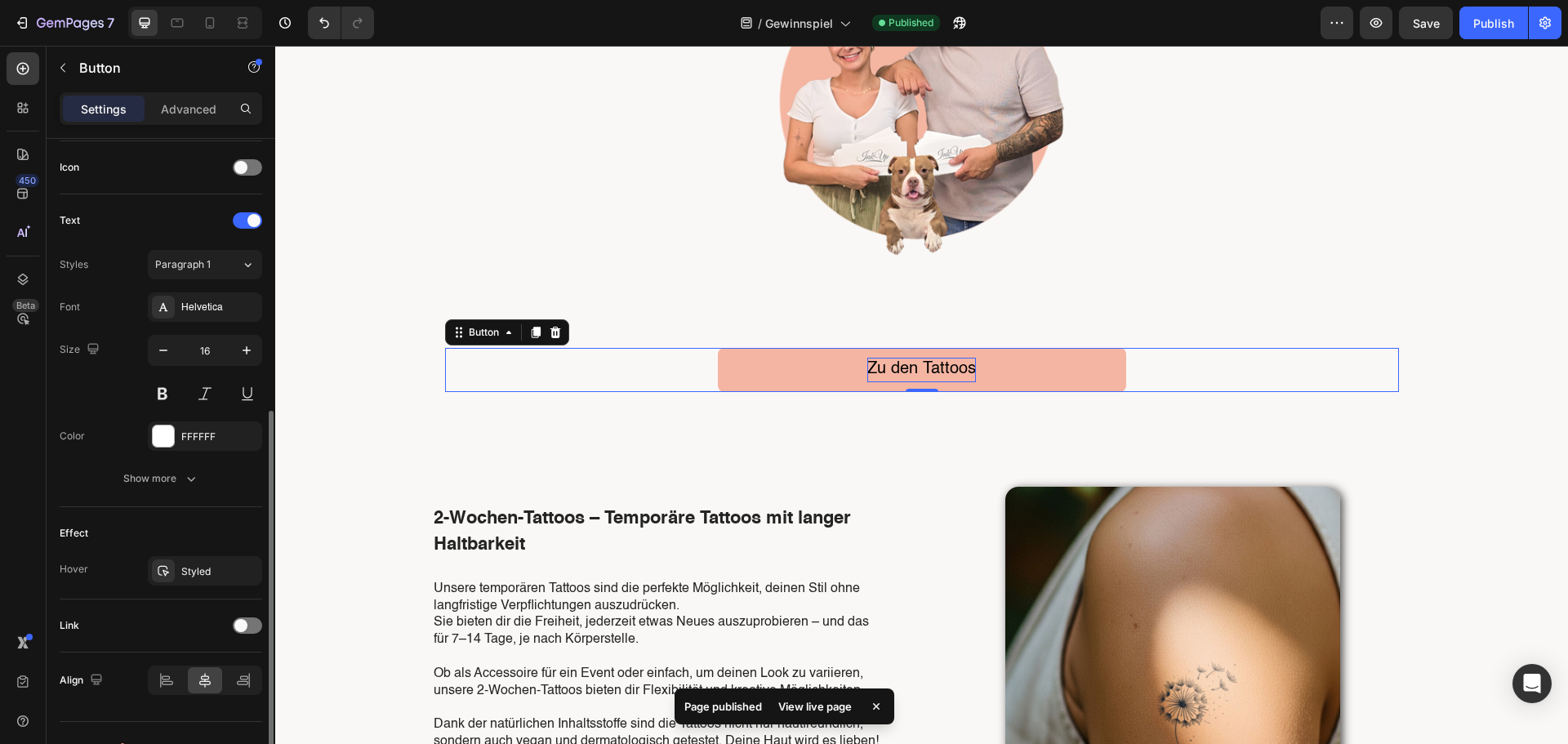
scroll to position [519, 0]
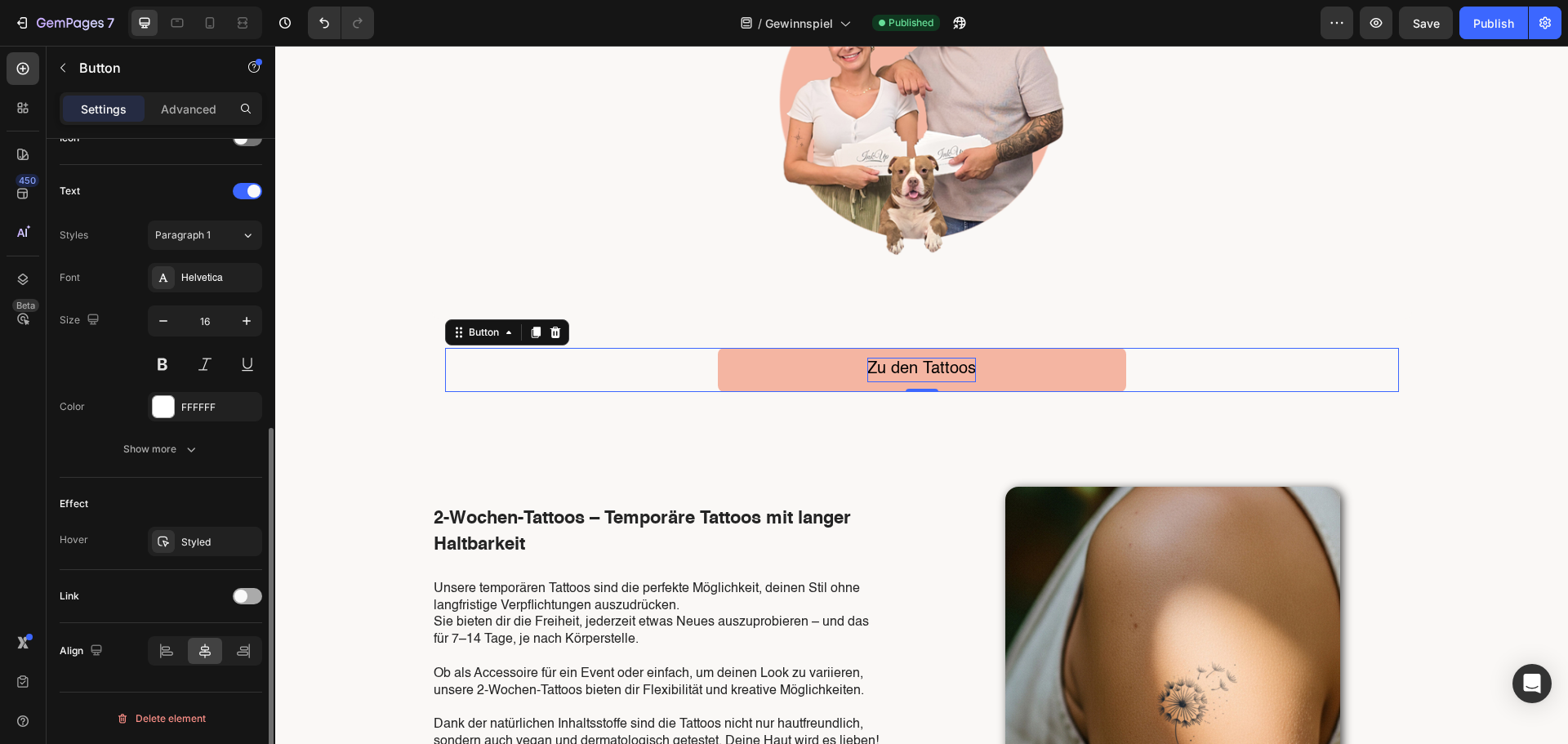
click at [238, 591] on span at bounding box center [241, 596] width 13 height 13
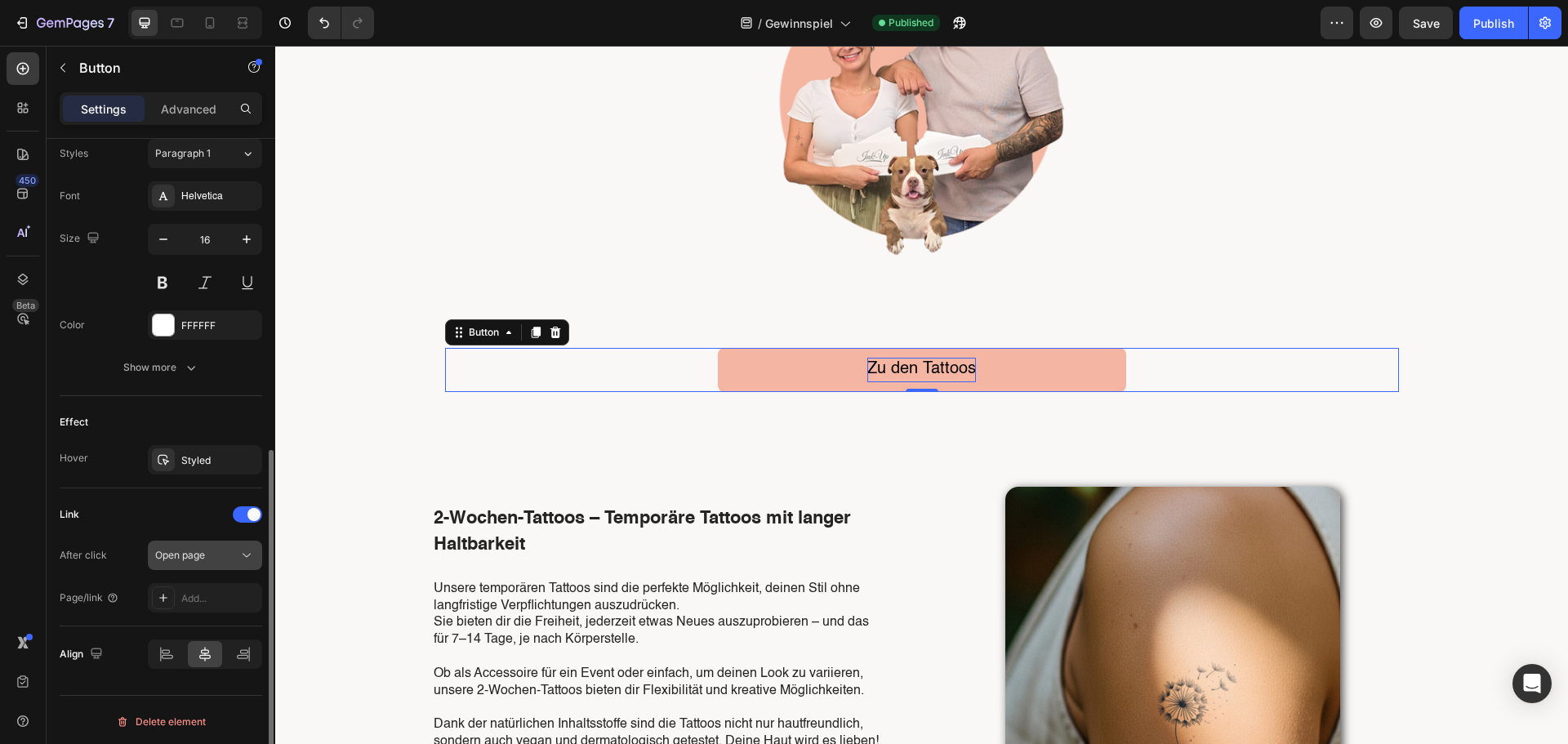
click at [228, 560] on div "Open page" at bounding box center [197, 554] width 83 height 15
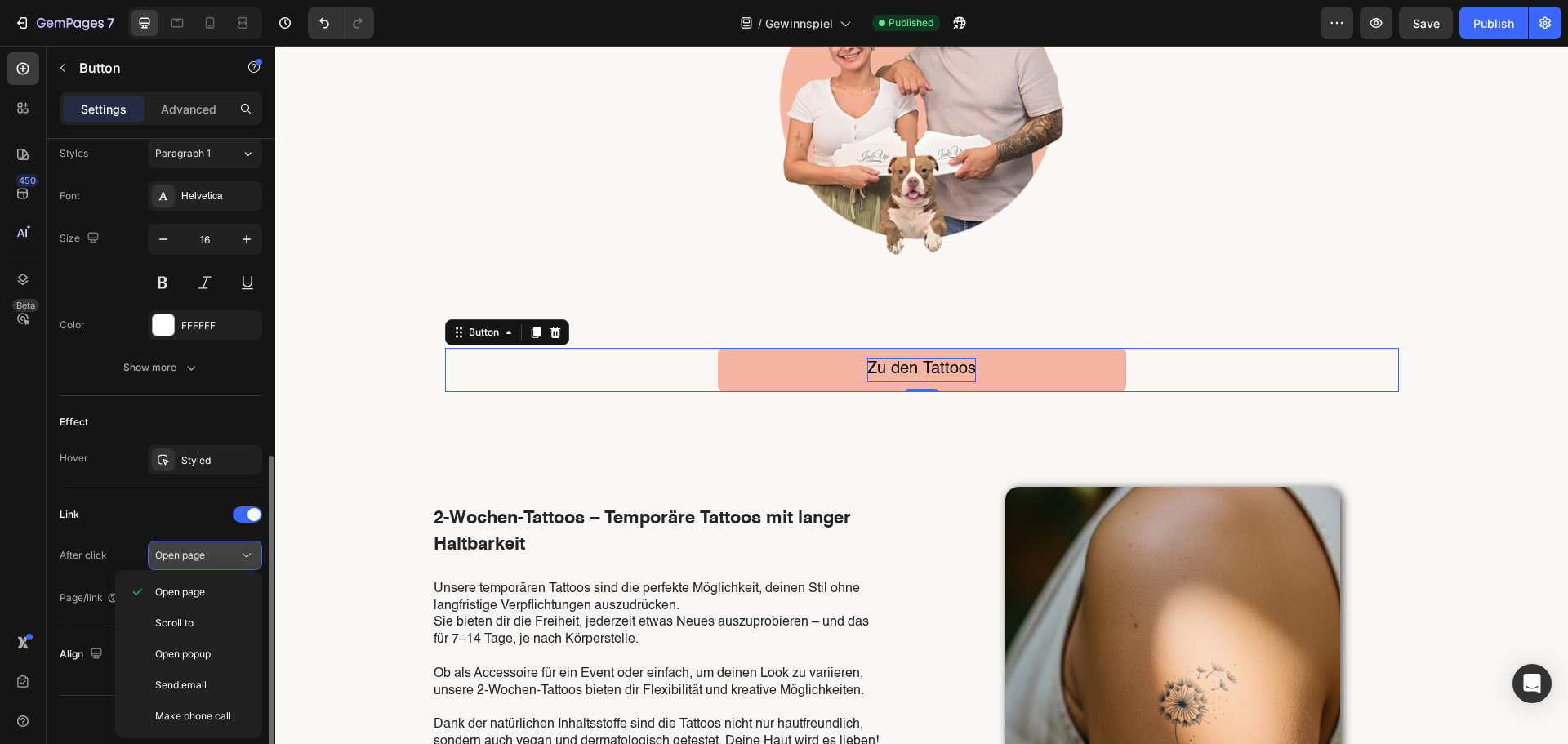
scroll to position [604, 0]
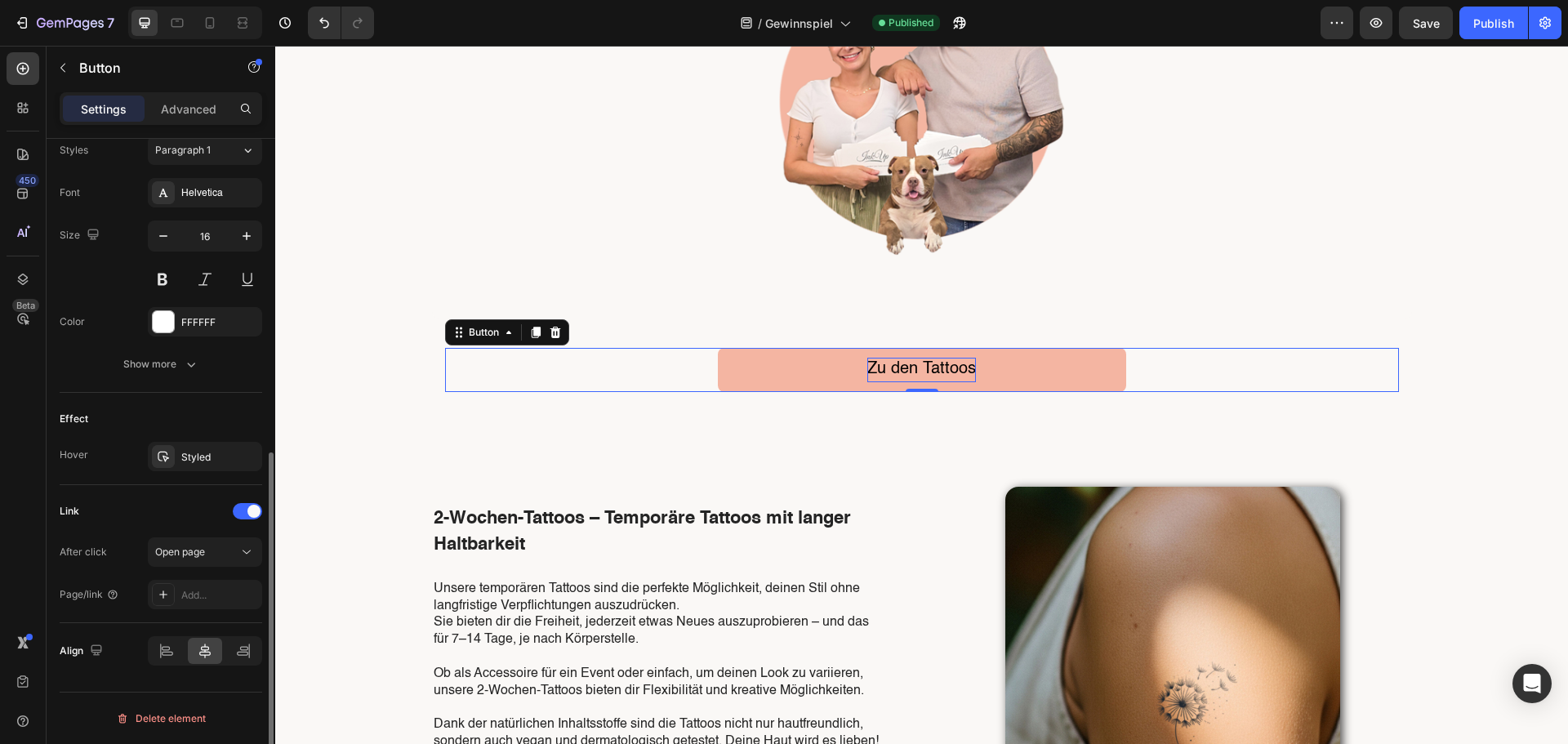
click at [141, 533] on div "Link After click Open page Page/link Add..." at bounding box center [161, 553] width 203 height 111
click at [212, 600] on div "Add..." at bounding box center [219, 595] width 76 height 15
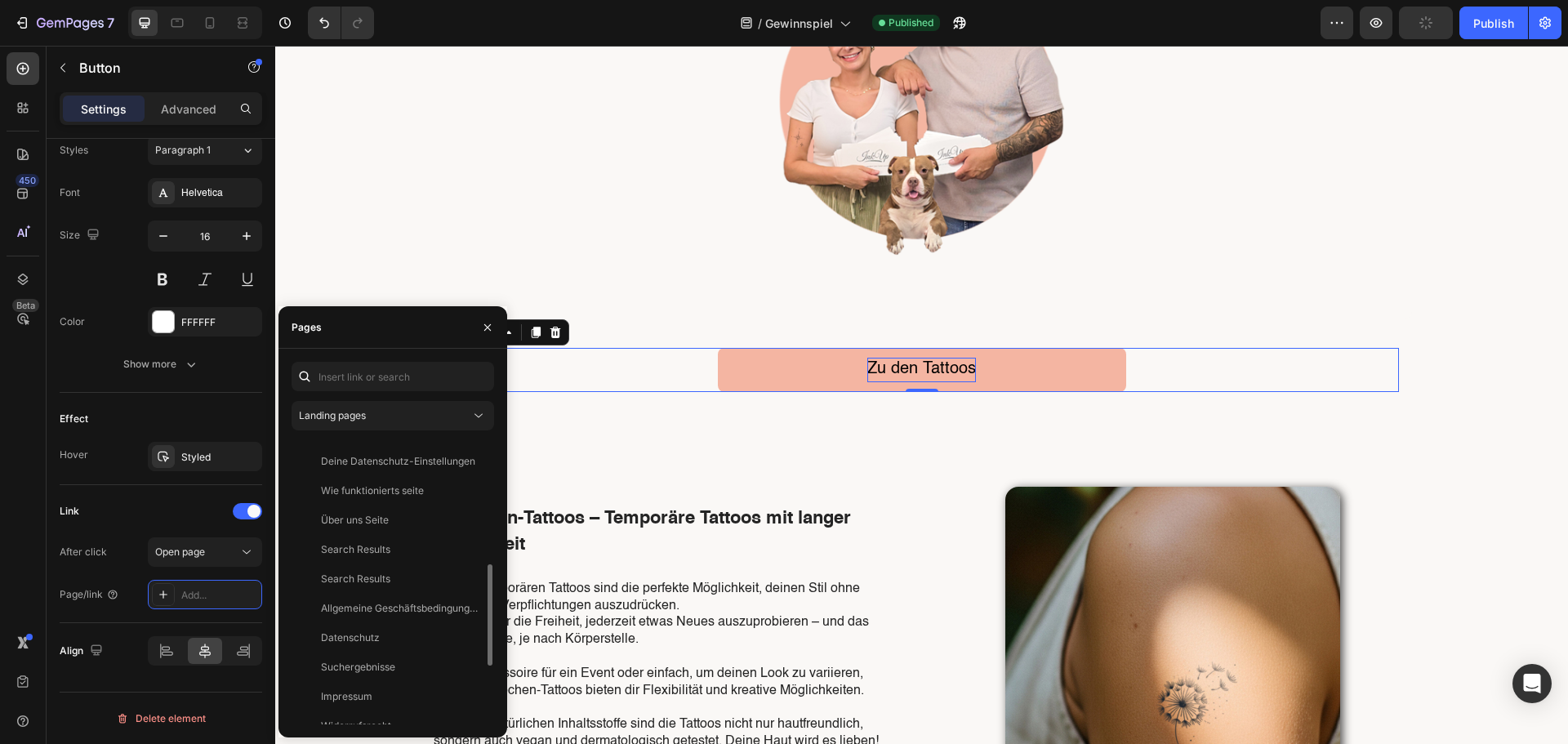
scroll to position [0, 0]
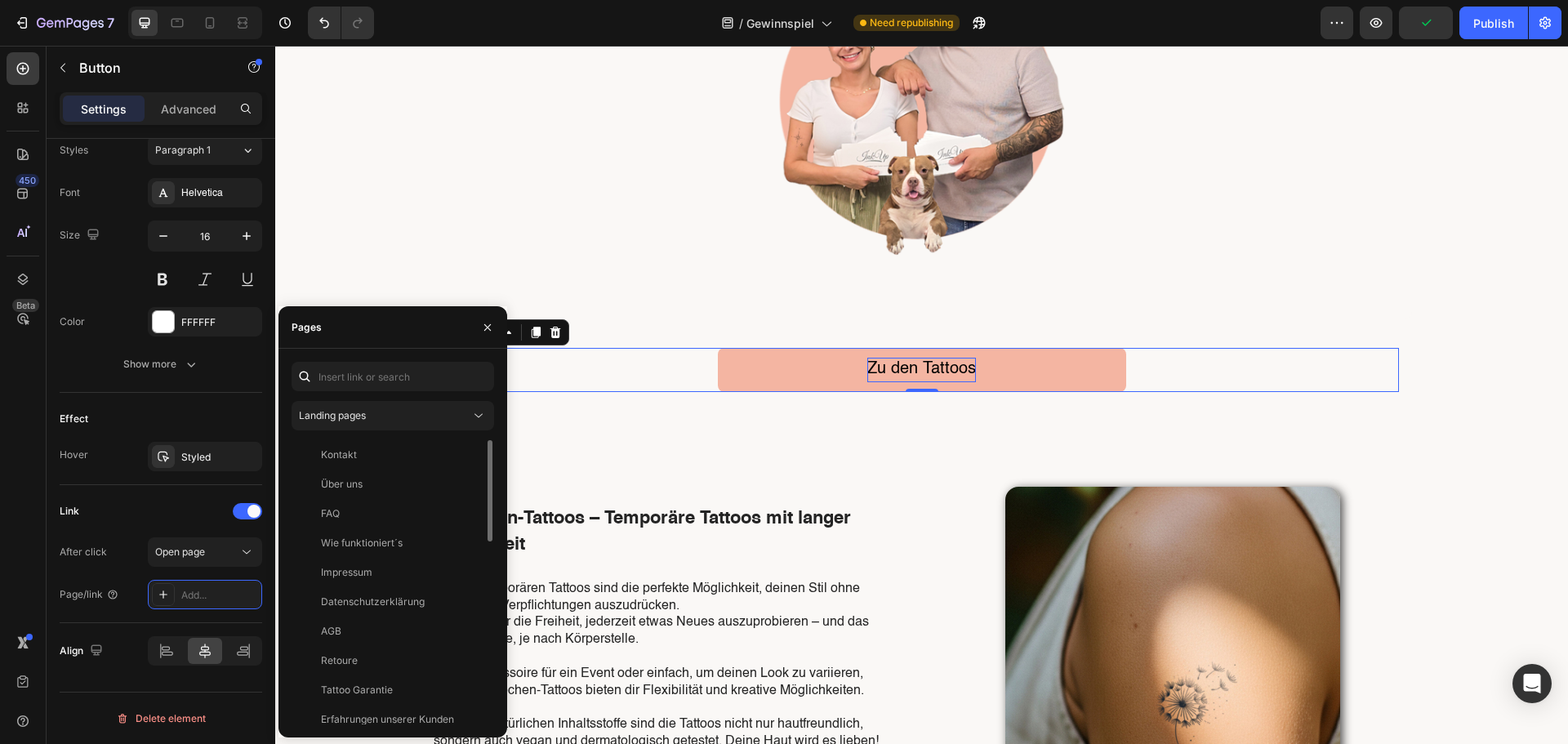
click at [370, 358] on div "Landing pages Kontakt View Über uns View FAQ View Wie funktioniert´s View Impre…" at bounding box center [392, 542] width 228 height 389
click at [351, 370] on input "text" at bounding box center [392, 376] width 203 height 29
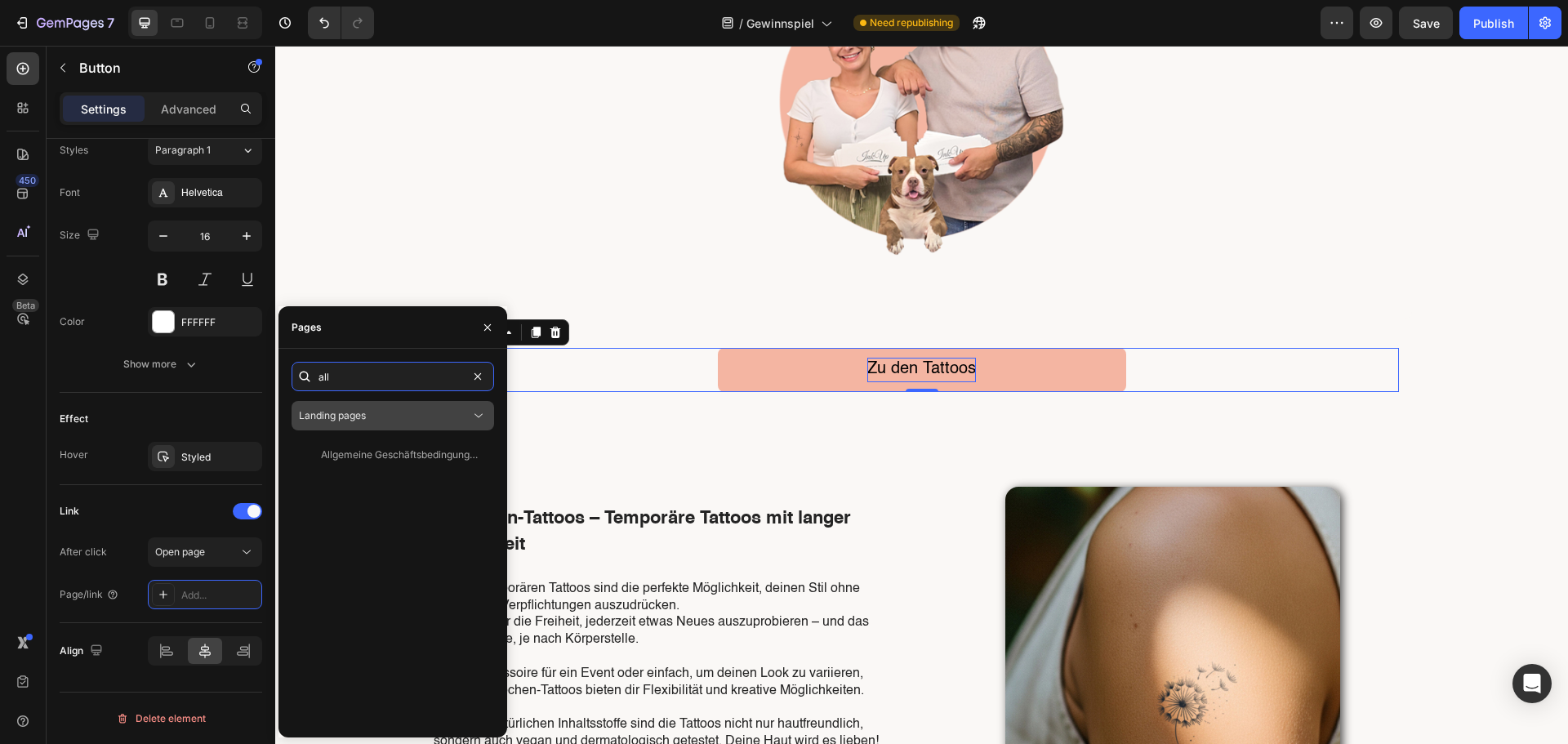
type input "all"
click at [352, 416] on span "Landing pages" at bounding box center [332, 415] width 67 height 12
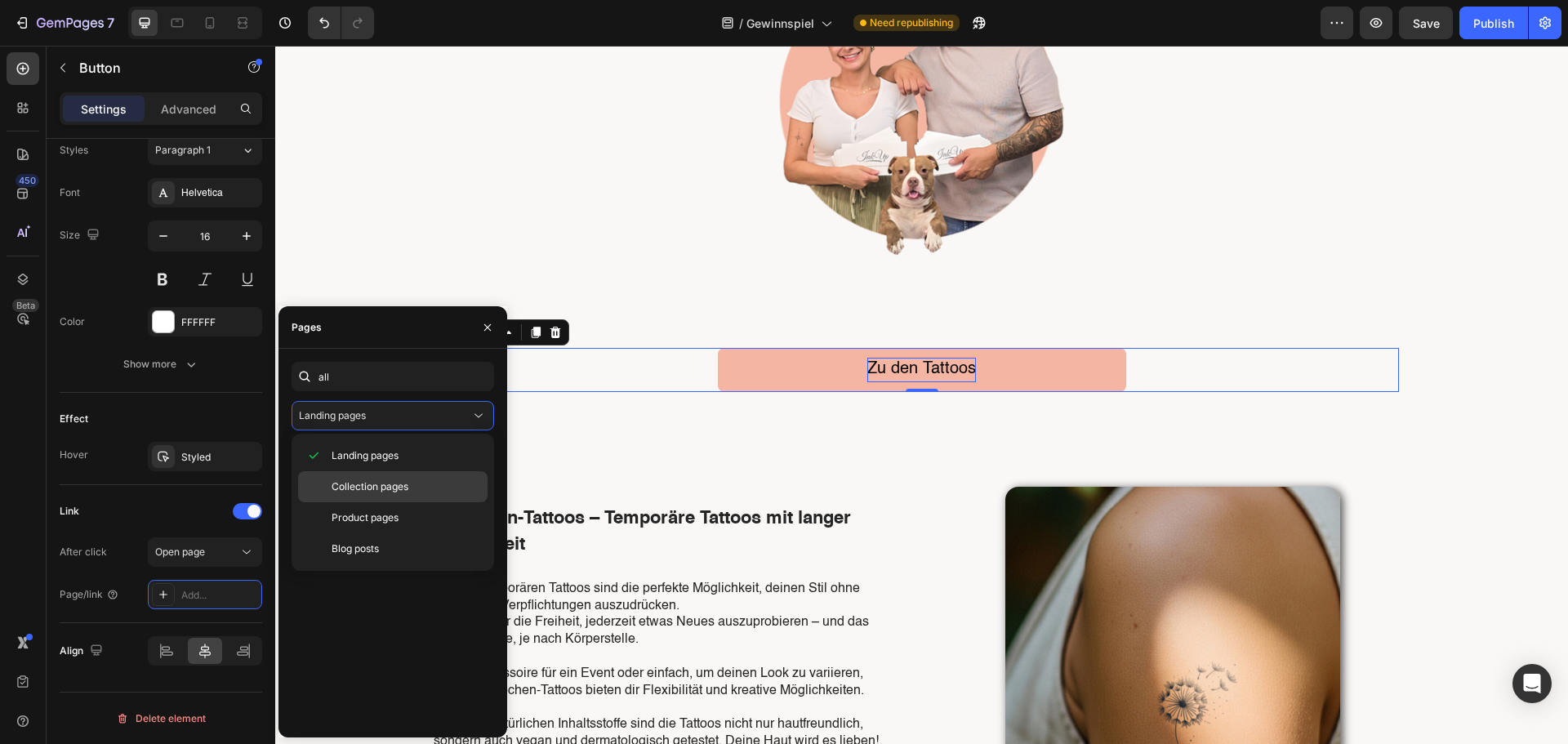
click at [357, 502] on div "Collection pages" at bounding box center [393, 517] width 190 height 31
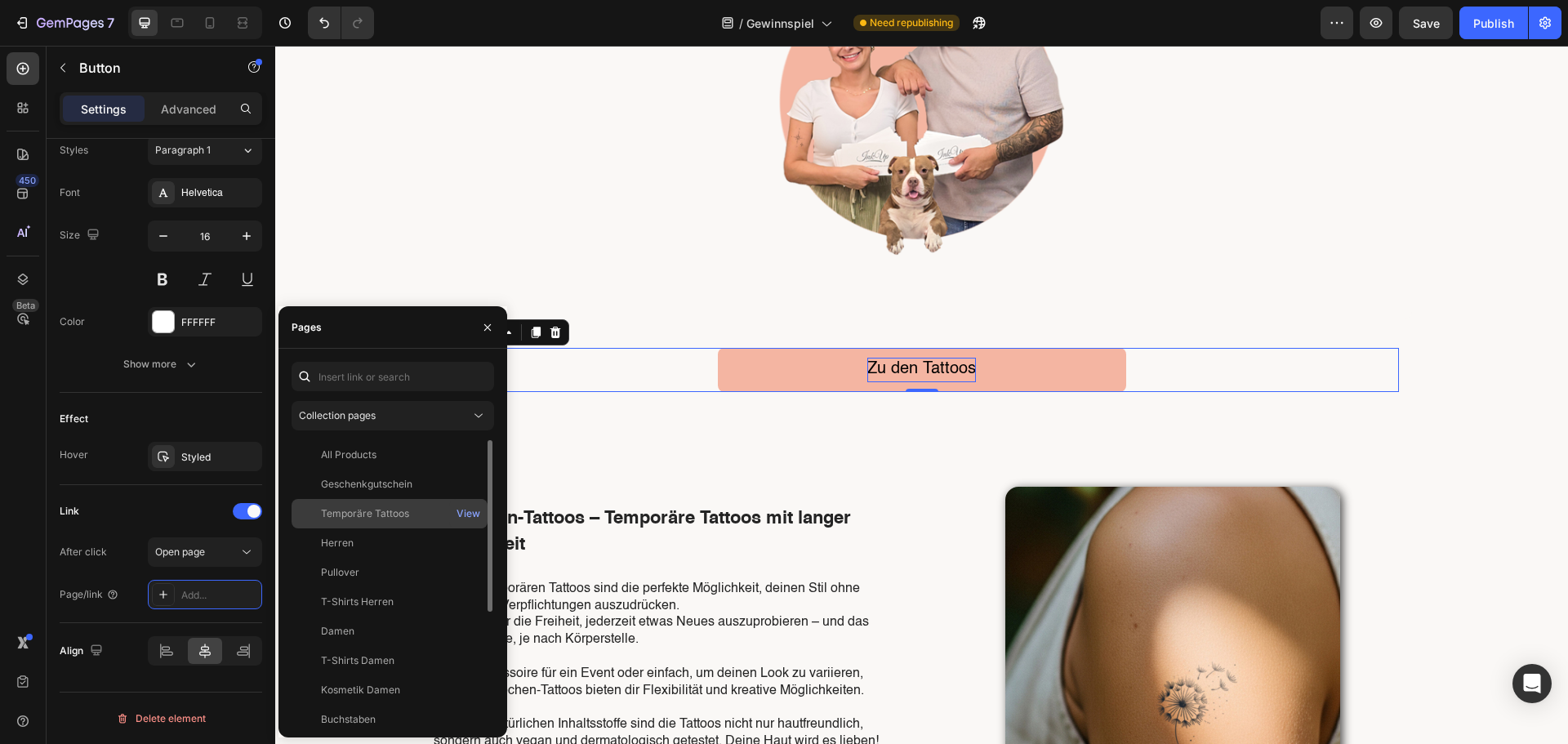
click at [359, 512] on div "Temporäre Tattoos" at bounding box center [365, 513] width 88 height 15
click at [468, 508] on div "View" at bounding box center [468, 513] width 24 height 15
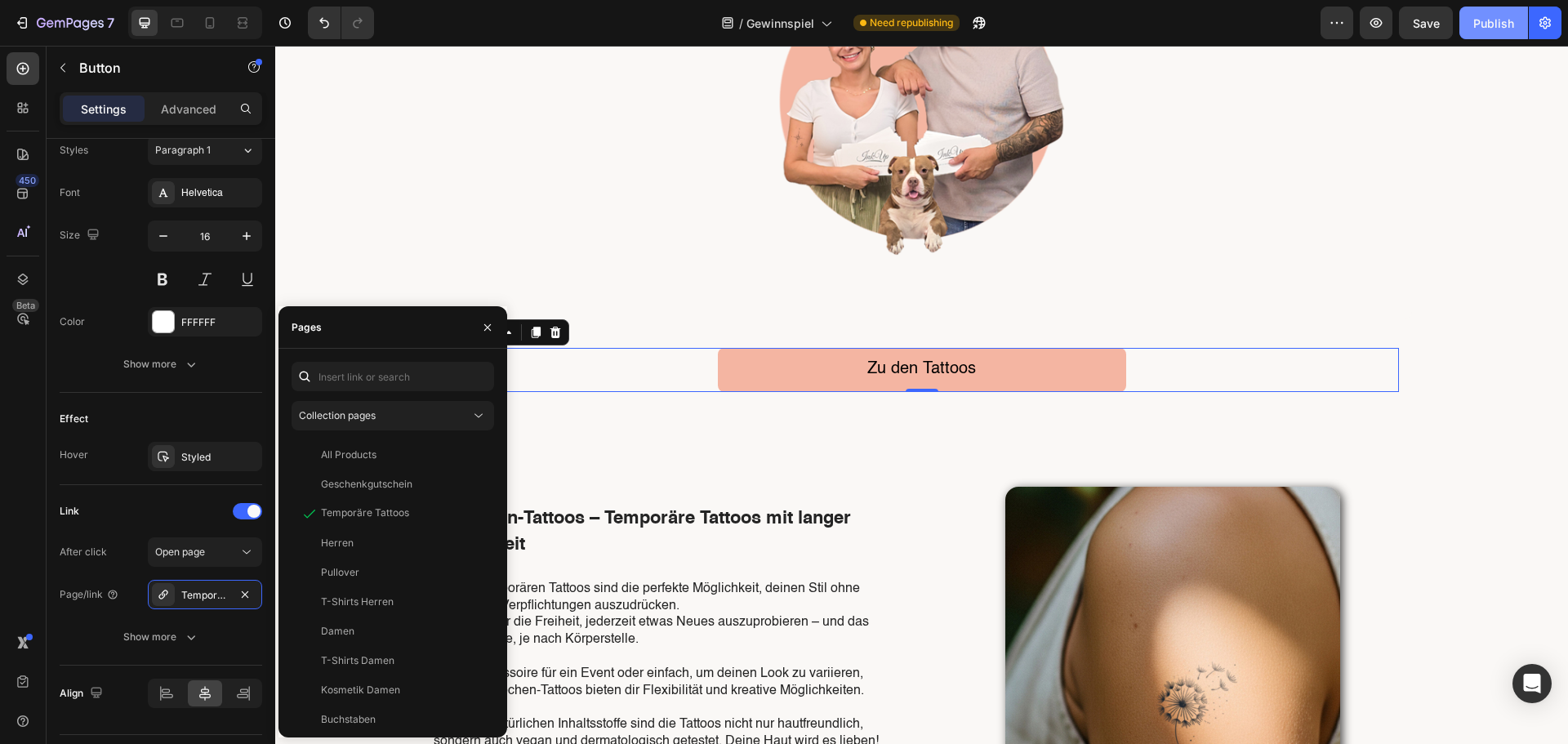
click at [1504, 32] on button "Publish" at bounding box center [1493, 22] width 68 height 32
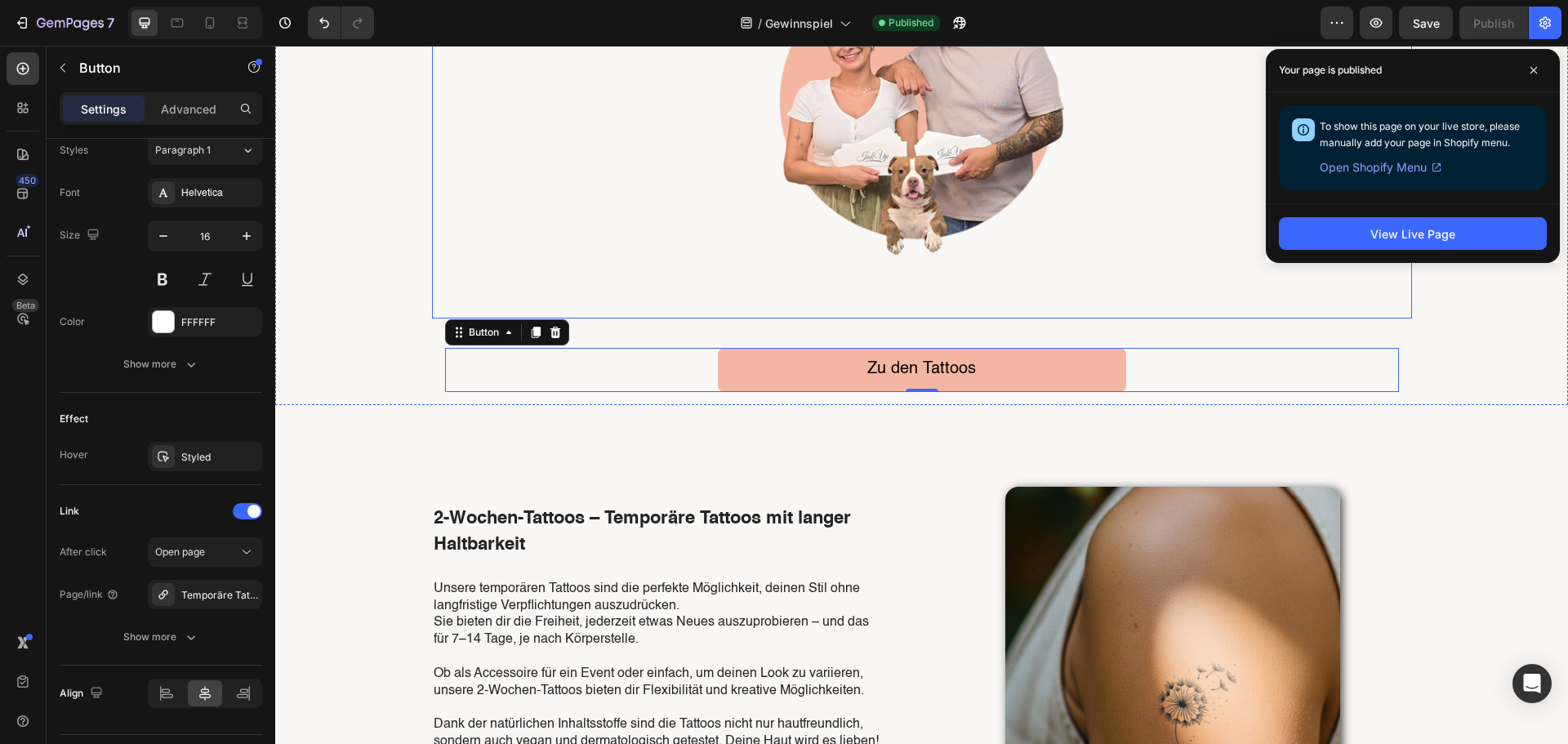
click at [880, 300] on div "Gewinne 100 € für dein nächstes Tattoo-Erlebnis! Heading 🎯 Sofort-Chance: 1 von…" at bounding box center [922, 15] width 980 height 606
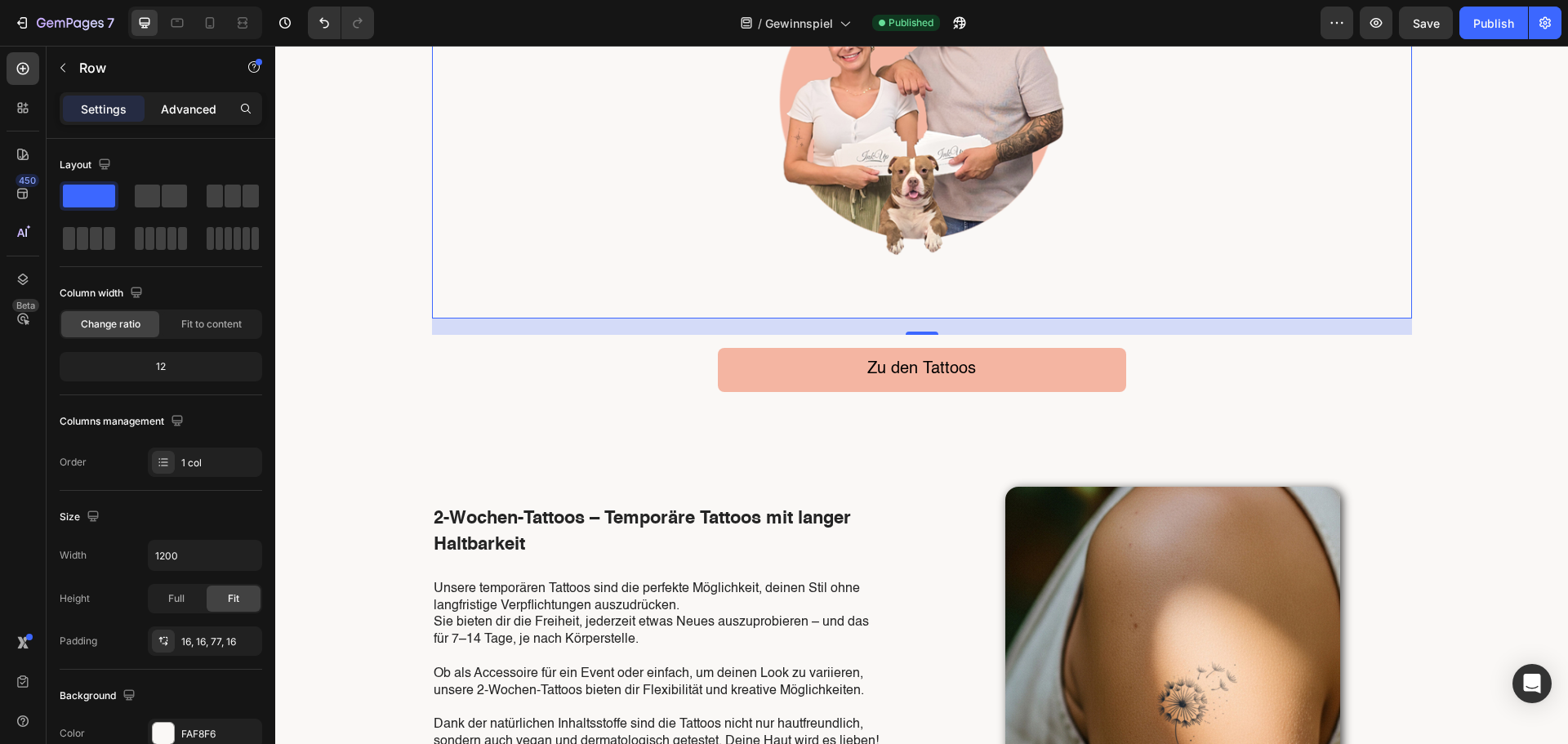
click at [194, 109] on p "Advanced" at bounding box center [188, 109] width 55 height 18
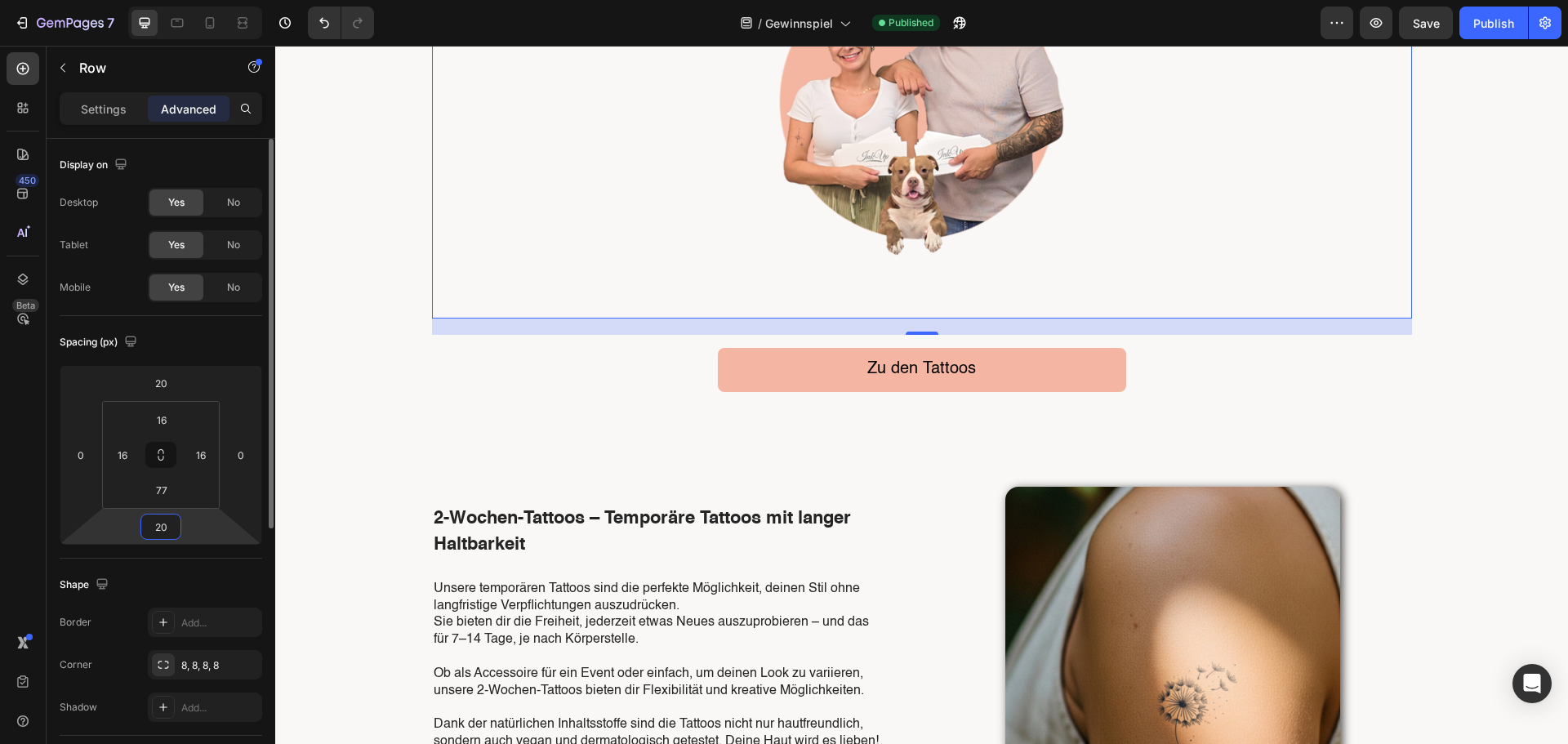
click at [158, 538] on input "20" at bounding box center [161, 526] width 32 height 25
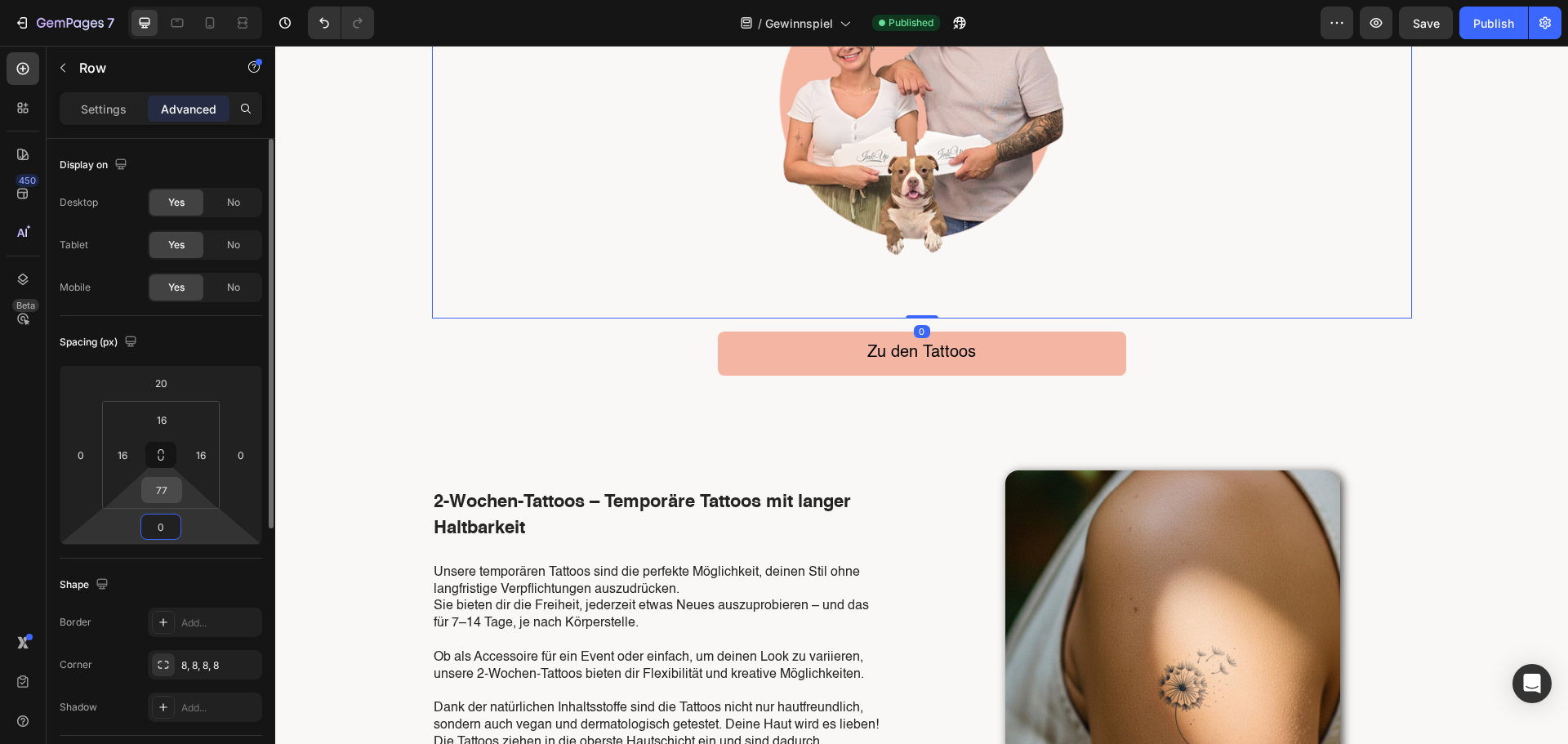
type input "0"
click at [162, 494] on input "77" at bounding box center [162, 490] width 32 height 25
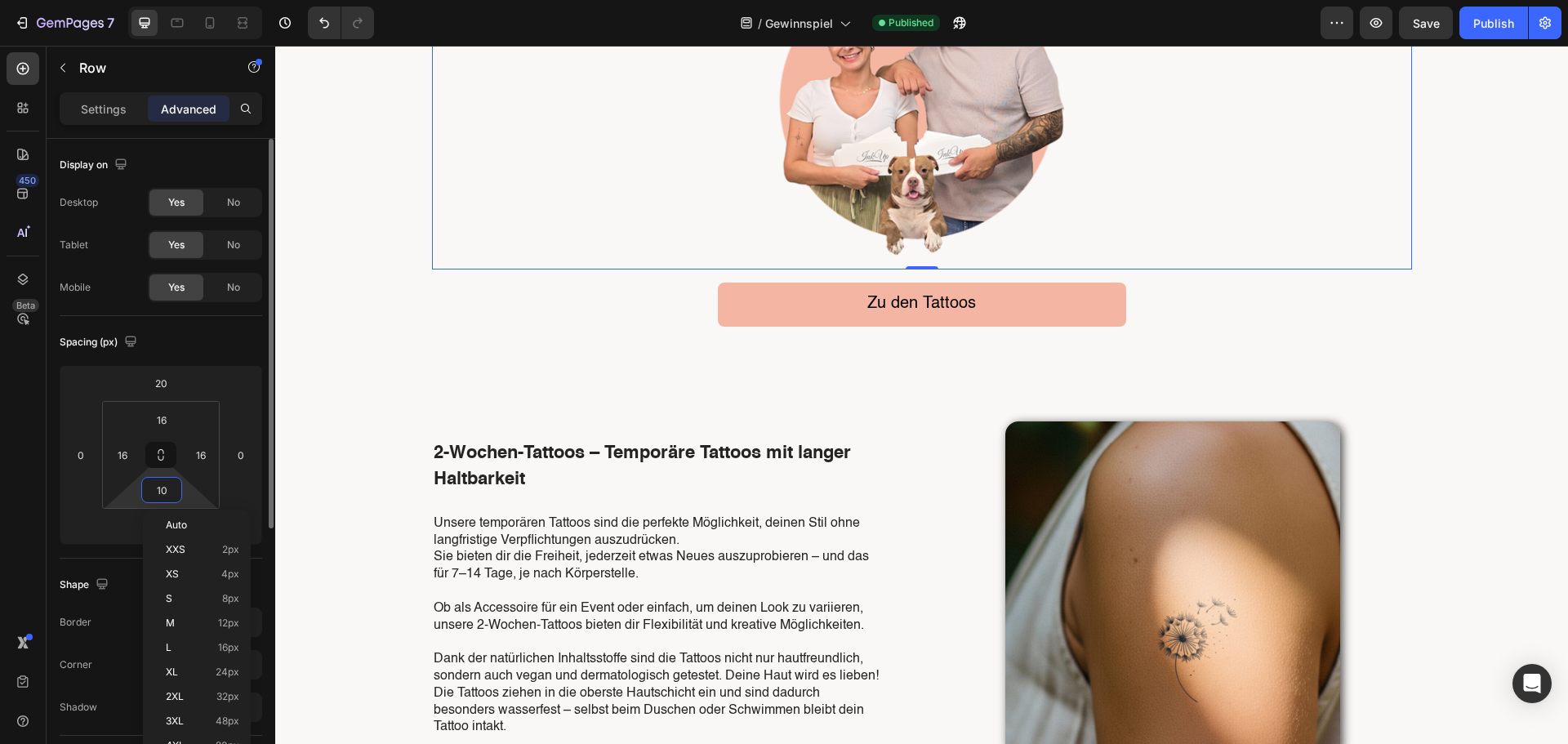
type input "9"
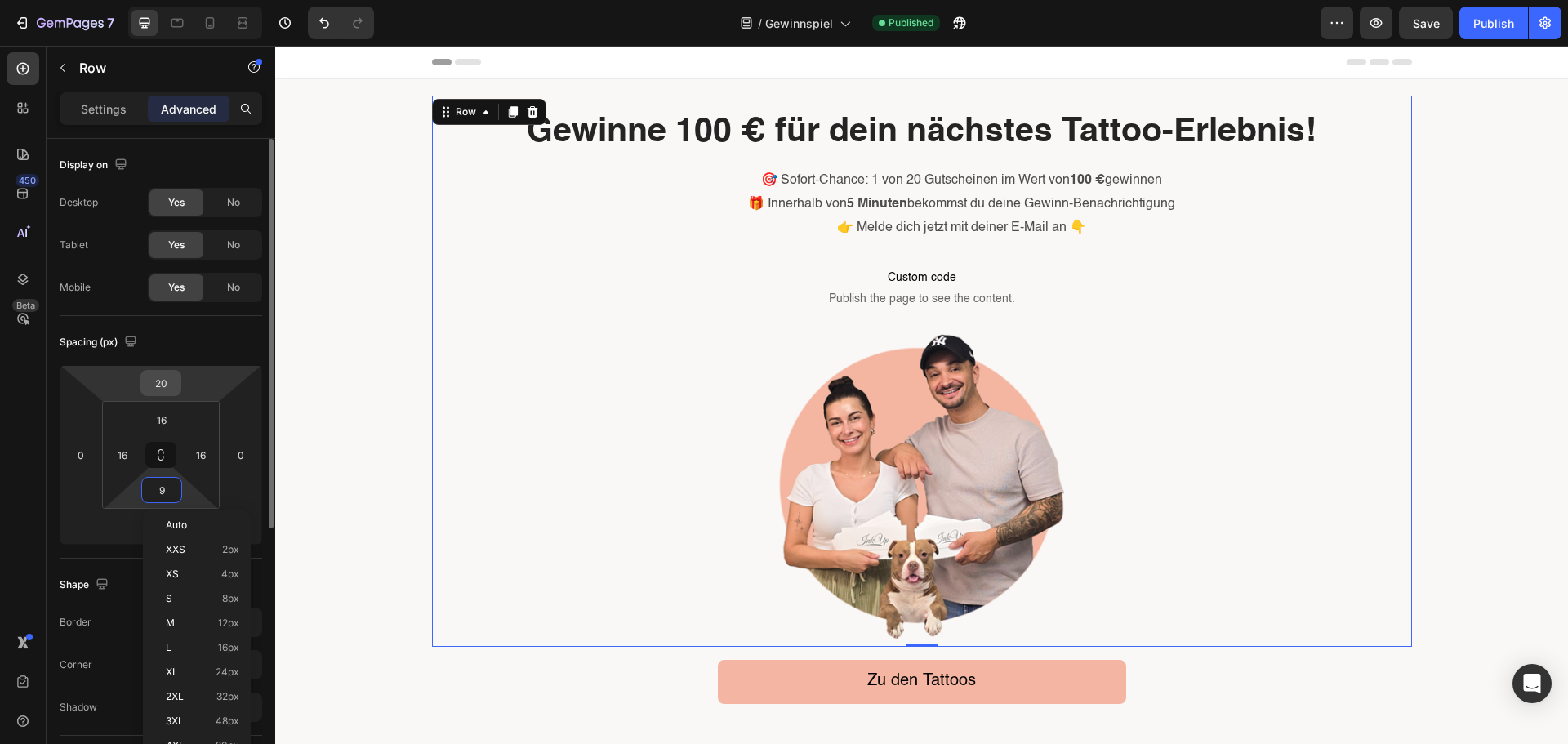
click at [175, 391] on input "20" at bounding box center [161, 383] width 32 height 25
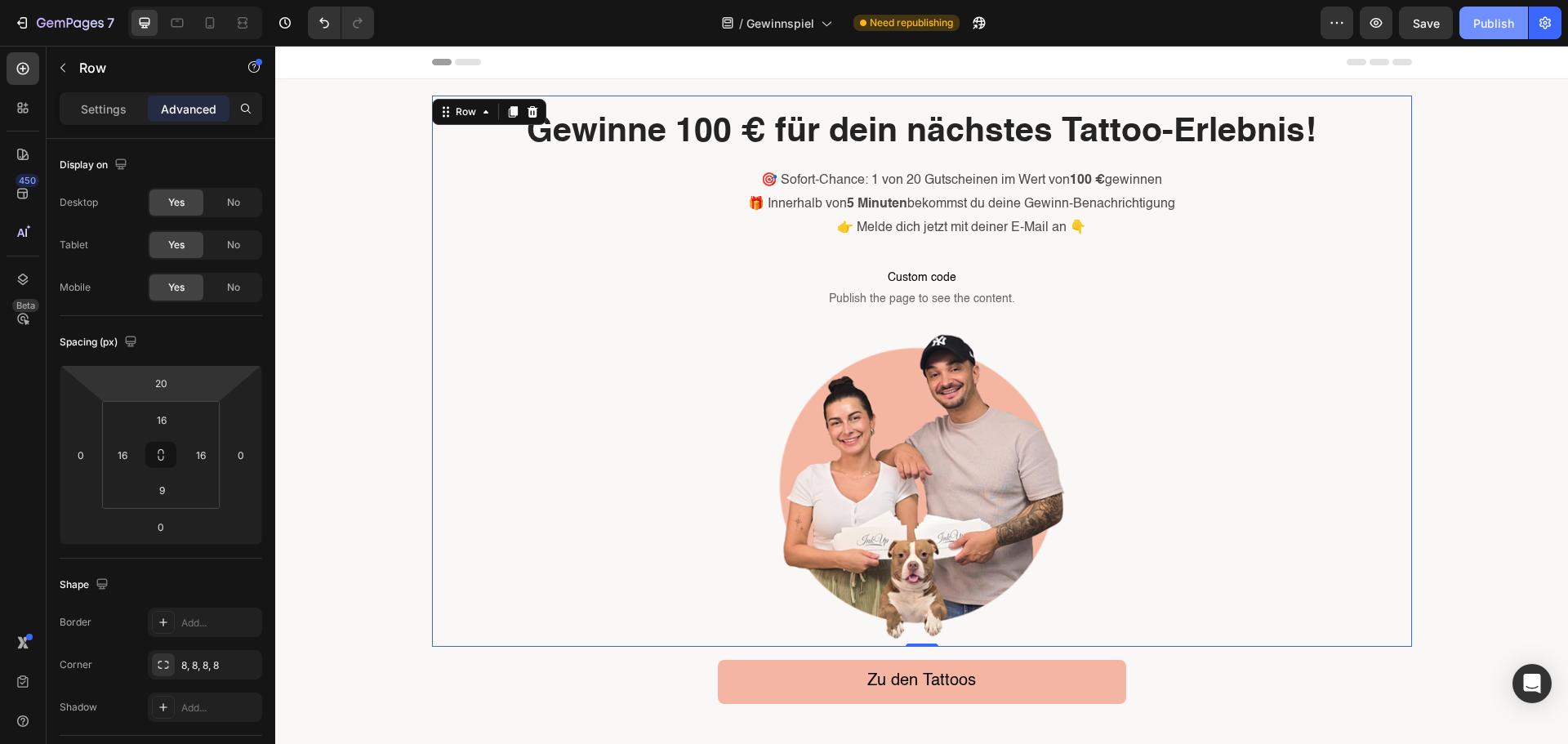
click at [1492, 15] on div "Publish" at bounding box center [1493, 24] width 41 height 18
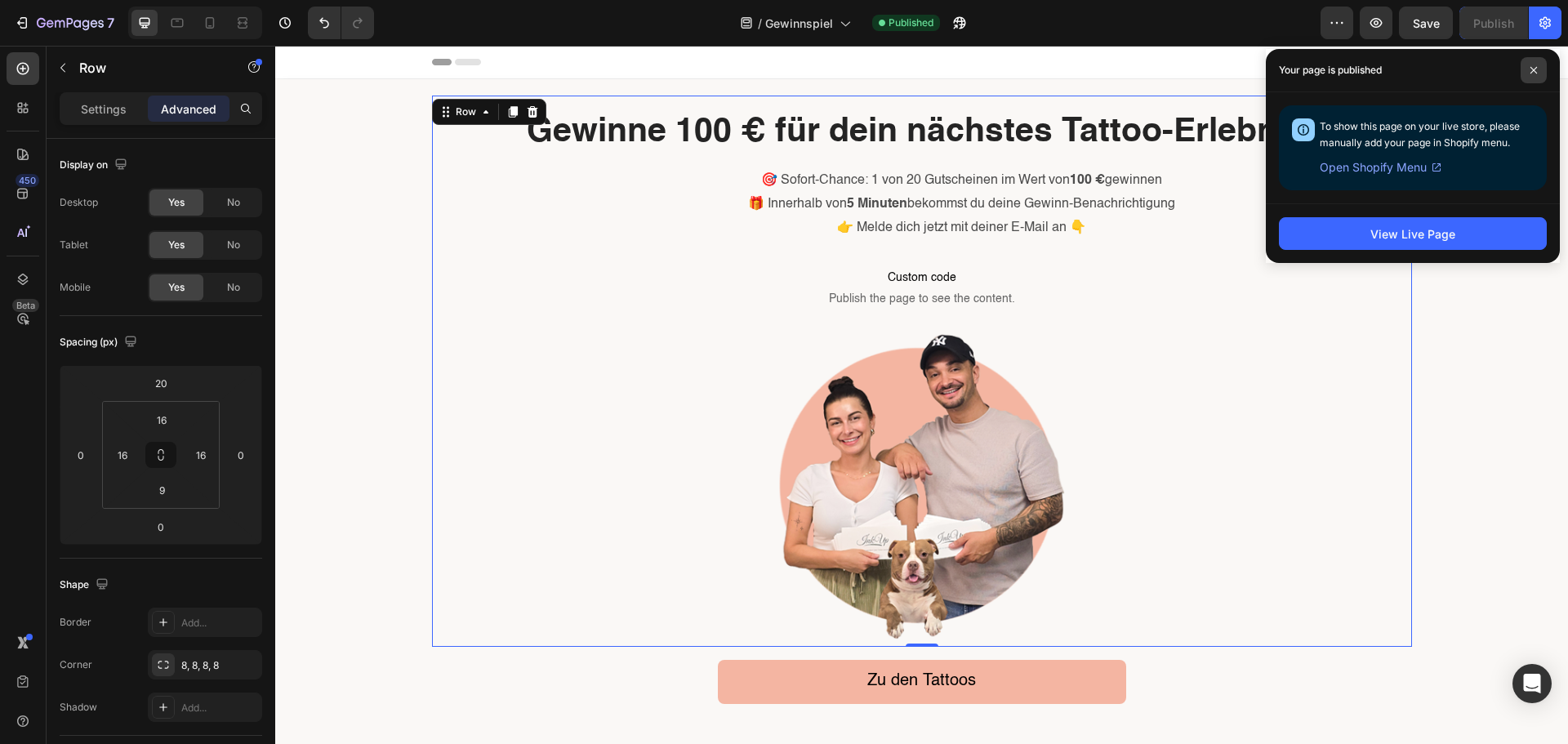
click at [1534, 68] on icon at bounding box center [1533, 69] width 8 height 8
